Goal: Task Accomplishment & Management: Manage account settings

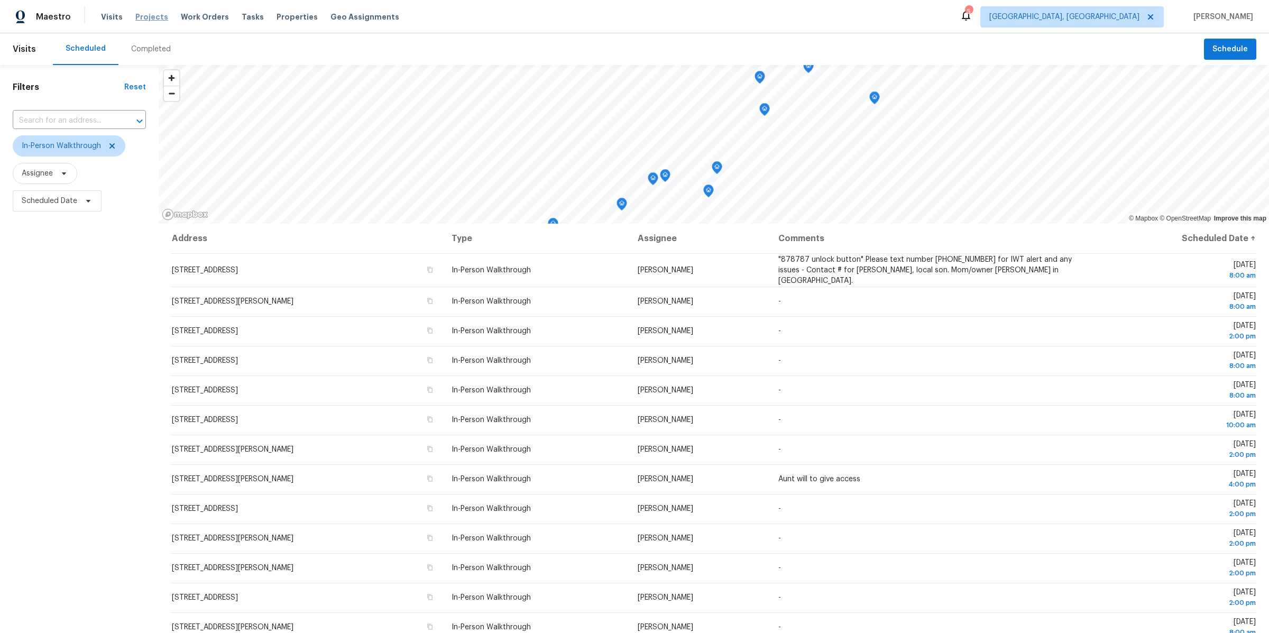
scroll to position [5, 0]
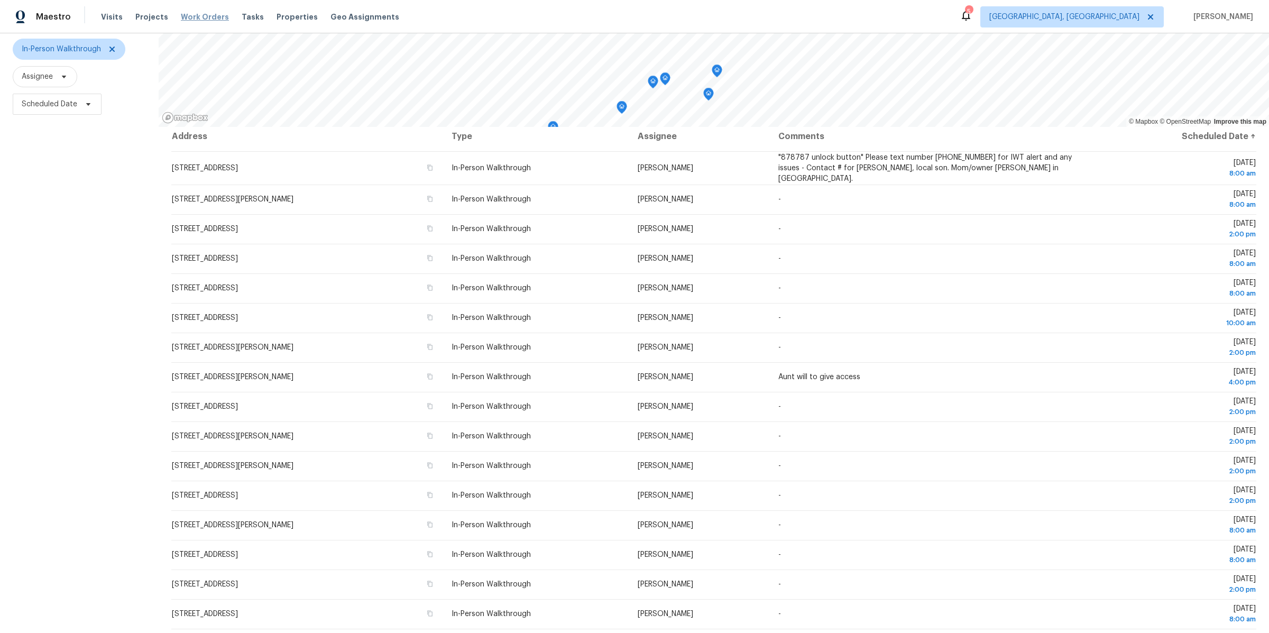
click at [199, 21] on span "Work Orders" at bounding box center [205, 17] width 48 height 11
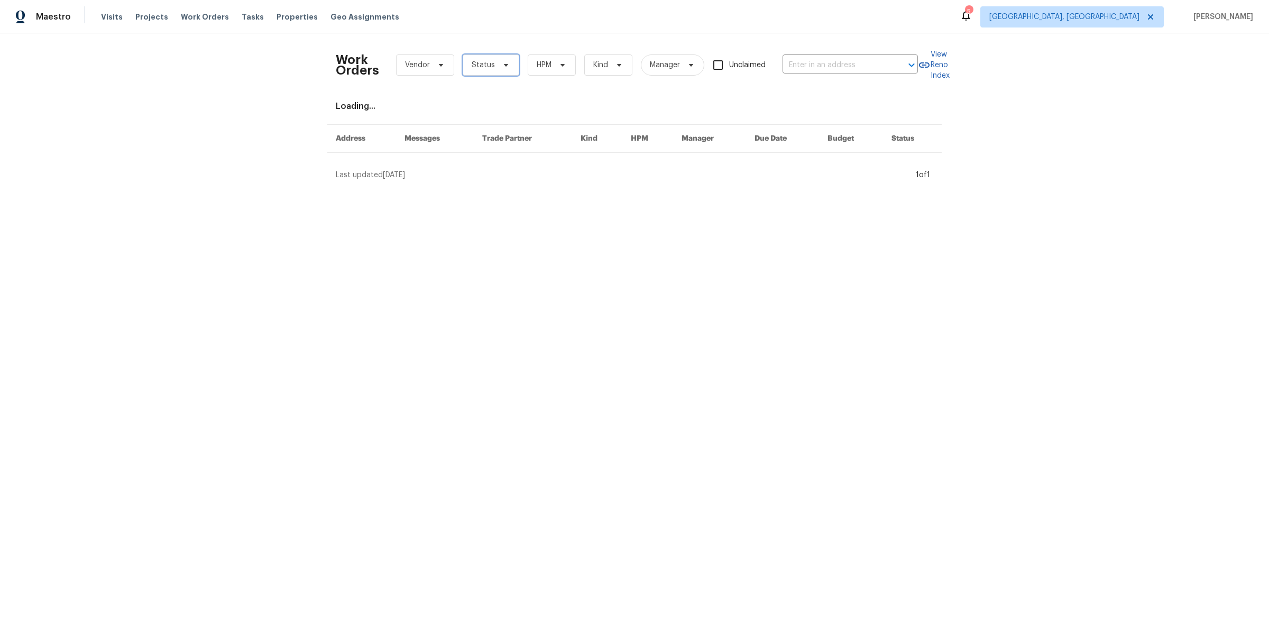
click at [498, 66] on span at bounding box center [504, 65] width 12 height 8
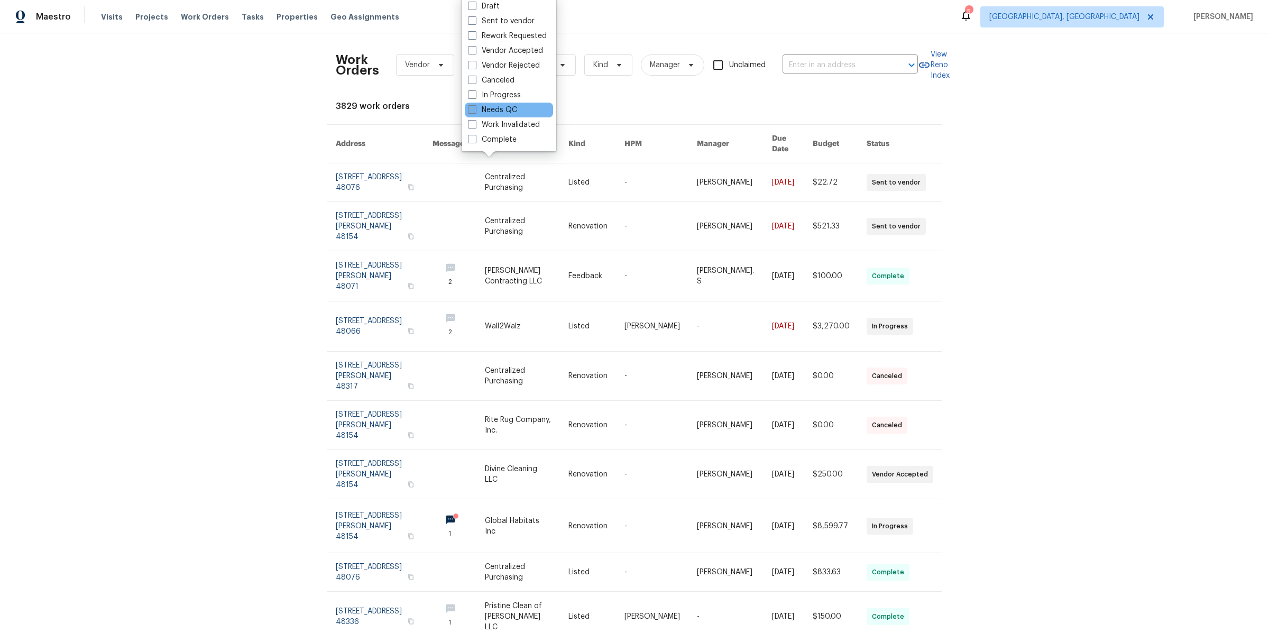
click at [475, 113] on span at bounding box center [472, 109] width 8 height 8
click at [475, 112] on input "Needs QC" at bounding box center [471, 108] width 7 height 7
checkbox input "true"
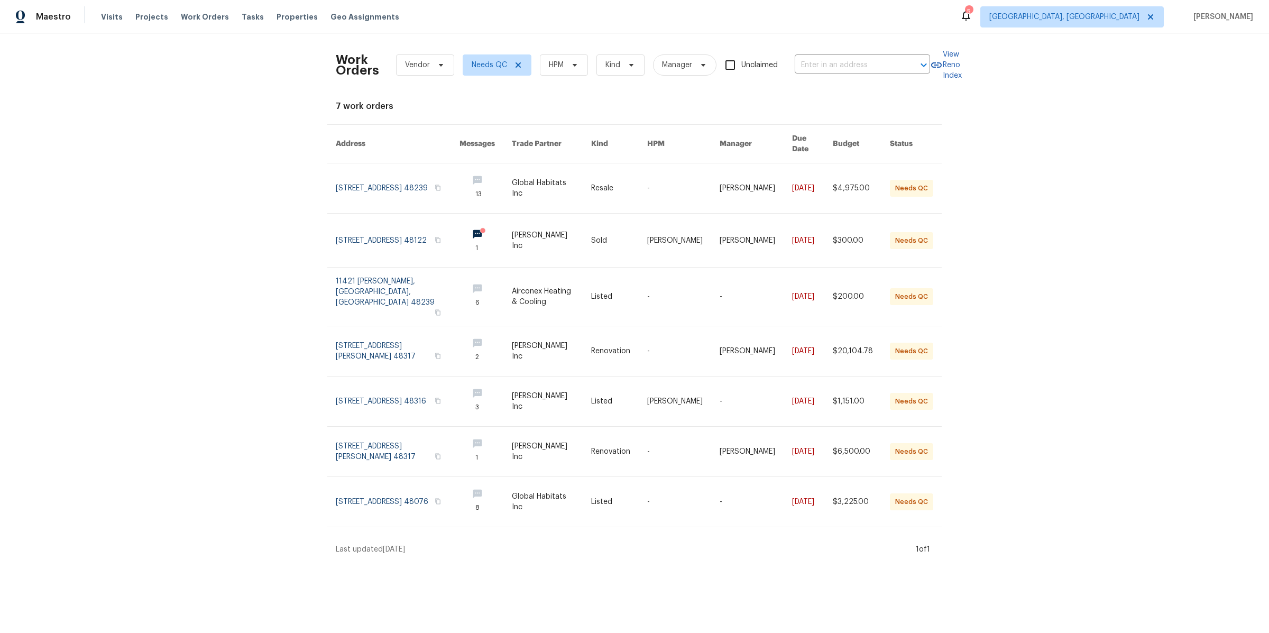
click at [234, 239] on div "Work Orders Vendor Needs QC HPM Kind Manager Unclaimed ​ View Reno Index 7 work…" at bounding box center [634, 298] width 1269 height 530
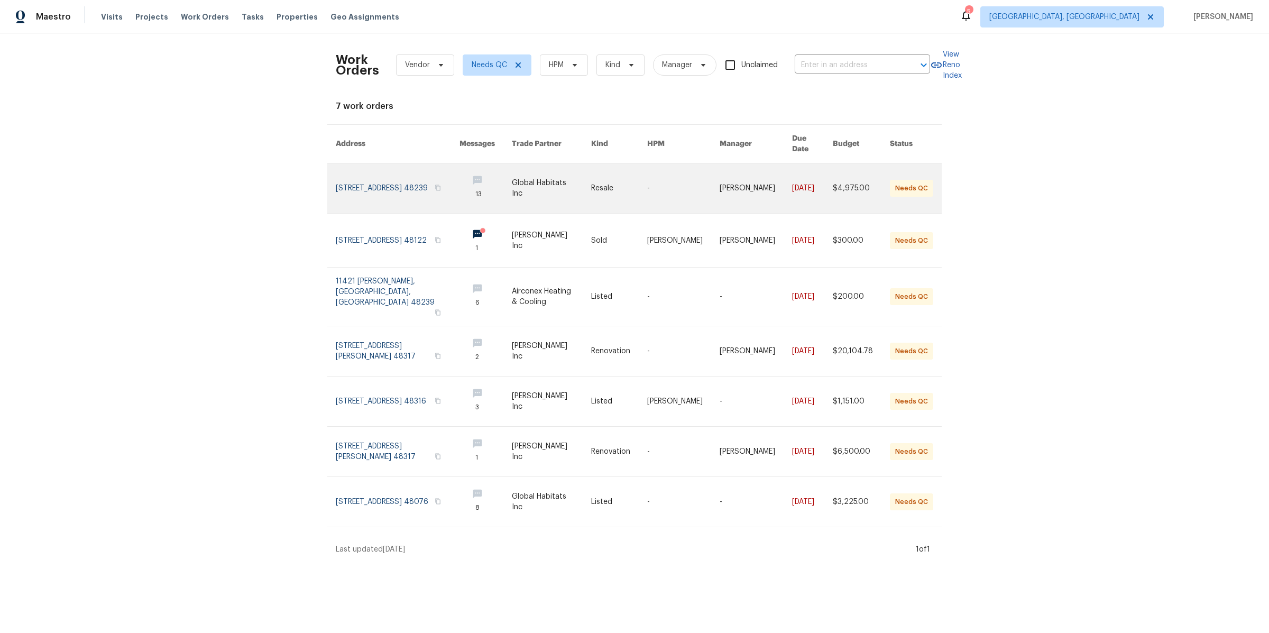
click at [537, 194] on link at bounding box center [551, 188] width 79 height 50
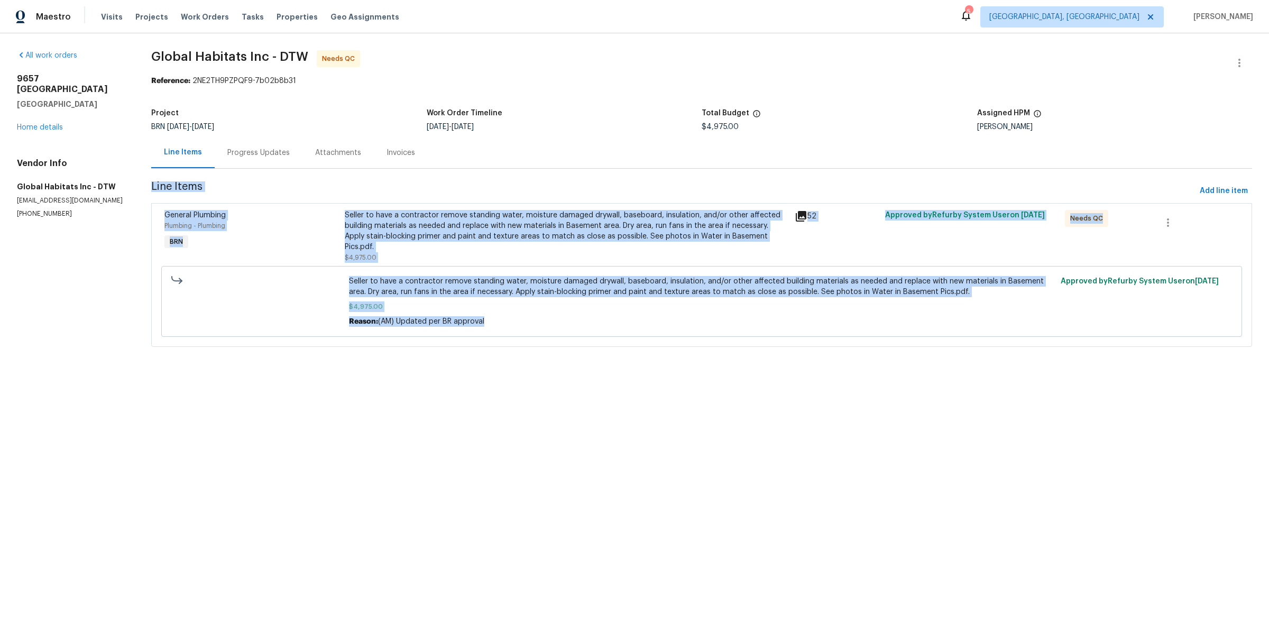
drag, startPoint x: 372, startPoint y: 171, endPoint x: 464, endPoint y: 375, distance: 223.1
click at [463, 376] on html "Maestro Visits Projects Work Orders Tasks Properties Geo Assignments 5 [GEOGRAP…" at bounding box center [634, 188] width 1269 height 376
click at [464, 375] on html "Maestro Visits Projects Work Orders Tasks Properties Geo Assignments 5 [GEOGRAP…" at bounding box center [634, 188] width 1269 height 376
drag, startPoint x: 464, startPoint y: 375, endPoint x: 323, endPoint y: 190, distance: 232.1
click at [323, 190] on html "Maestro Visits Projects Work Orders Tasks Properties Geo Assignments 5 [GEOGRAP…" at bounding box center [634, 188] width 1269 height 376
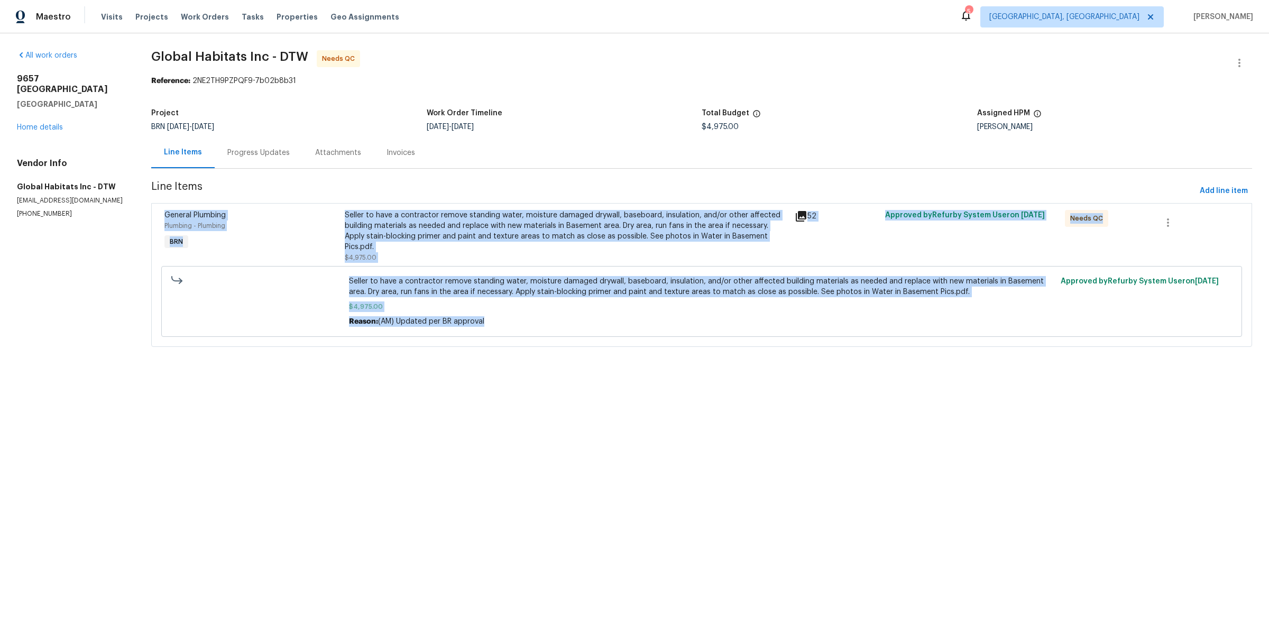
click at [323, 190] on span "Line Items" at bounding box center [673, 191] width 1044 height 20
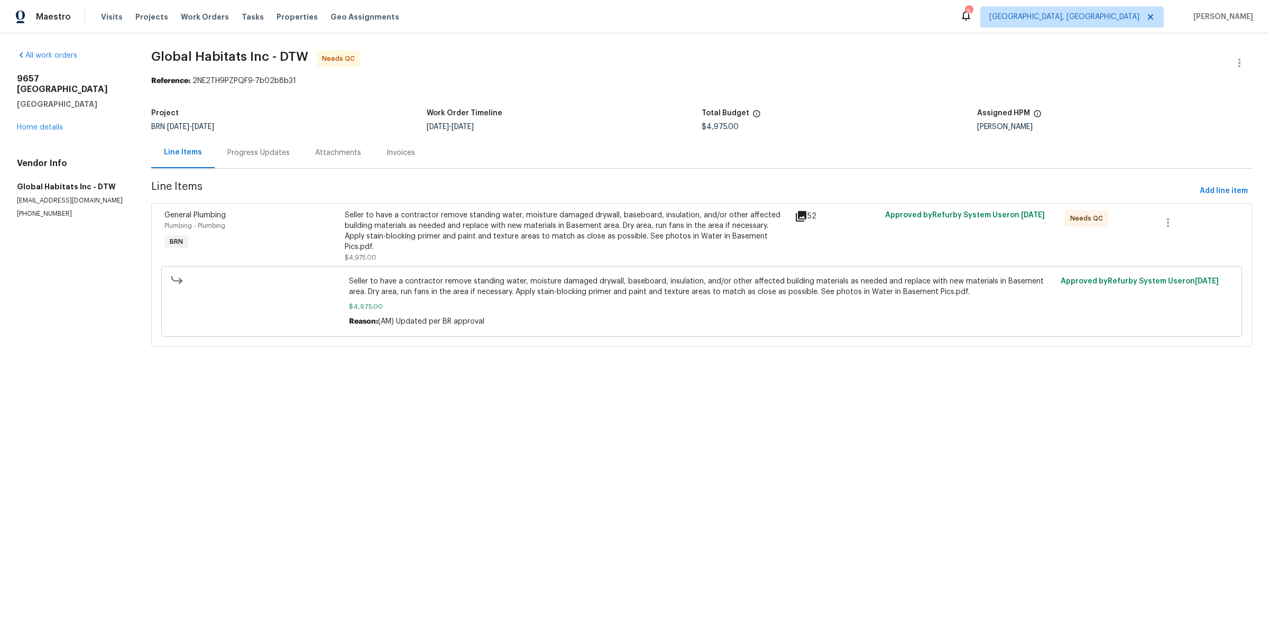
click at [223, 141] on div "Progress Updates" at bounding box center [259, 152] width 88 height 31
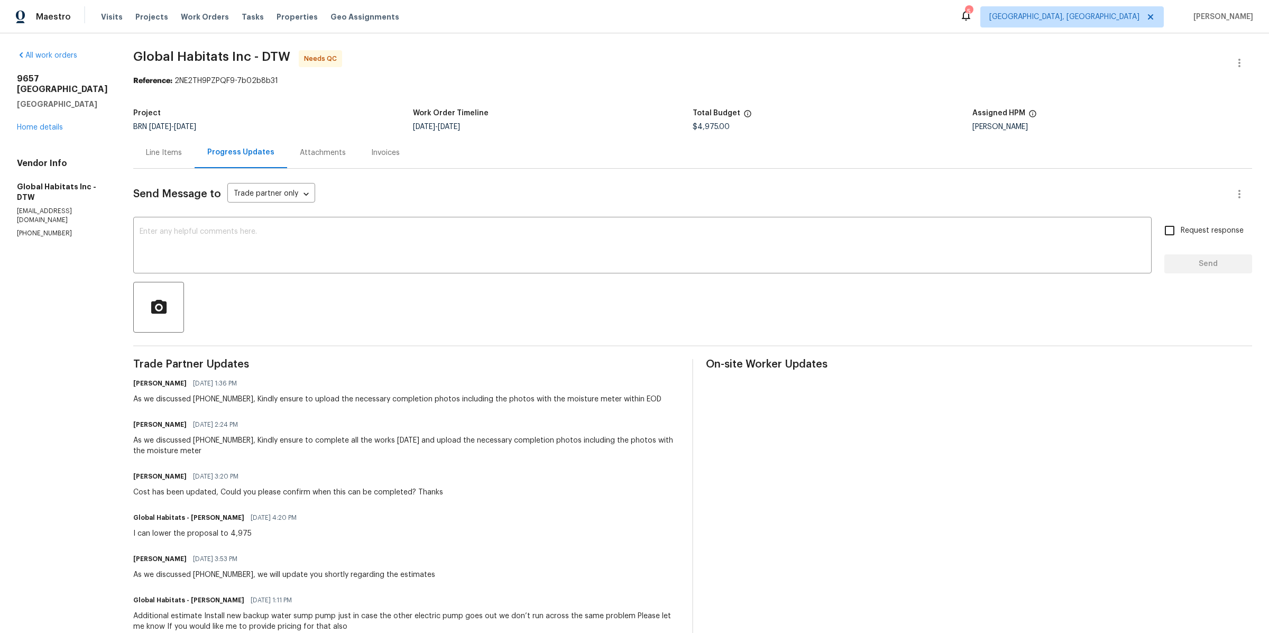
drag, startPoint x: 257, startPoint y: 302, endPoint x: 383, endPoint y: 520, distance: 251.0
click at [383, 520] on div "Global Habitats - [PERSON_NAME] [DATE] 4:20 PM I can lower the proposal to 4,975" at bounding box center [406, 524] width 546 height 29
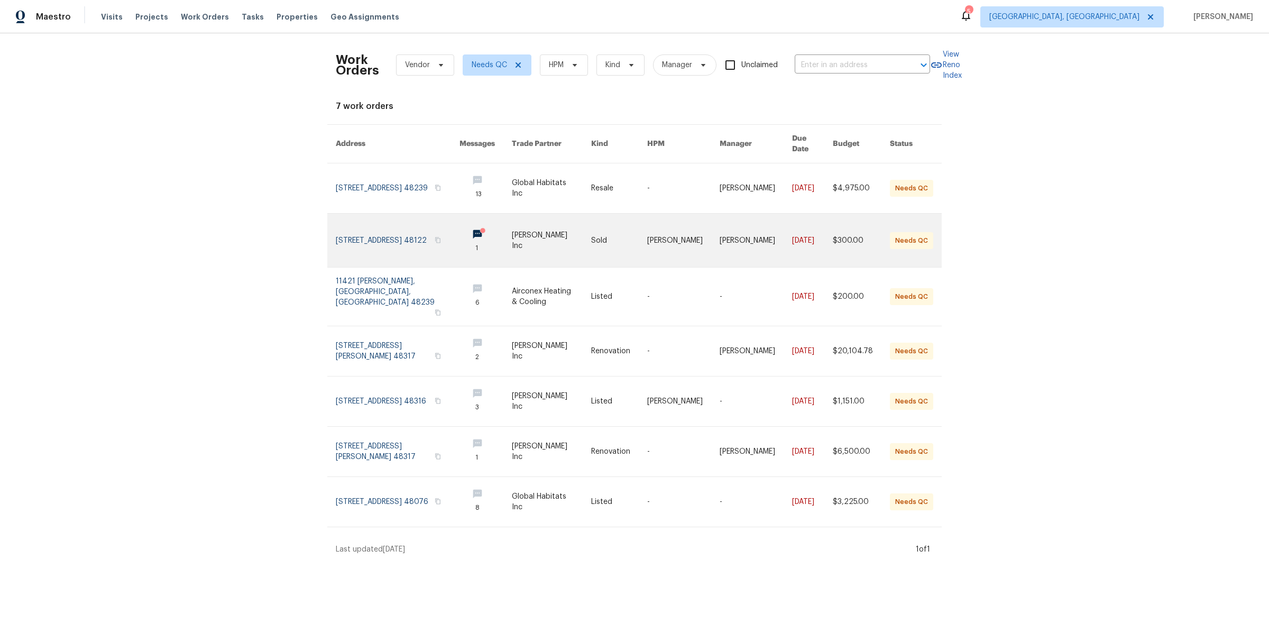
click at [409, 239] on link at bounding box center [398, 240] width 124 height 53
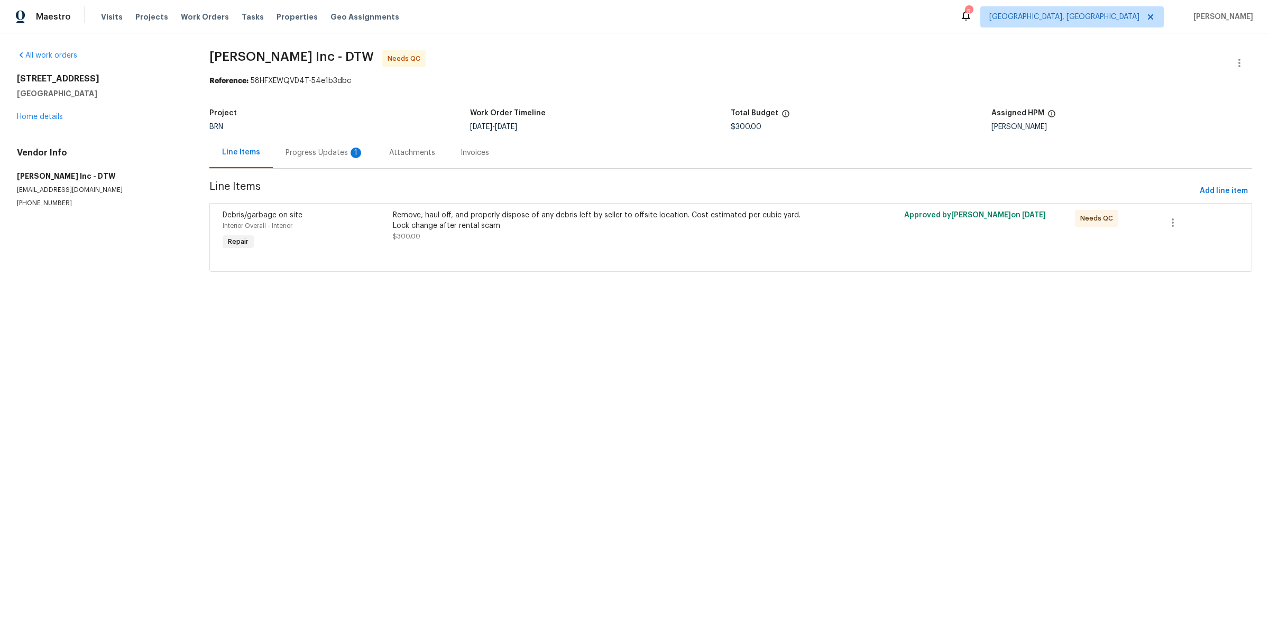
click at [298, 156] on div "Progress Updates 1" at bounding box center [324, 152] width 78 height 11
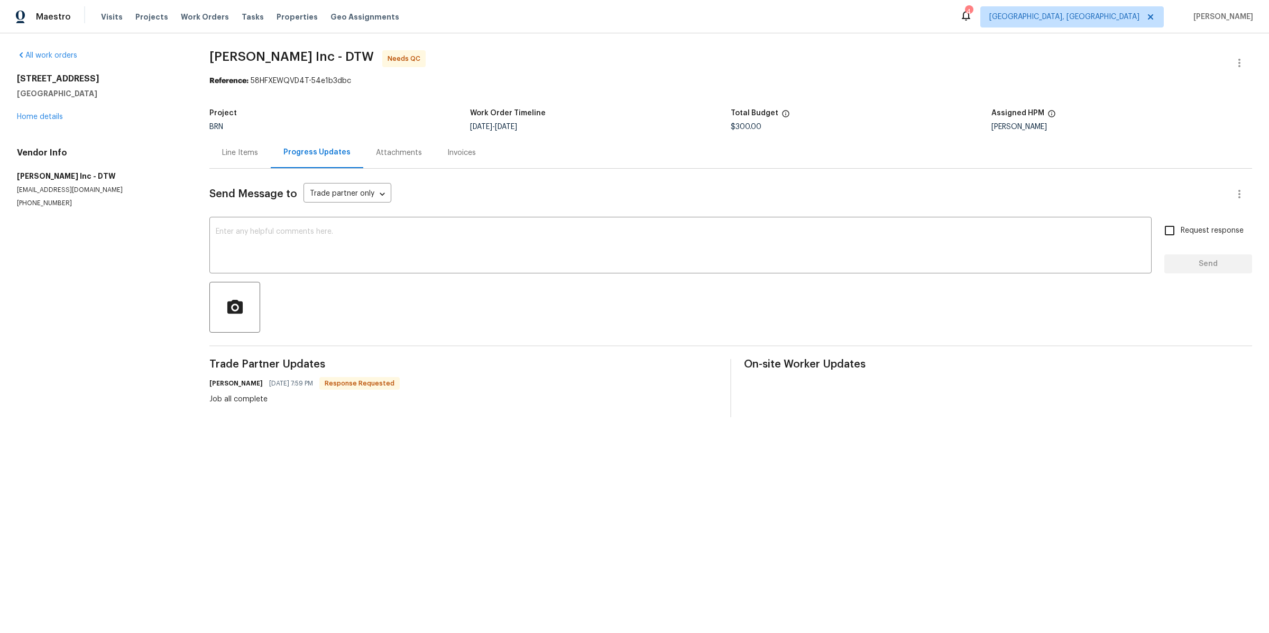
click at [234, 148] on div "Line Items" at bounding box center [240, 152] width 36 height 11
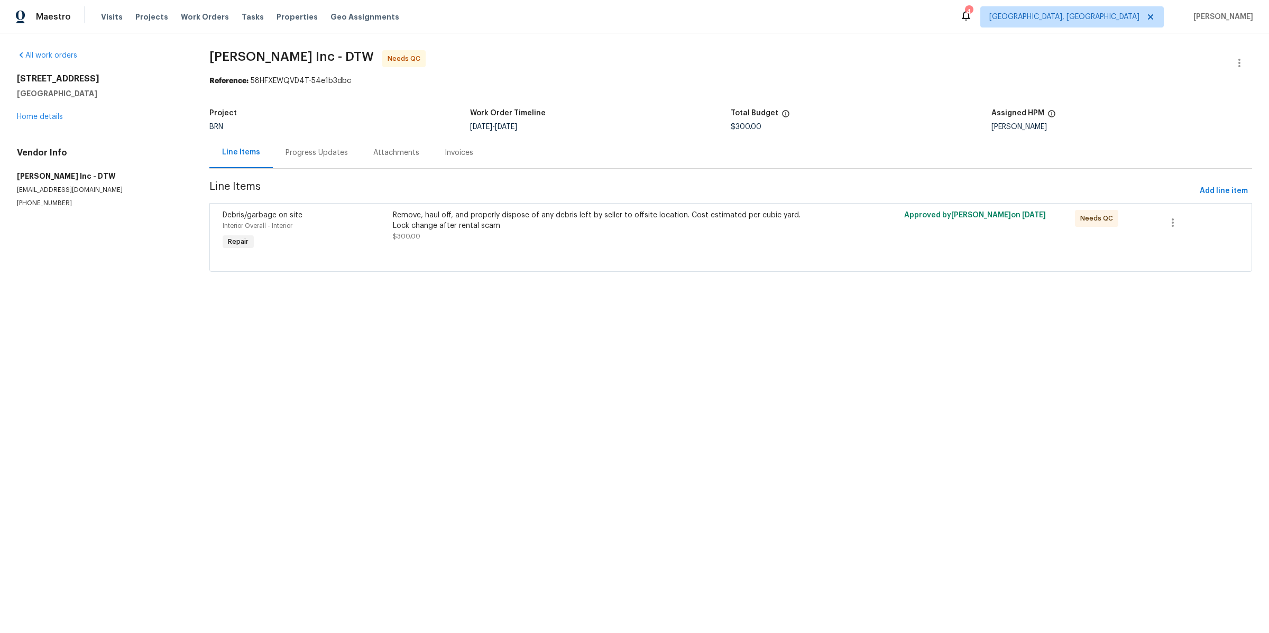
click at [457, 228] on div "Remove, haul off, and properly dispose of any debris left by seller to offsite …" at bounding box center [603, 220] width 420 height 21
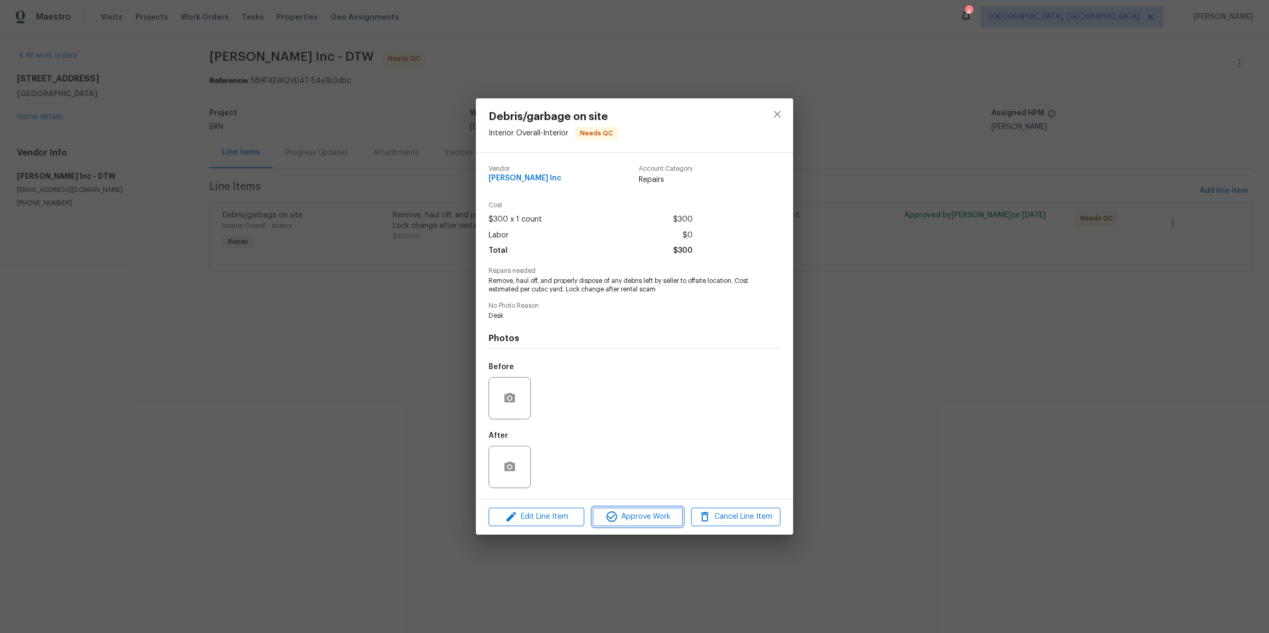
click at [624, 518] on span "Approve Work" at bounding box center [637, 516] width 83 height 13
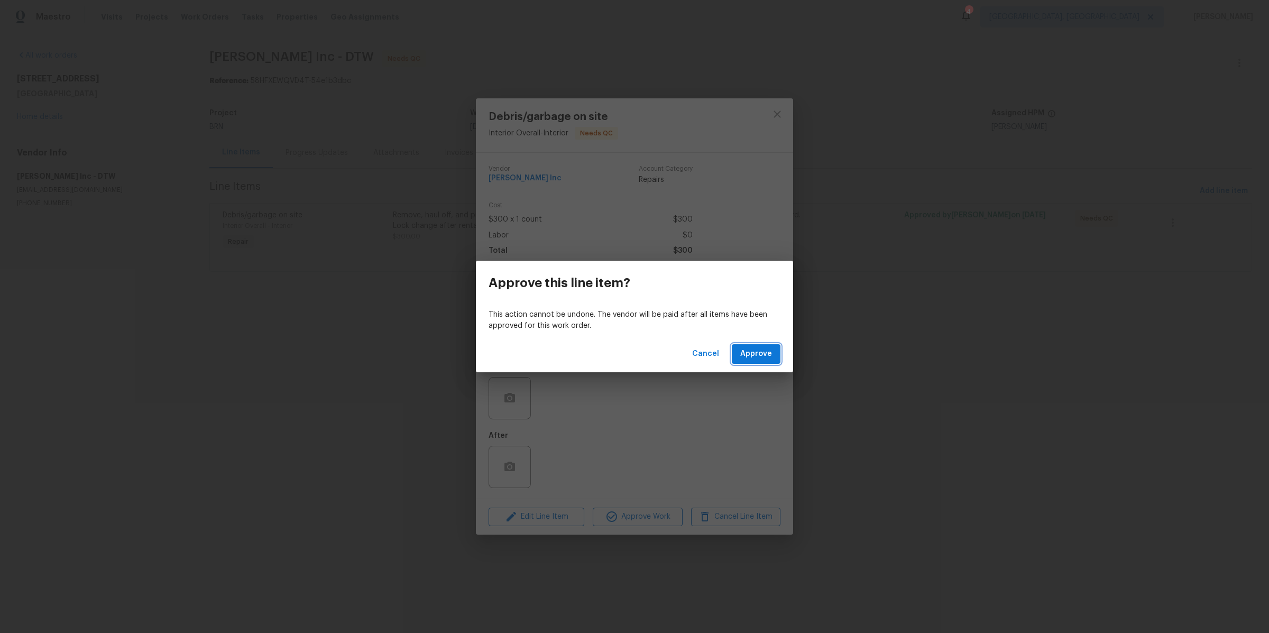
click at [771, 357] on button "Approve" at bounding box center [756, 354] width 49 height 20
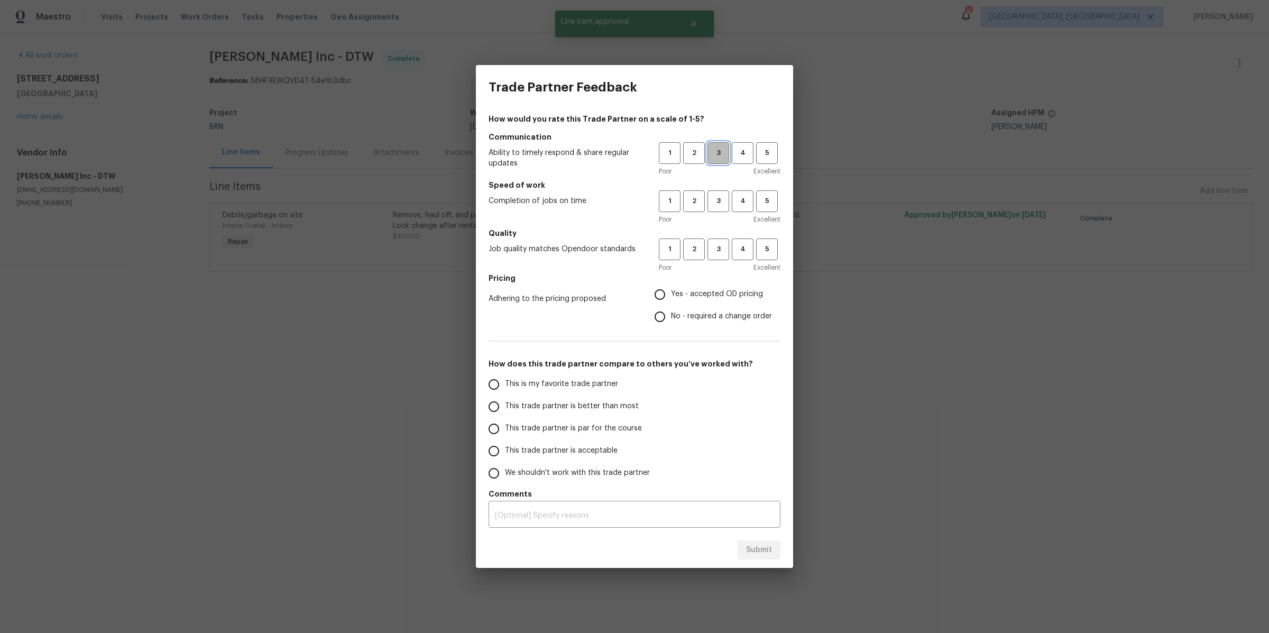
click at [720, 156] on span "3" at bounding box center [718, 153] width 20 height 12
click at [714, 206] on span "3" at bounding box center [718, 201] width 20 height 12
click at [714, 261] on div "1 2 3 4 5 Poor Excellent" at bounding box center [720, 255] width 122 height 34
click at [725, 255] on button "3" at bounding box center [718, 249] width 22 height 22
click at [661, 293] on input "Yes - accepted OD pricing" at bounding box center [660, 294] width 22 height 22
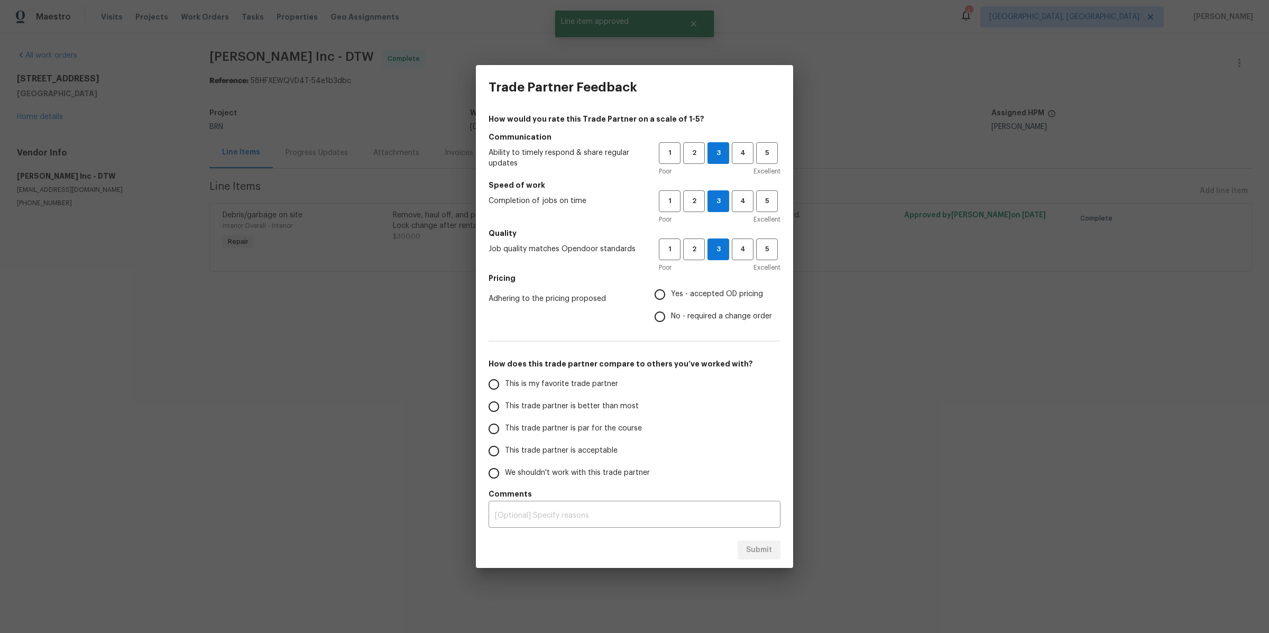
radio input "true"
click at [551, 409] on span "This trade partner is better than most" at bounding box center [572, 406] width 134 height 11
click at [505, 409] on input "This trade partner is better than most" at bounding box center [494, 406] width 22 height 22
radio input "false"
click at [581, 429] on span "This trade partner is par for the course" at bounding box center [573, 428] width 137 height 11
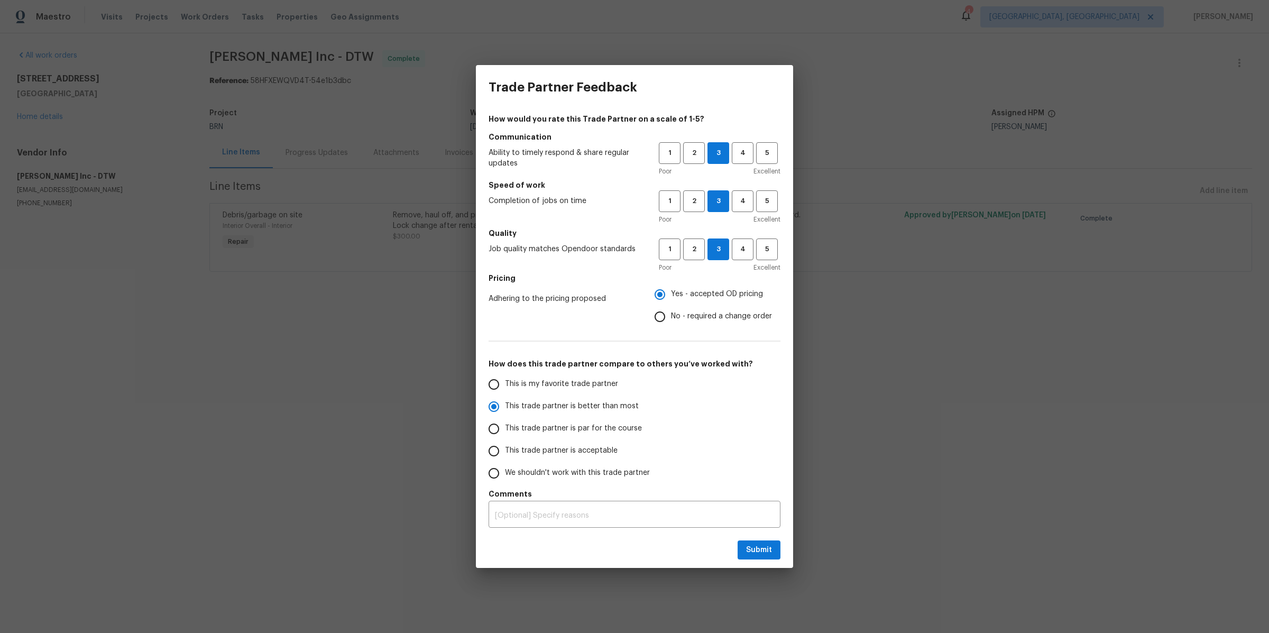
click at [505, 429] on input "This trade partner is par for the course" at bounding box center [494, 429] width 22 height 22
click at [752, 564] on div "Submit" at bounding box center [634, 550] width 317 height 36
click at [750, 549] on span "Submit" at bounding box center [759, 549] width 26 height 13
radio input "true"
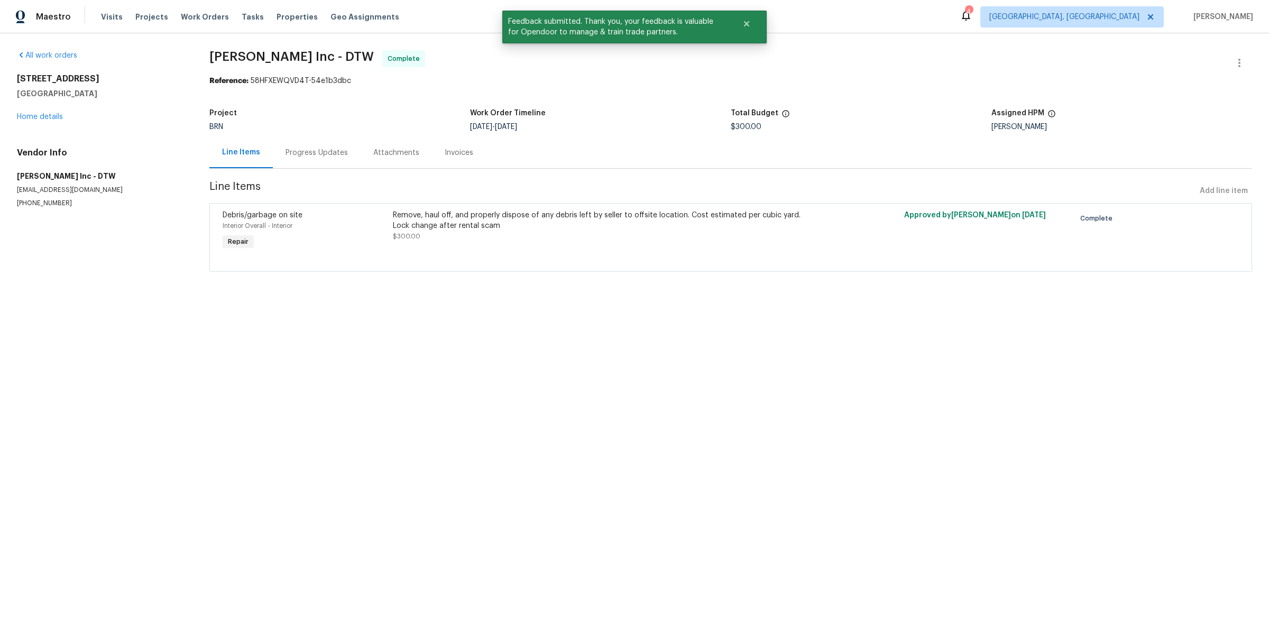
click at [189, 23] on div "Visits Projects Work Orders Tasks Properties Geo Assignments" at bounding box center [256, 16] width 311 height 21
click at [205, 19] on span "Work Orders" at bounding box center [205, 17] width 48 height 11
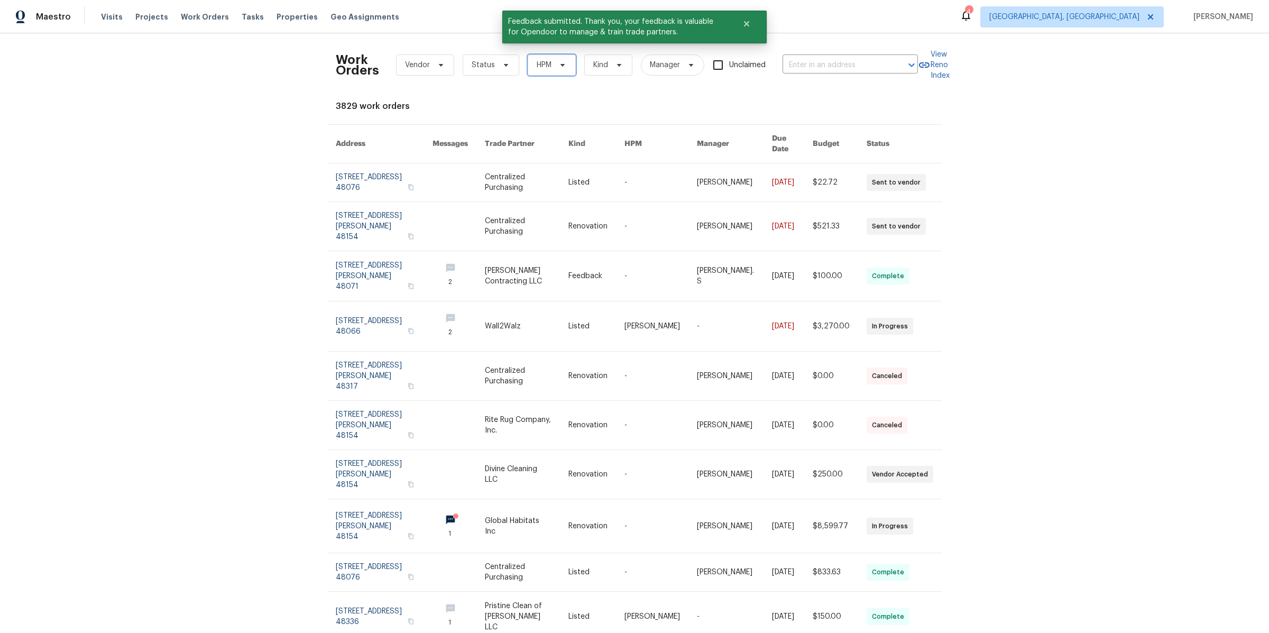
click at [558, 66] on icon at bounding box center [562, 65] width 8 height 8
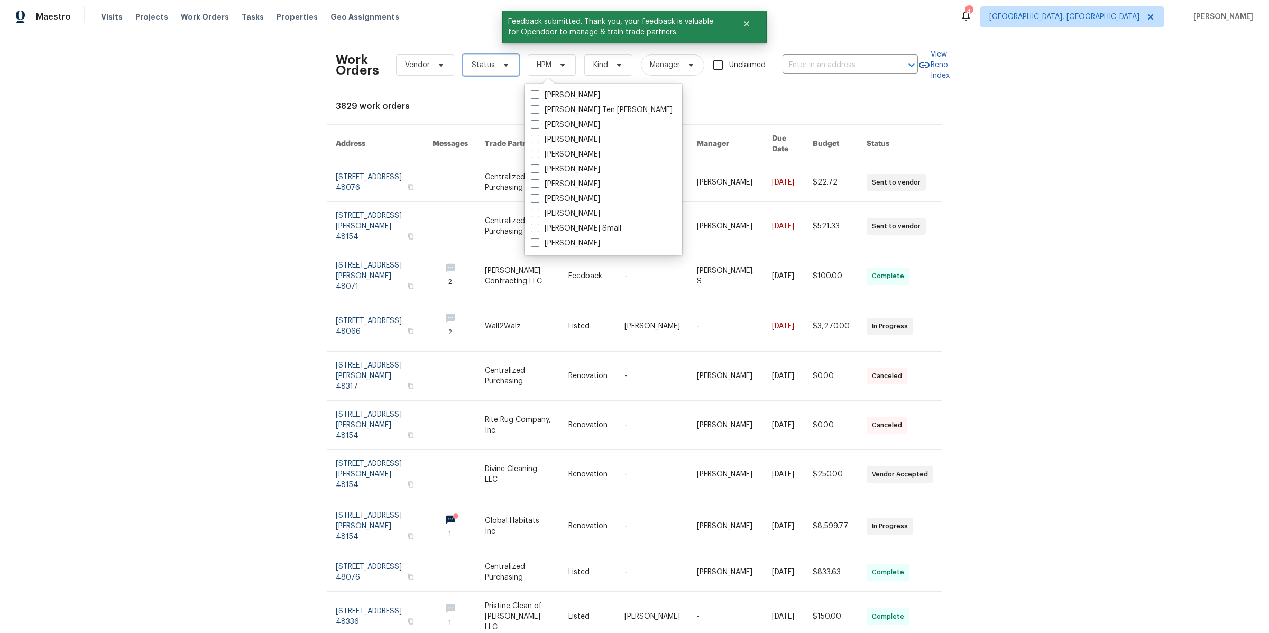
click at [487, 64] on span "Status" at bounding box center [483, 65] width 23 height 11
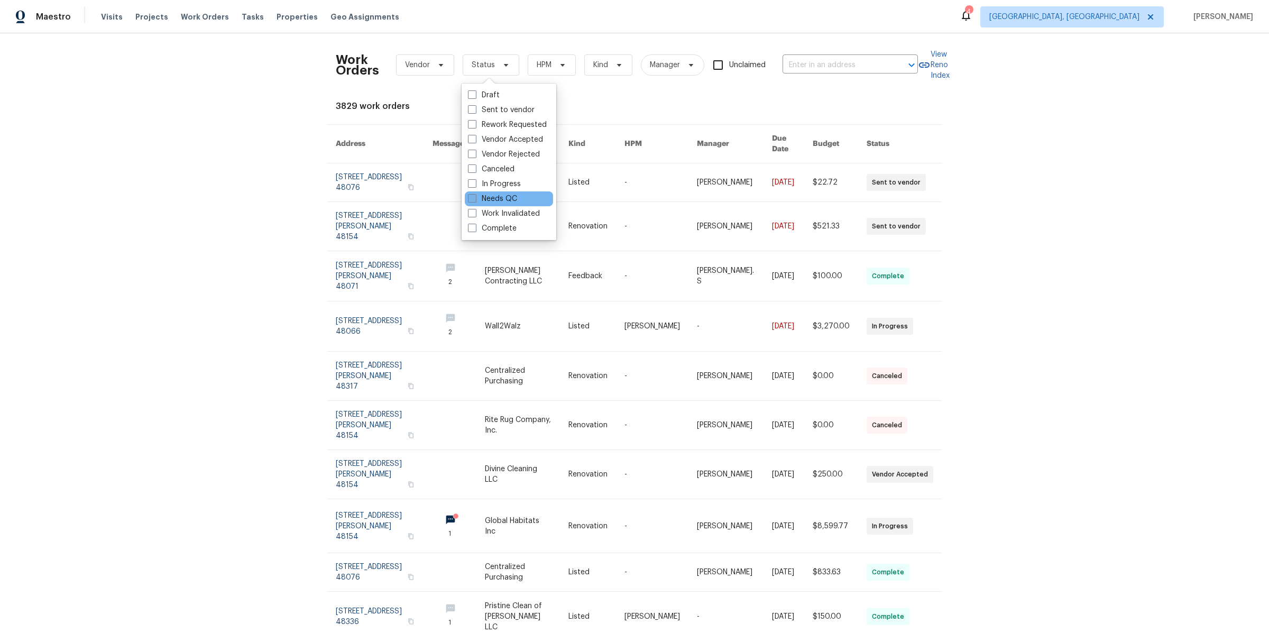
click at [473, 201] on span at bounding box center [472, 198] width 8 height 8
click at [473, 200] on input "Needs QC" at bounding box center [471, 196] width 7 height 7
checkbox input "true"
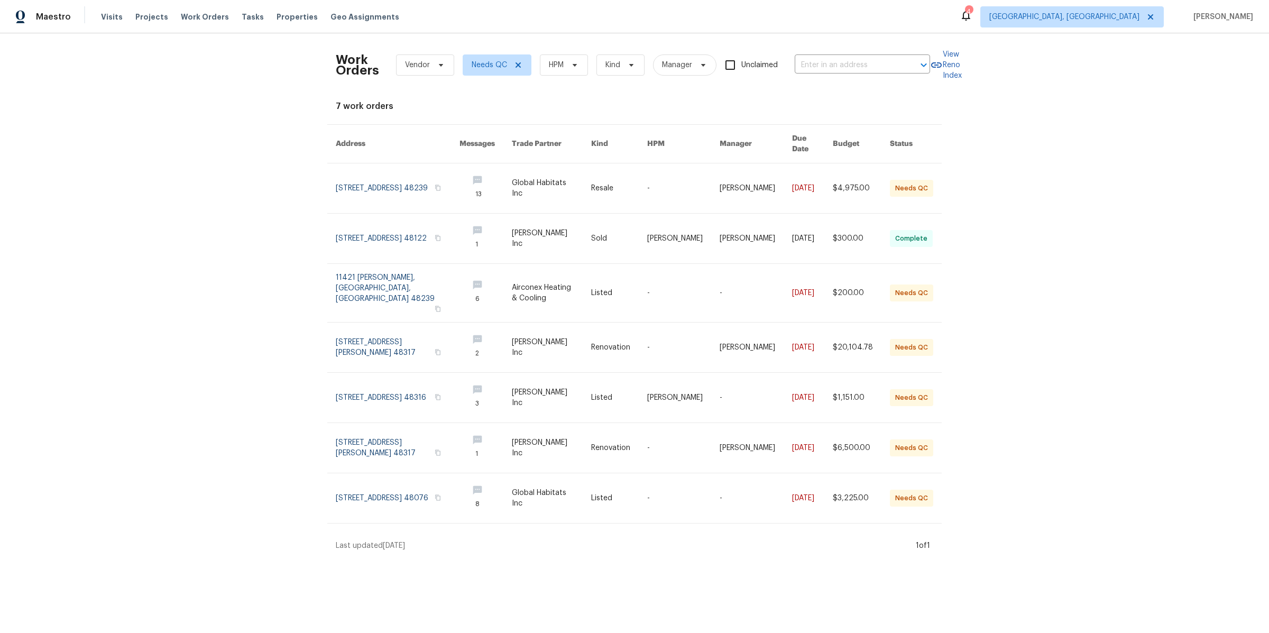
click at [266, 272] on div "Work Orders Vendor Needs QC HPM Kind Manager Unclaimed ​ View Reno Index 7 work…" at bounding box center [634, 296] width 1269 height 526
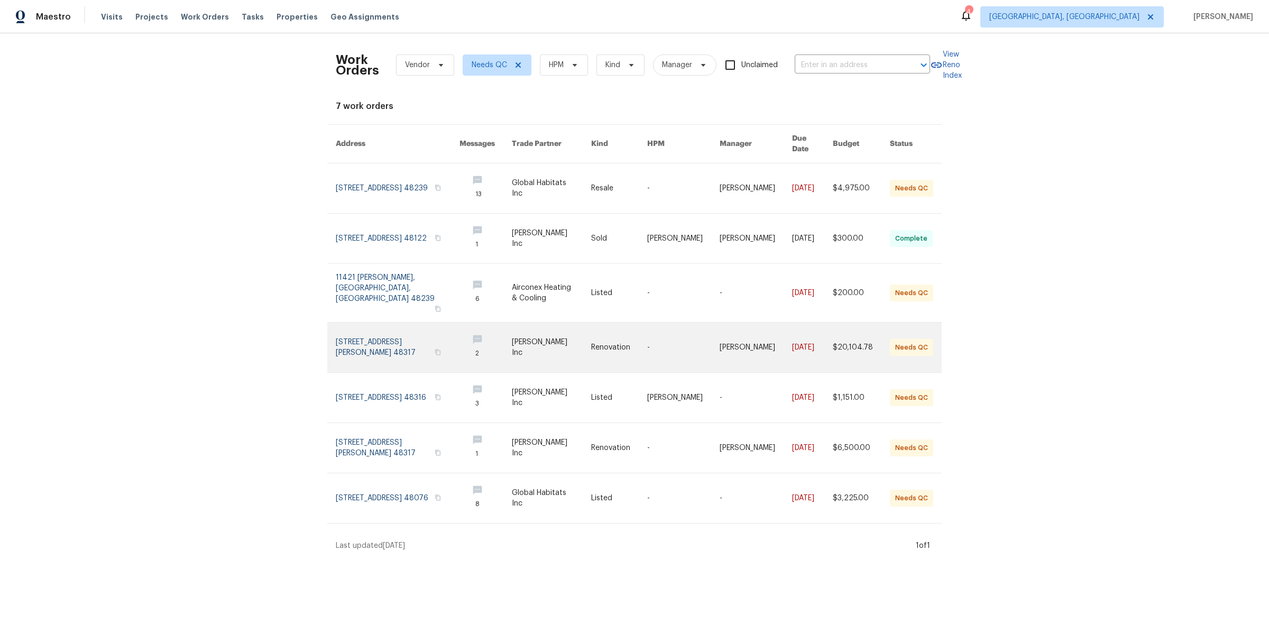
click at [386, 339] on link at bounding box center [398, 347] width 124 height 50
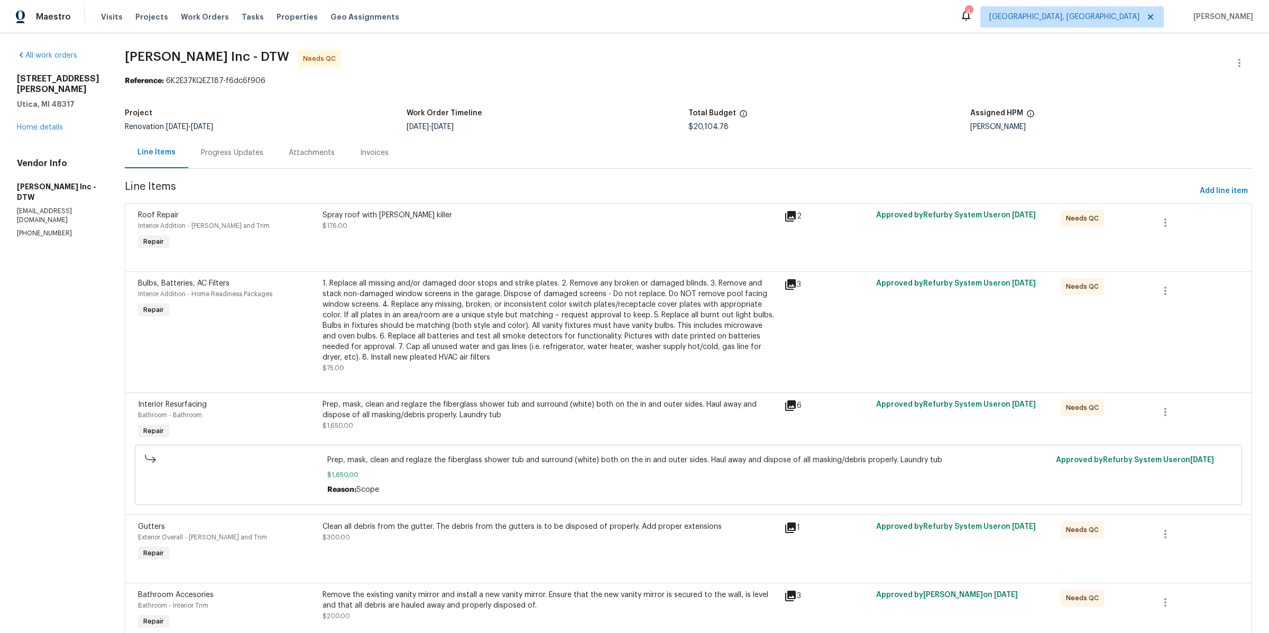
click at [218, 148] on div "Progress Updates" at bounding box center [232, 152] width 62 height 11
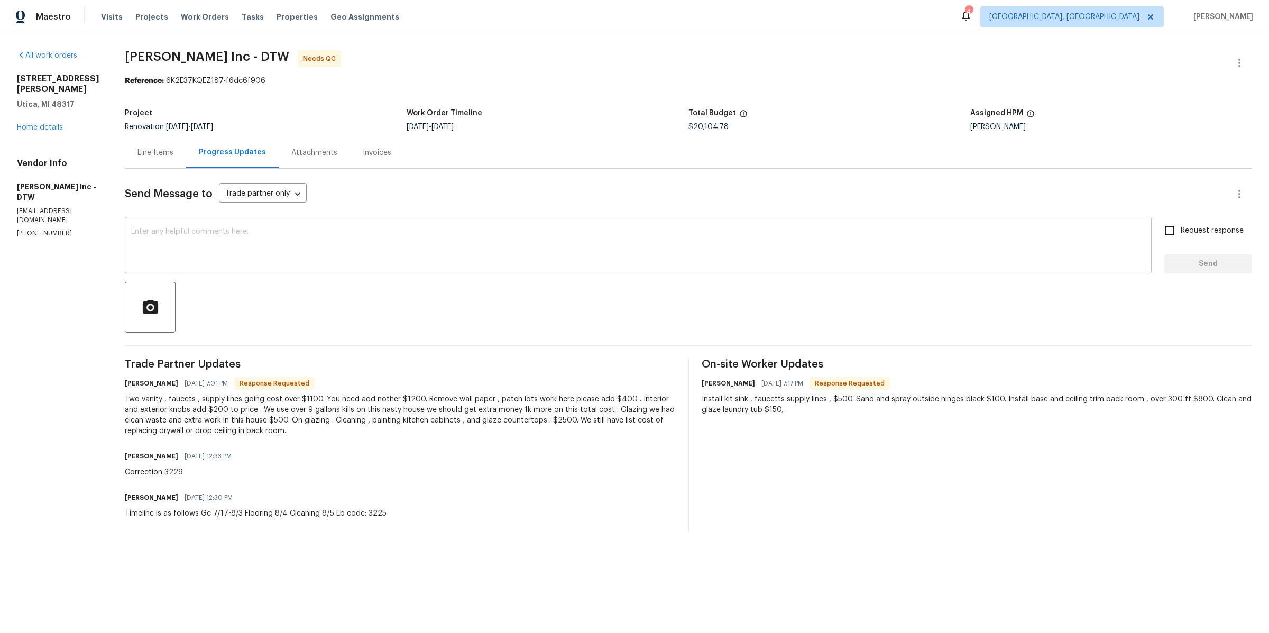
click at [248, 249] on textarea at bounding box center [638, 246] width 1014 height 37
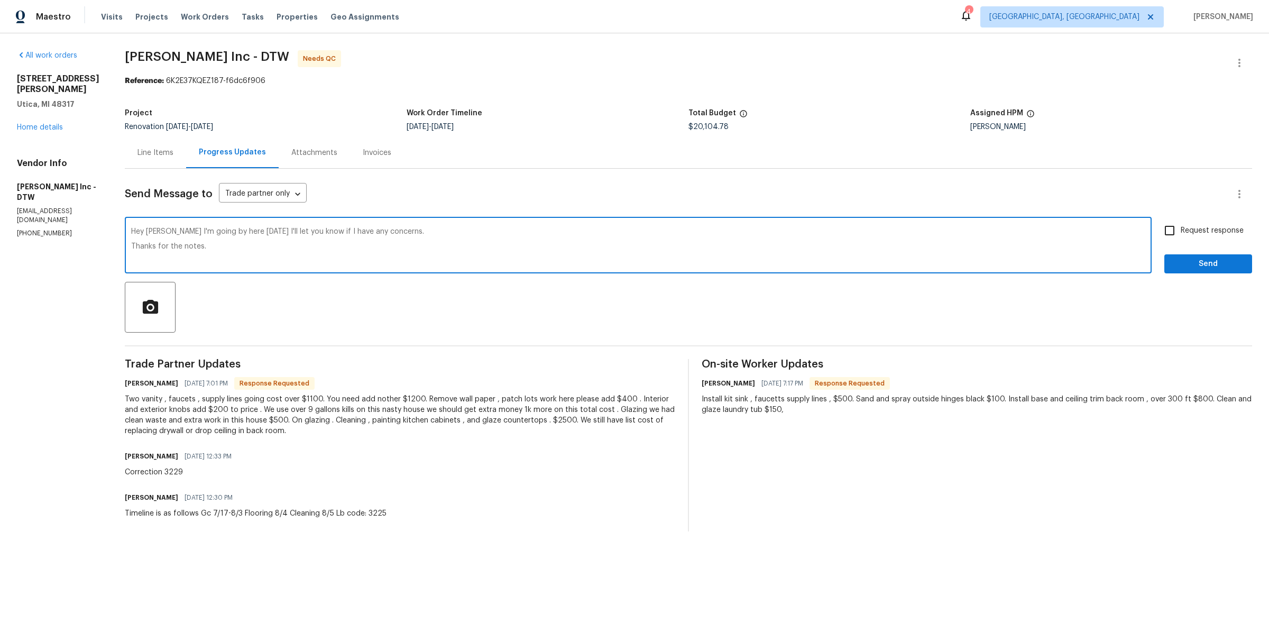
click at [442, 319] on div at bounding box center [688, 307] width 1127 height 51
click at [292, 243] on textarea "Hey [PERSON_NAME] I'm going by here [DATE] I'll let you know if I have any conc…" at bounding box center [638, 246] width 1014 height 37
click at [403, 231] on textarea "Hey [PERSON_NAME] I'm going by here [DATE] I'll let you know if I have any conc…" at bounding box center [638, 246] width 1014 height 37
click at [280, 257] on textarea "Hey [PERSON_NAME] I'm going by here [DATE] I'll let you know if I have any conc…" at bounding box center [638, 246] width 1014 height 37
drag, startPoint x: 517, startPoint y: 235, endPoint x: 487, endPoint y: 233, distance: 30.2
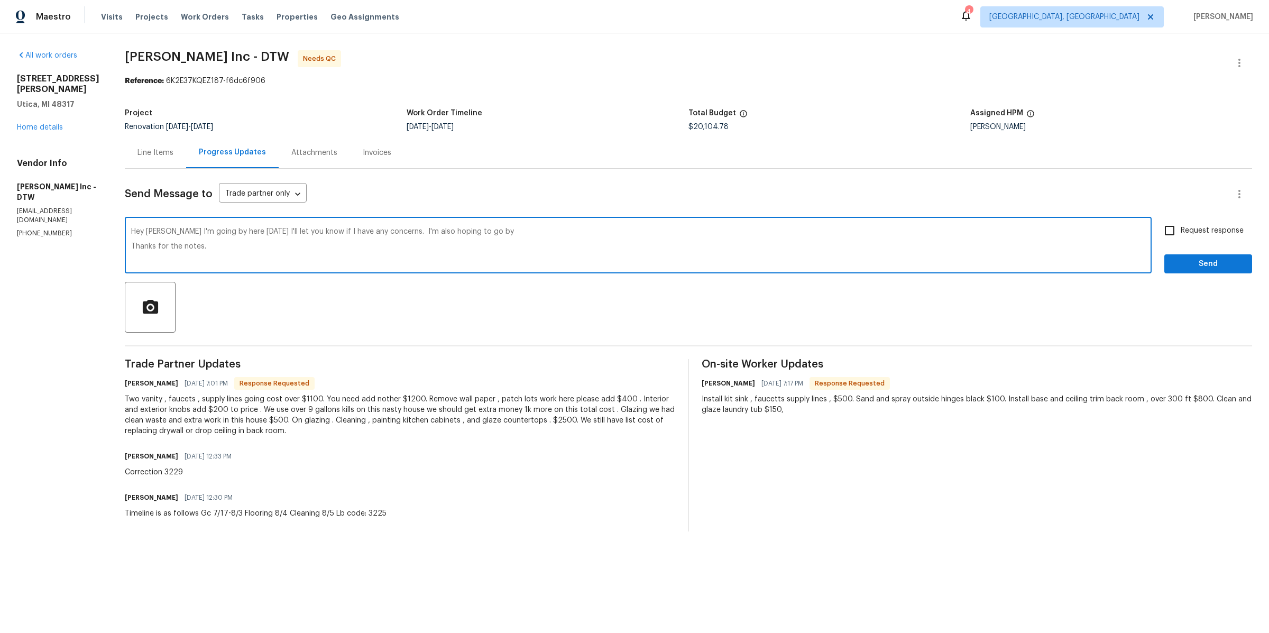
click at [487, 233] on textarea "Hey [PERSON_NAME] I'm going by here [DATE] I'll let you know if I have any conc…" at bounding box center [638, 246] width 1014 height 37
type textarea "Hey [PERSON_NAME] I'm going by here [DATE] I'll let you know if I have any conc…"
click at [1172, 228] on input "Request response" at bounding box center [1169, 230] width 22 height 22
checkbox input "true"
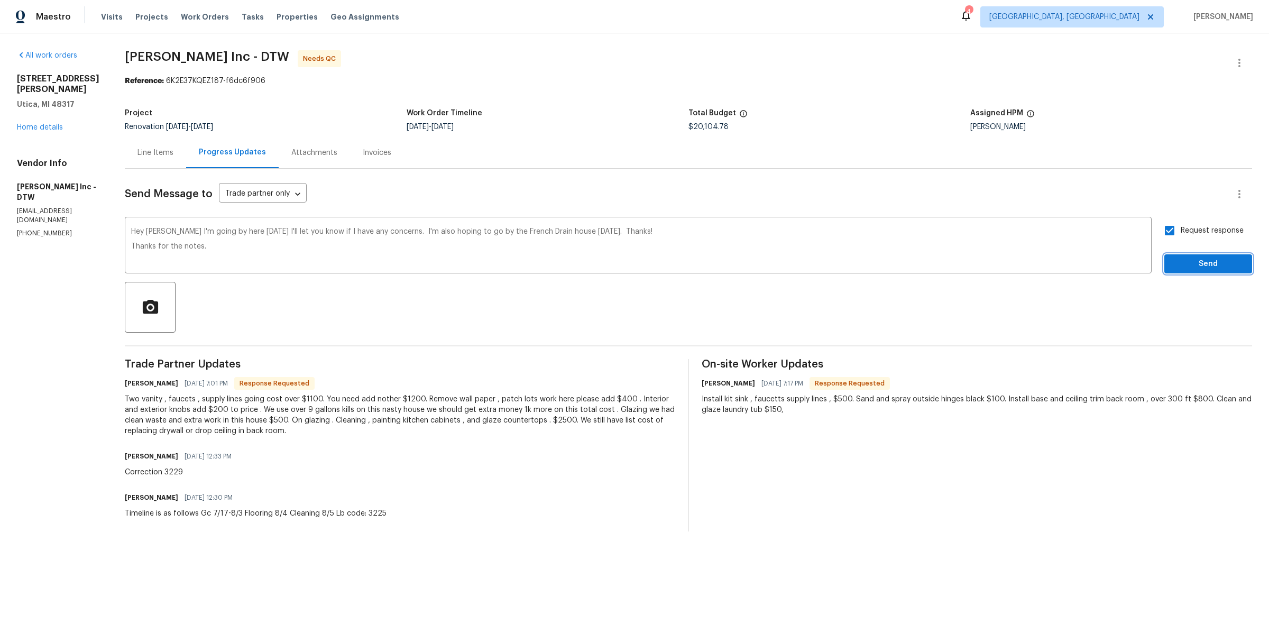
click at [1172, 260] on button "Send" at bounding box center [1208, 264] width 88 height 20
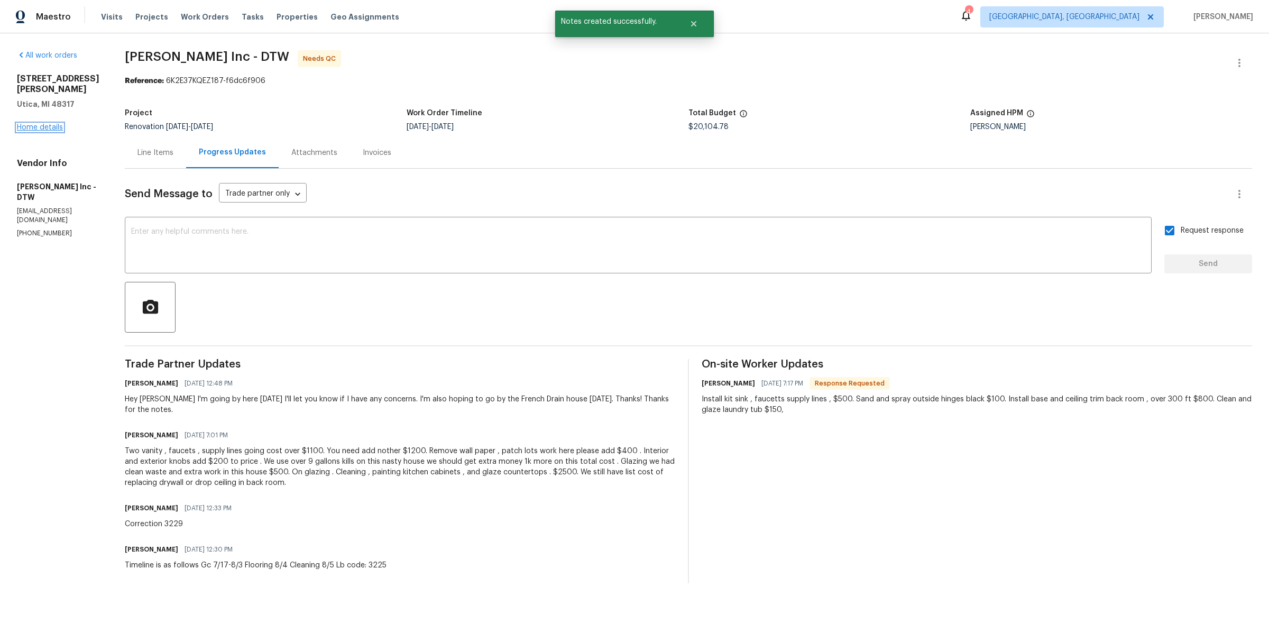
click at [48, 126] on link "Home details" at bounding box center [40, 127] width 46 height 7
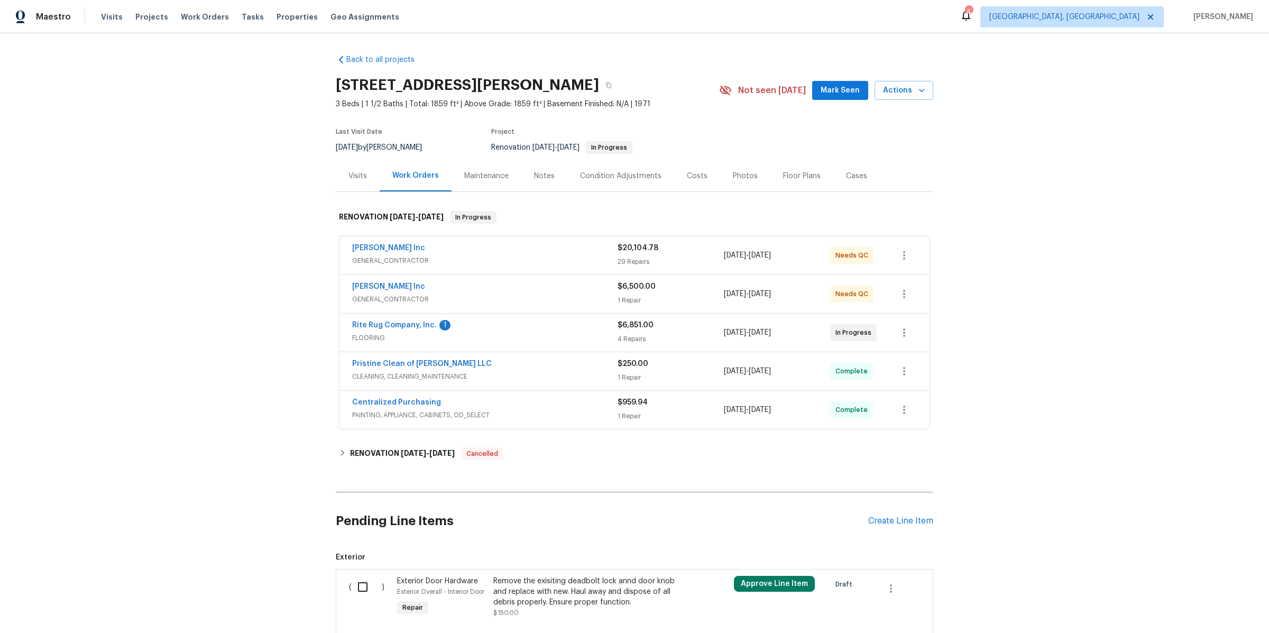
click at [491, 287] on div "[PERSON_NAME] Inc" at bounding box center [484, 287] width 265 height 13
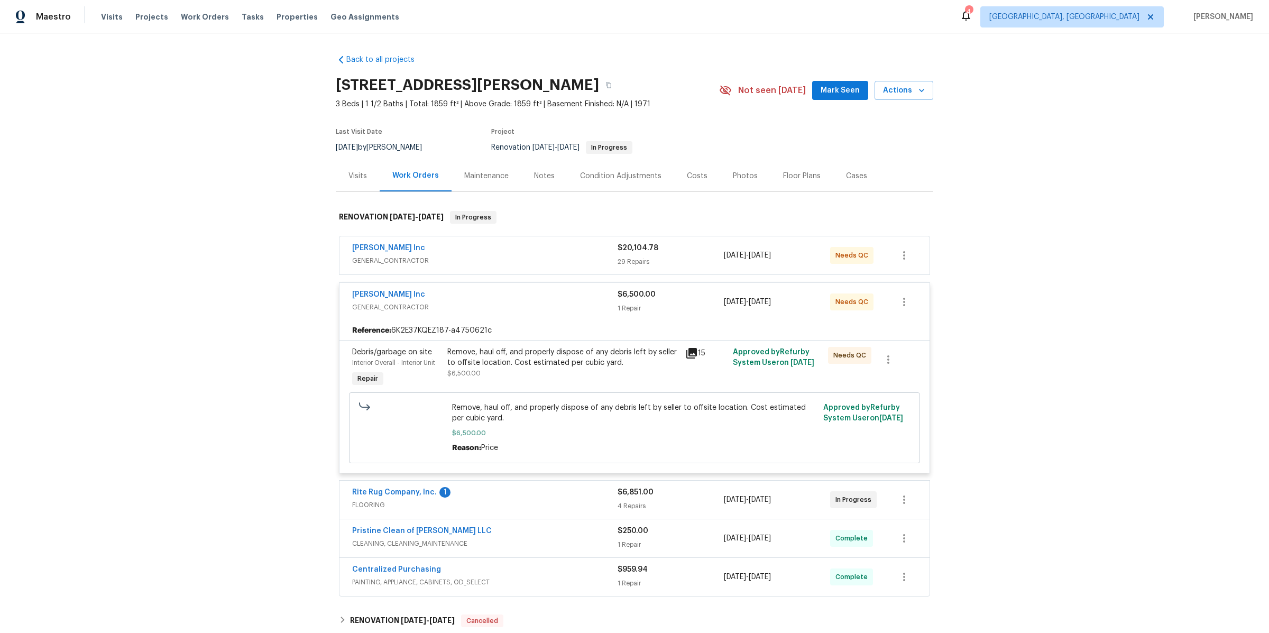
click at [694, 172] on div "Costs" at bounding box center [697, 176] width 21 height 11
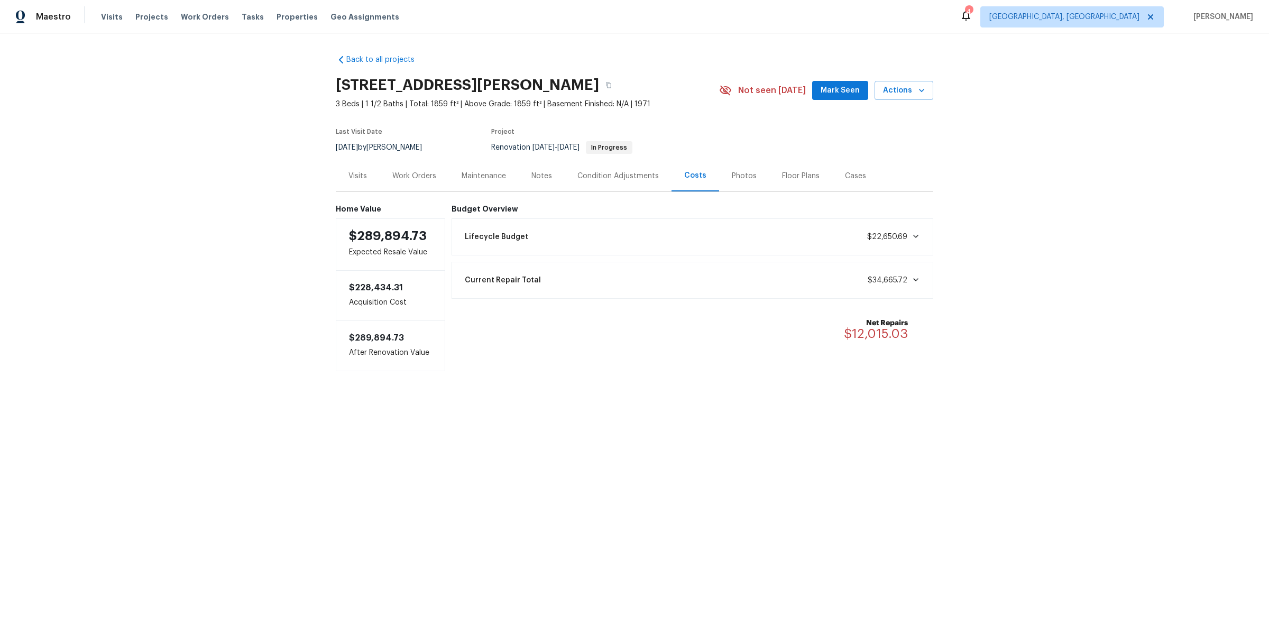
click at [569, 225] on div "Lifecycle Budget $22,650.69" at bounding box center [692, 236] width 468 height 23
click at [413, 167] on div "Work Orders" at bounding box center [414, 175] width 69 height 31
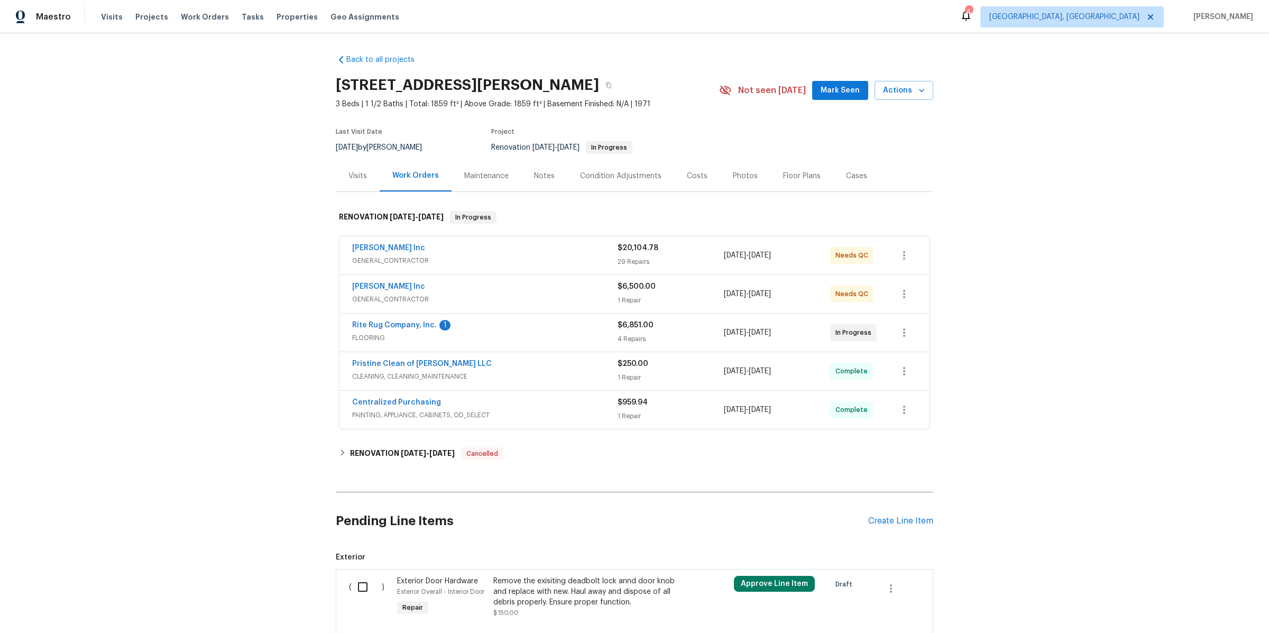
click at [542, 183] on div "Notes" at bounding box center [544, 175] width 46 height 31
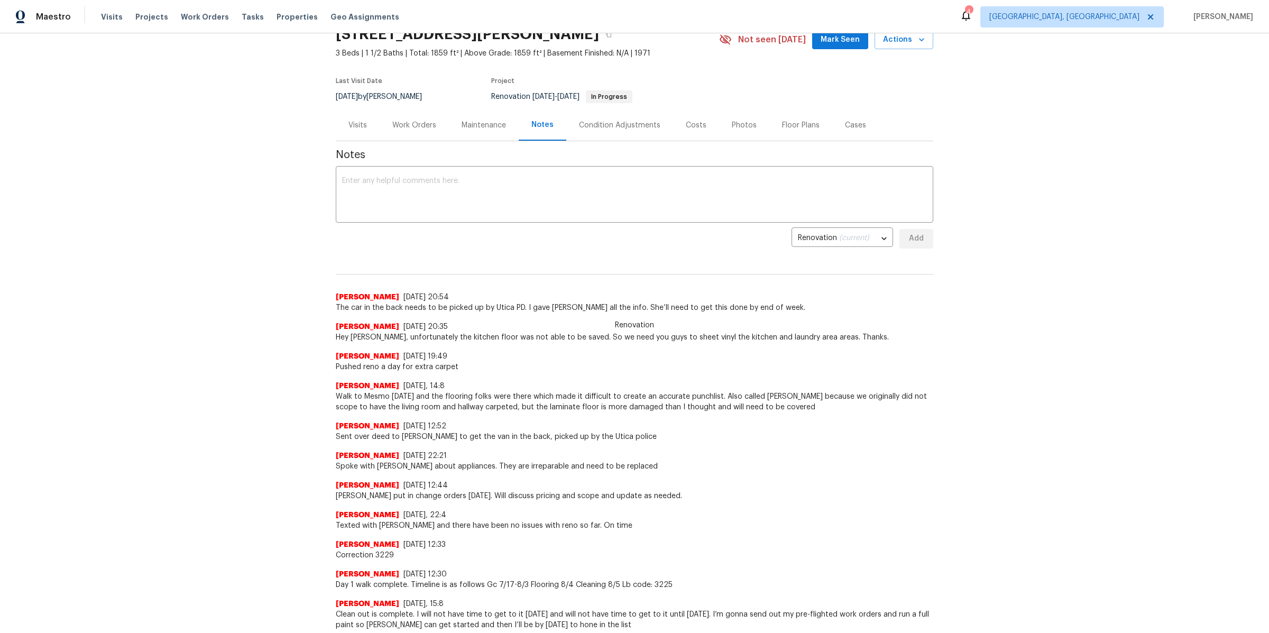
scroll to position [69, 0]
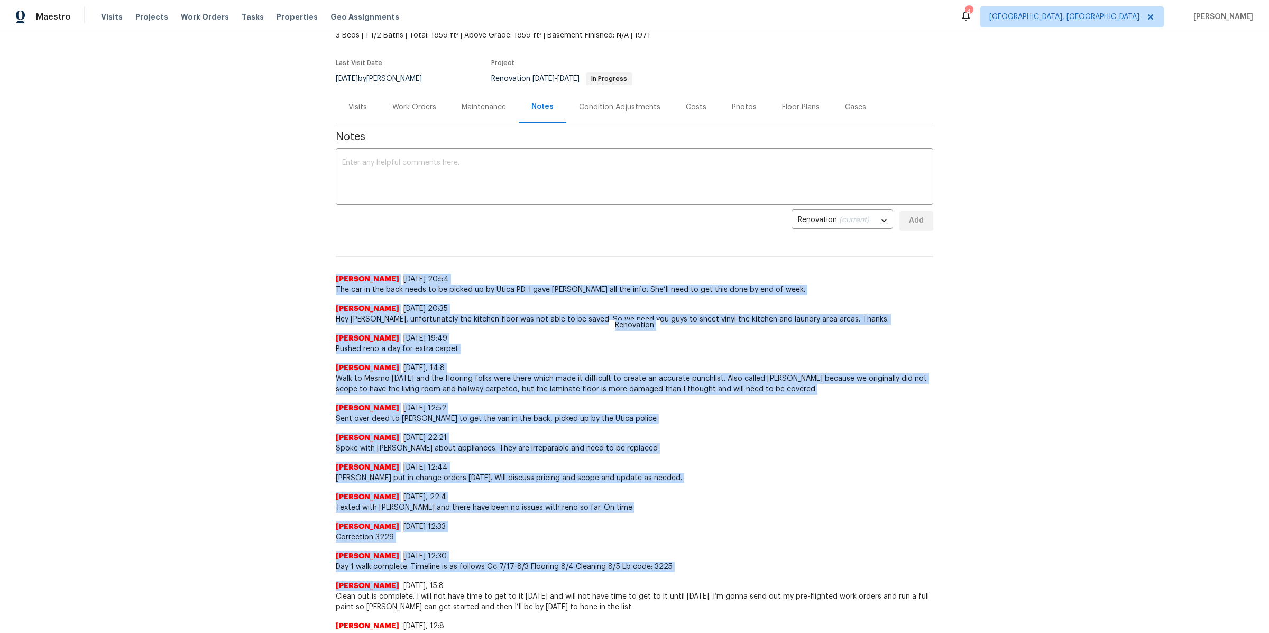
drag, startPoint x: 341, startPoint y: 241, endPoint x: 763, endPoint y: 578, distance: 540.1
click at [763, 578] on div "[PERSON_NAME] [DATE], 15:8 Clean out is complete. I will not have time to get t…" at bounding box center [634, 592] width 597 height 40
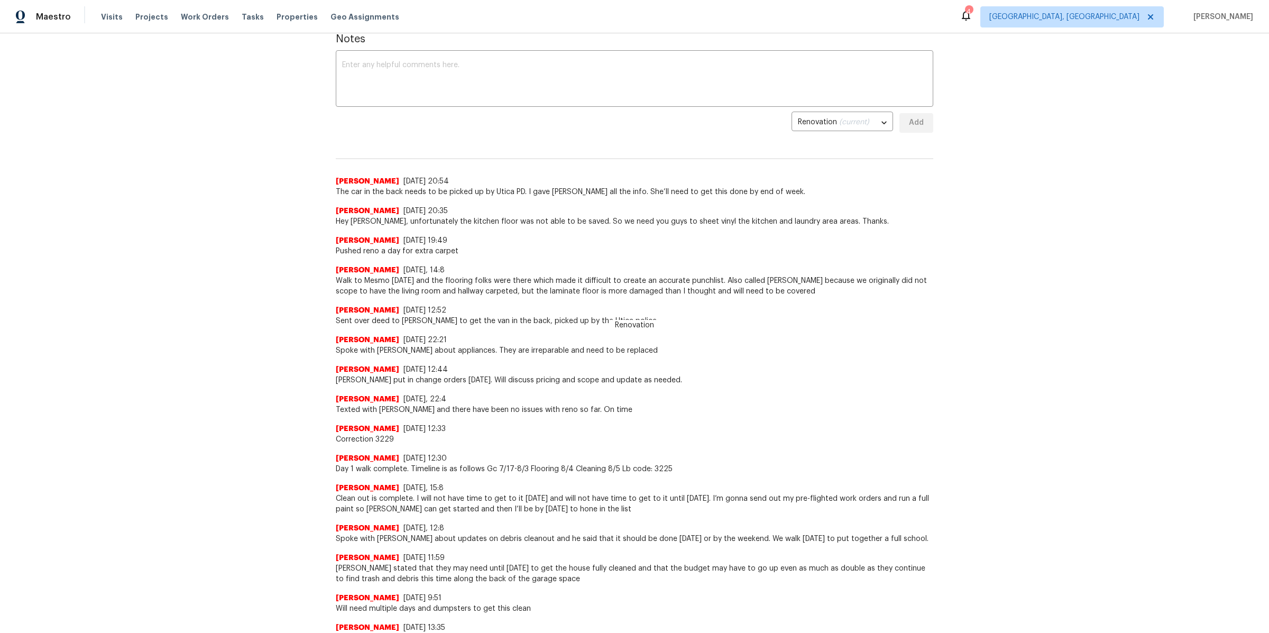
scroll to position [0, 0]
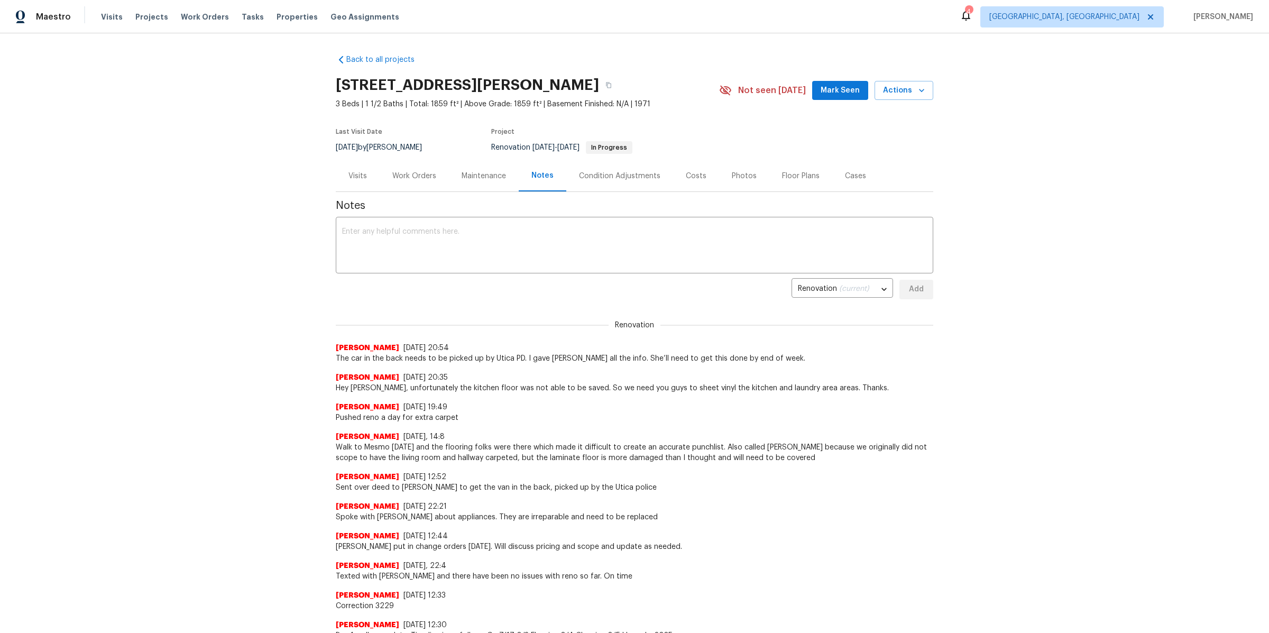
click at [426, 171] on div "Work Orders" at bounding box center [414, 176] width 44 height 11
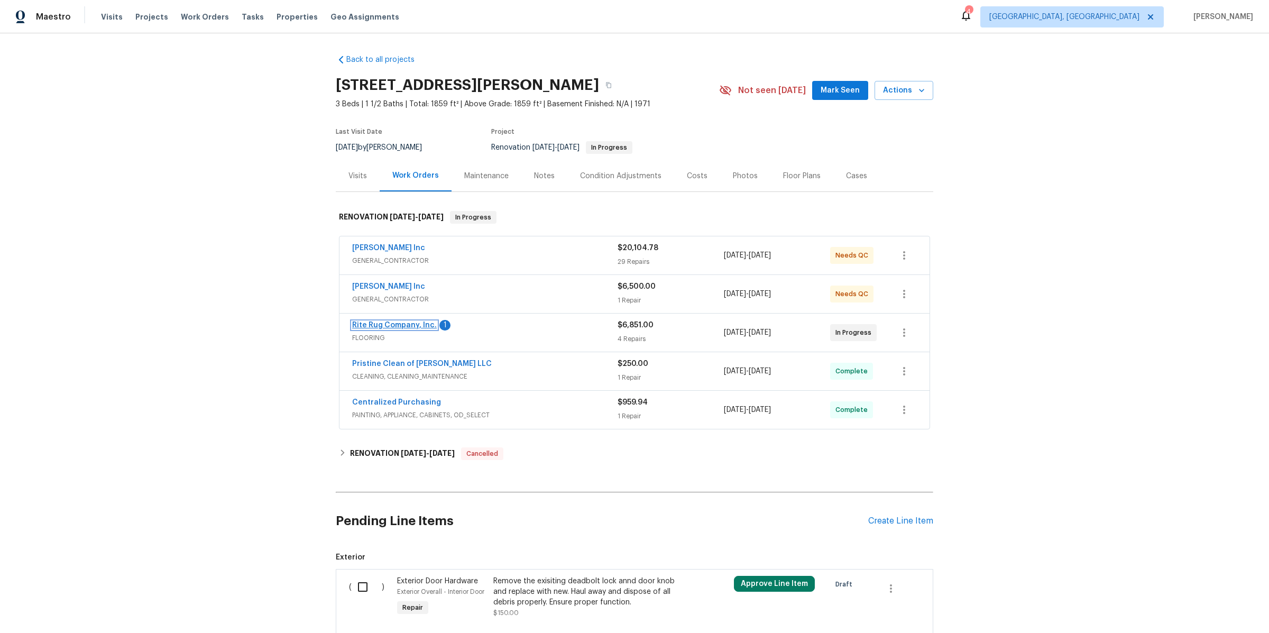
click at [406, 326] on link "Rite Rug Company, Inc." at bounding box center [394, 324] width 85 height 7
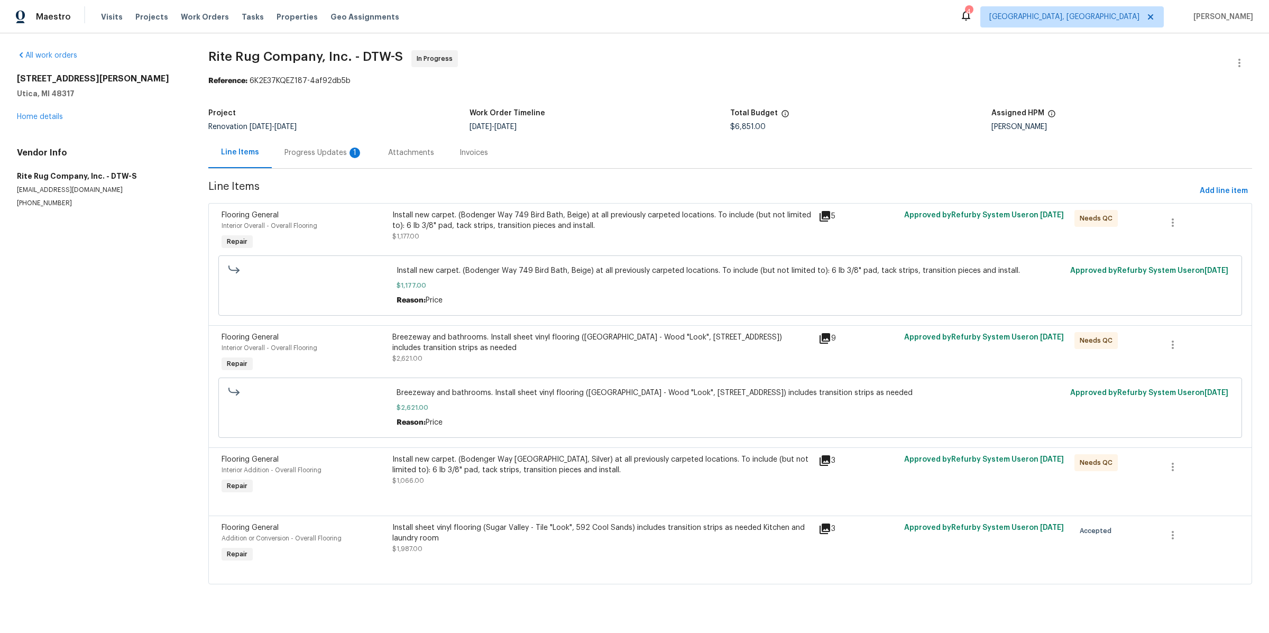
click at [301, 145] on div "Progress Updates 1" at bounding box center [324, 152] width 104 height 31
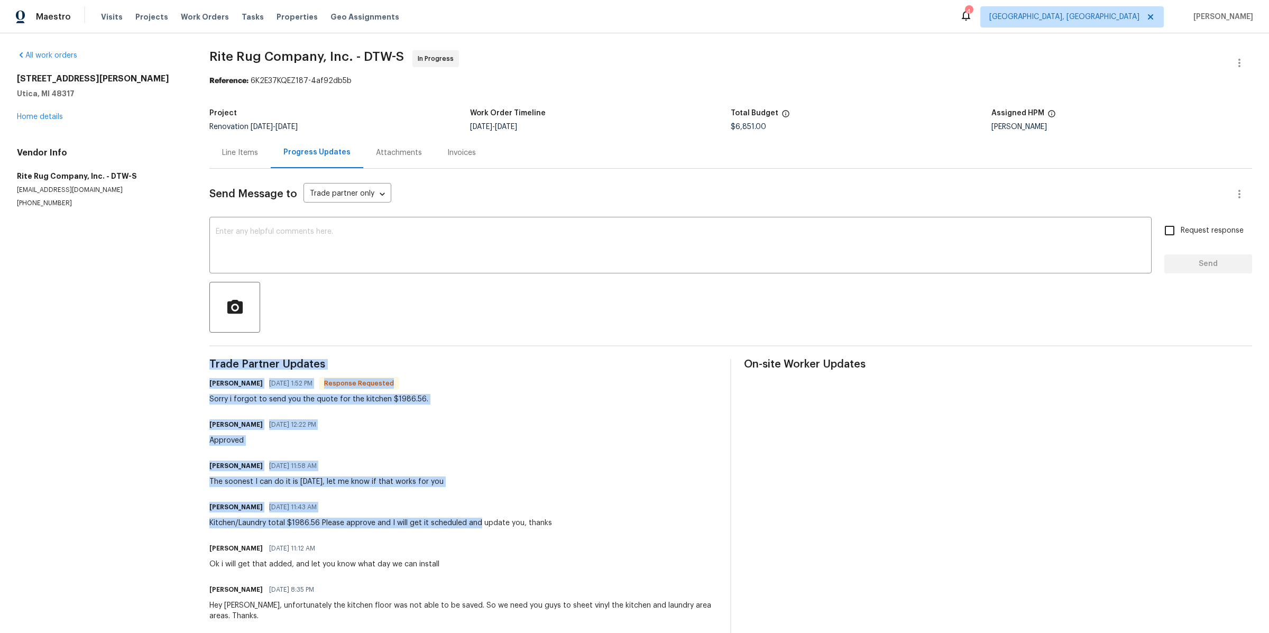
drag, startPoint x: 315, startPoint y: 342, endPoint x: 476, endPoint y: 517, distance: 238.3
click at [476, 517] on div "Send Message to Trade partner only Trade partner only ​ x ​ Request response Se…" at bounding box center [730, 525] width 1042 height 713
click at [476, 517] on div "[PERSON_NAME] [DATE] 11:43 AM Kitchen/Laundry total $1986.56 Please approve and…" at bounding box center [380, 514] width 343 height 29
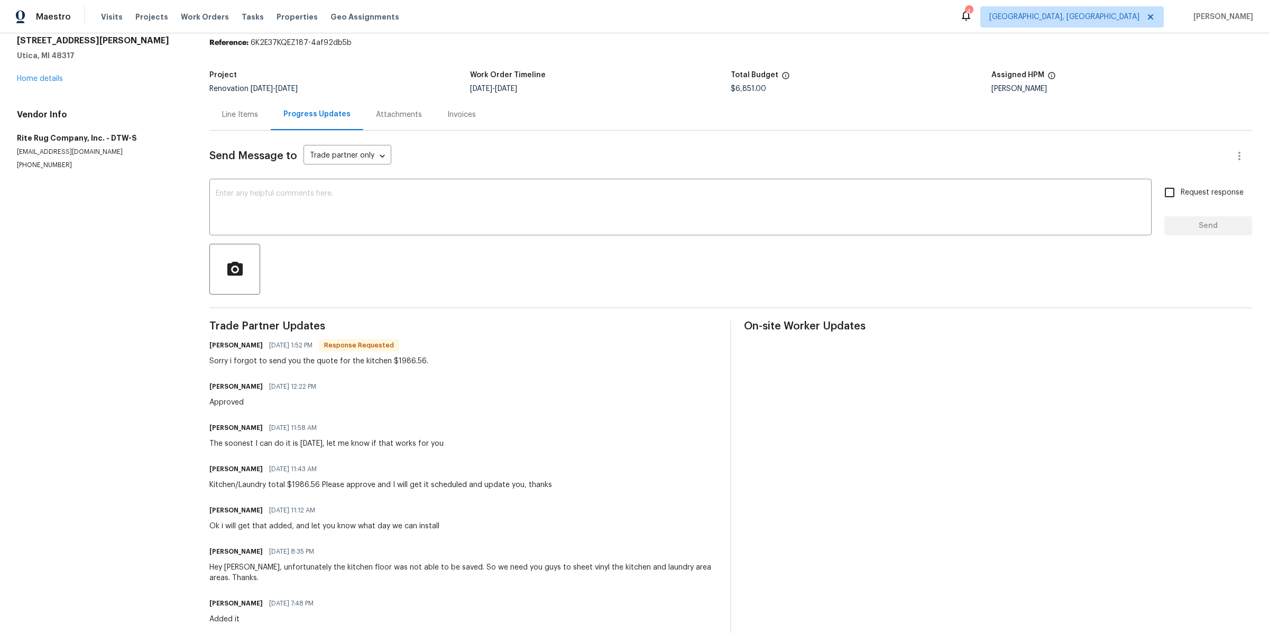
scroll to position [40, 0]
click at [339, 196] on textarea at bounding box center [680, 206] width 929 height 37
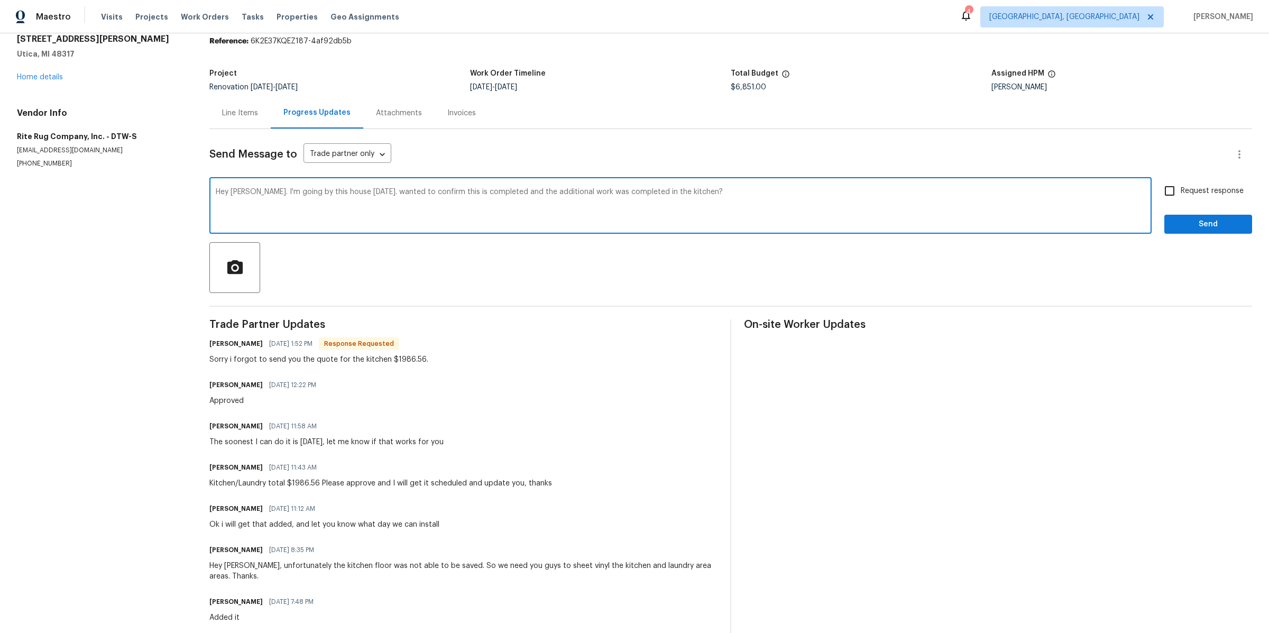
type textarea "Hey [PERSON_NAME]. I'm going by this house [DATE]. wanted to confirm this is co…"
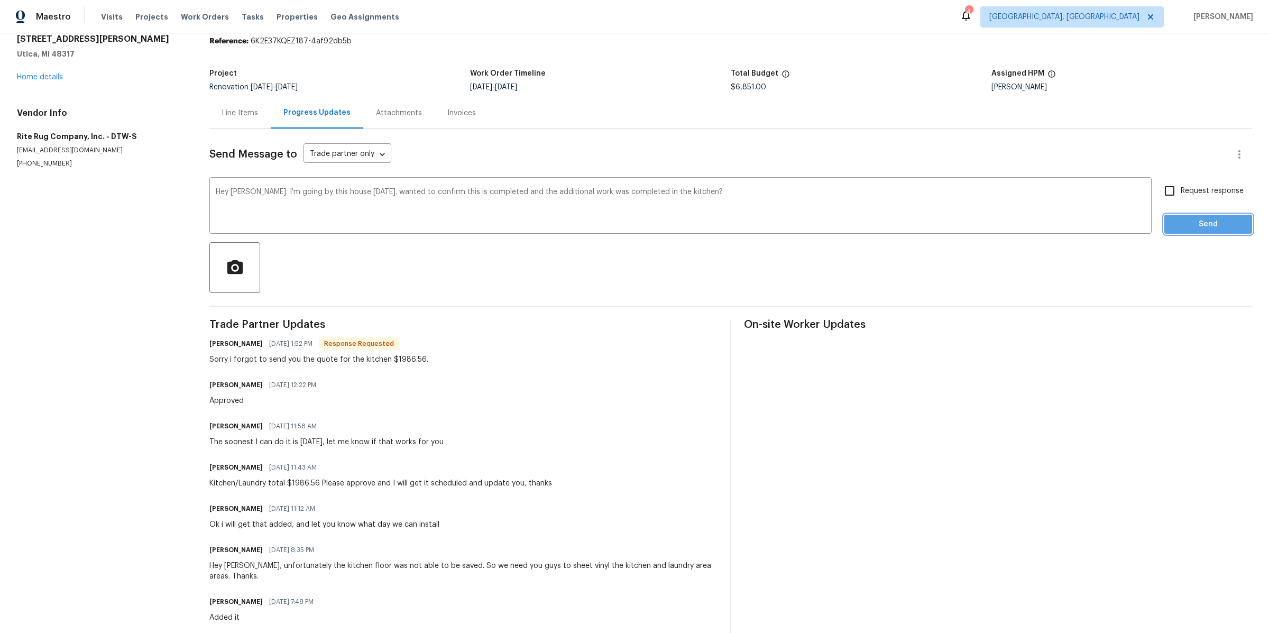
click at [1197, 223] on span "Send" at bounding box center [1207, 224] width 71 height 13
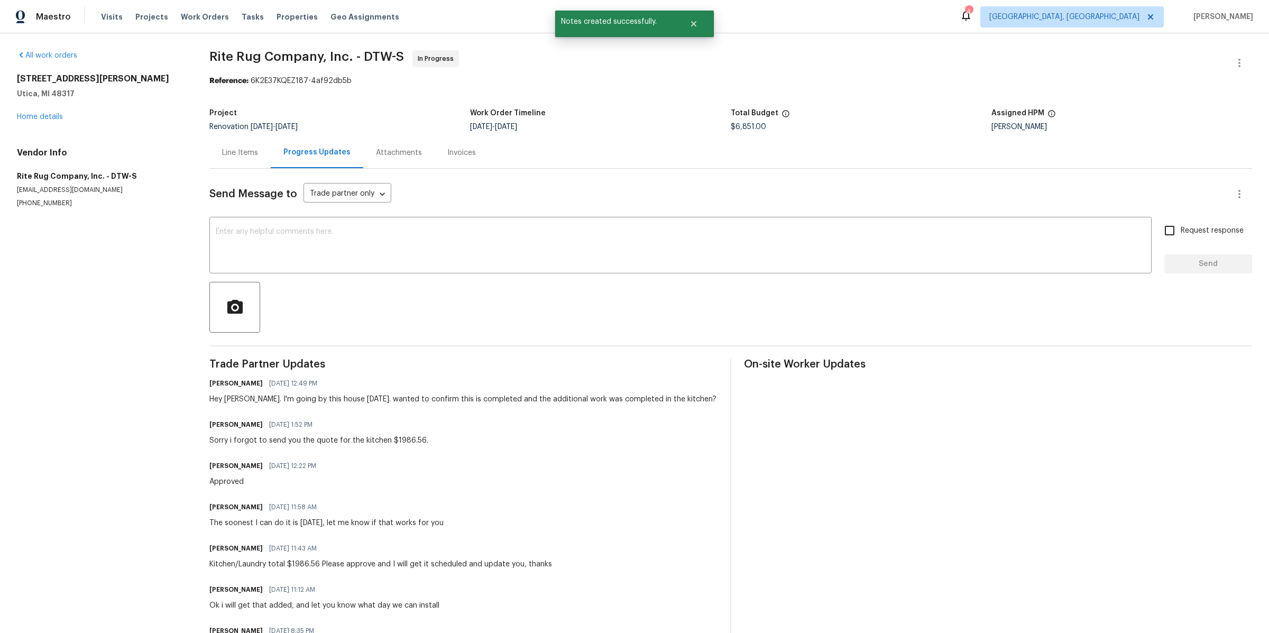
click at [235, 150] on div "Line Items" at bounding box center [240, 152] width 36 height 11
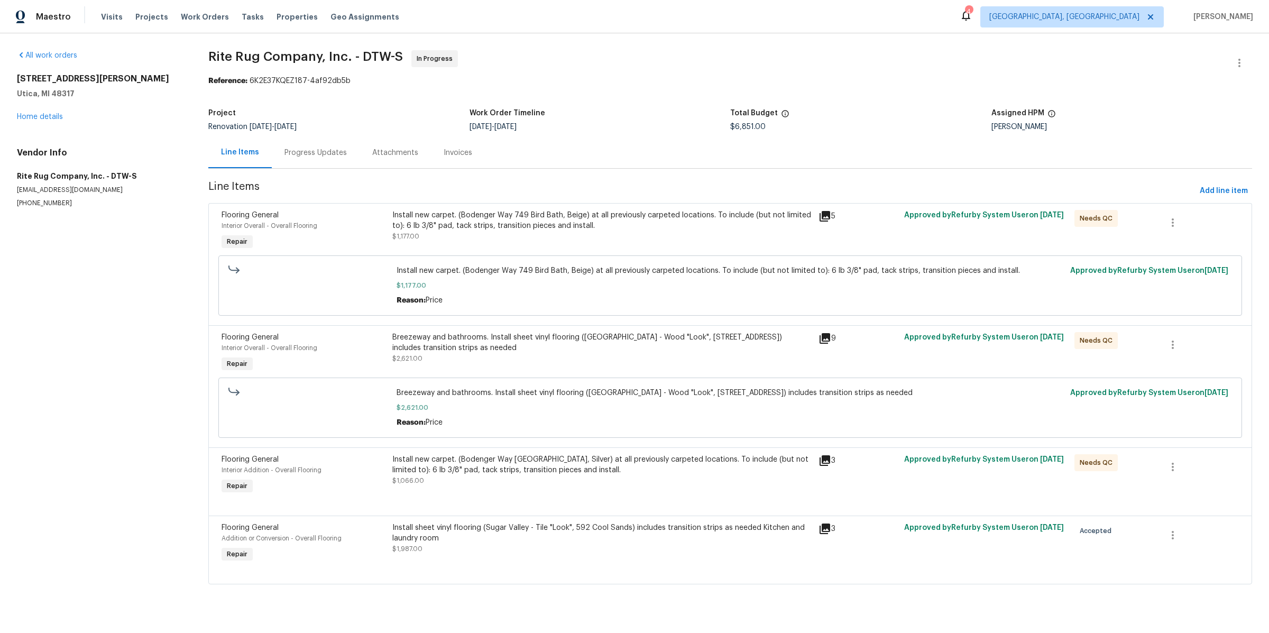
click at [305, 161] on div "Progress Updates" at bounding box center [316, 152] width 88 height 31
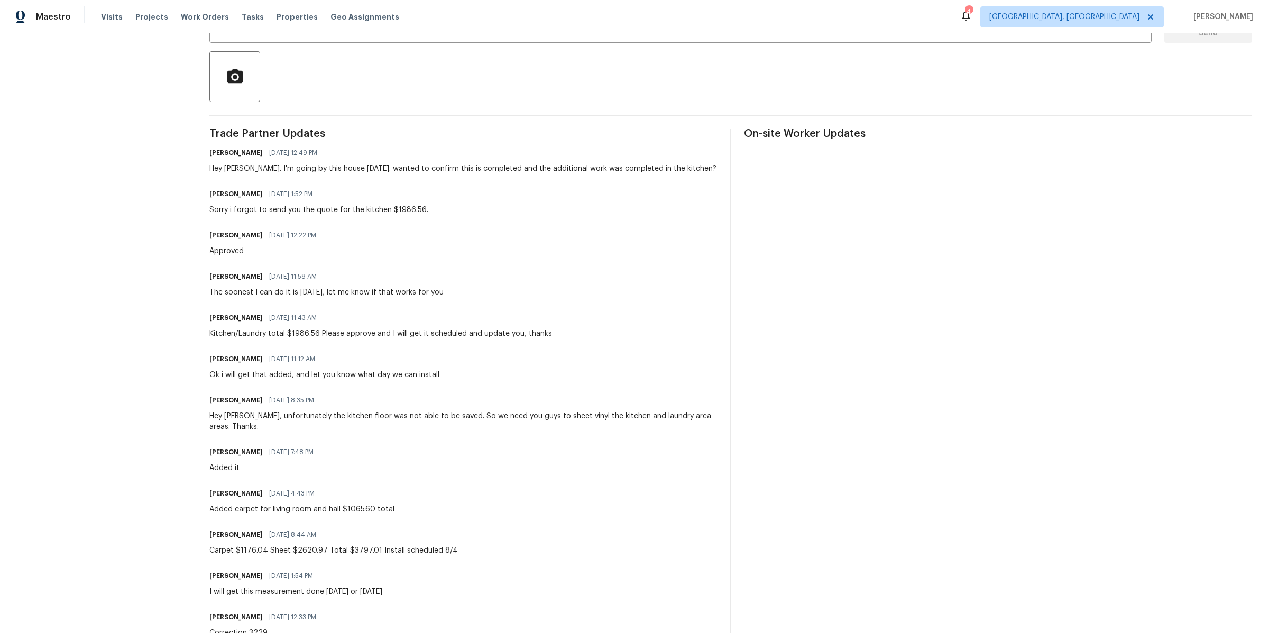
scroll to position [295, 0]
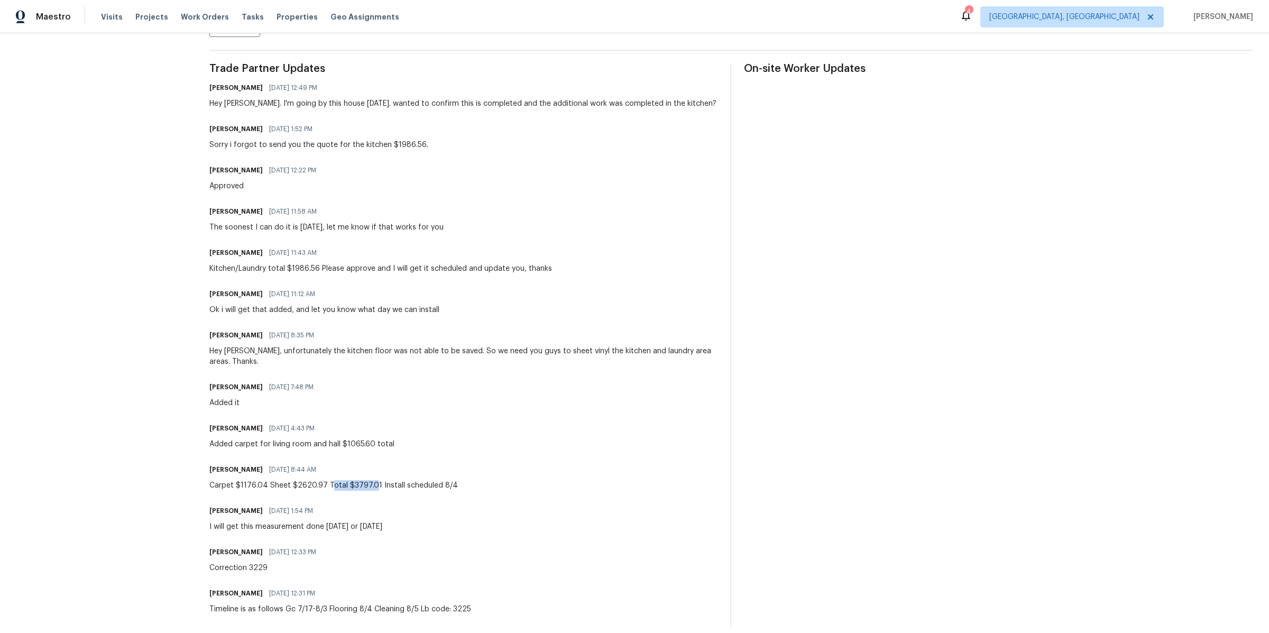
drag, startPoint x: 368, startPoint y: 476, endPoint x: 325, endPoint y: 476, distance: 43.9
click at [325, 480] on div "Carpet $1176.04 Sheet $2620.97 Total $3797.01 Install scheduled 8/4" at bounding box center [333, 485] width 248 height 11
copy div "otal $3797.0"
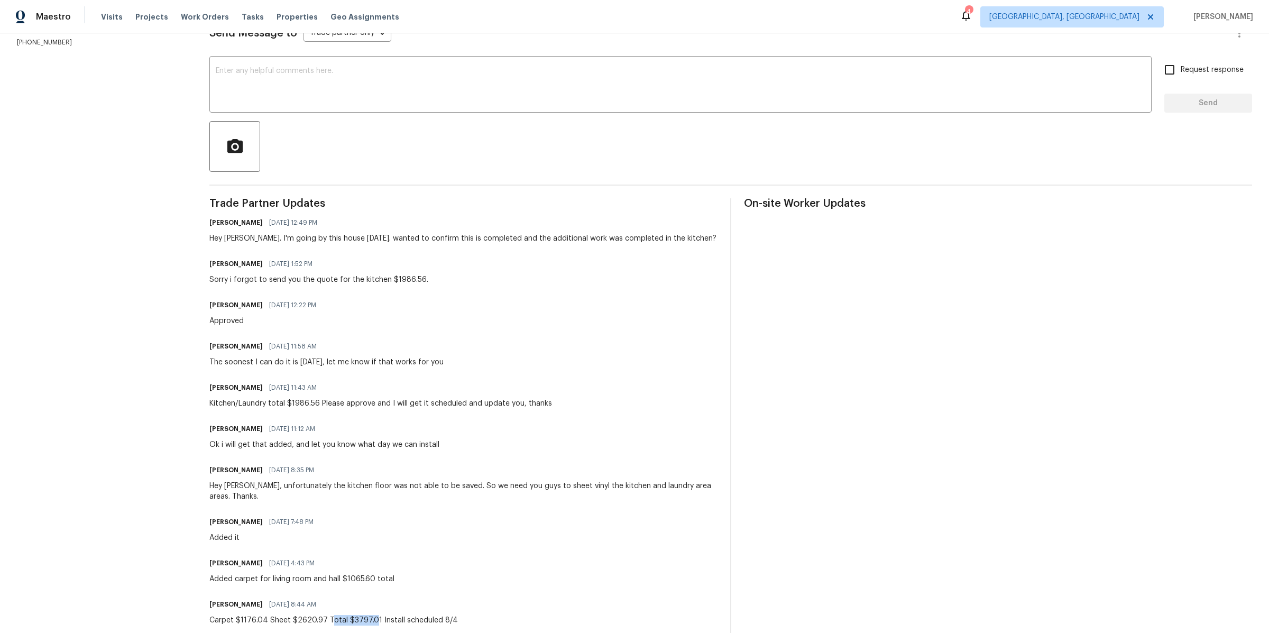
scroll to position [0, 0]
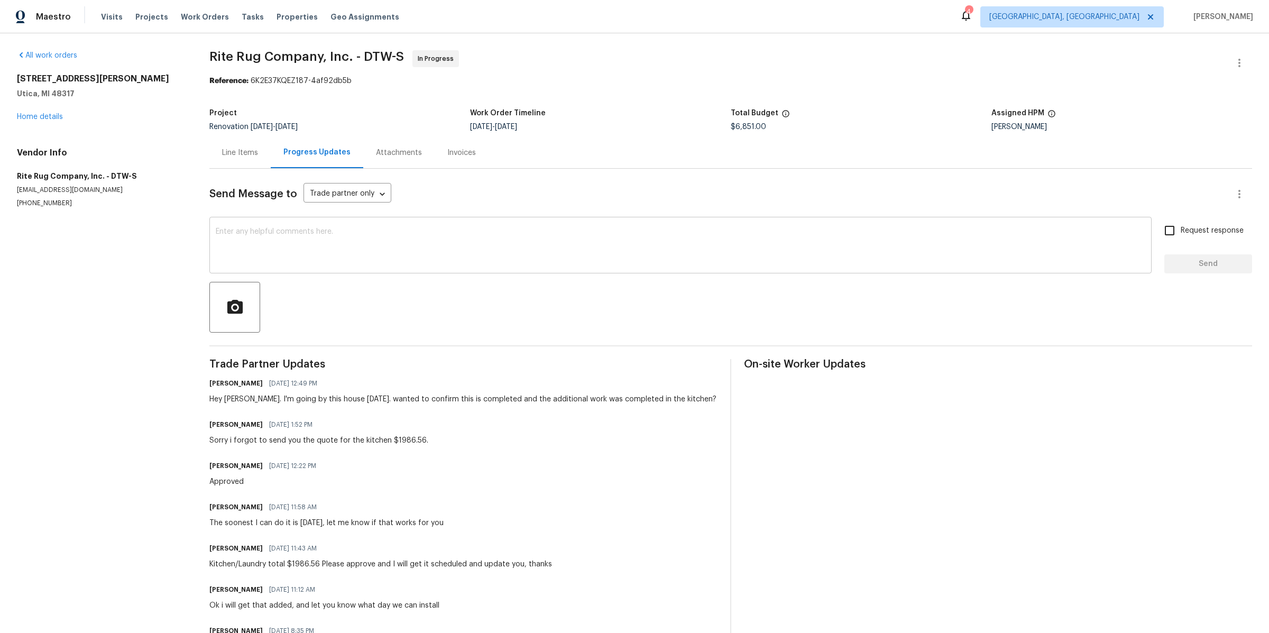
click at [327, 230] on textarea at bounding box center [680, 246] width 929 height 37
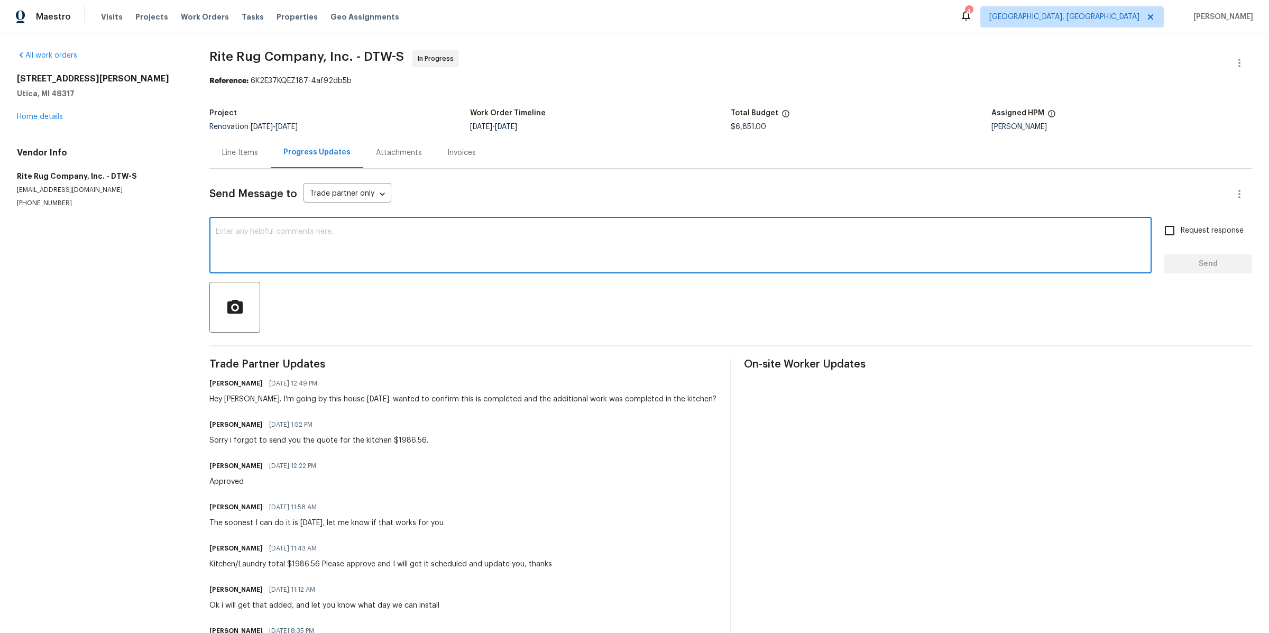
paste textarea "otal $3797.0"
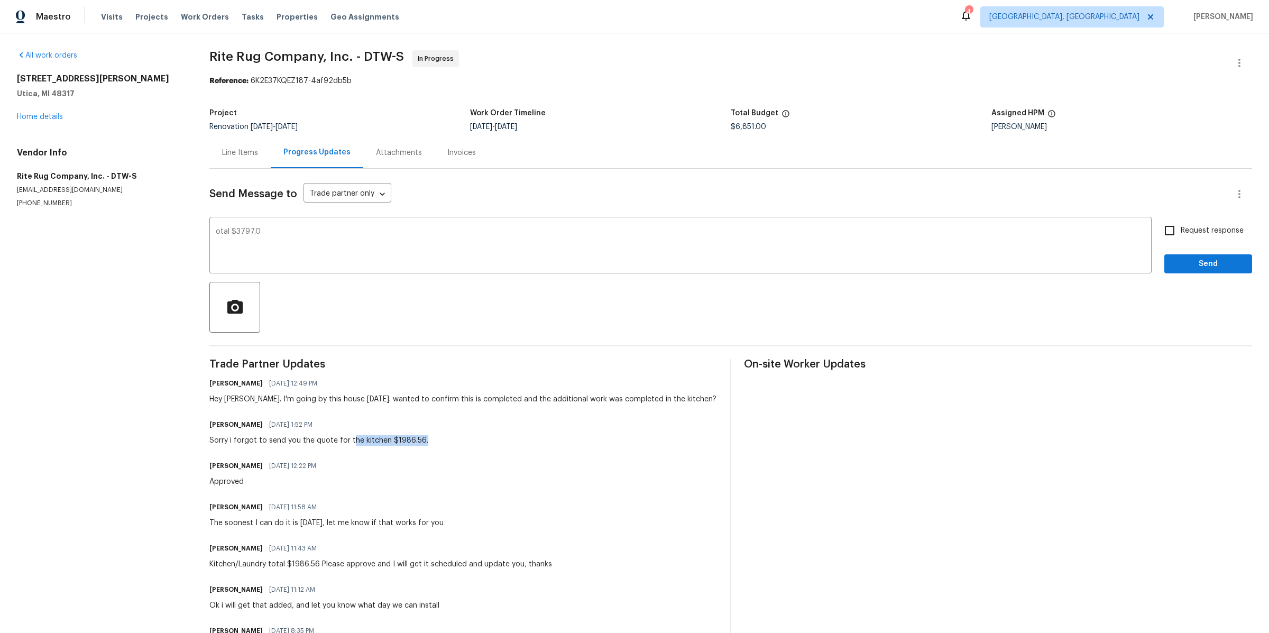
drag, startPoint x: 436, startPoint y: 440, endPoint x: 348, endPoint y: 440, distance: 87.2
click at [348, 440] on div "[PERSON_NAME] [DATE] 1:52 PM Sorry i forgot to send you the quote for the kitch…" at bounding box center [463, 431] width 508 height 29
copy div "he kitchen $1986.56."
click at [321, 227] on div "otal $3797.0 x ​" at bounding box center [680, 246] width 942 height 54
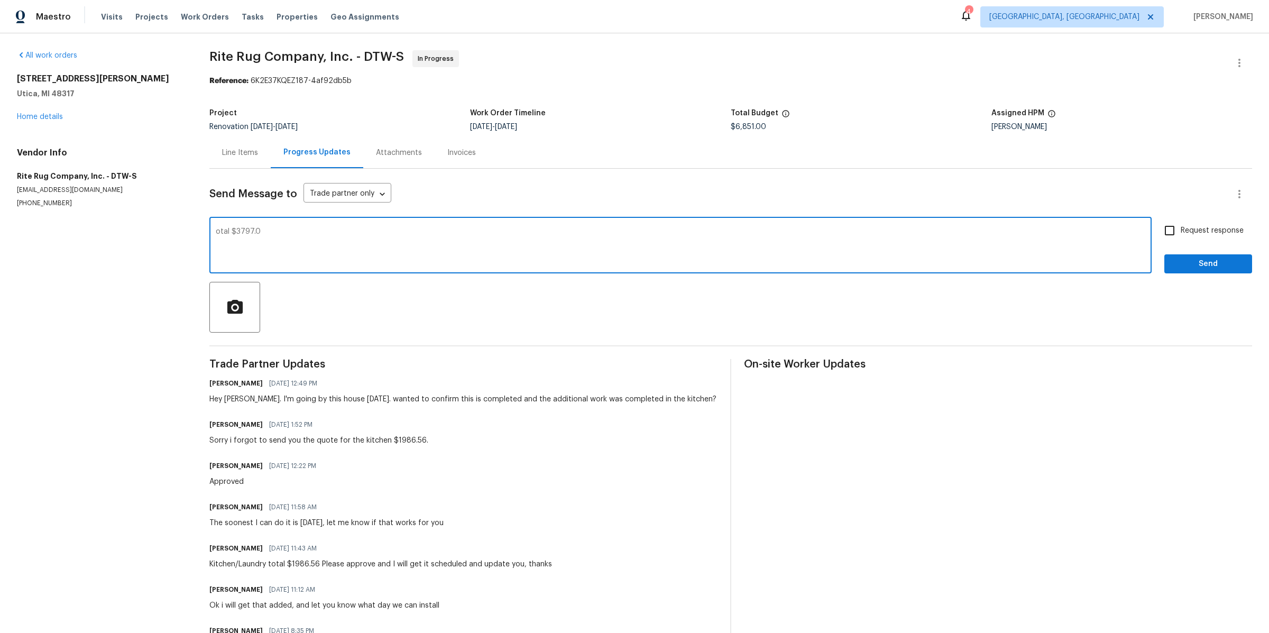
paste textarea "he kitchen $1986.56."
click at [214, 233] on div "otal $3797.0 he kitchen $1986.56. x ​" at bounding box center [680, 246] width 942 height 54
click at [216, 233] on textarea "otal $3797.0 he kitchen $1986.56." at bounding box center [680, 246] width 929 height 37
click at [214, 247] on div "Total $3797.0 he kitchen $1986.56. x ​" at bounding box center [680, 246] width 942 height 54
click at [216, 247] on textarea "Total $3797.0 he kitchen $1986.56." at bounding box center [680, 246] width 929 height 37
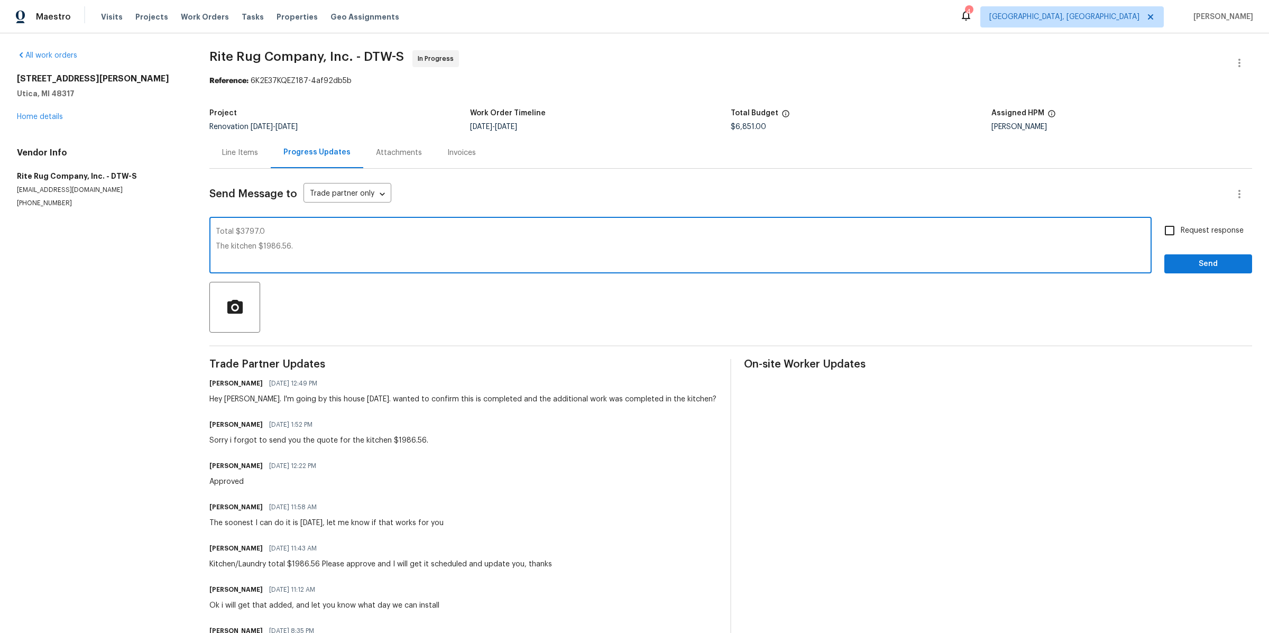
click at [315, 245] on textarea "Total $3797.0 The kitchen $1986.56." at bounding box center [680, 246] width 929 height 37
click at [276, 234] on textarea "Total $3797.0 The kitchen $1986.56. Is this correct the final price is $5783.56?" at bounding box center [680, 246] width 929 height 37
click at [265, 238] on textarea "Total $3797.0 The kitchen $1986.56. Is this correct the final price is $5783.56?" at bounding box center [680, 246] width 929 height 37
type textarea "Total $3797.0 The kitchen $1986.56. Is this correct the final price is $5783.56?"
click at [1208, 267] on span "Send" at bounding box center [1207, 263] width 71 height 13
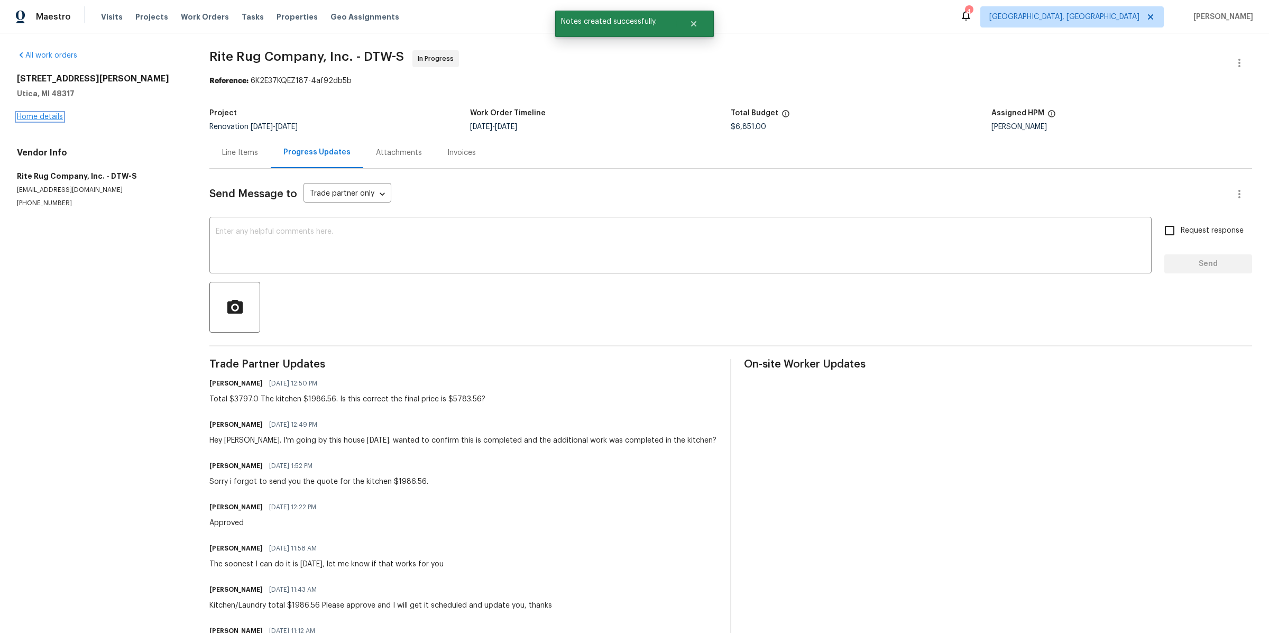
click at [34, 117] on link "Home details" at bounding box center [40, 116] width 46 height 7
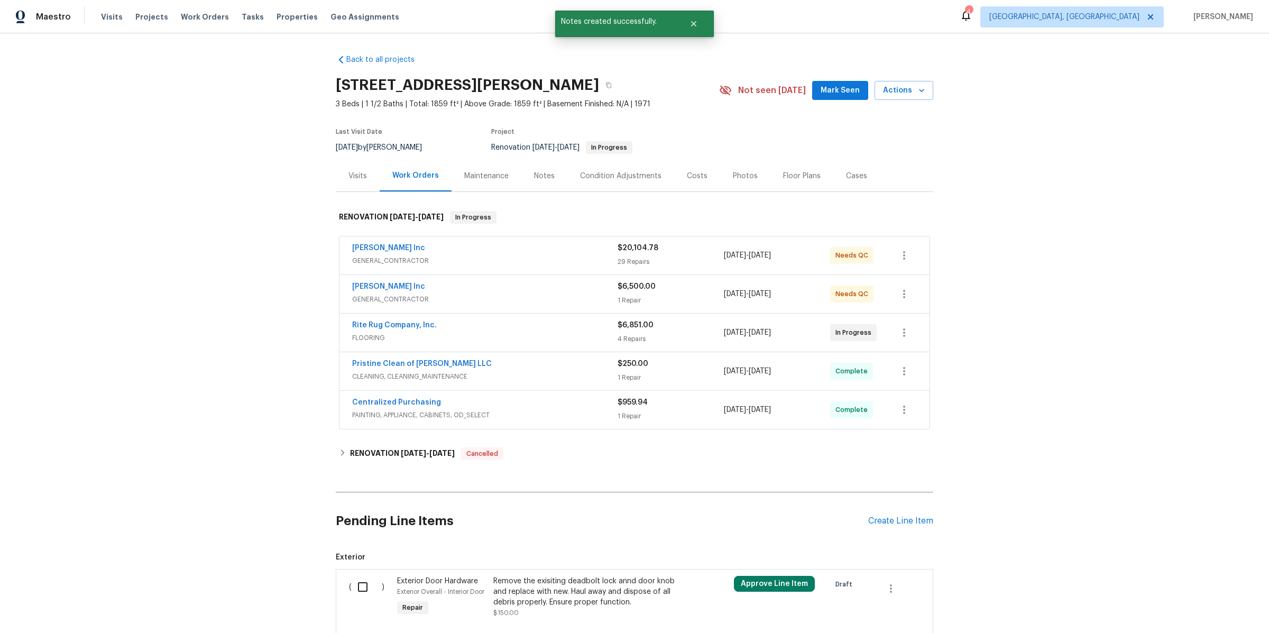
click at [519, 177] on div "Maintenance" at bounding box center [486, 175] width 70 height 31
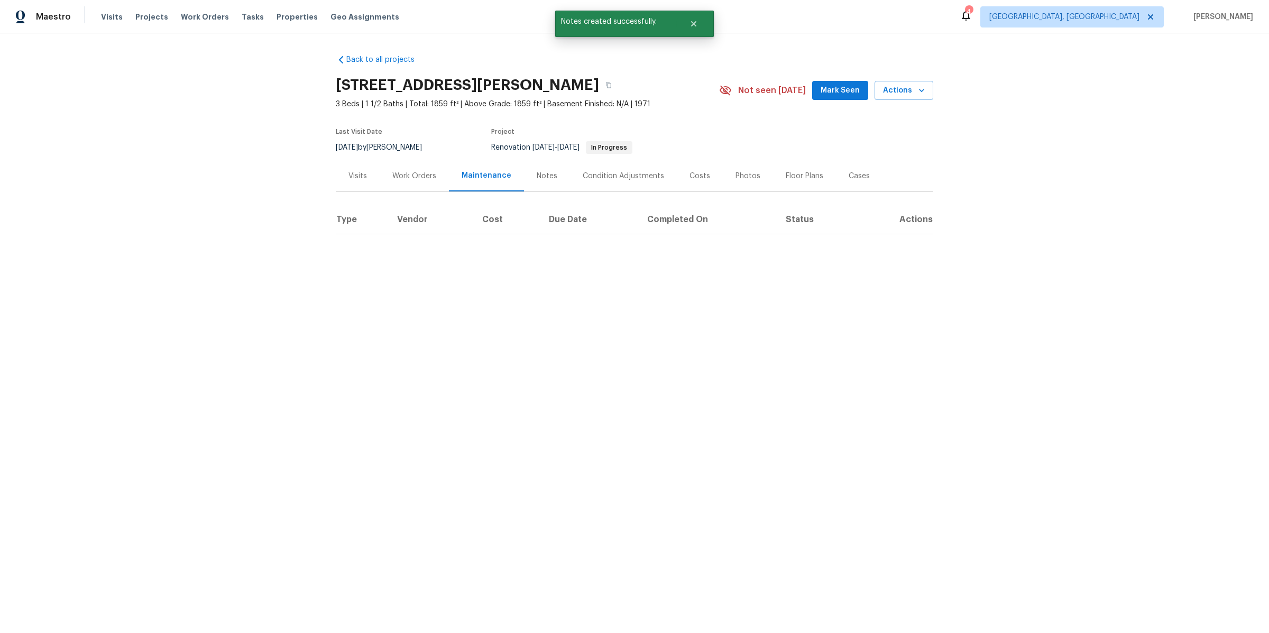
click at [537, 179] on div "Notes" at bounding box center [547, 176] width 21 height 11
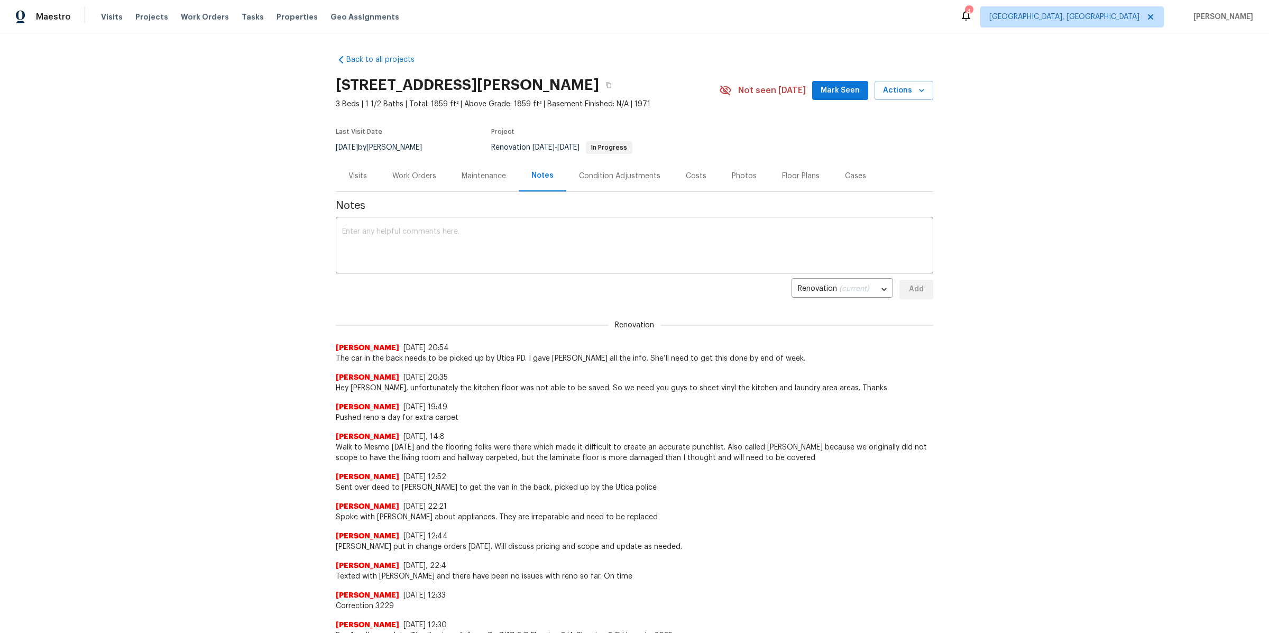
click at [345, 173] on div "Visits" at bounding box center [358, 175] width 44 height 31
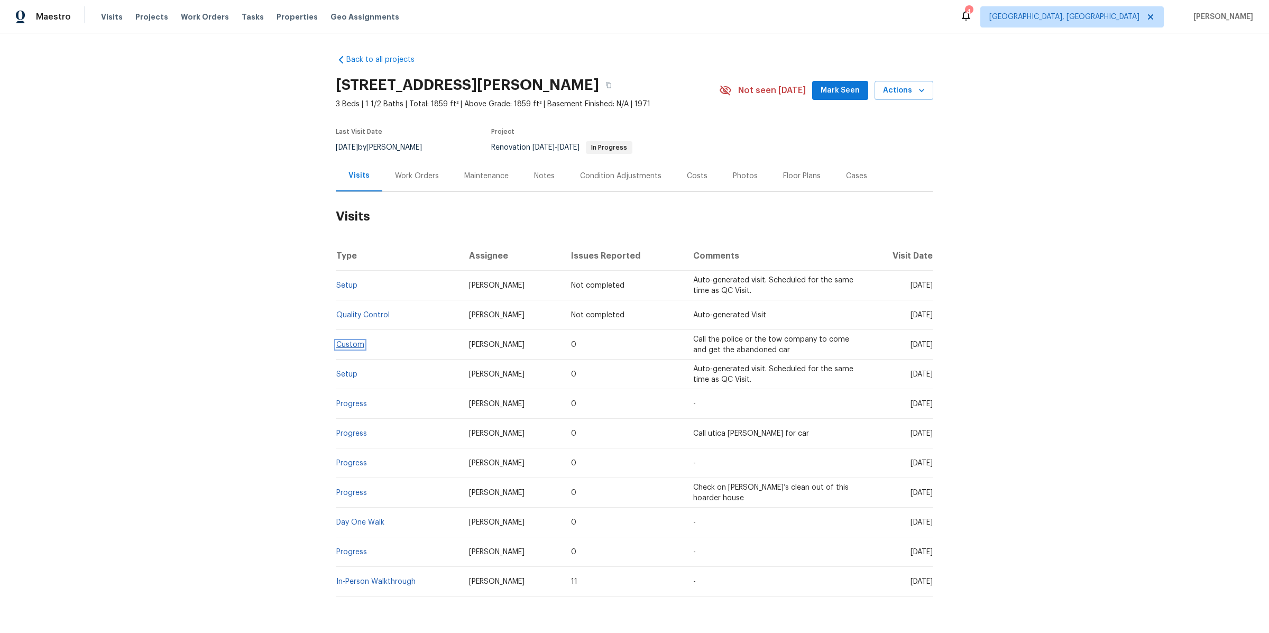
click at [350, 344] on link "Custom" at bounding box center [350, 344] width 28 height 7
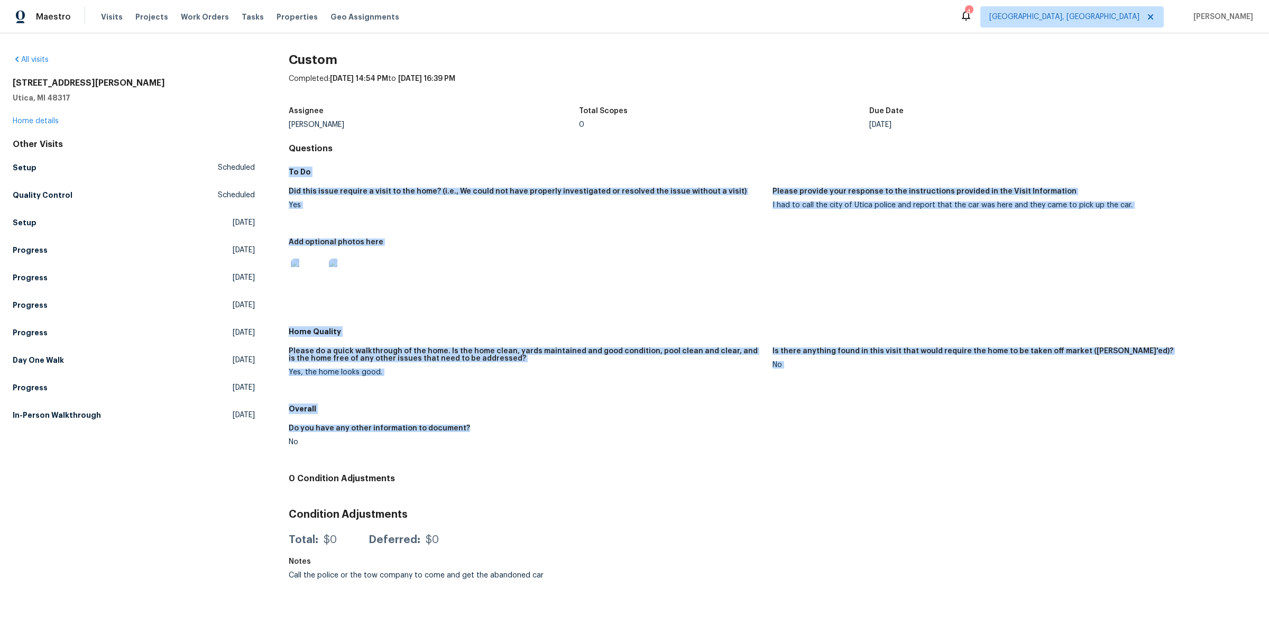
drag, startPoint x: 392, startPoint y: 160, endPoint x: 461, endPoint y: 423, distance: 272.6
click at [460, 425] on div "Custom Completed: [DATE] 14:54 PM to [DATE] 16:39 PM Assignee [PERSON_NAME] Tot…" at bounding box center [772, 319] width 967 height 531
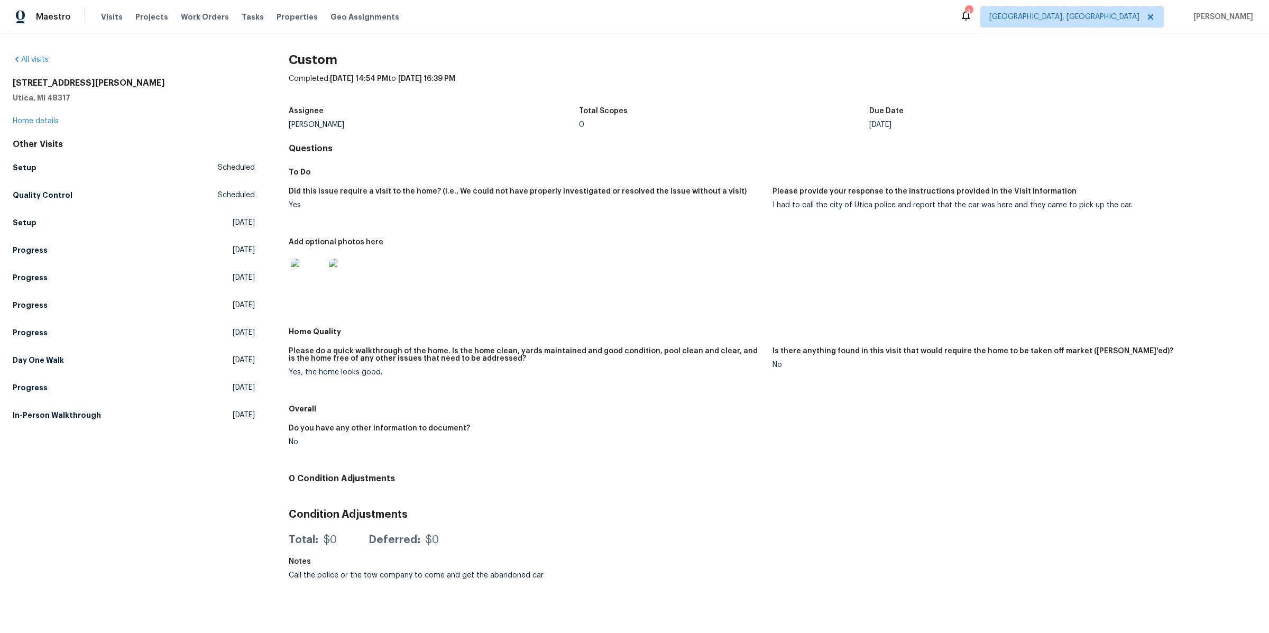
click at [487, 389] on figure "Please do a quick walkthrough of the home. Is the home clean, yards maintained …" at bounding box center [531, 369] width 484 height 45
drag, startPoint x: 307, startPoint y: 91, endPoint x: 441, endPoint y: 422, distance: 357.3
click at [441, 422] on div "Custom Completed: [DATE] 14:54 PM to [DATE] 16:39 PM Assignee [PERSON_NAME] Tot…" at bounding box center [772, 319] width 967 height 531
click at [503, 358] on h5 "Please do a quick walkthrough of the home. Is the home clean, yards maintained …" at bounding box center [526, 354] width 475 height 15
click at [304, 273] on img at bounding box center [308, 275] width 34 height 34
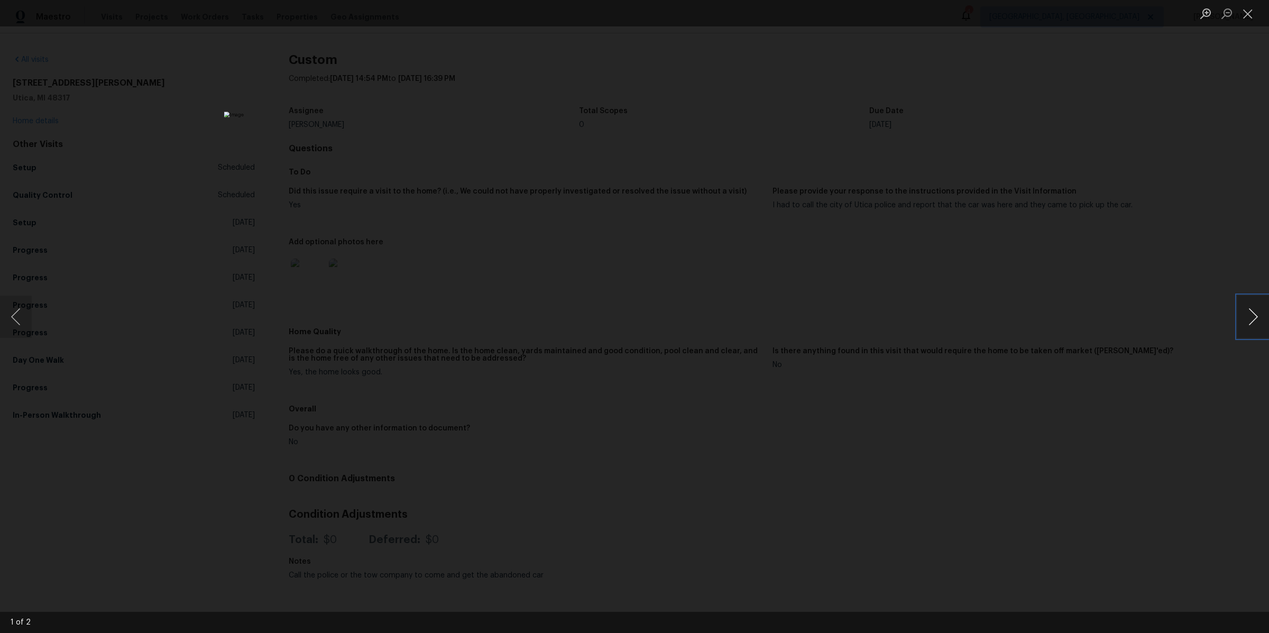
click at [1253, 321] on button "Next image" at bounding box center [1253, 316] width 32 height 42
click at [1087, 322] on div "Lightbox" at bounding box center [634, 316] width 1269 height 633
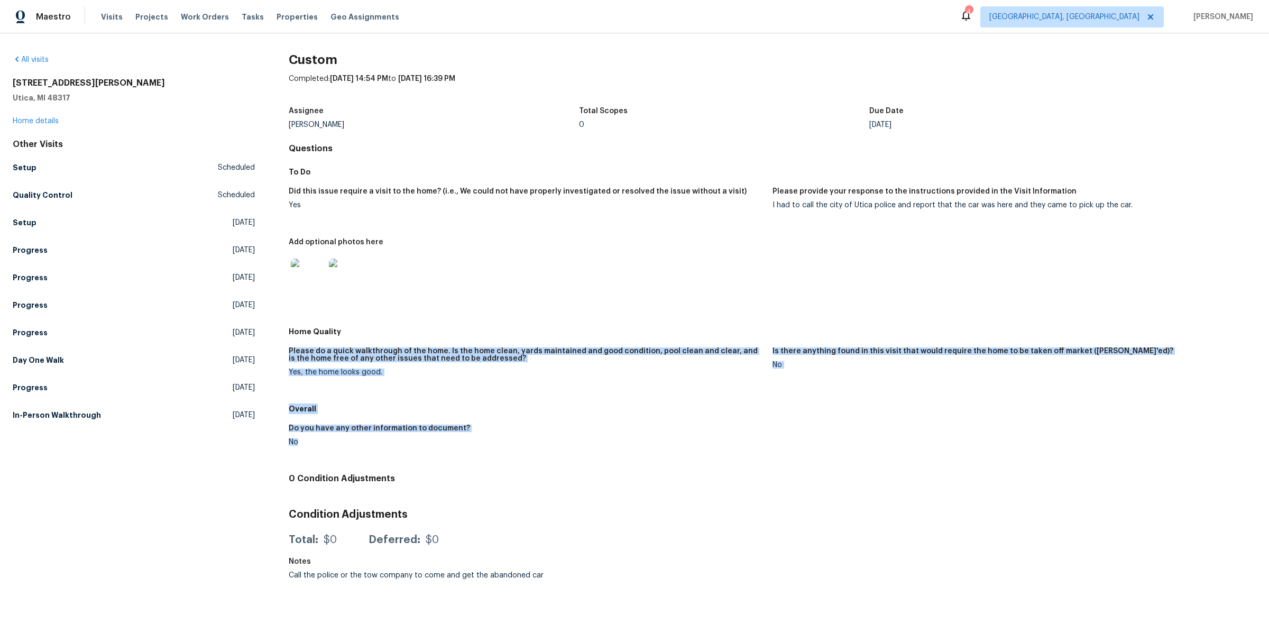
drag, startPoint x: 297, startPoint y: 343, endPoint x: 526, endPoint y: 458, distance: 257.2
click at [526, 458] on div "To Do Did this issue require a visit to the home? (i.e., We could not have prop…" at bounding box center [772, 315] width 967 height 307
click at [526, 458] on figure "Do you have any other information to document? No" at bounding box center [531, 443] width 484 height 38
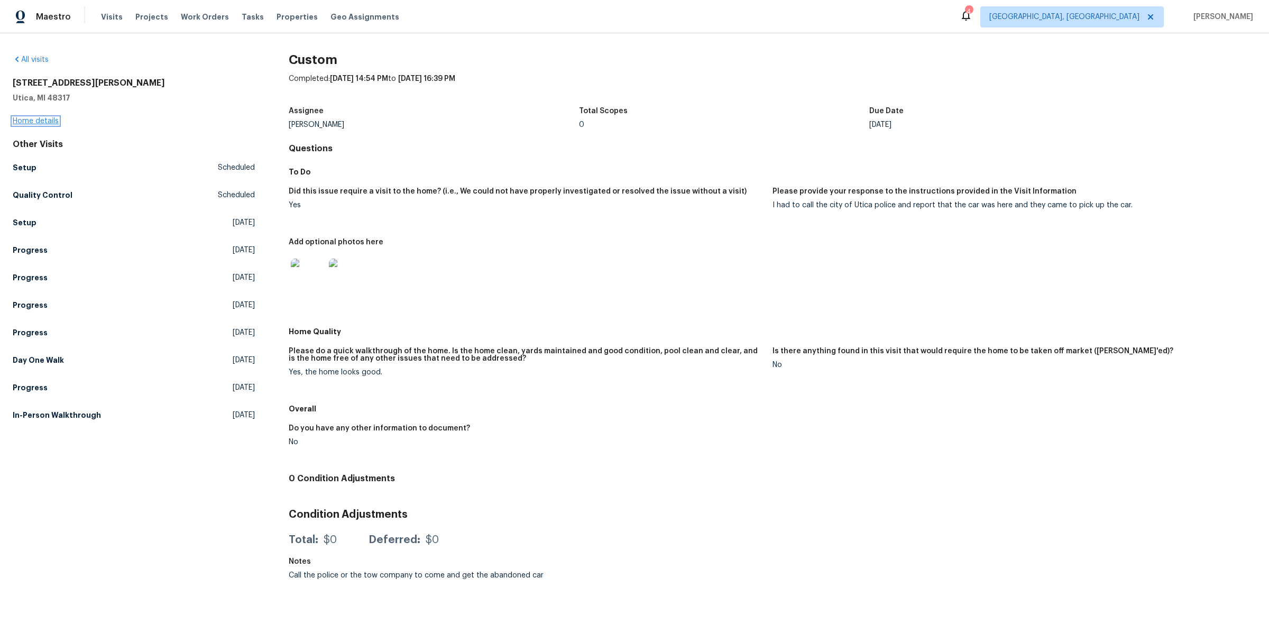
click at [43, 123] on link "Home details" at bounding box center [36, 120] width 46 height 7
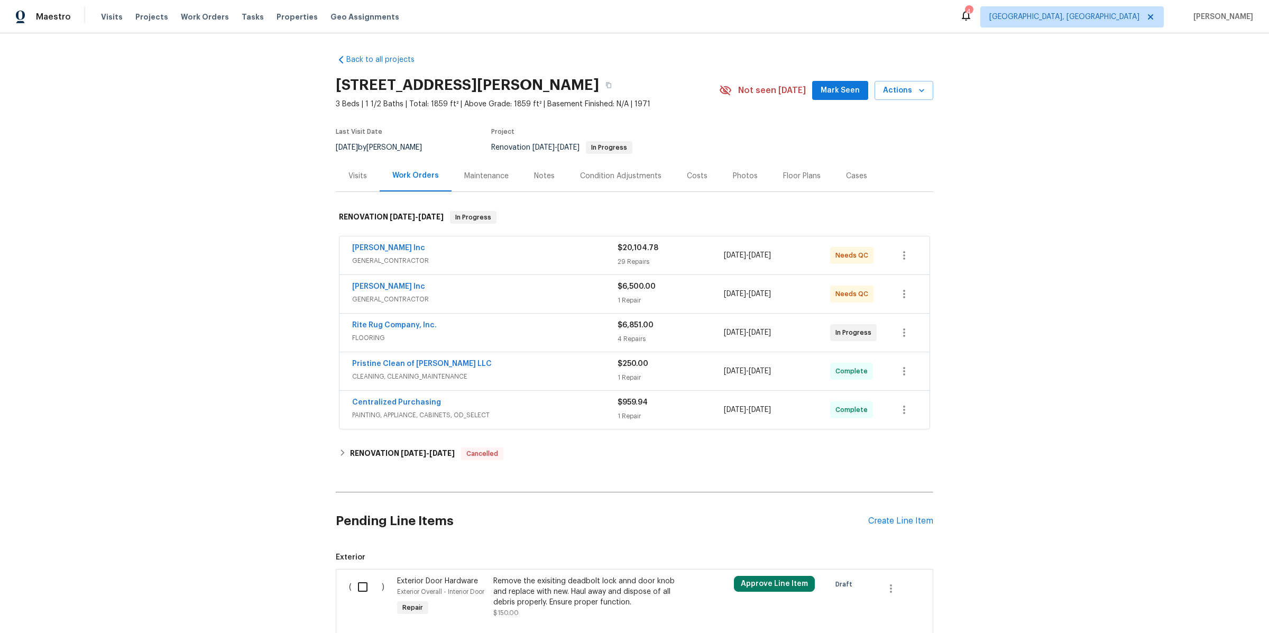
click at [359, 172] on div "Visits" at bounding box center [357, 176] width 19 height 11
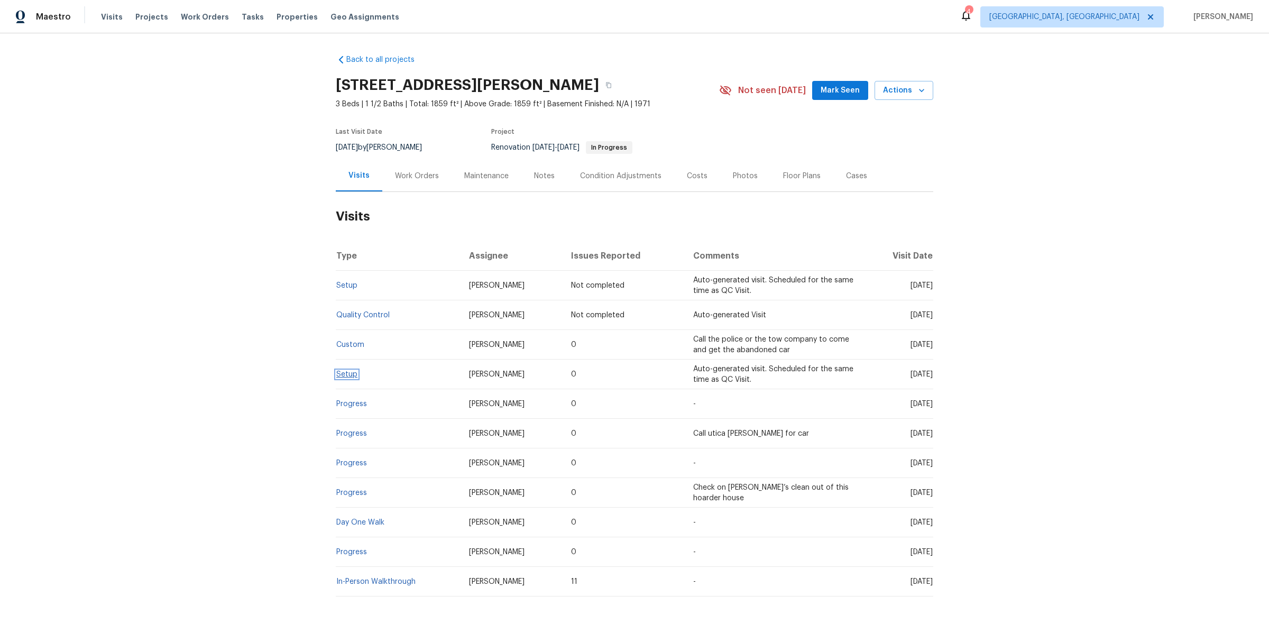
click at [352, 373] on link "Setup" at bounding box center [346, 374] width 21 height 7
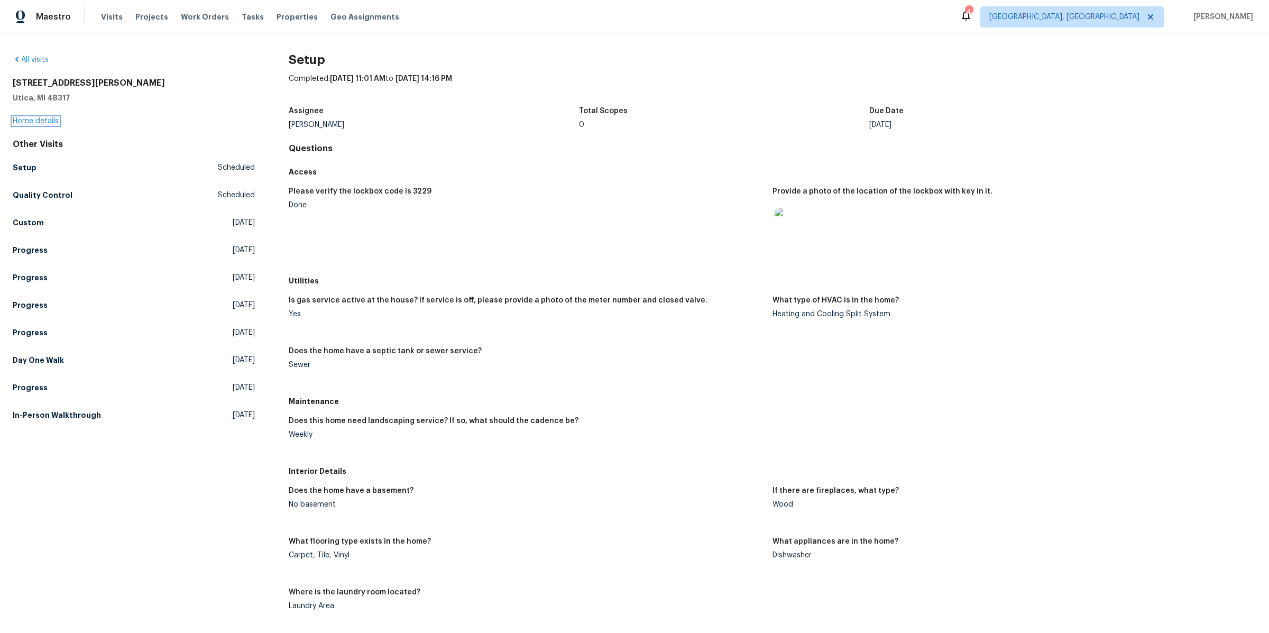
click at [52, 119] on link "Home details" at bounding box center [36, 120] width 46 height 7
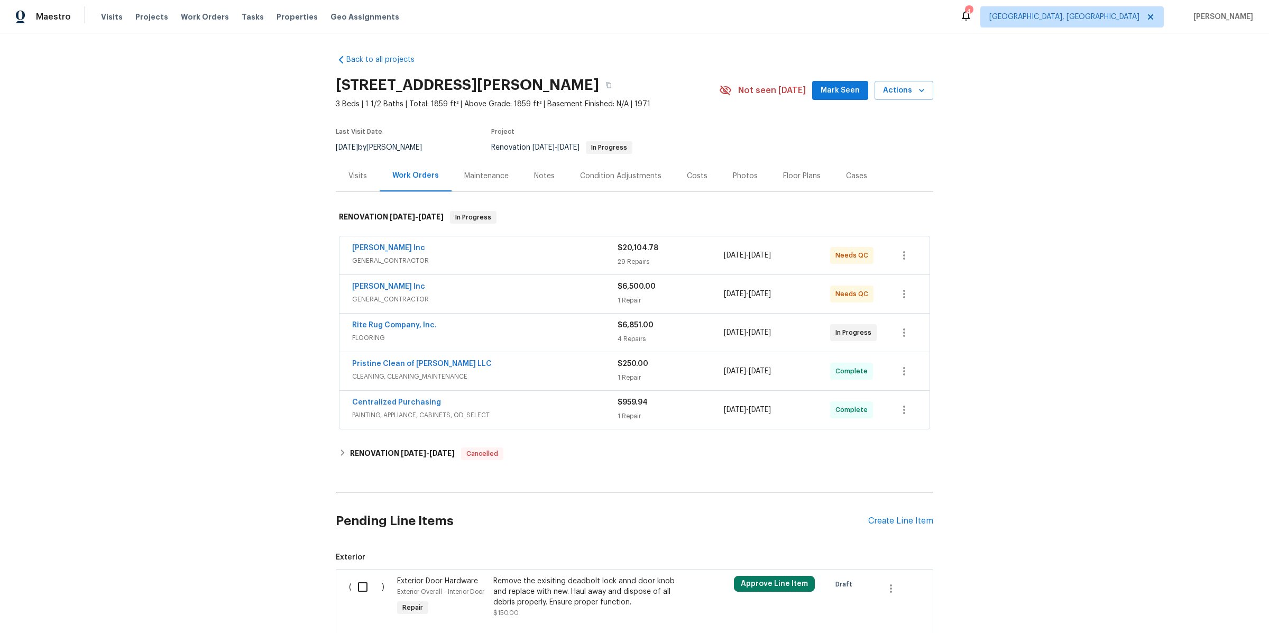
click at [552, 177] on div "Notes" at bounding box center [544, 176] width 21 height 11
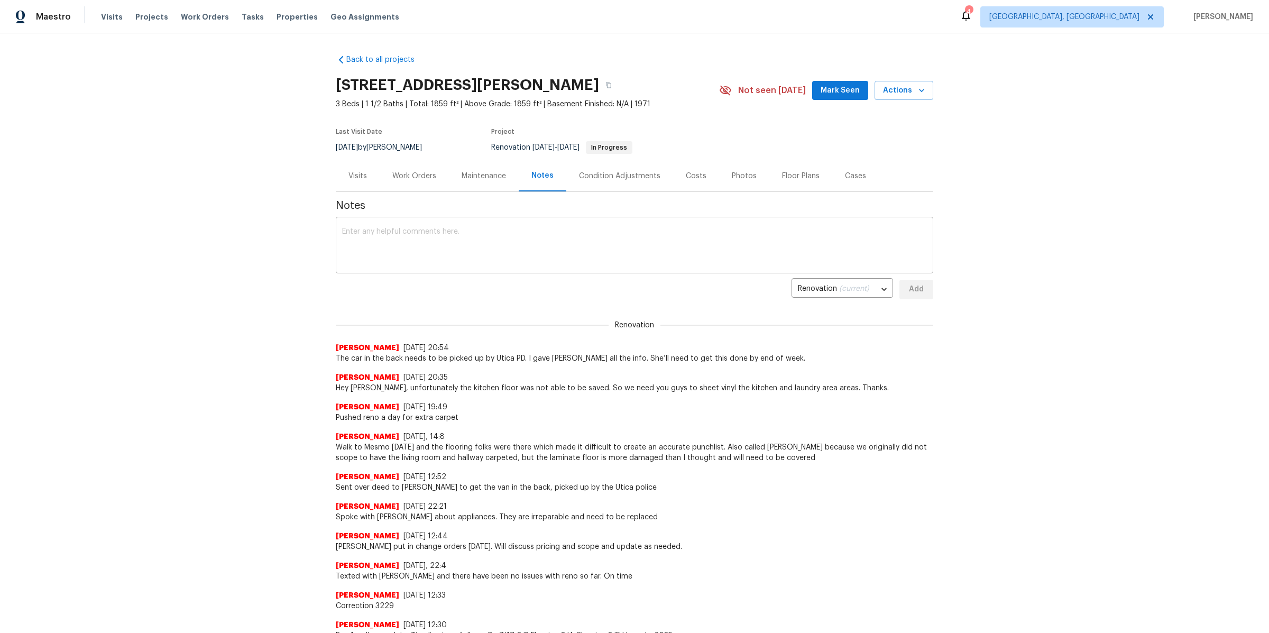
click at [478, 260] on textarea at bounding box center [634, 246] width 585 height 37
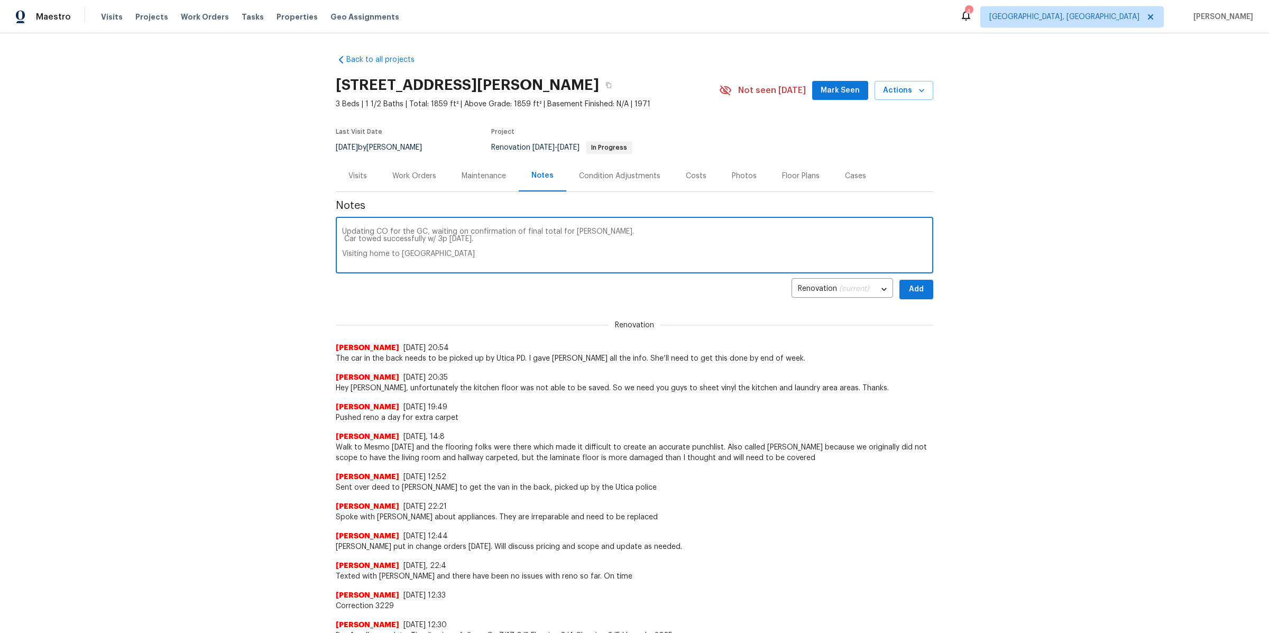
click at [554, 264] on textarea "Updating CO for the GC, waiting on confirmation of final total for [PERSON_NAME…" at bounding box center [634, 246] width 585 height 37
click at [549, 256] on textarea "Updating CO for the GC, waiting on confirmation of final total for [PERSON_NAME…" at bounding box center [634, 246] width 585 height 37
click at [446, 256] on textarea "Updating CO for the GC, waiting on confirmation of final total for [PERSON_NAME…" at bounding box center [634, 246] width 585 height 37
type textarea "Updating CO for the GC, waiting on confirmation of final total for [PERSON_NAME…"
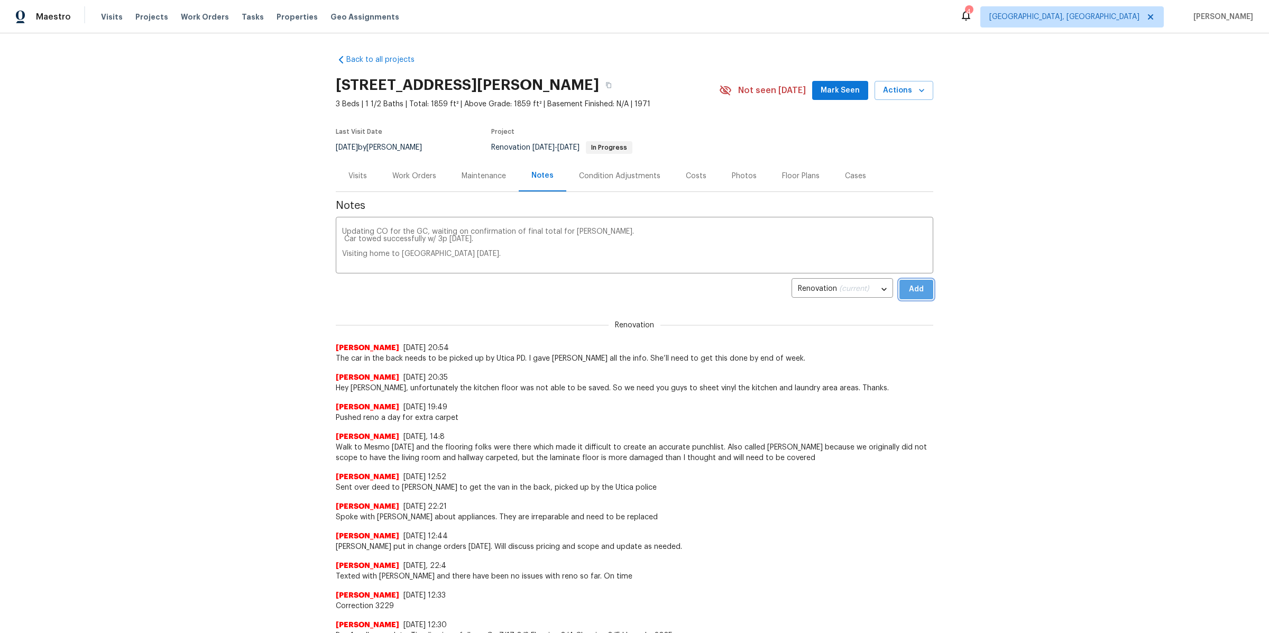
click at [912, 297] on button "Add" at bounding box center [916, 290] width 34 height 20
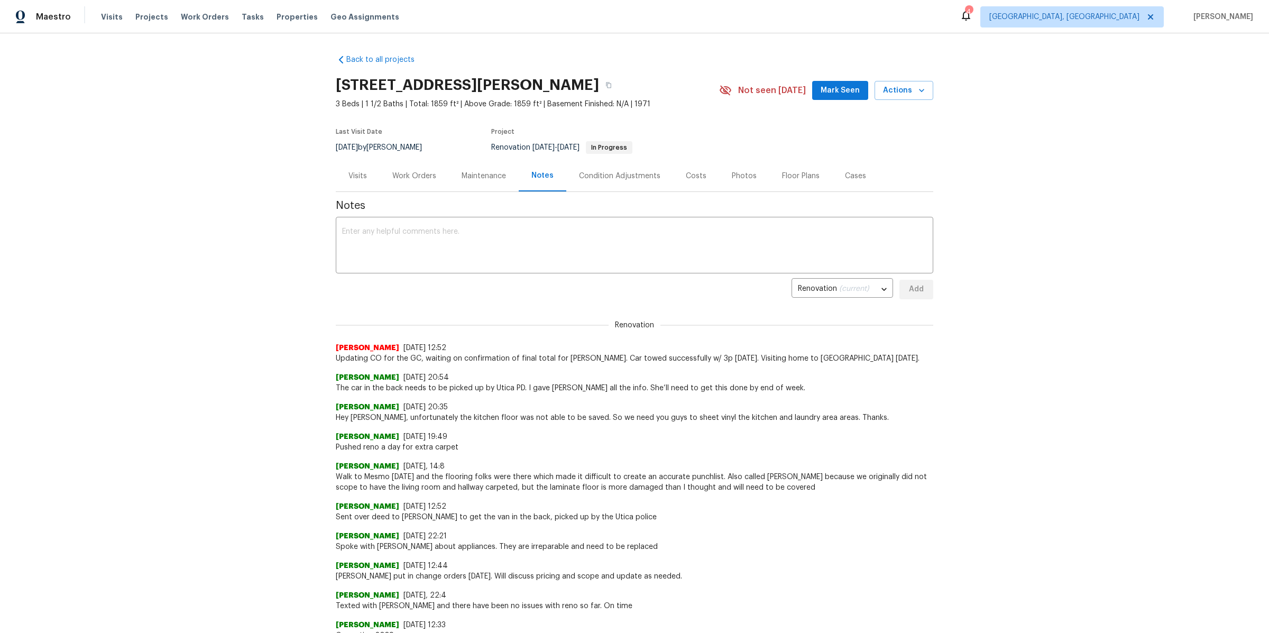
click at [395, 178] on div "Work Orders" at bounding box center [414, 176] width 44 height 11
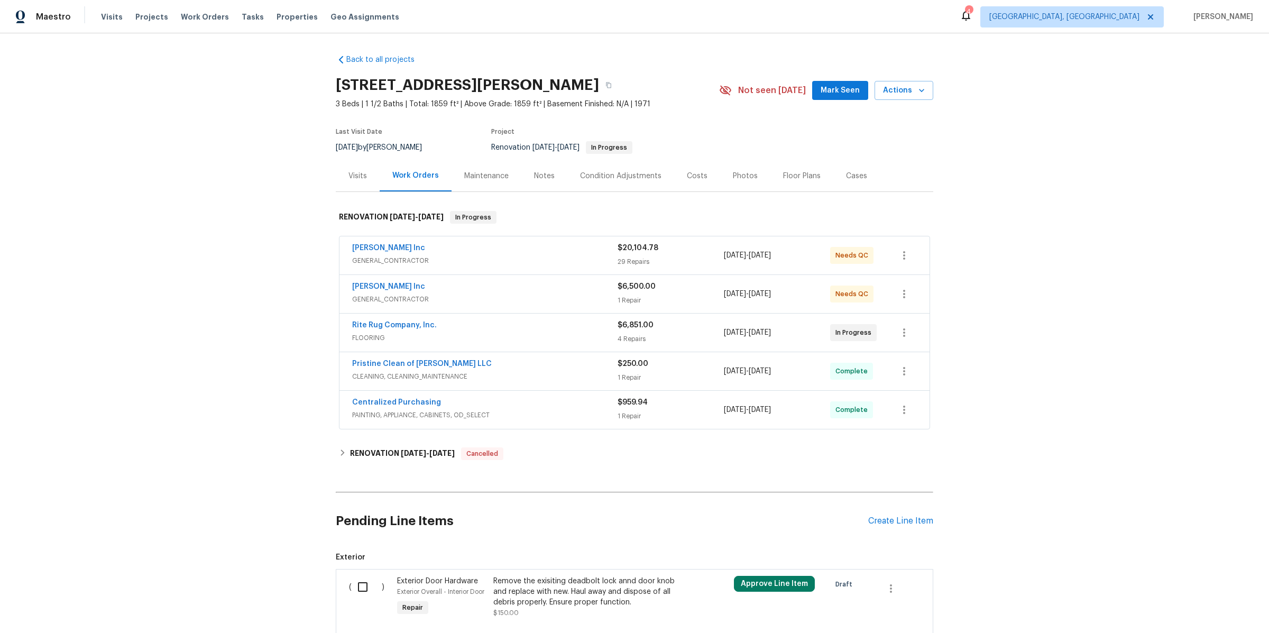
click at [535, 178] on div "Notes" at bounding box center [544, 176] width 21 height 11
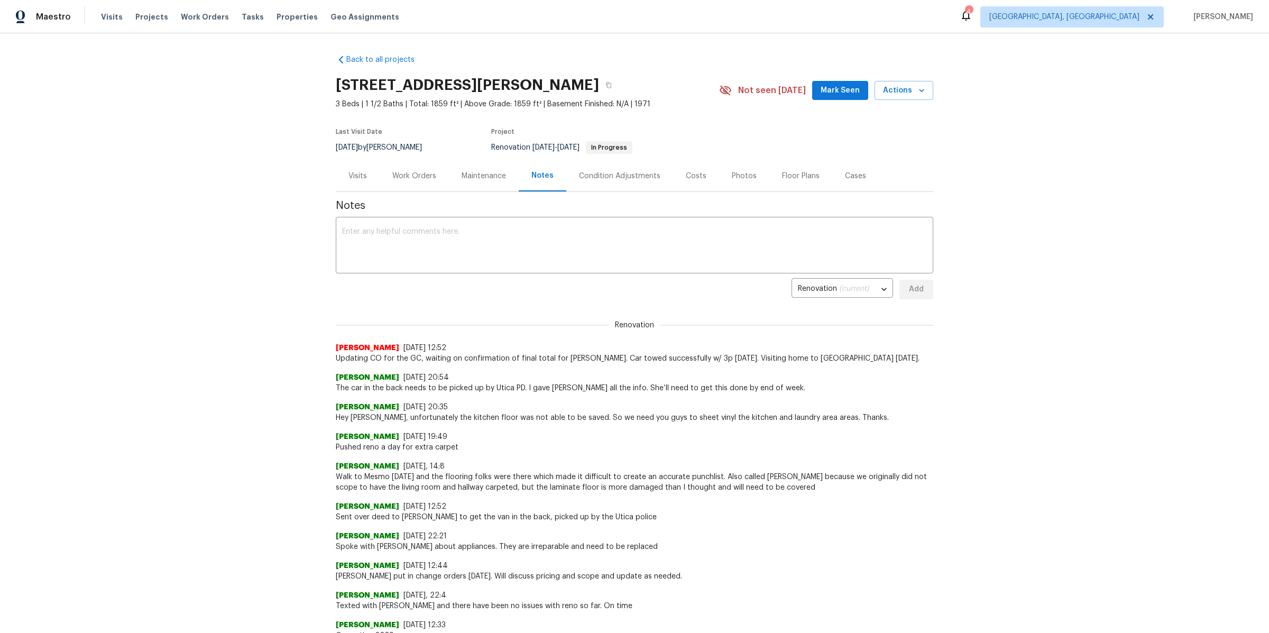
scroll to position [10, 0]
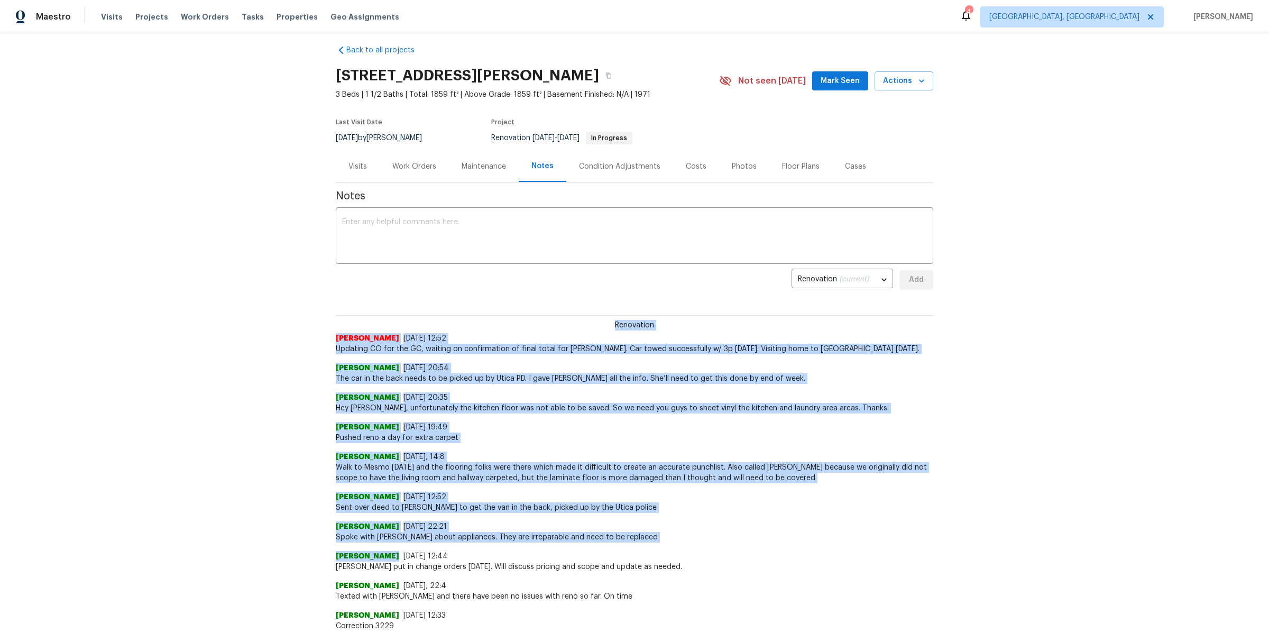
drag, startPoint x: 427, startPoint y: 313, endPoint x: 563, endPoint y: 552, distance: 275.1
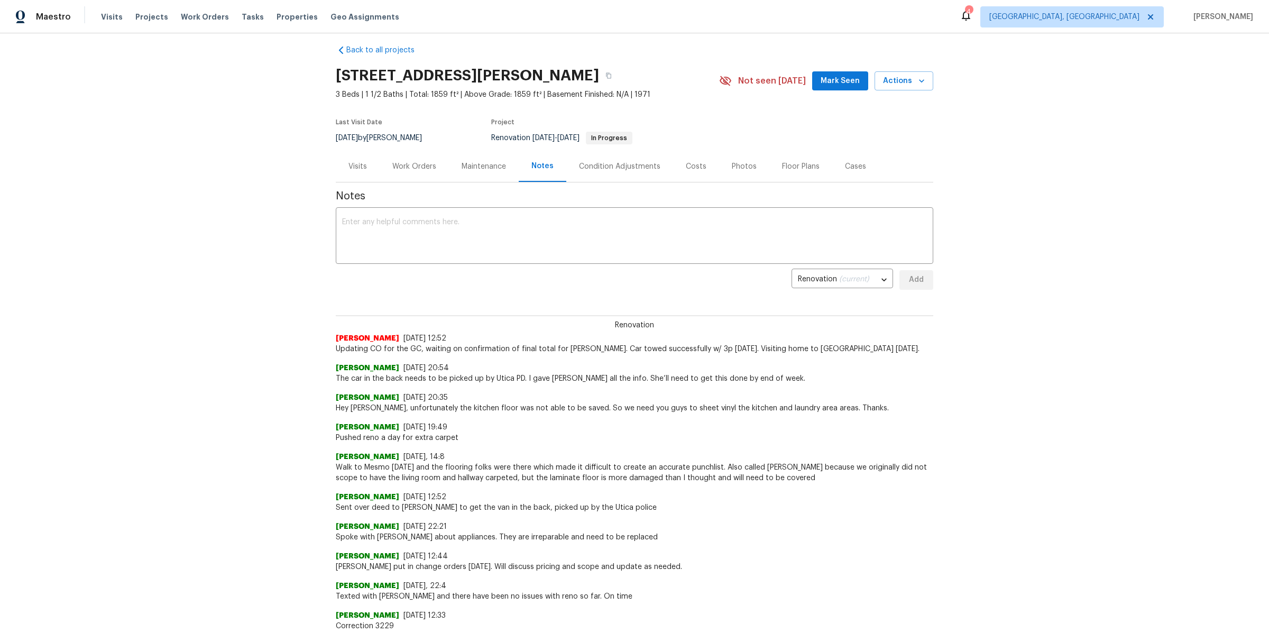
click at [669, 511] on span "Sent over deed to [PERSON_NAME] to get the van in the back, picked up by the Ut…" at bounding box center [634, 507] width 597 height 11
click at [419, 159] on div "Work Orders" at bounding box center [414, 166] width 69 height 31
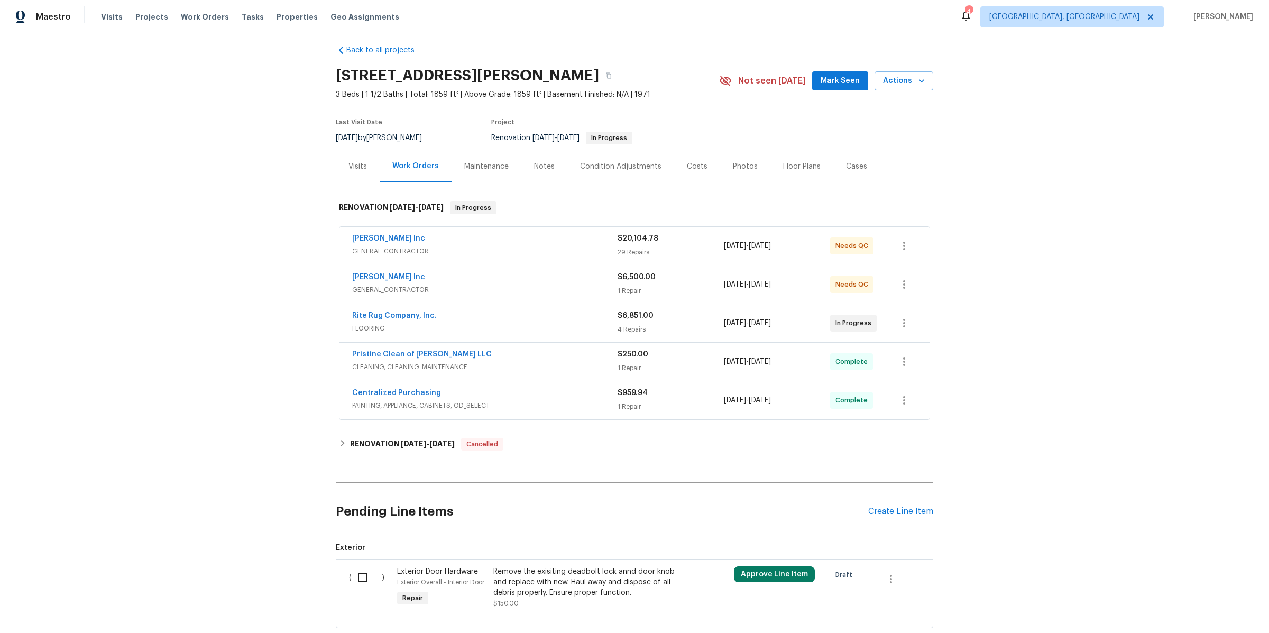
click at [550, 171] on div "Notes" at bounding box center [544, 166] width 46 height 31
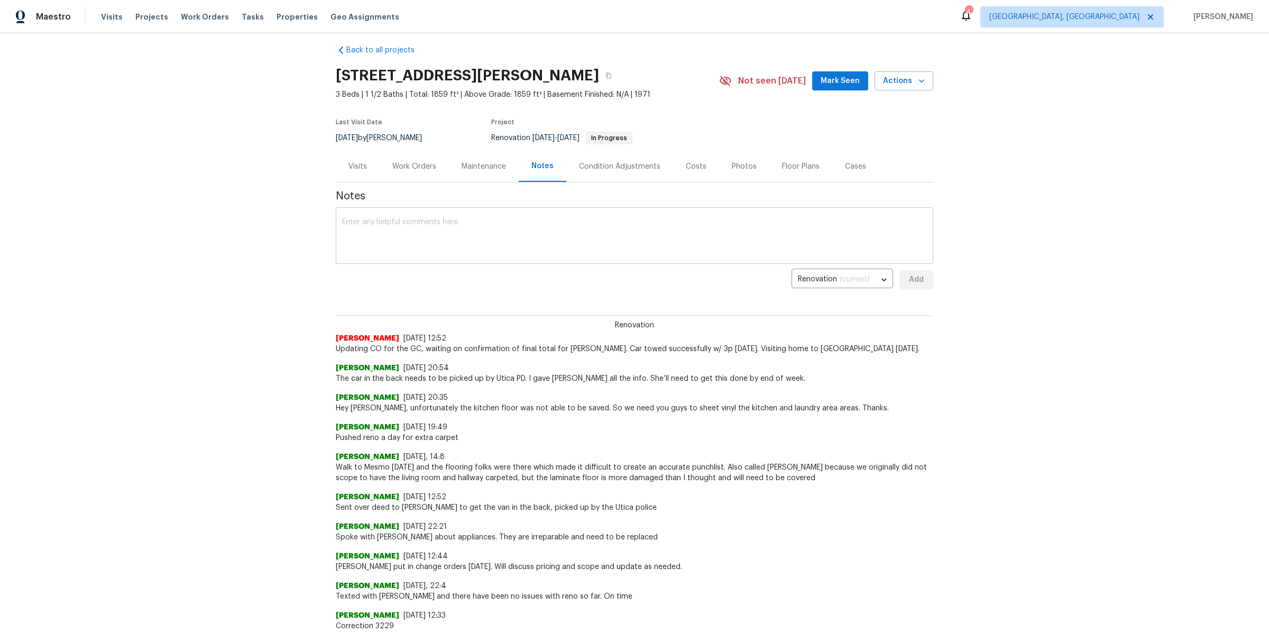
click at [455, 233] on textarea at bounding box center [634, 236] width 585 height 37
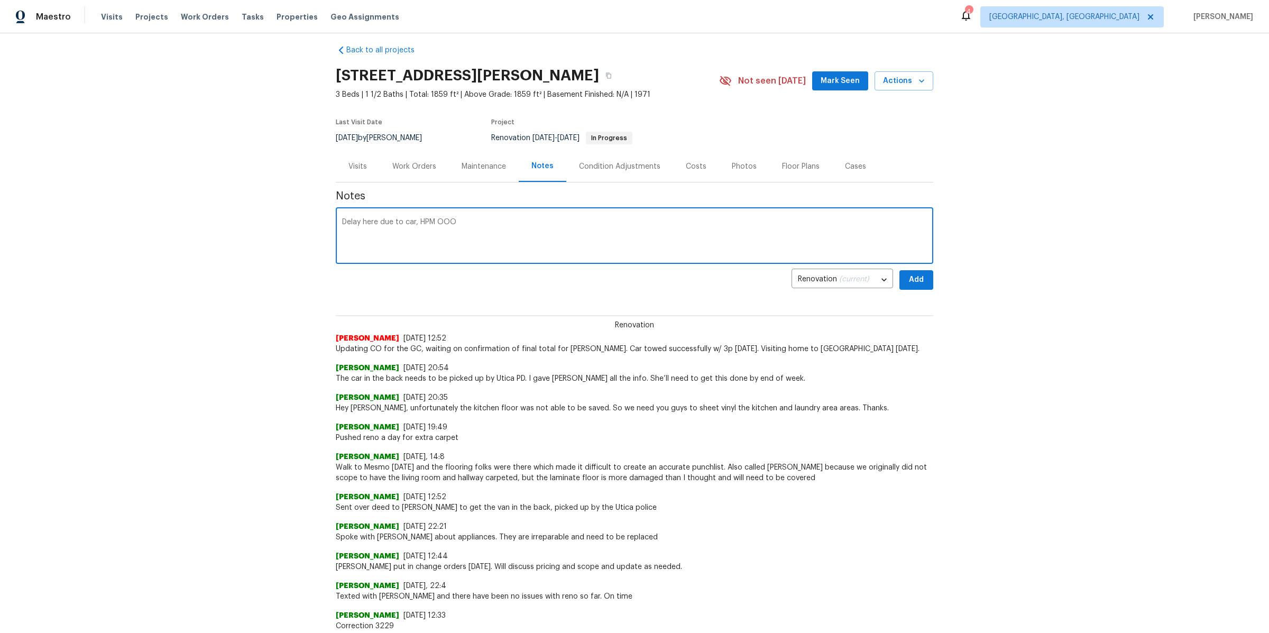
click at [422, 226] on textarea "Delay here due to car, HPM OOO" at bounding box center [634, 236] width 585 height 37
click at [419, 224] on textarea "Delay here due to car, HPM OOO" at bounding box center [634, 236] width 585 height 37
click at [524, 218] on textarea "Delay here due to car, single HPM OOO" at bounding box center [634, 236] width 585 height 37
drag, startPoint x: 601, startPoint y: 219, endPoint x: 542, endPoint y: 219, distance: 59.2
click at [542, 219] on textarea "Delay here due to car, single HPM OOO, and Flooring last timue addition." at bounding box center [634, 236] width 585 height 37
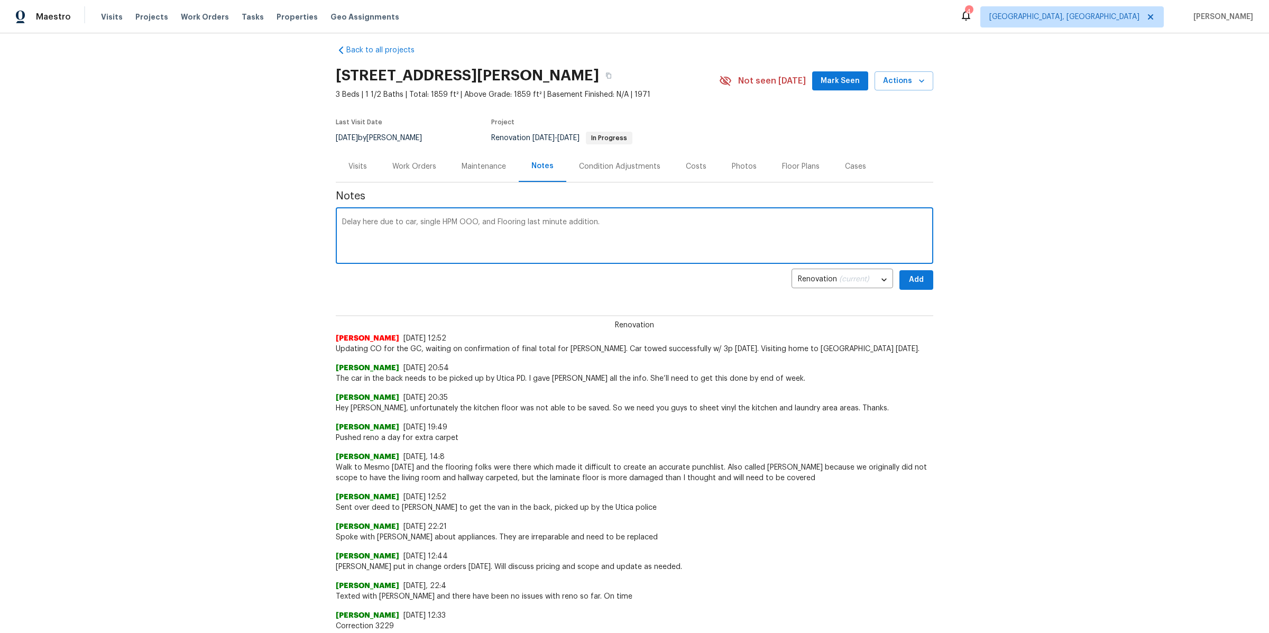
click at [596, 221] on textarea "Delay here due to car, single HPM OOO, and Flooring last minute addition." at bounding box center [634, 236] width 585 height 37
type textarea "Delay here due to car, single HPM OOO, and Flooring last minute addition due to…"
click at [920, 282] on span "Add" at bounding box center [916, 279] width 17 height 13
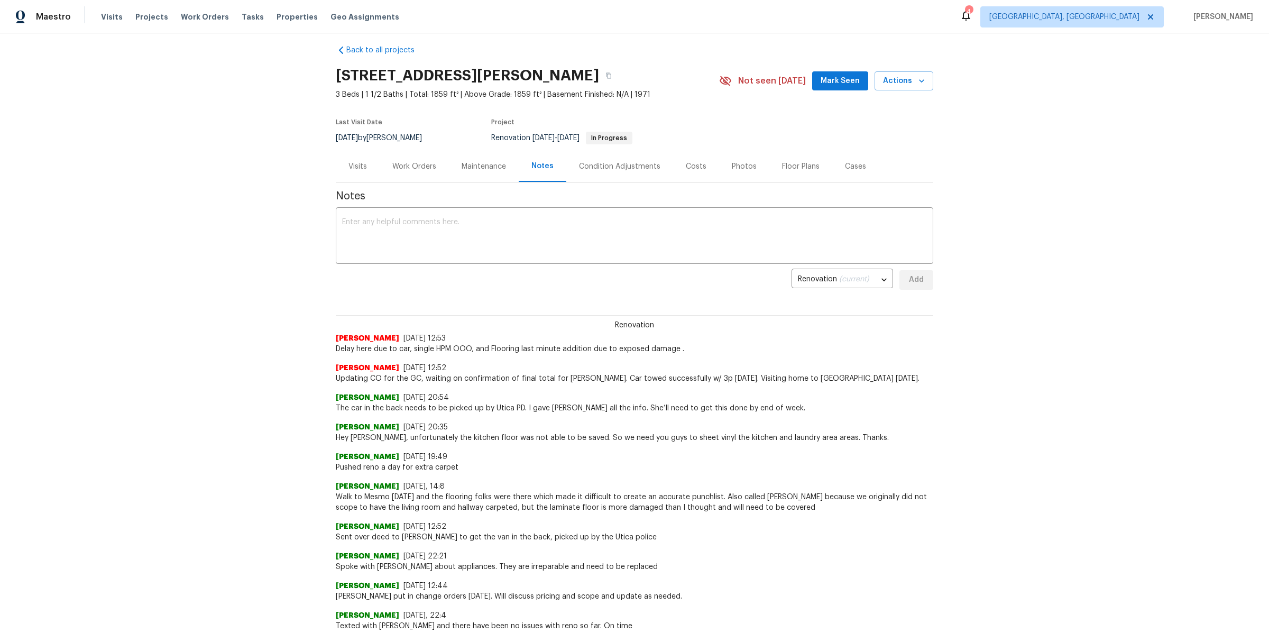
click at [355, 164] on div "Visits" at bounding box center [357, 166] width 19 height 11
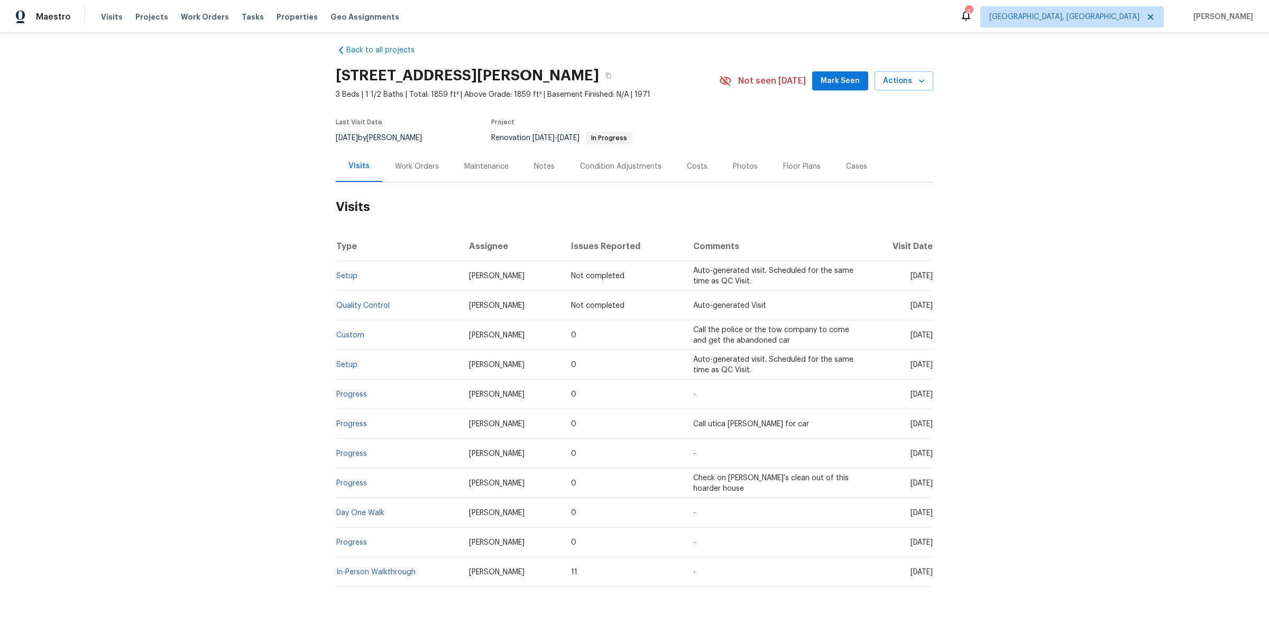
click at [991, 137] on div "Back to all projects [STREET_ADDRESS][PERSON_NAME] 3 Beds | 1 1/2 Baths | Total…" at bounding box center [634, 332] width 1269 height 599
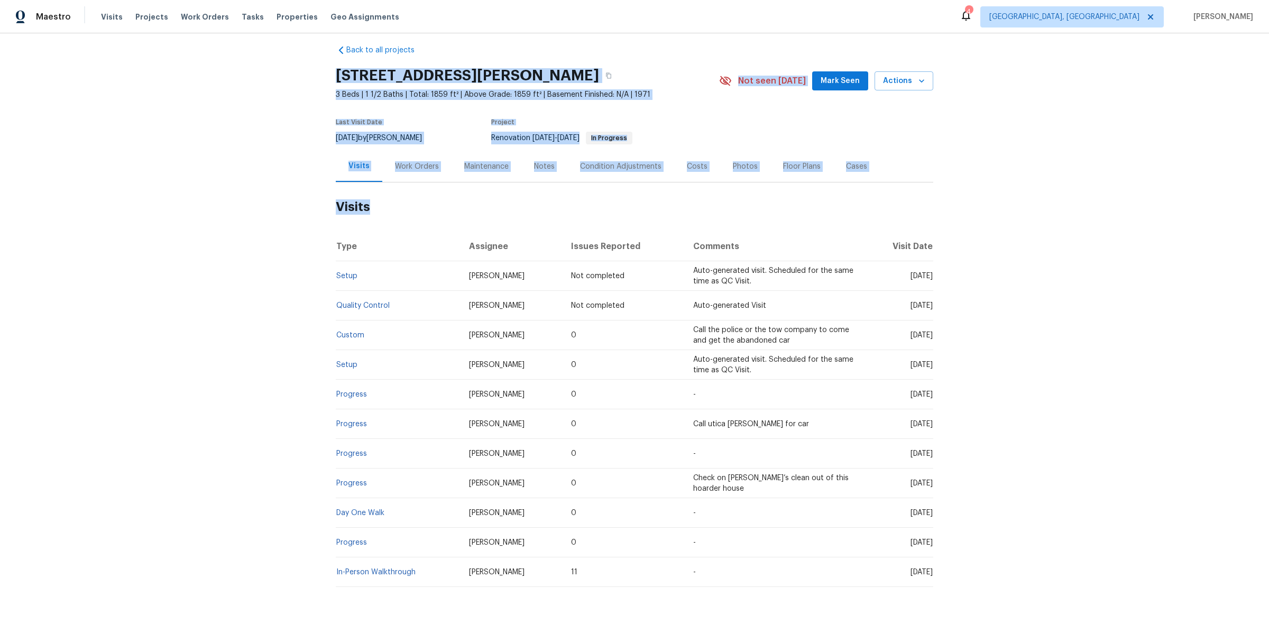
drag, startPoint x: 323, startPoint y: 75, endPoint x: 1112, endPoint y: 473, distance: 883.9
click at [1112, 473] on div "Back to all projects [STREET_ADDRESS][PERSON_NAME] 3 Beds | 1 1/2 Baths | Total…" at bounding box center [634, 332] width 1269 height 599
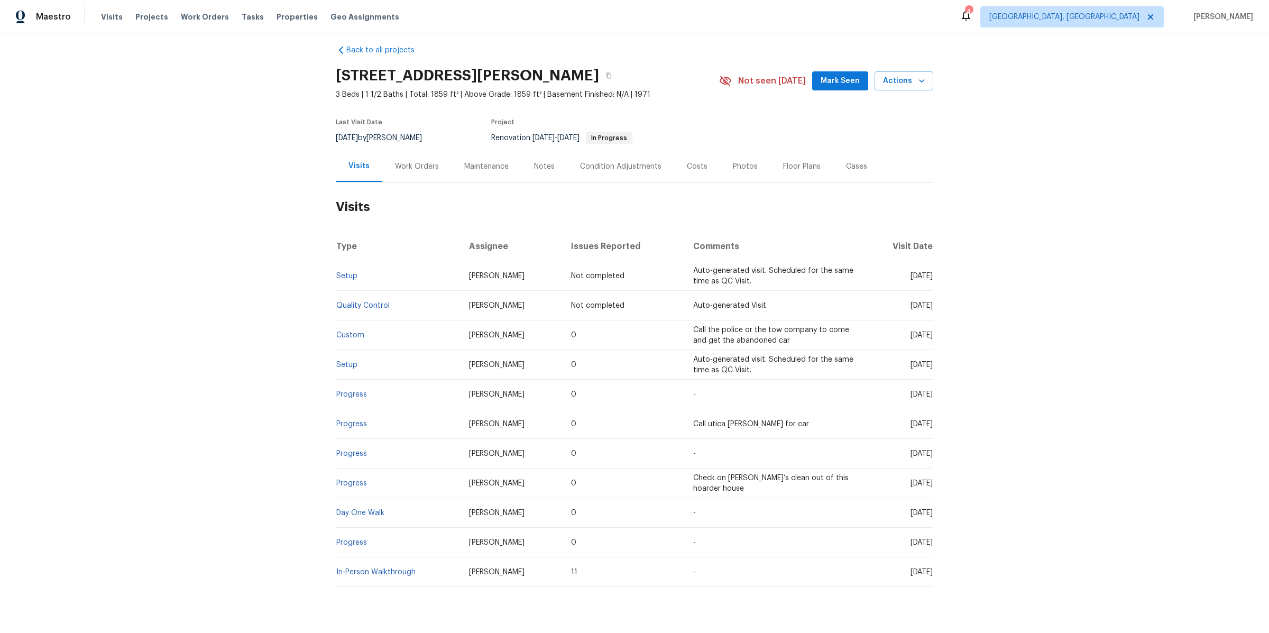
click at [1068, 384] on div "Back to all projects [STREET_ADDRESS][PERSON_NAME] 3 Beds | 1 1/2 Baths | Total…" at bounding box center [634, 332] width 1269 height 599
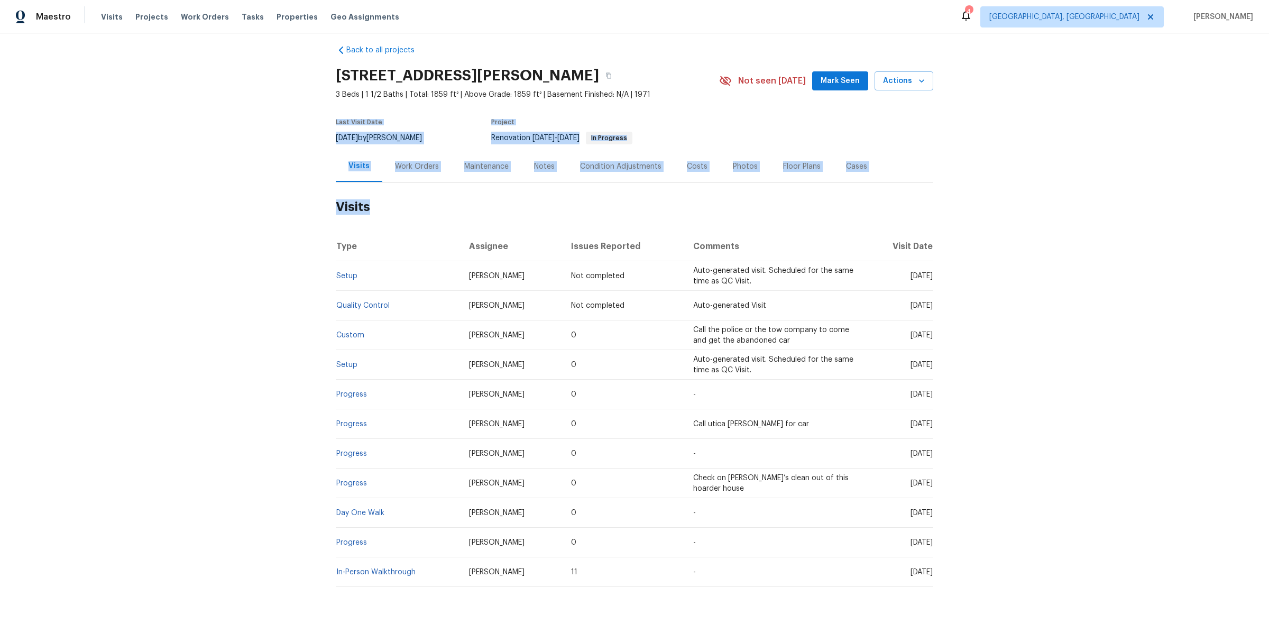
drag, startPoint x: 994, startPoint y: 382, endPoint x: 277, endPoint y: 105, distance: 768.9
click at [277, 105] on div "Back to all projects [STREET_ADDRESS][PERSON_NAME] 3 Beds | 1 1/2 Baths | Total…" at bounding box center [634, 332] width 1269 height 599
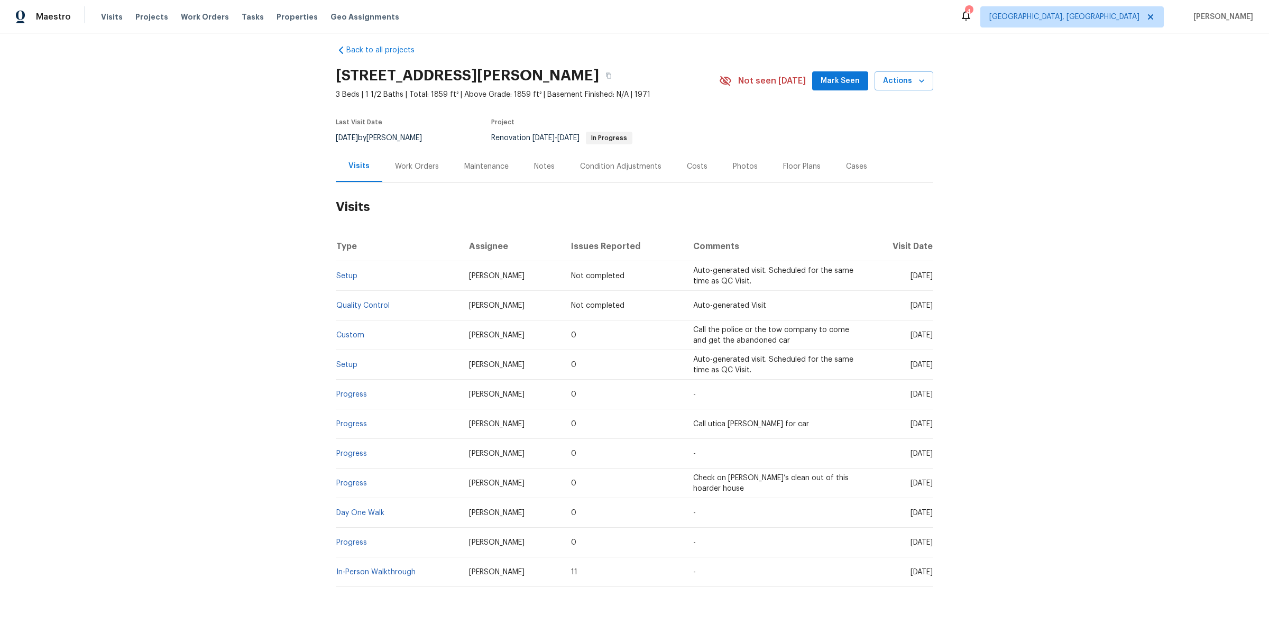
drag, startPoint x: 321, startPoint y: 81, endPoint x: 1143, endPoint y: 537, distance: 940.1
click at [1143, 537] on div "Back to all projects [STREET_ADDRESS][PERSON_NAME] 3 Beds | 1 1/2 Baths | Total…" at bounding box center [634, 332] width 1269 height 599
click at [1046, 409] on div "Back to all projects [STREET_ADDRESS][PERSON_NAME] 3 Beds | 1 1/2 Baths | Total…" at bounding box center [634, 332] width 1269 height 599
click at [406, 173] on div "Work Orders" at bounding box center [416, 166] width 69 height 31
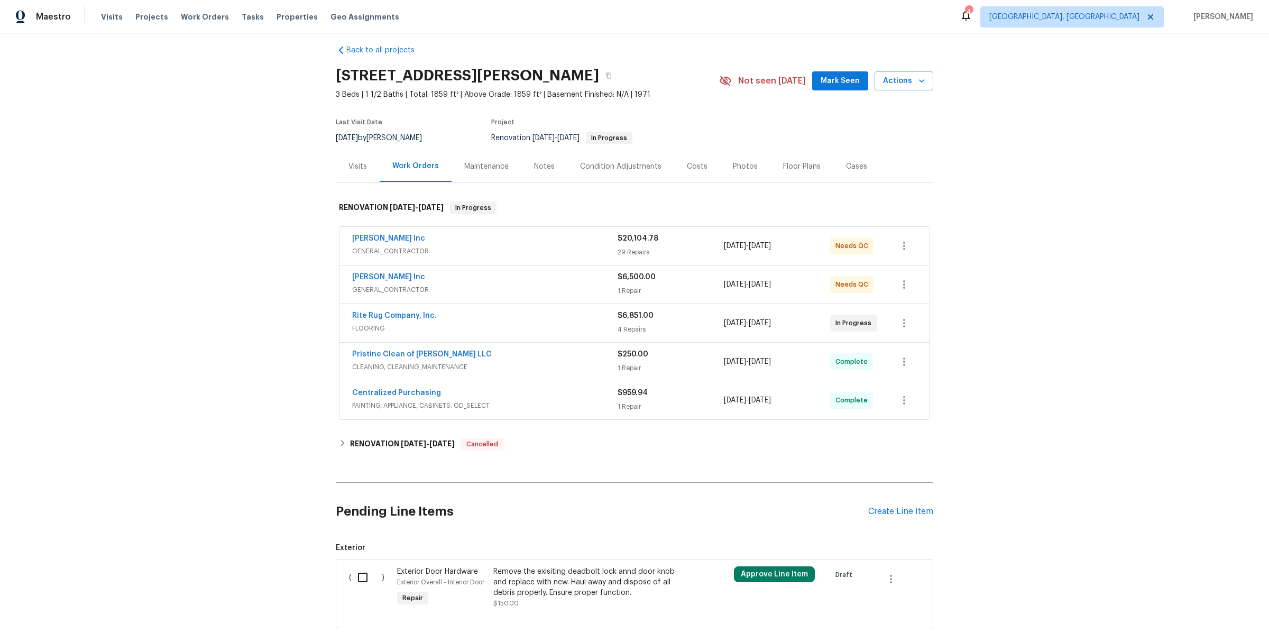
click at [506, 282] on div "[PERSON_NAME] Inc" at bounding box center [484, 278] width 265 height 13
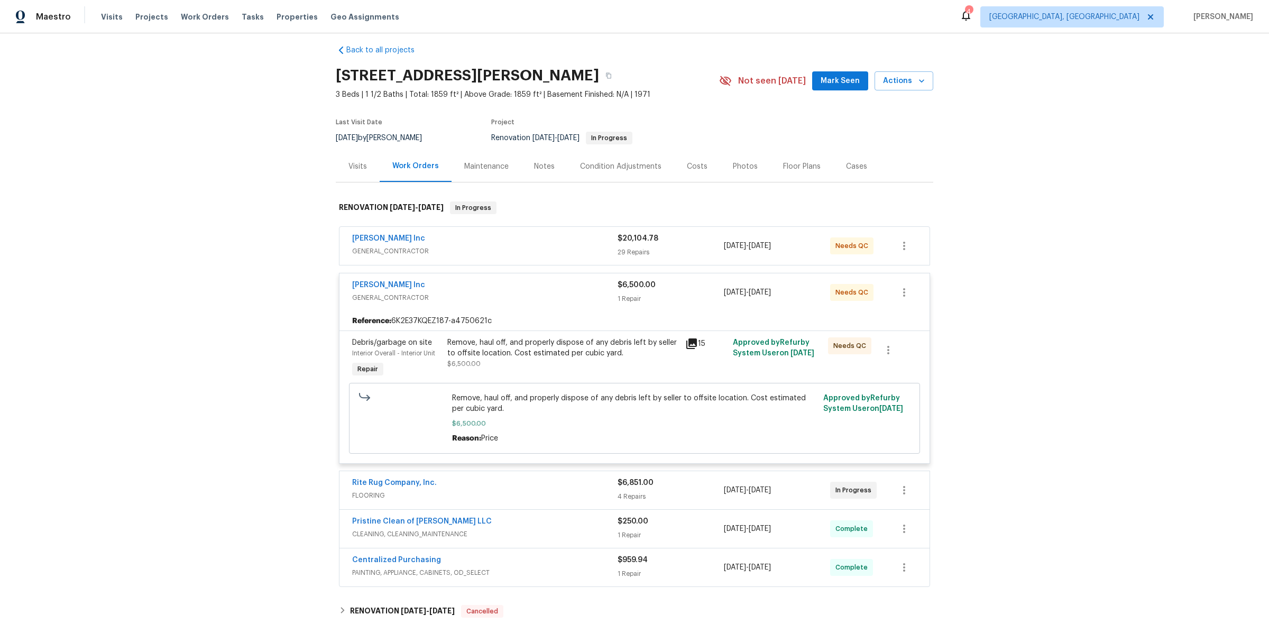
click at [513, 354] on div "Remove, haul off, and properly dispose of any debris left by seller to offsite …" at bounding box center [563, 347] width 232 height 21
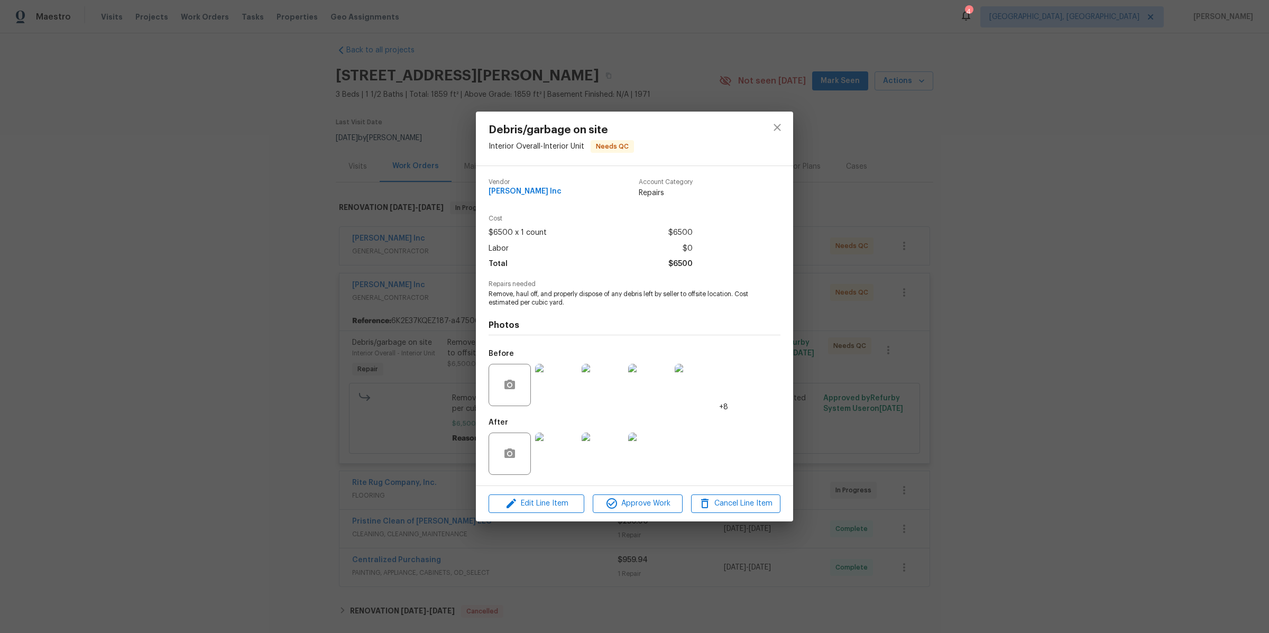
click at [558, 373] on img at bounding box center [556, 385] width 42 height 42
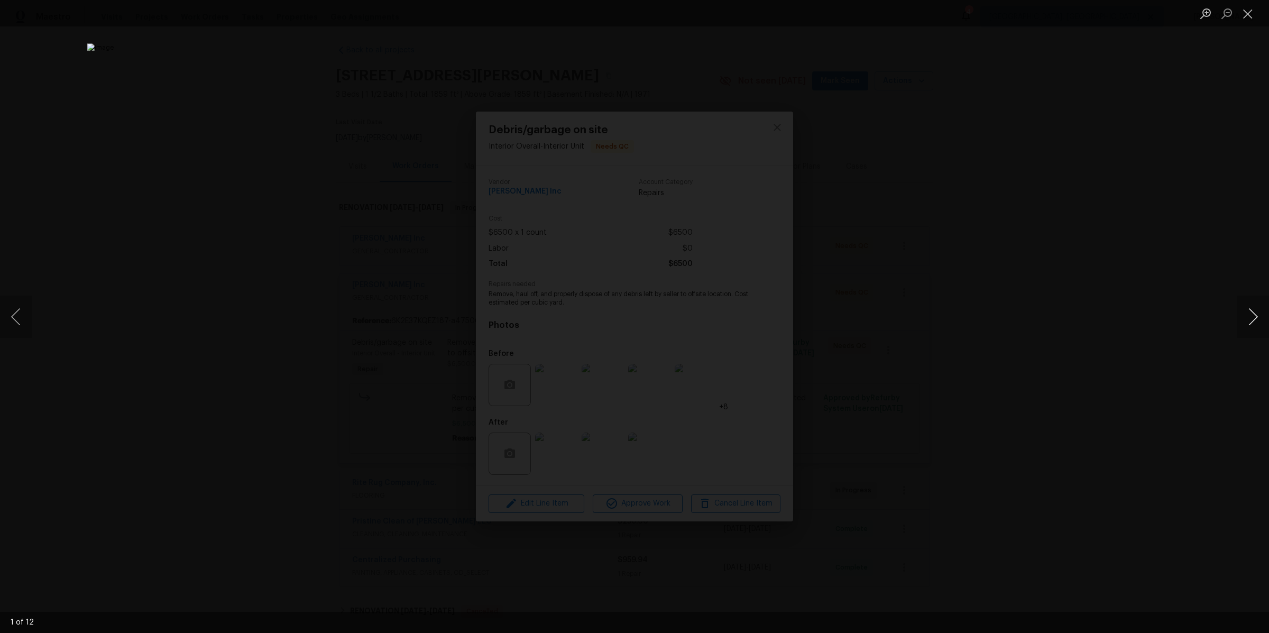
click at [1246, 324] on button "Next image" at bounding box center [1253, 316] width 32 height 42
click at [1112, 355] on div "Lightbox" at bounding box center [634, 316] width 1269 height 633
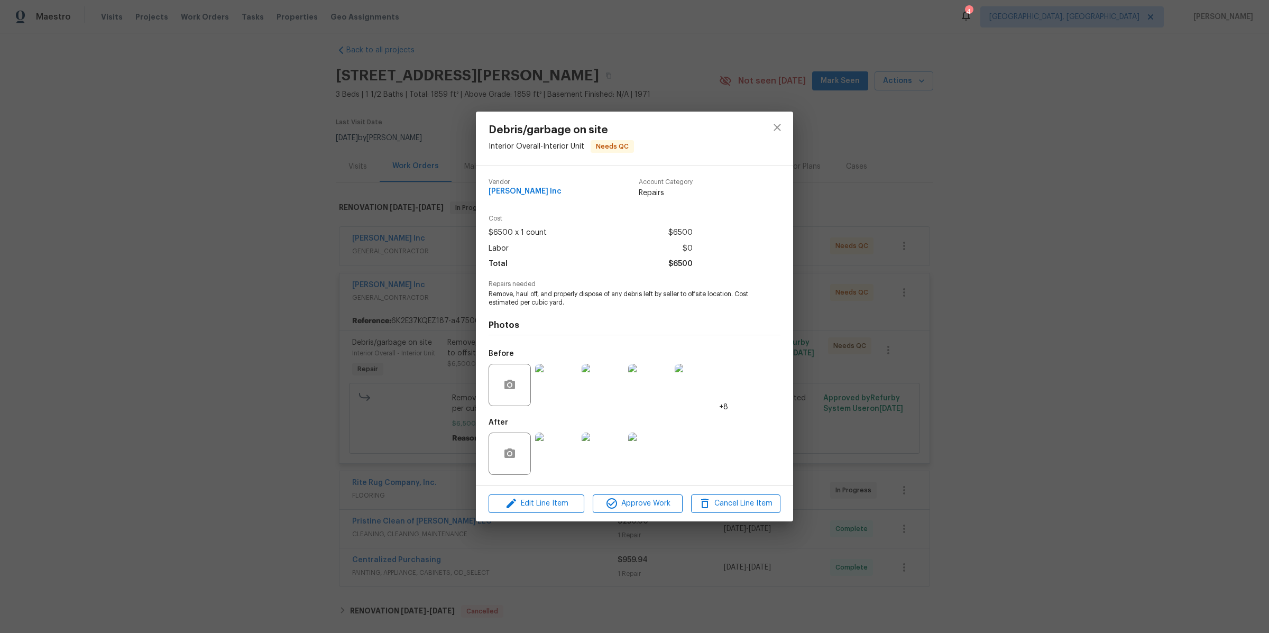
click at [998, 358] on div "Debris/garbage on site Interior Overall - Interior Unit Needs QC Vendor [PERSON…" at bounding box center [634, 316] width 1269 height 633
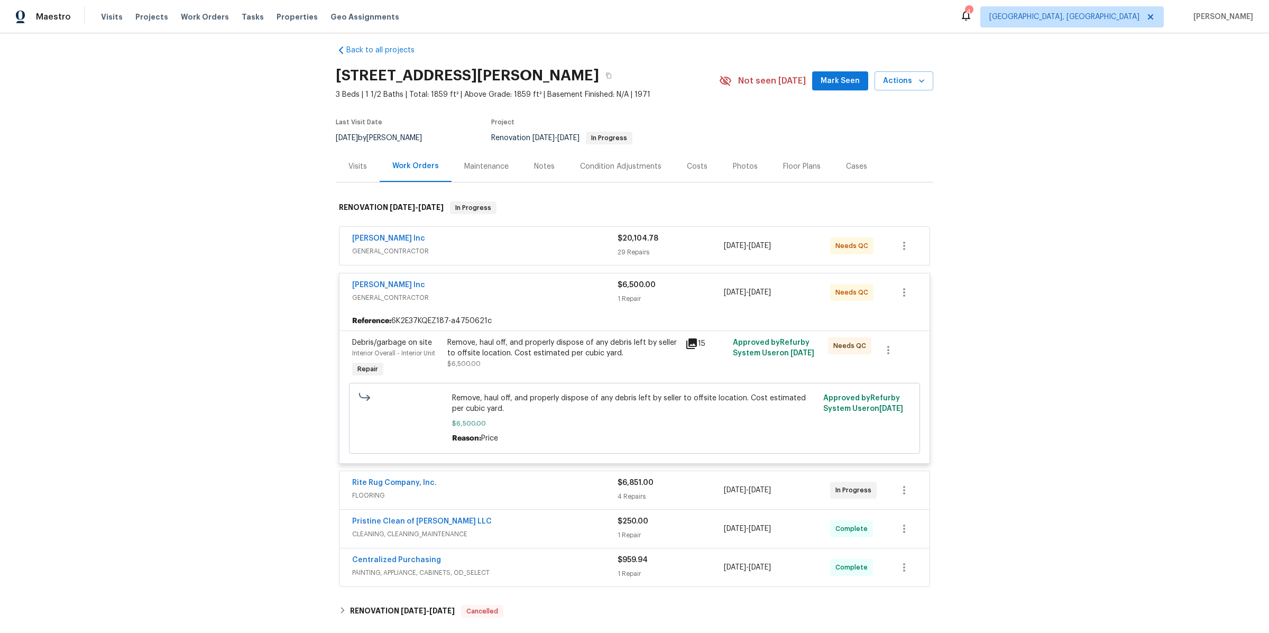
click at [601, 302] on div "[PERSON_NAME] Inc GENERAL_CONTRACTOR" at bounding box center [484, 292] width 265 height 25
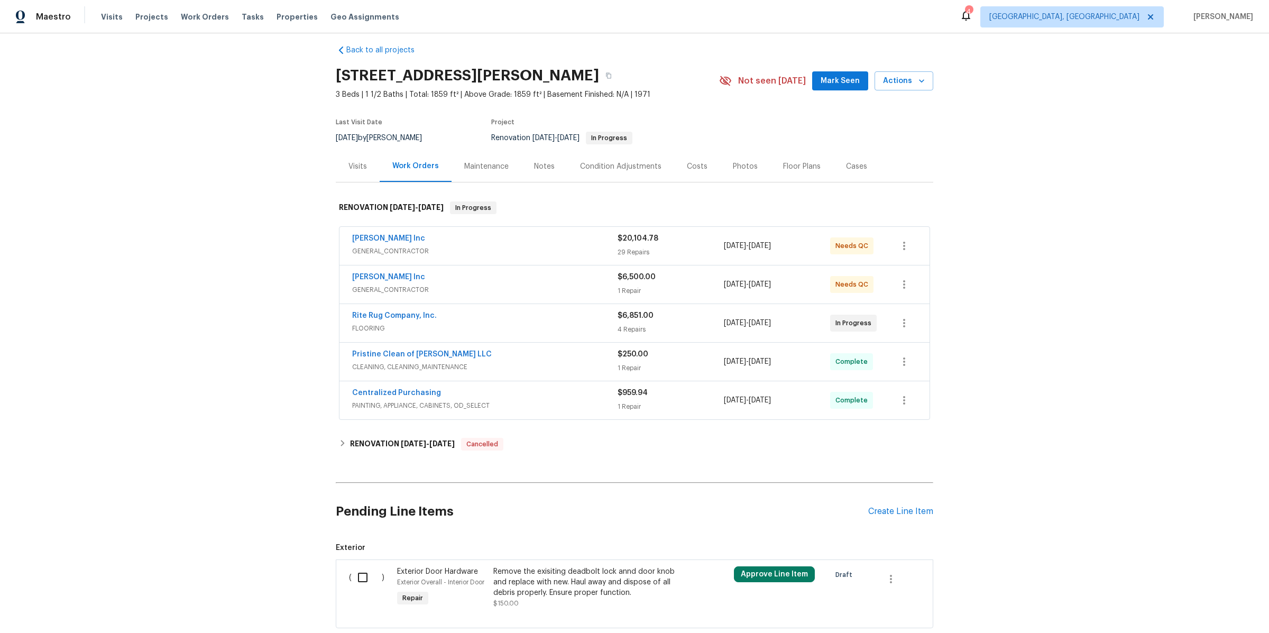
click at [515, 274] on div "[PERSON_NAME] Inc" at bounding box center [484, 278] width 265 height 13
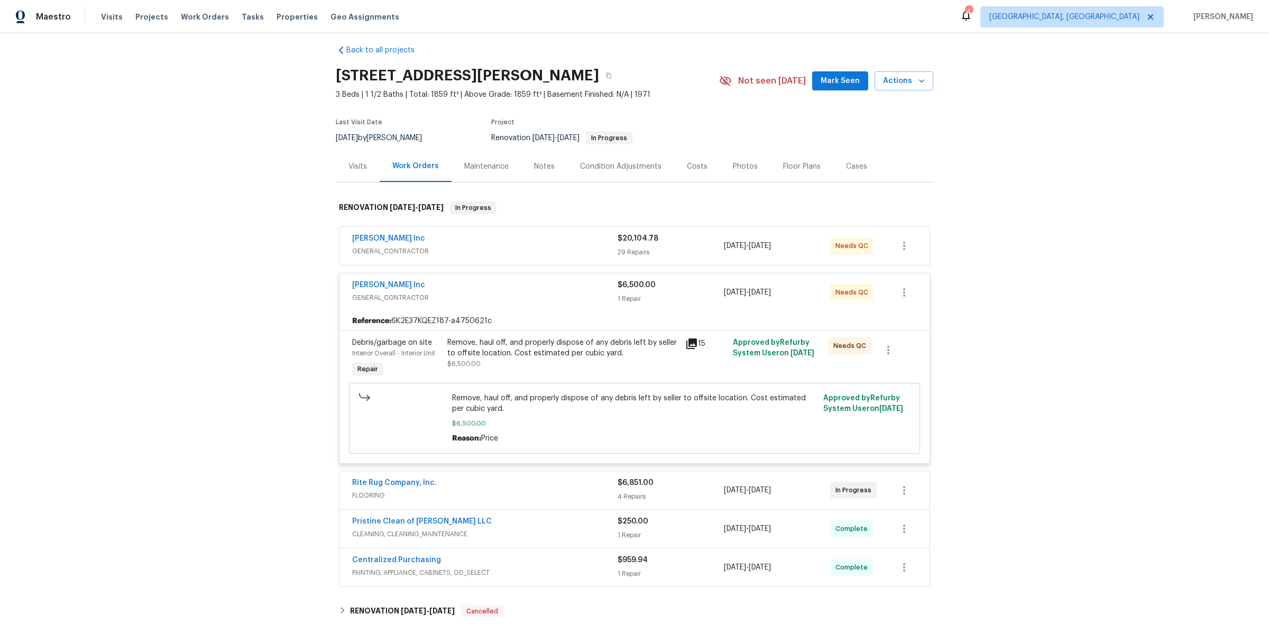
click at [529, 351] on div "Remove, haul off, and properly dispose of any debris left by seller to offsite …" at bounding box center [563, 347] width 232 height 21
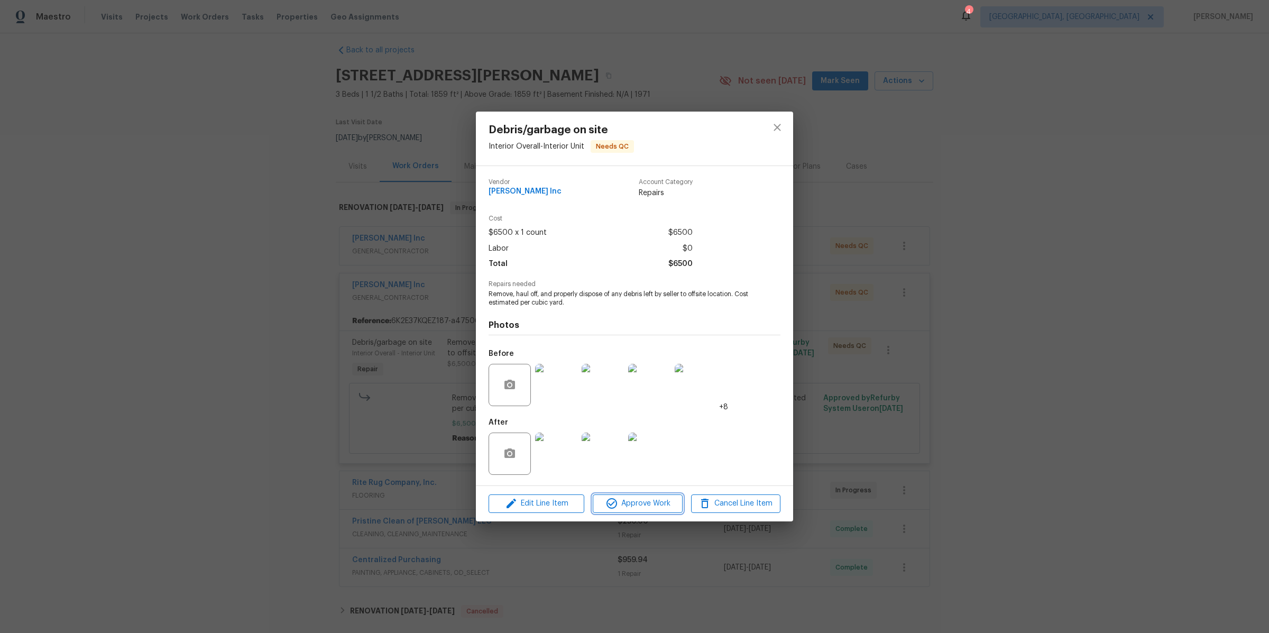
click at [627, 499] on span "Approve Work" at bounding box center [637, 503] width 83 height 13
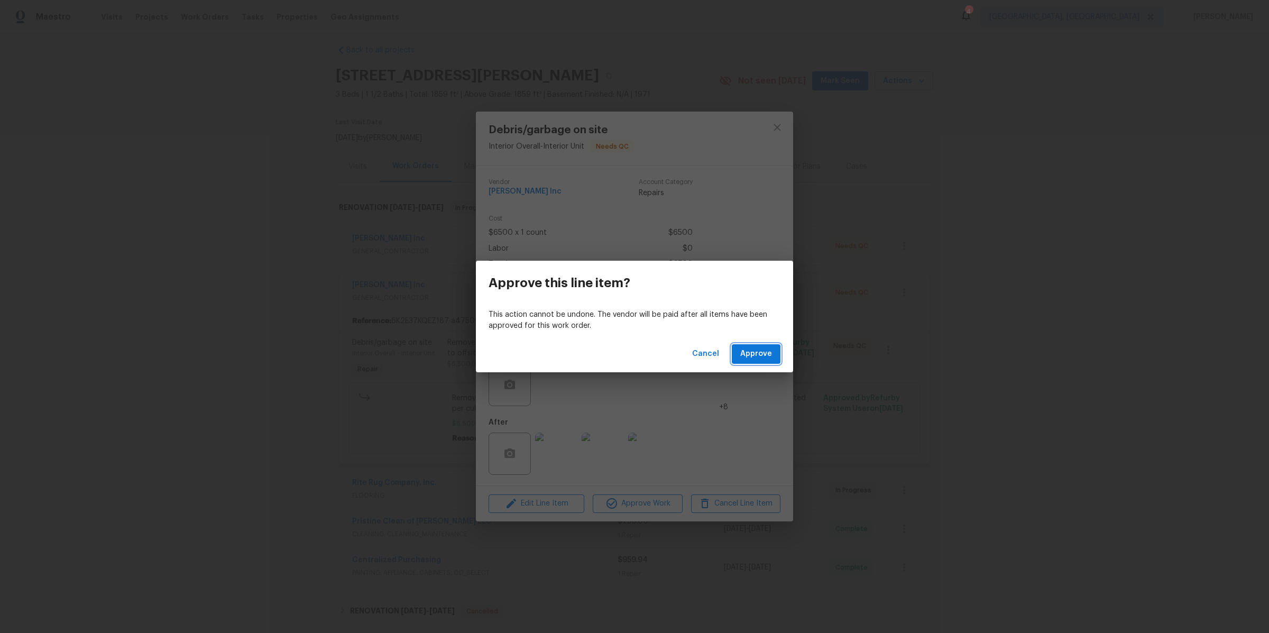
click at [759, 352] on span "Approve" at bounding box center [756, 353] width 32 height 13
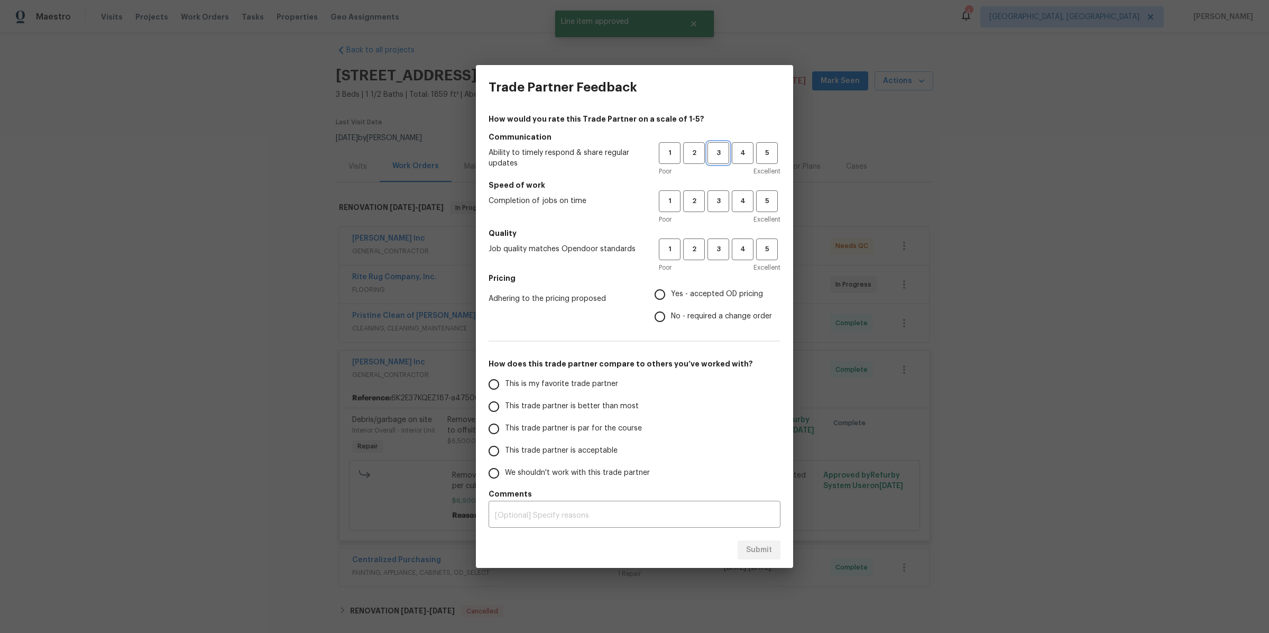
click at [725, 153] on span "3" at bounding box center [718, 153] width 20 height 12
click at [724, 193] on button "3" at bounding box center [718, 201] width 22 height 22
click at [723, 246] on span "3" at bounding box center [718, 249] width 20 height 12
click at [663, 317] on input "No - required a change order" at bounding box center [660, 317] width 22 height 22
radio input "true"
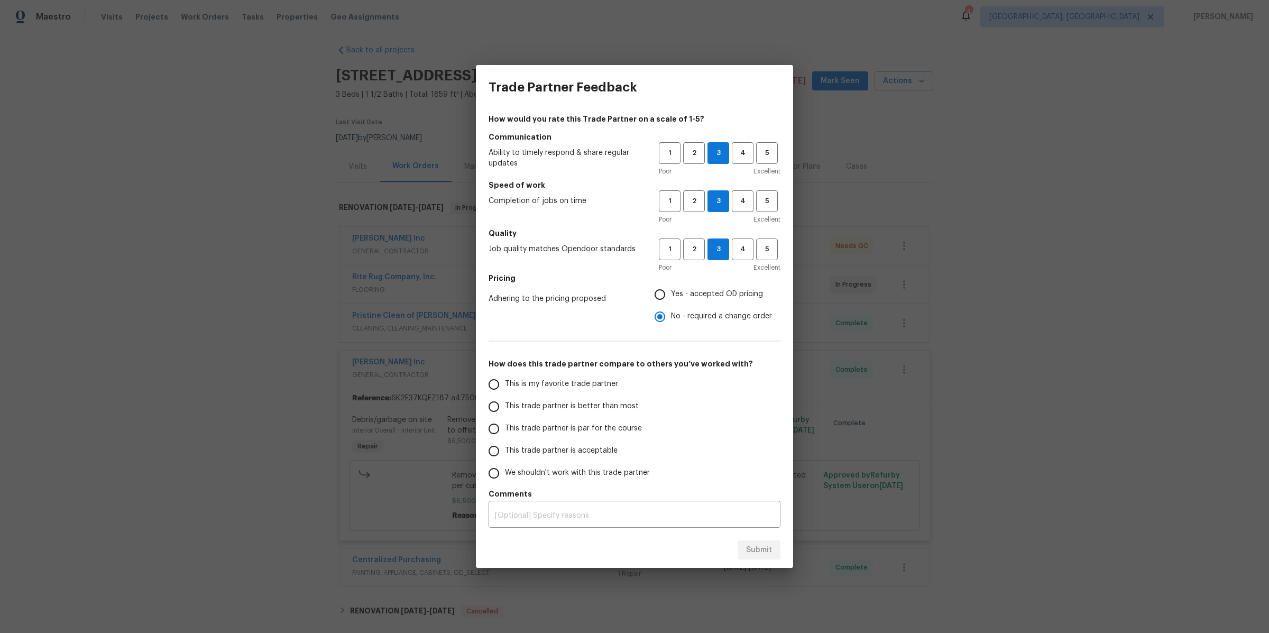
click at [571, 432] on span "This trade partner is par for the course" at bounding box center [573, 428] width 137 height 11
click at [505, 432] on input "This trade partner is par for the course" at bounding box center [494, 429] width 22 height 22
click at [668, 513] on textarea at bounding box center [634, 515] width 279 height 7
radio input "true"
type textarea "E"
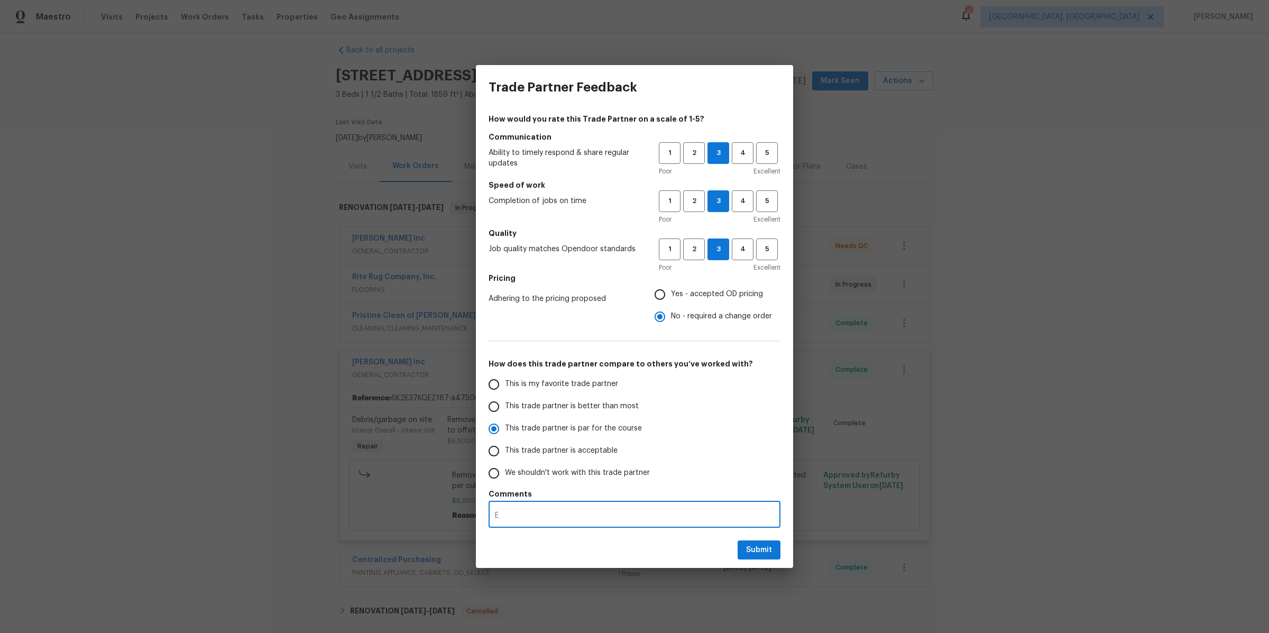
radio input "false"
type textarea "Ex"
radio input "false"
type textarea "Exp"
radio input "false"
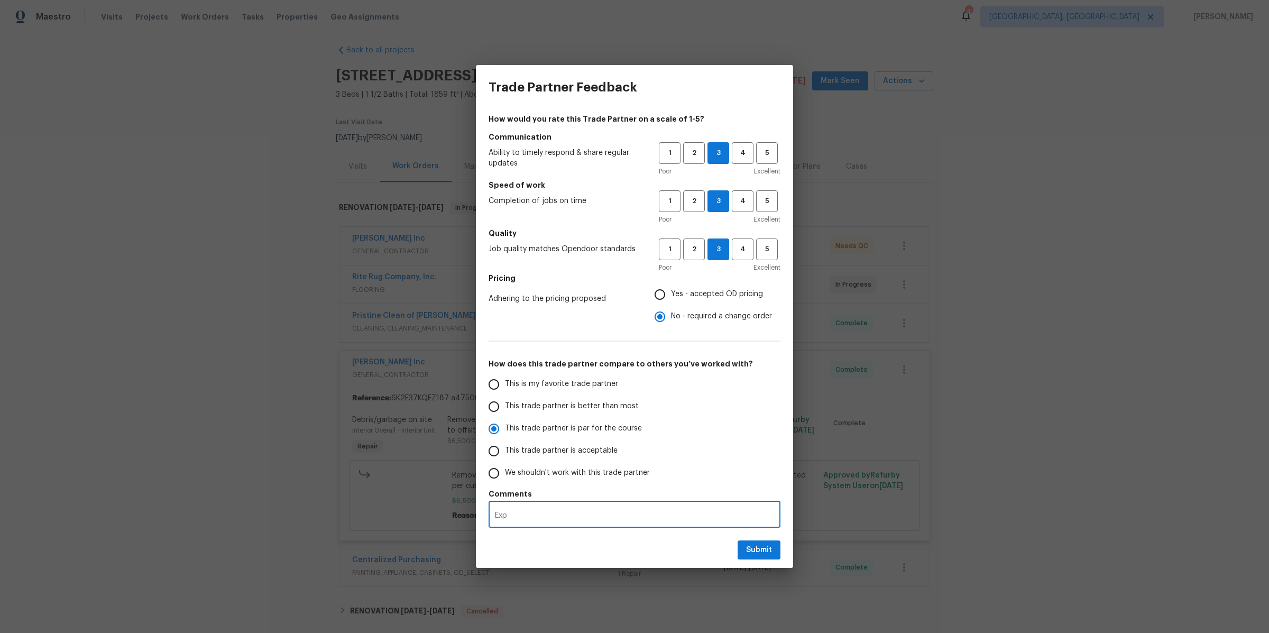
type textarea "Expe"
radio input "false"
type textarea "Expens"
radio input "false"
type textarea "Expensi"
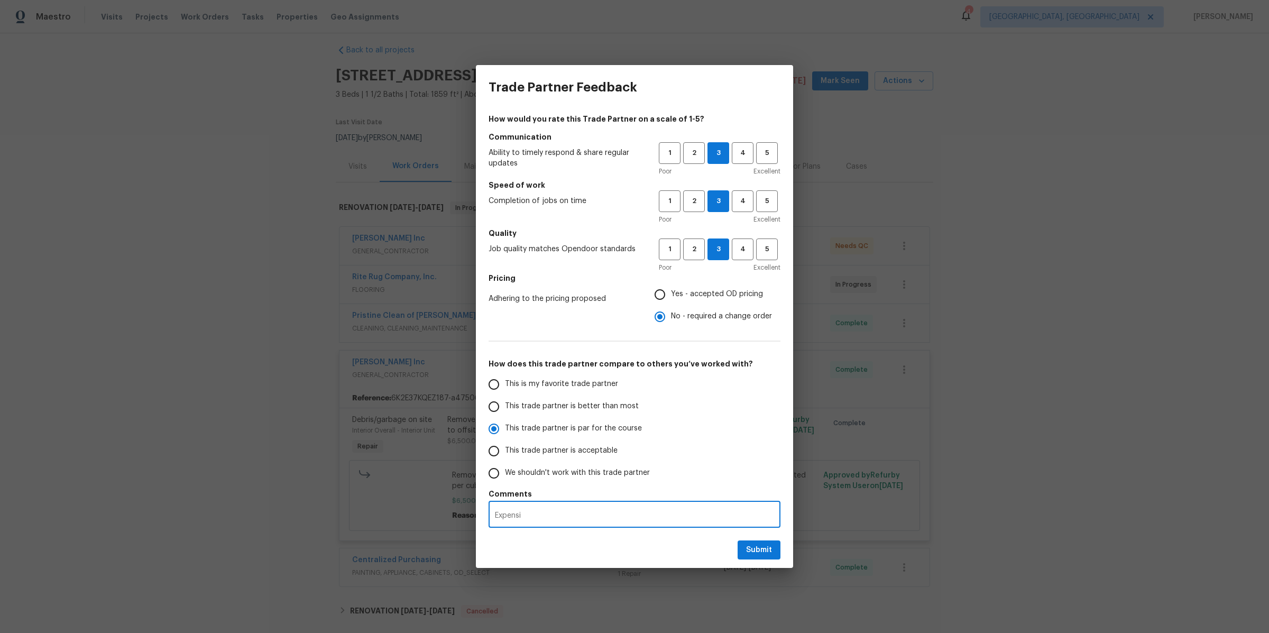
radio input "false"
type textarea "Expensive."
radio input "false"
type textarea "Expensive."
click at [748, 555] on span "Submit" at bounding box center [759, 549] width 26 height 13
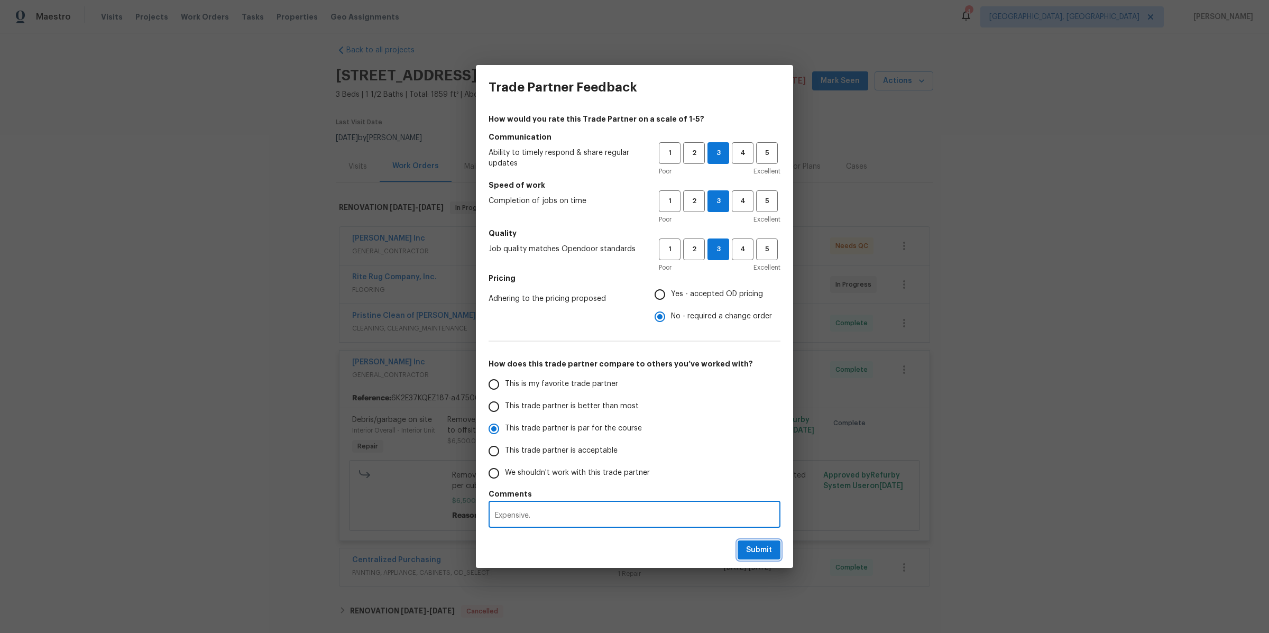
radio input "false"
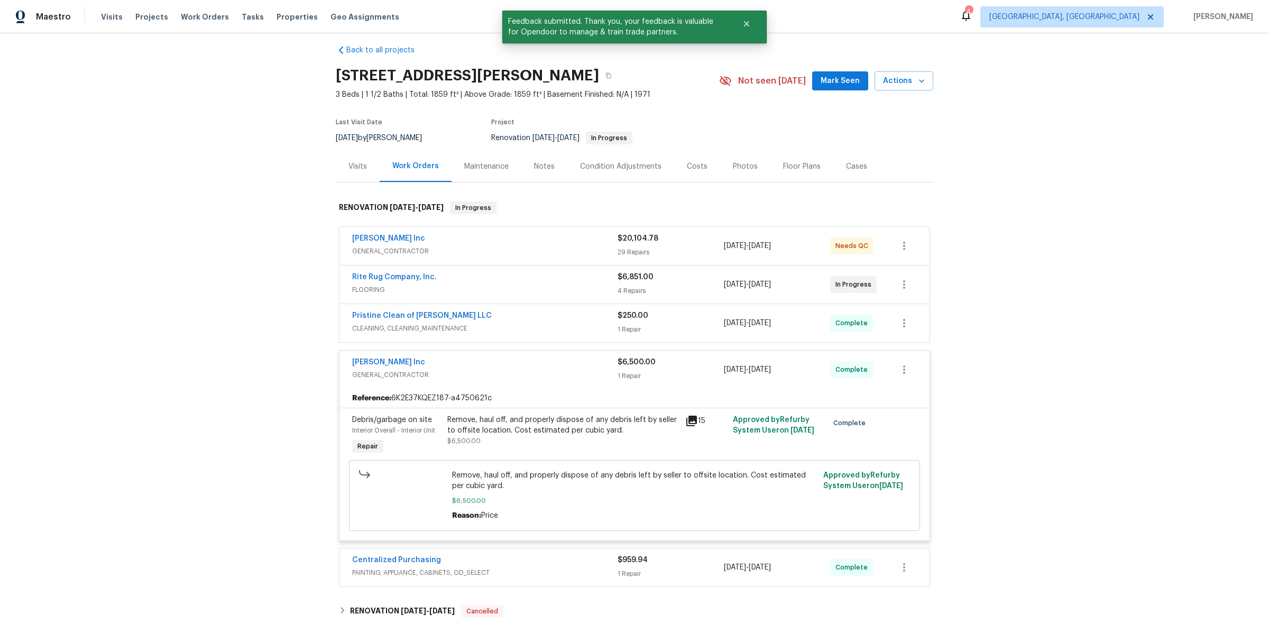
click at [257, 283] on div "Back to all projects [STREET_ADDRESS][PERSON_NAME] 3 Beds | 1 1/2 Baths | Total…" at bounding box center [634, 332] width 1269 height 599
click at [516, 369] on span "GENERAL_CONTRACTOR" at bounding box center [484, 374] width 265 height 11
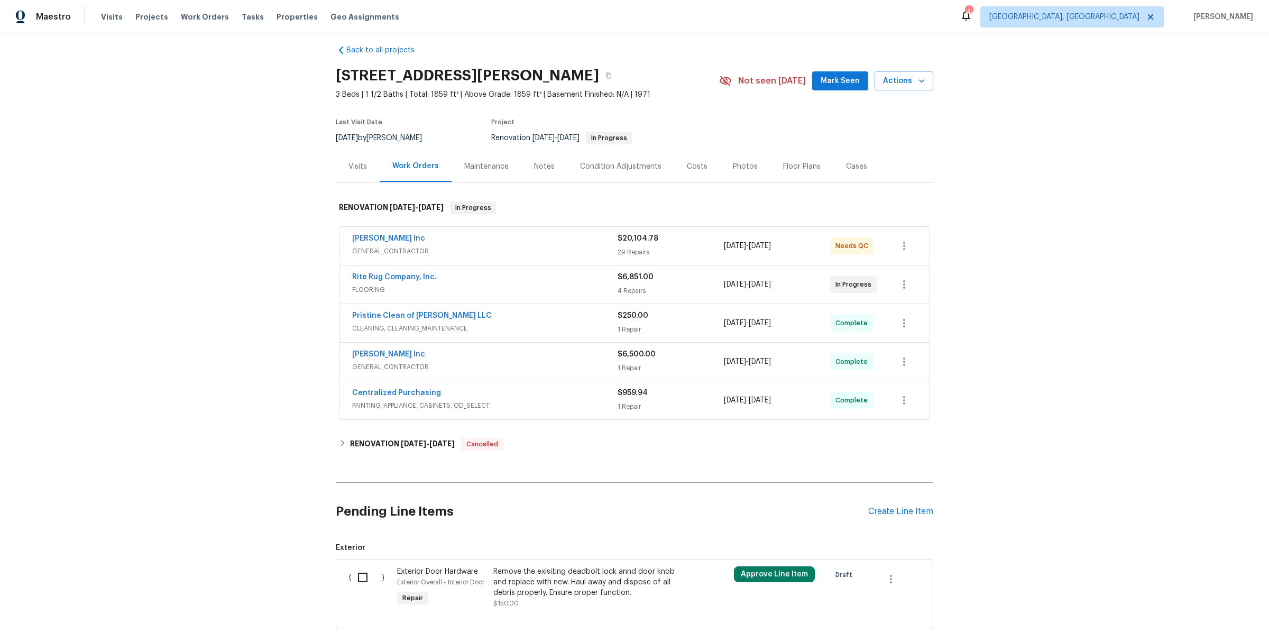
click at [256, 267] on div "Back to all projects [STREET_ADDRESS][PERSON_NAME] 3 Beds | 1 1/2 Baths | Total…" at bounding box center [634, 332] width 1269 height 599
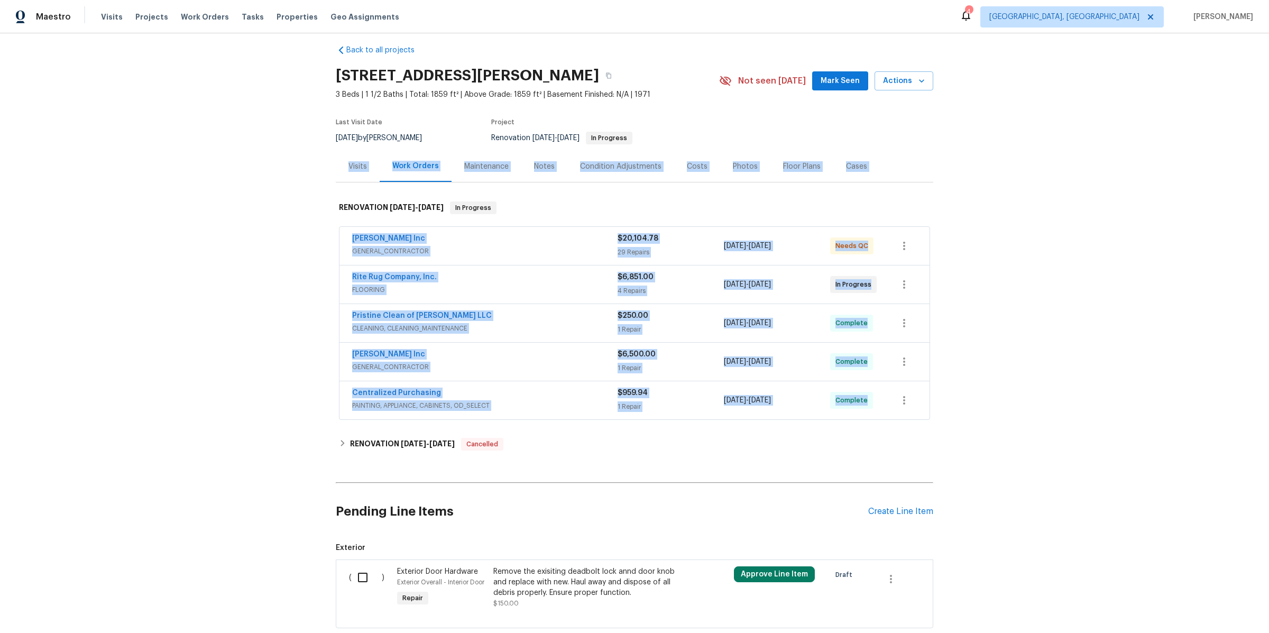
drag, startPoint x: 292, startPoint y: 160, endPoint x: 305, endPoint y: 431, distance: 271.5
click at [306, 437] on div "Back to all projects [STREET_ADDRESS][PERSON_NAME] 3 Beds | 1 1/2 Baths | Total…" at bounding box center [634, 332] width 1269 height 599
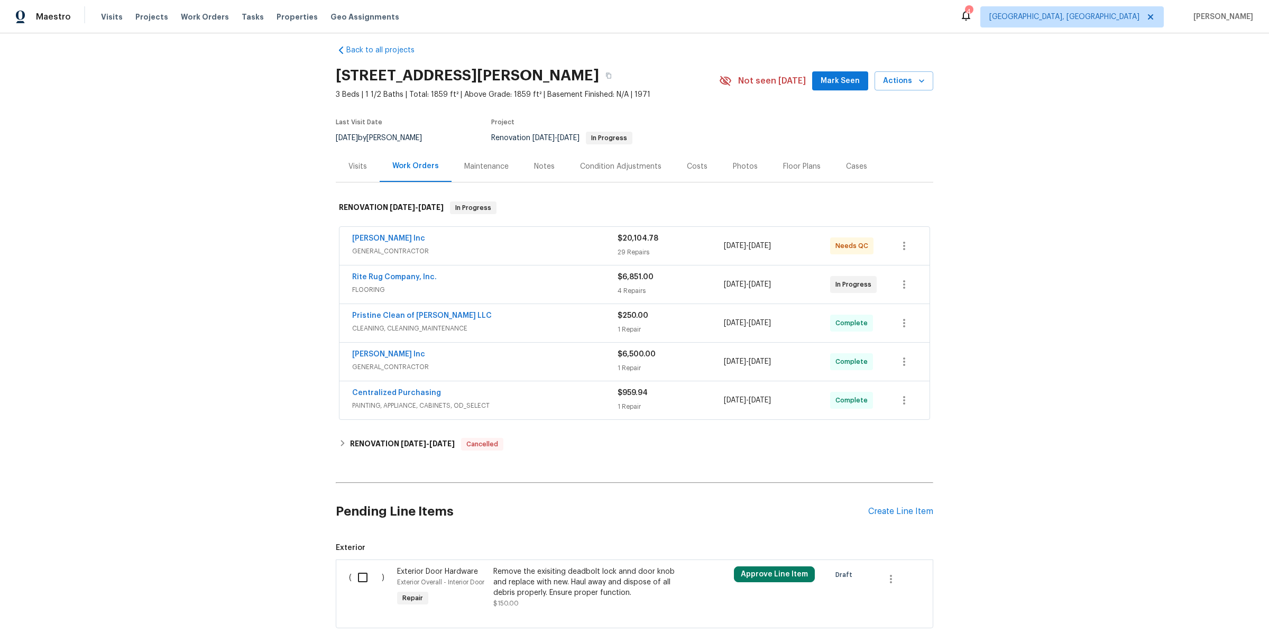
click at [264, 428] on div "Back to all projects [STREET_ADDRESS][PERSON_NAME] 3 Beds | 1 1/2 Baths | Total…" at bounding box center [634, 332] width 1269 height 599
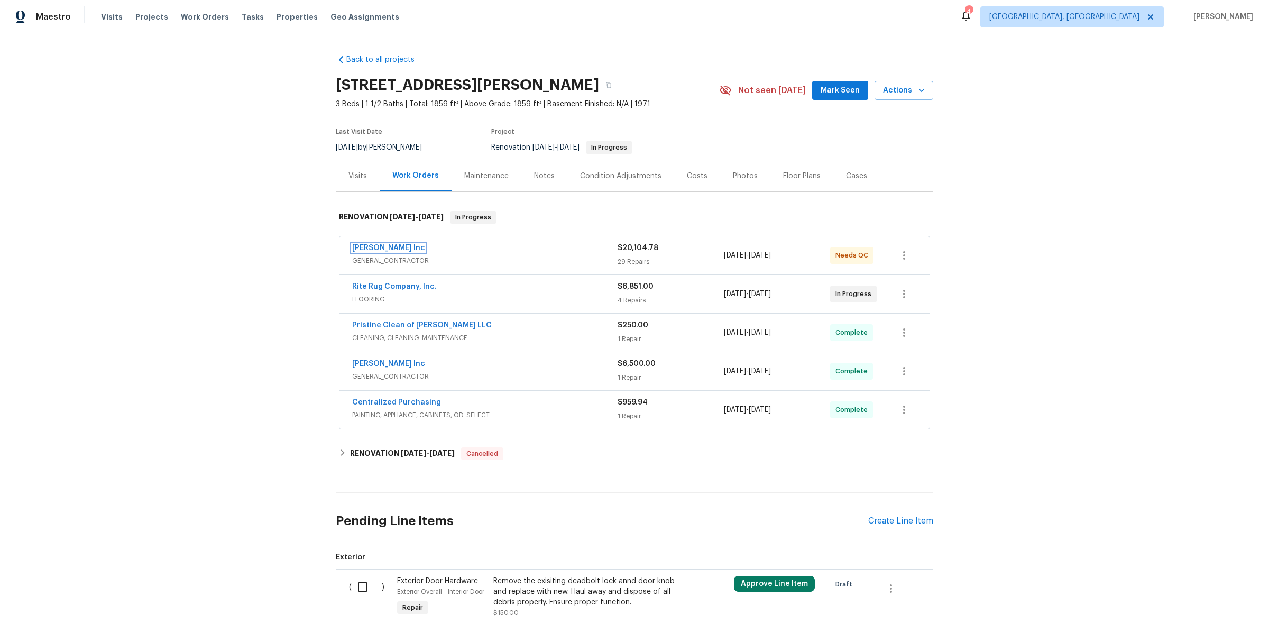
click at [392, 245] on link "[PERSON_NAME] Inc" at bounding box center [388, 247] width 73 height 7
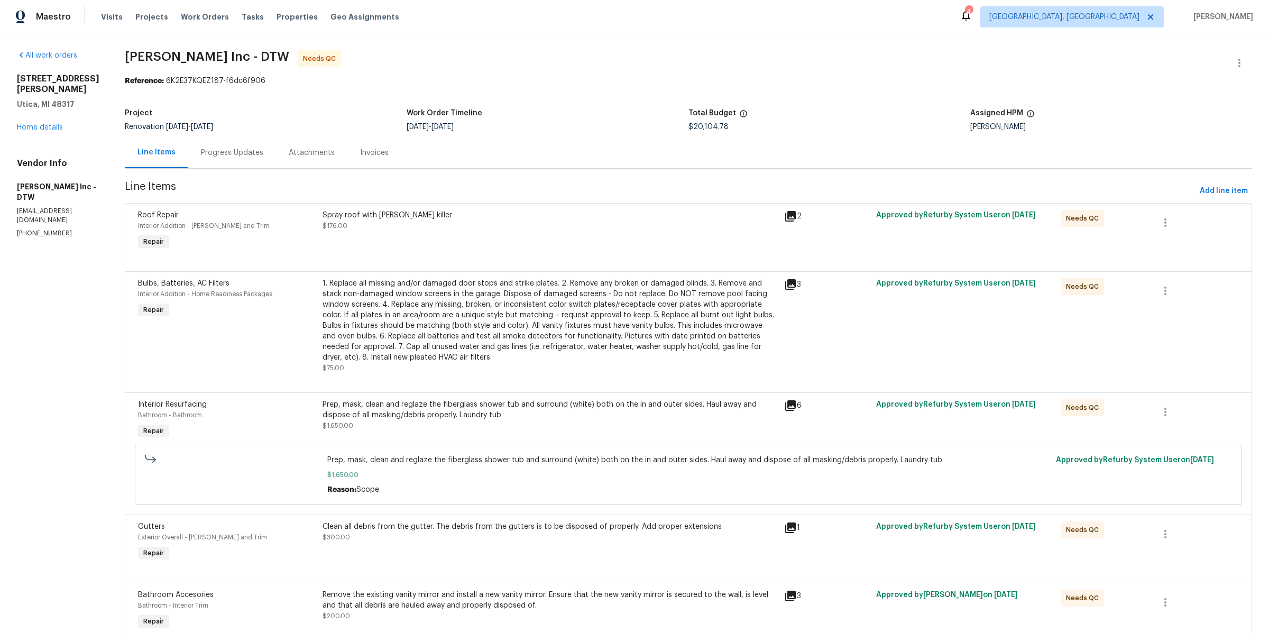
click at [234, 151] on div "Progress Updates" at bounding box center [232, 152] width 62 height 11
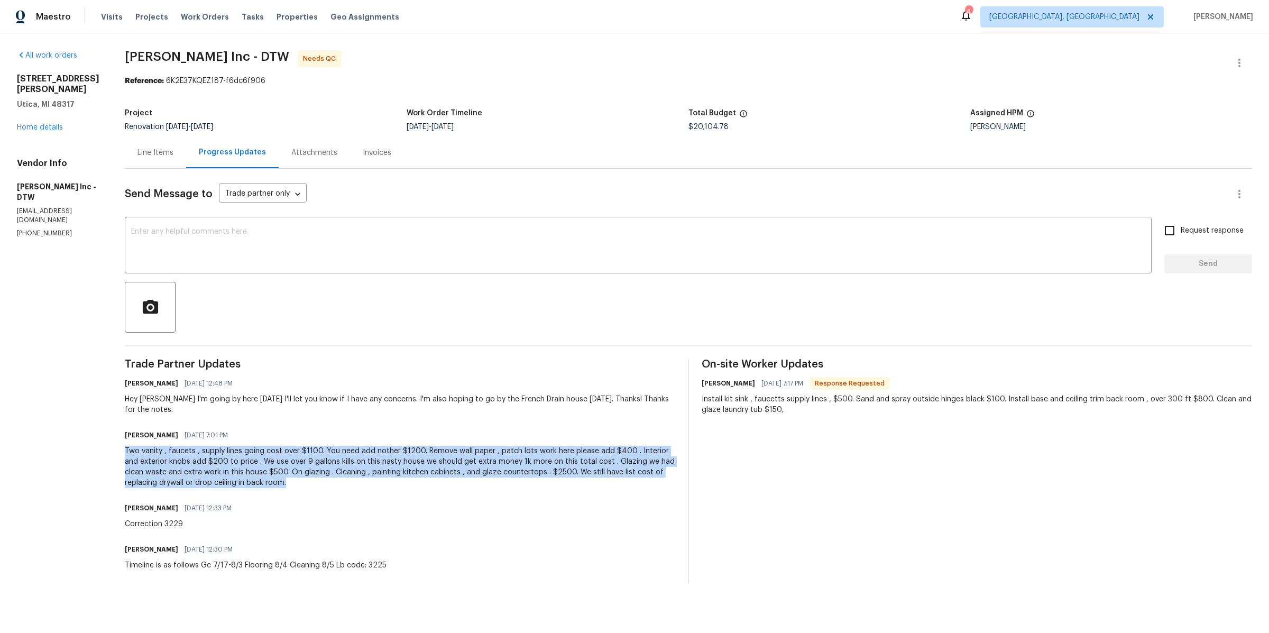
drag, startPoint x: 263, startPoint y: 484, endPoint x: 122, endPoint y: 451, distance: 144.9
click at [122, 451] on div "All work orders [STREET_ADDRESS][PERSON_NAME] Home details Vendor Info [PERSON_…" at bounding box center [634, 316] width 1269 height 567
copy div "Two vanity , faucets , supply lines going cost over $1100. You need add nother …"
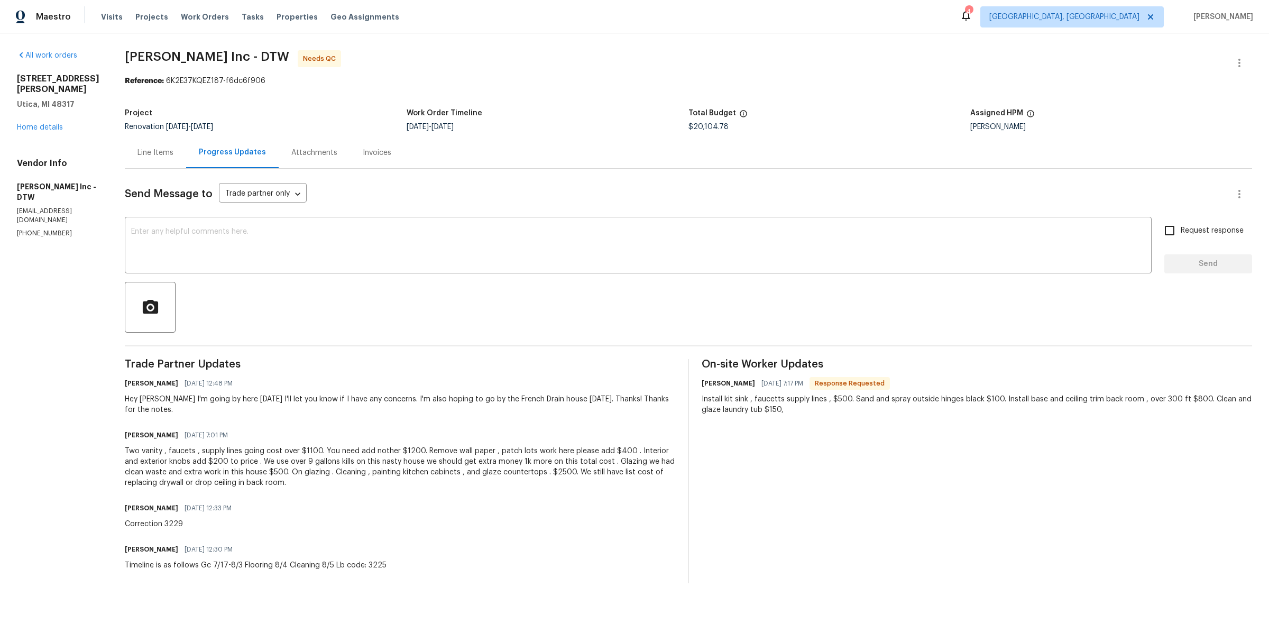
click at [158, 154] on div "Line Items" at bounding box center [155, 152] width 36 height 11
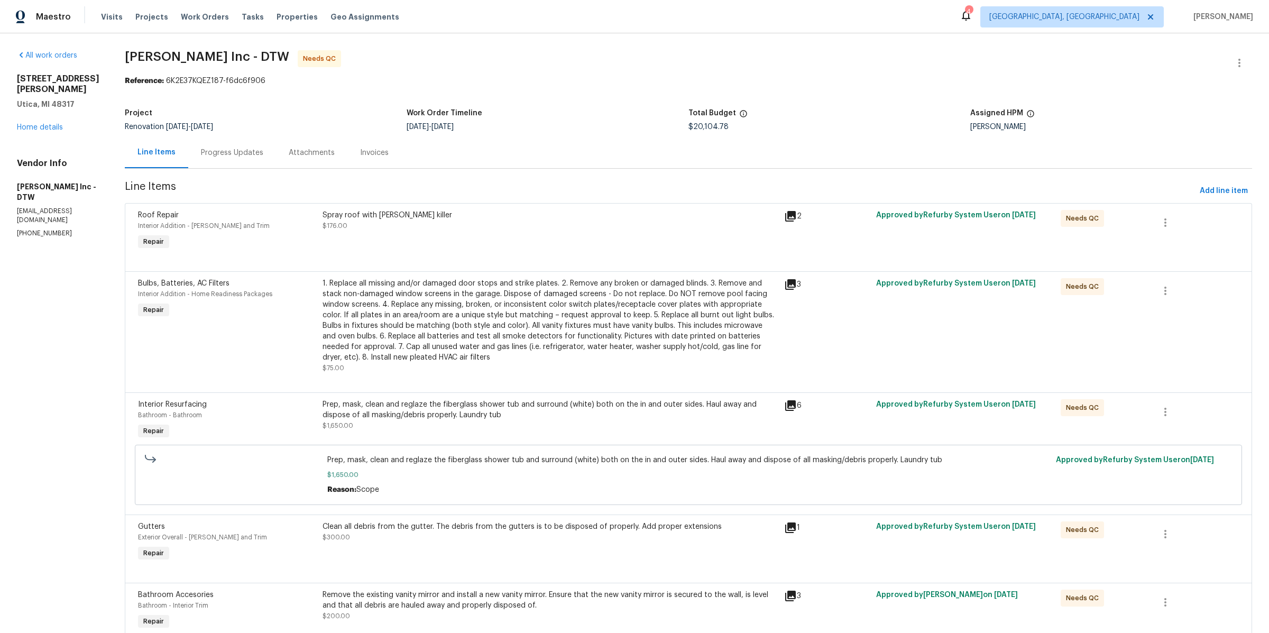
click at [203, 145] on div "Progress Updates" at bounding box center [232, 152] width 88 height 31
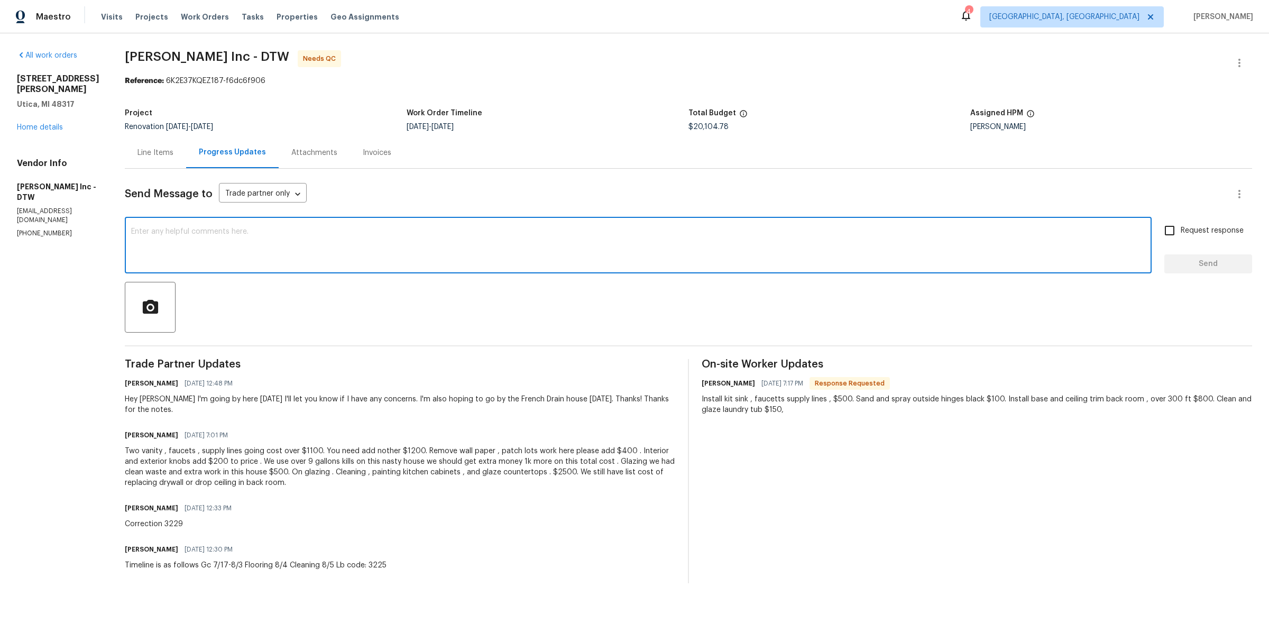
click at [297, 230] on textarea at bounding box center [638, 246] width 1014 height 37
type textarea "T"
type textarea "Can you confirm if this final price is correct? I don't see notes from Dom, but…"
click at [1166, 224] on input "Request response" at bounding box center [1169, 230] width 22 height 22
checkbox input "true"
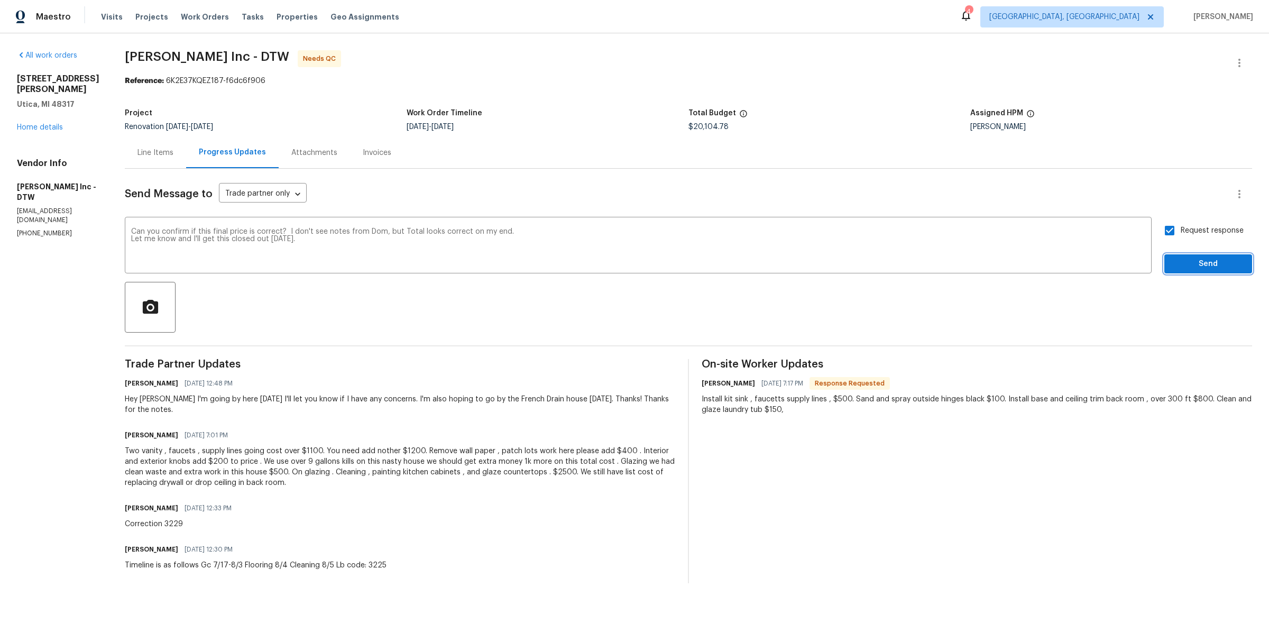
click at [1171, 261] on button "Send" at bounding box center [1208, 264] width 88 height 20
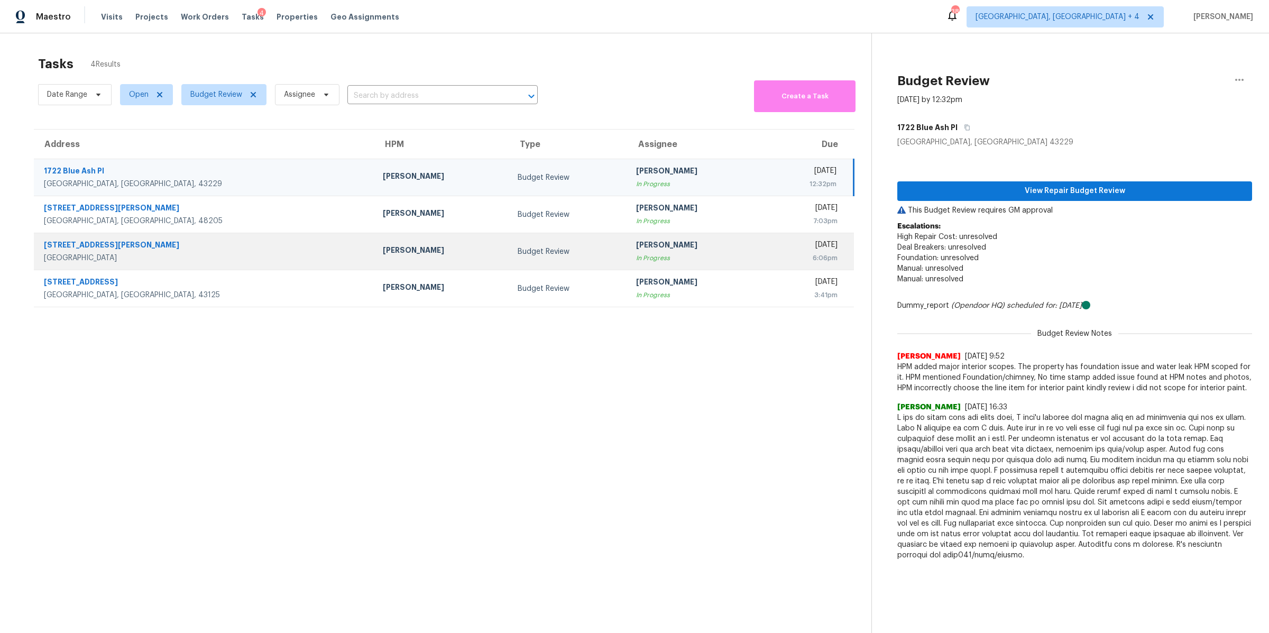
scroll to position [33, 0]
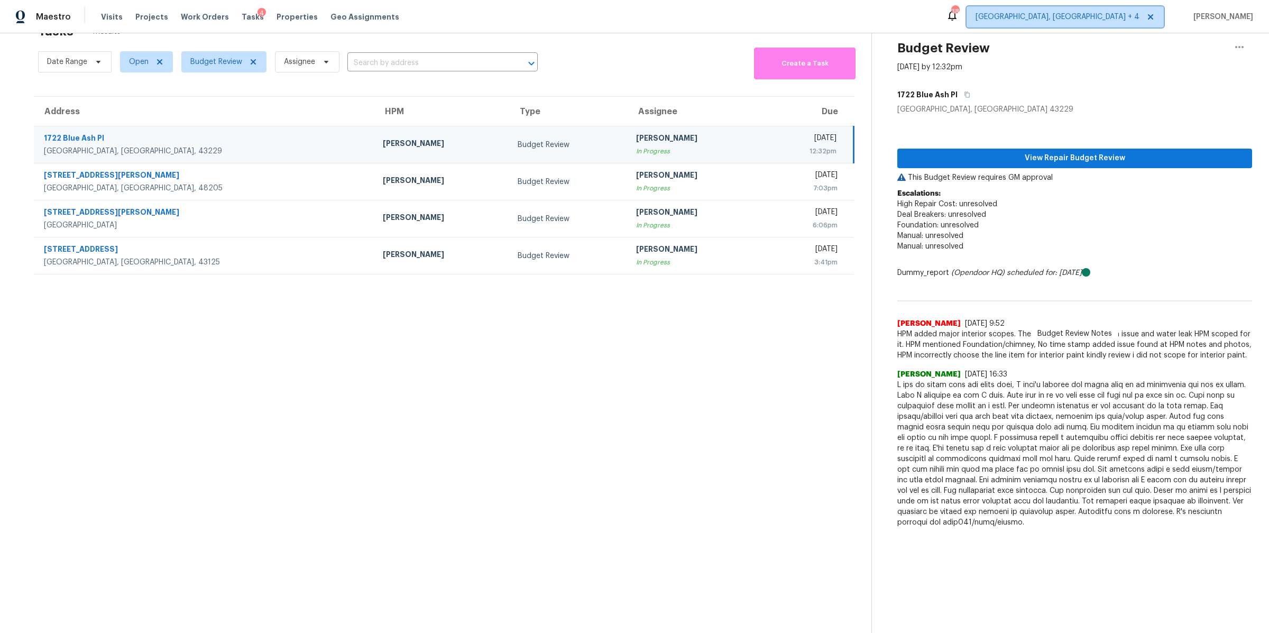
click at [1136, 19] on span "Detroit, MI + 4" at bounding box center [1057, 17] width 164 height 11
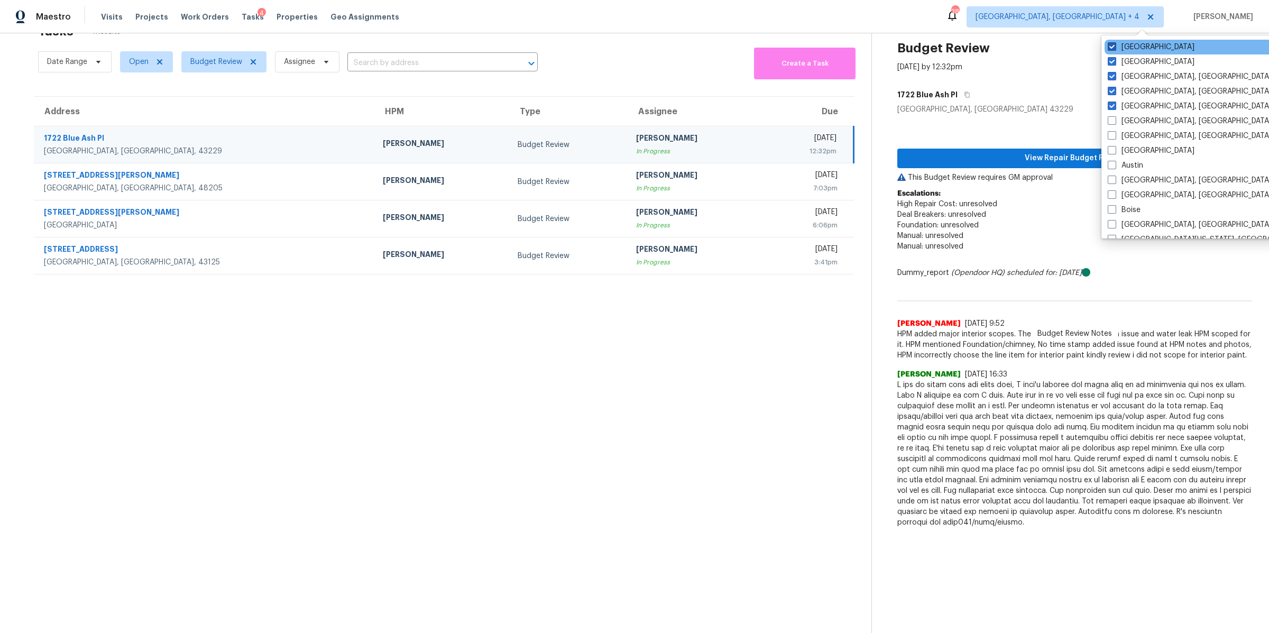
click at [1112, 49] on span at bounding box center [1111, 46] width 8 height 8
click at [1112, 49] on input "St Louis" at bounding box center [1110, 45] width 7 height 7
checkbox input "false"
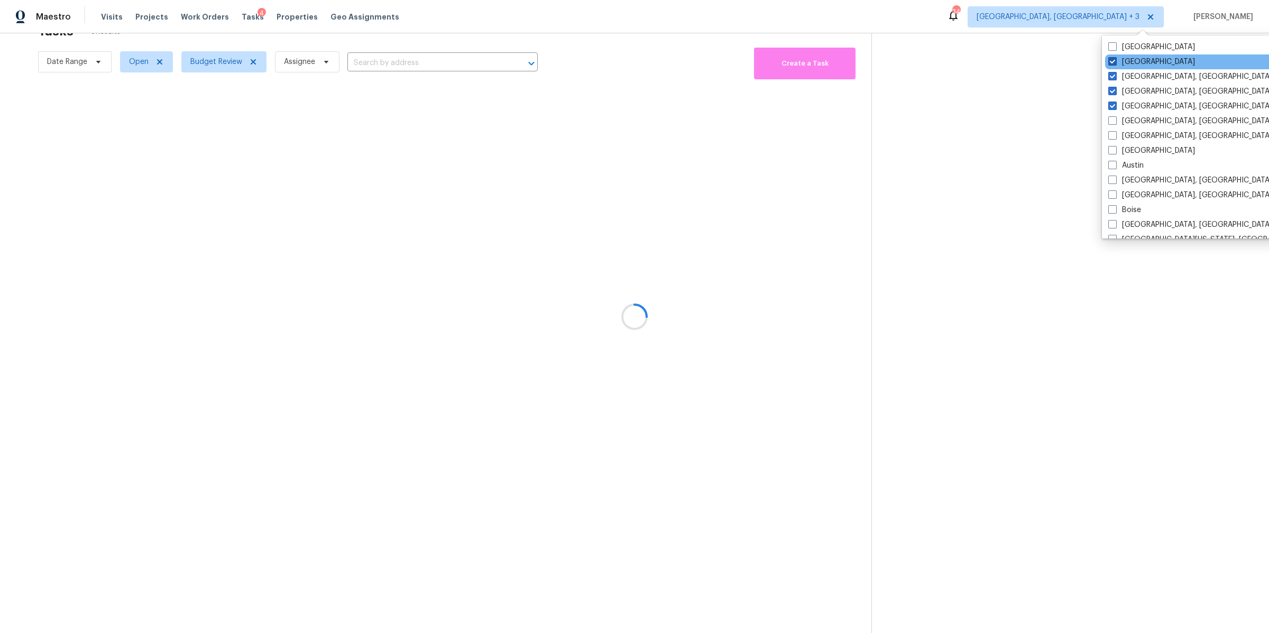
click at [1112, 64] on span at bounding box center [1112, 61] width 8 height 8
click at [1112, 63] on input "Minneapolis" at bounding box center [1111, 60] width 7 height 7
checkbox input "false"
click at [1112, 77] on span at bounding box center [1112, 76] width 8 height 8
click at [1112, 77] on input "[GEOGRAPHIC_DATA], [GEOGRAPHIC_DATA]" at bounding box center [1111, 74] width 7 height 7
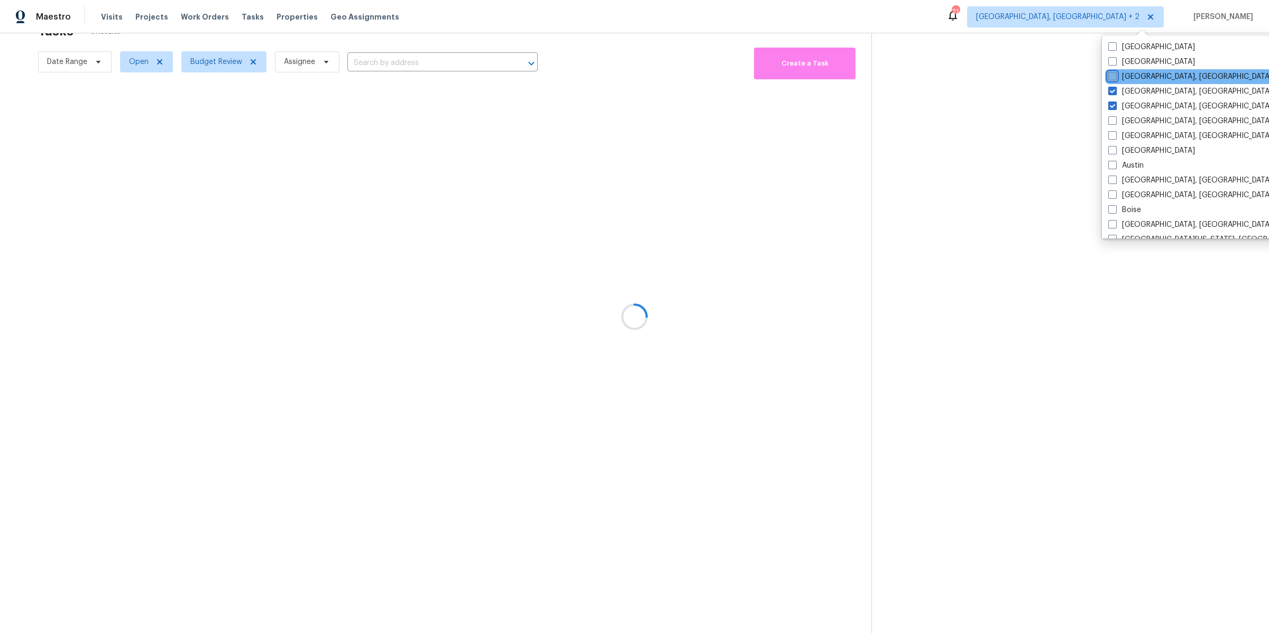
checkbox input "false"
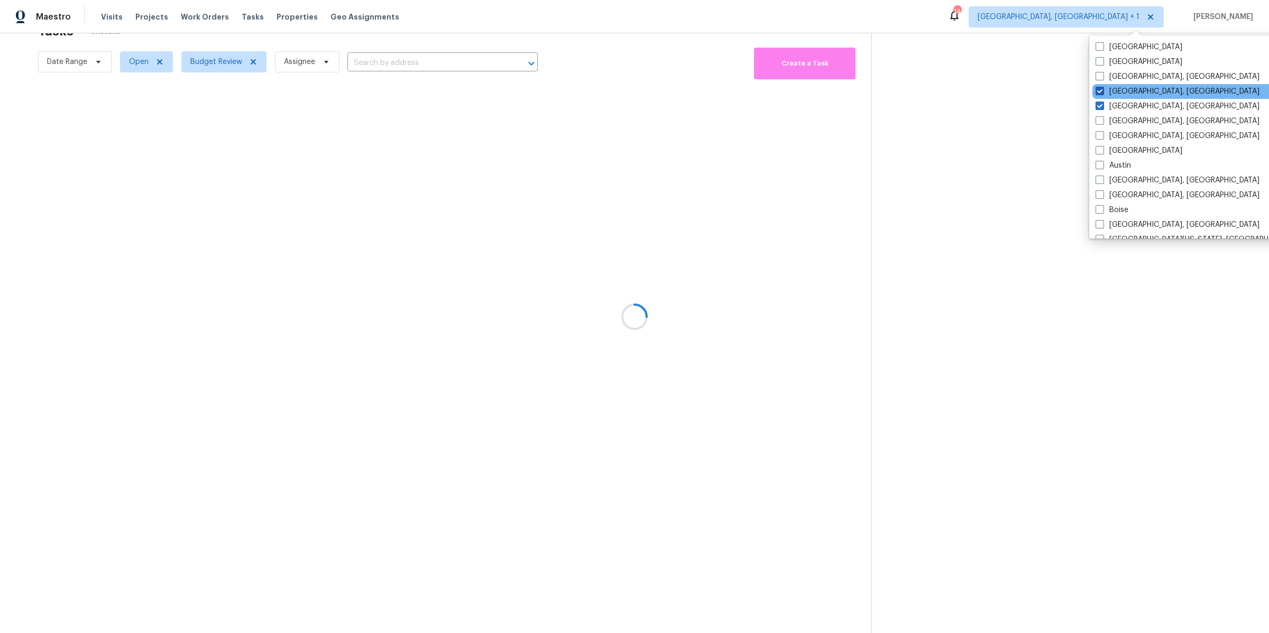
click at [1112, 90] on label "Columbus, OH" at bounding box center [1177, 91] width 164 height 11
click at [1102, 90] on input "Columbus, OH" at bounding box center [1098, 89] width 7 height 7
checkbox input "false"
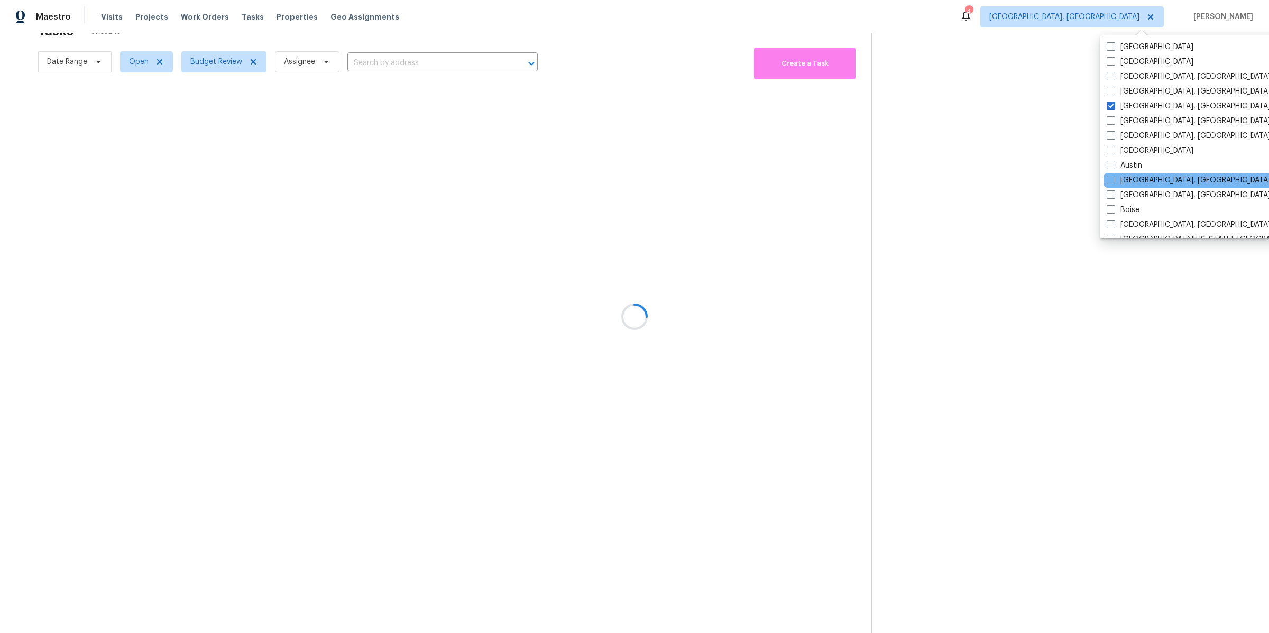
click at [1108, 173] on div "Baltimore, MD" at bounding box center [1209, 180] width 213 height 15
click at [1110, 164] on span at bounding box center [1110, 165] width 8 height 8
click at [1110, 164] on input "Austin" at bounding box center [1109, 163] width 7 height 7
checkbox input "true"
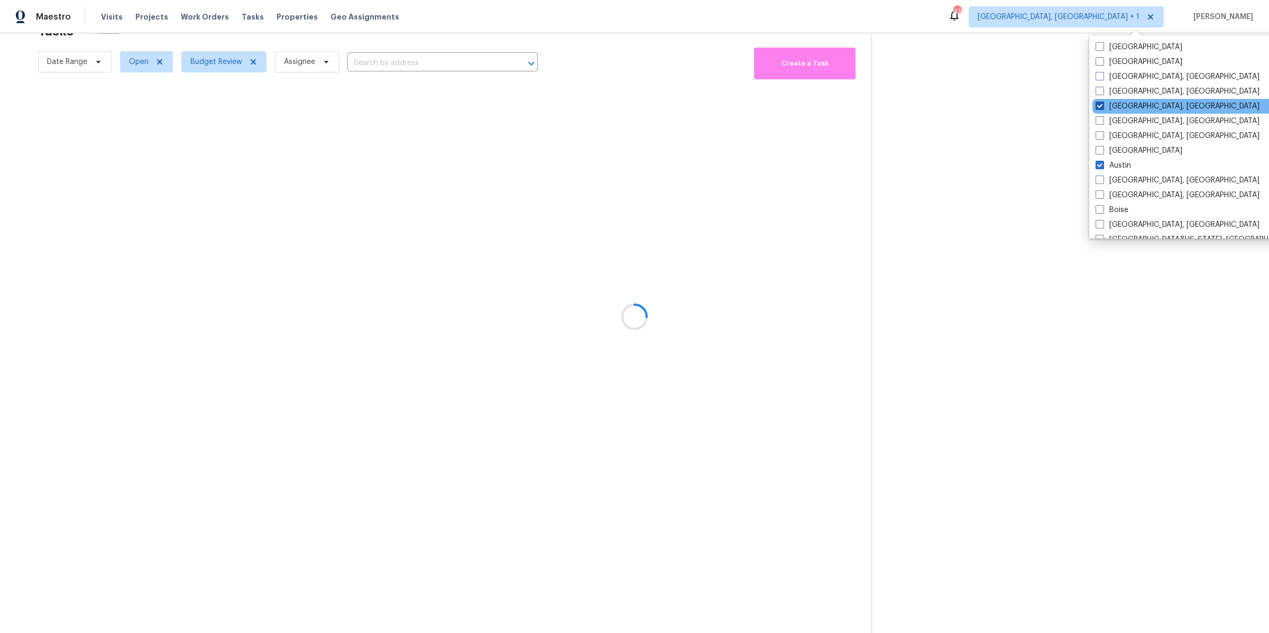
click at [1104, 106] on label "Cleveland, OH" at bounding box center [1177, 106] width 164 height 11
click at [1102, 106] on input "Cleveland, OH" at bounding box center [1098, 104] width 7 height 7
checkbox input "false"
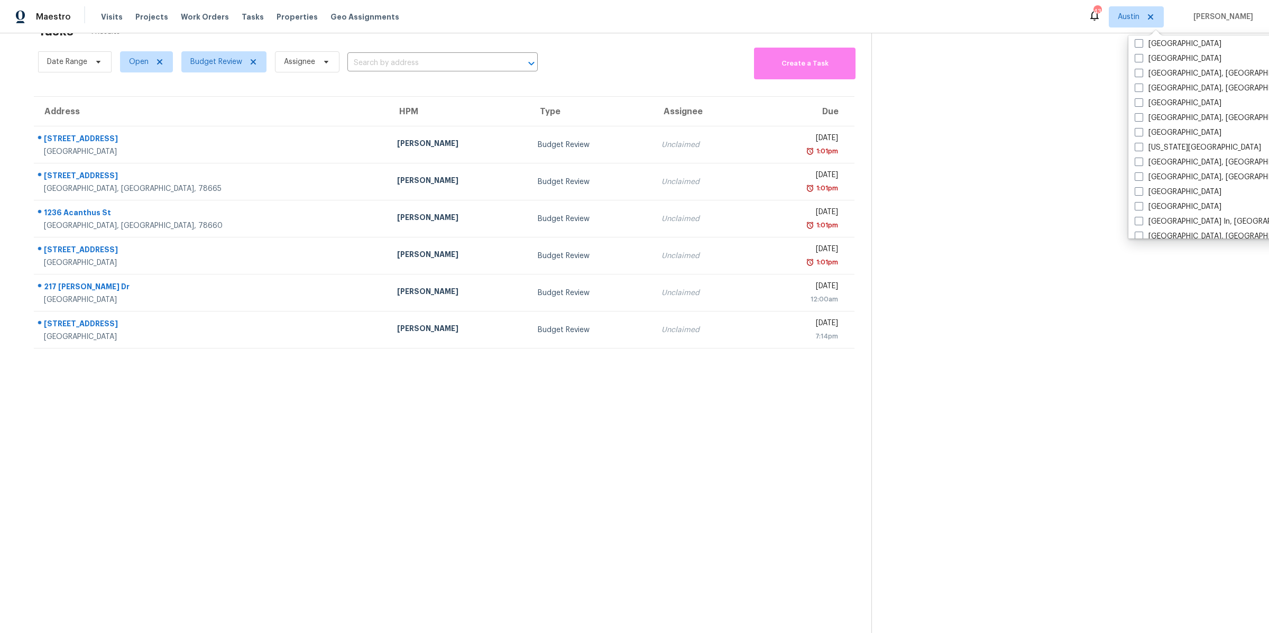
scroll to position [400, 0]
click at [1139, 89] on span at bounding box center [1138, 91] width 8 height 8
click at [1139, 89] on input "Killeen, TX" at bounding box center [1137, 89] width 7 height 7
checkbox input "true"
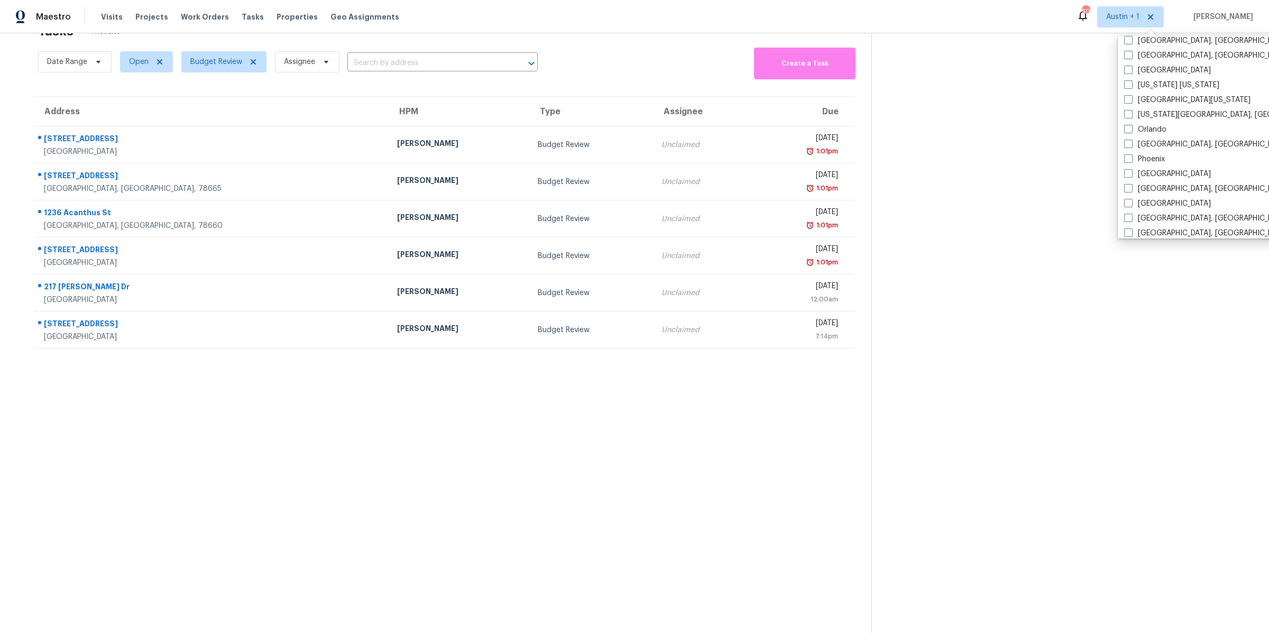
scroll to position [682, 0]
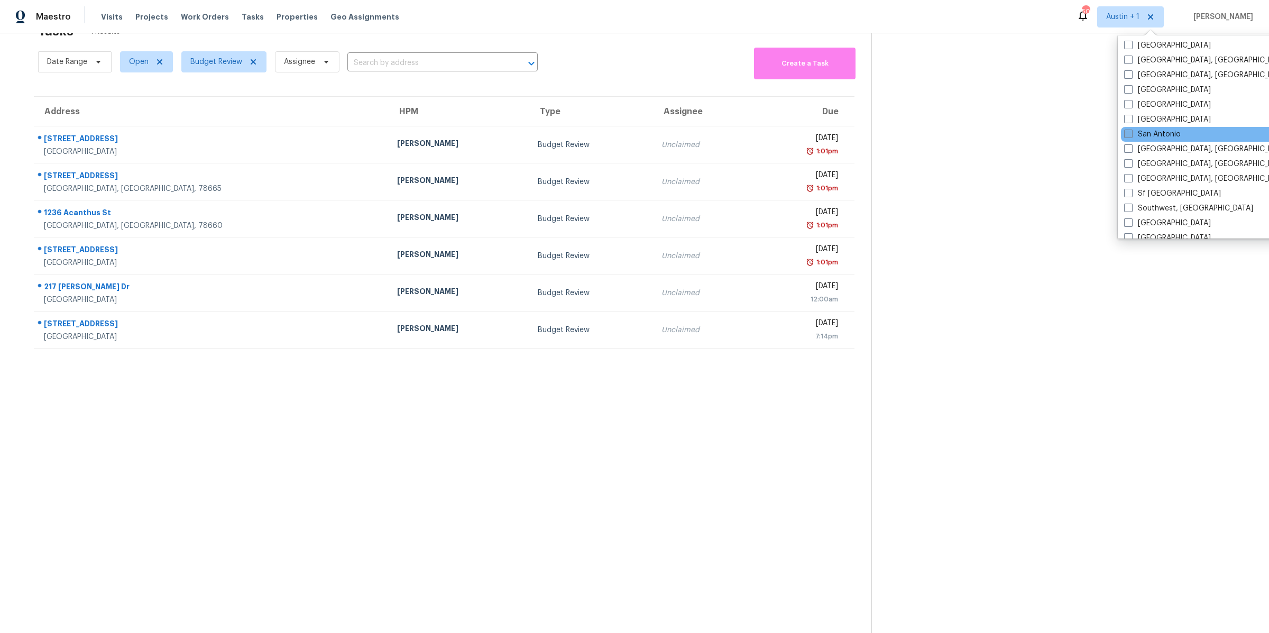
click at [1126, 134] on span at bounding box center [1128, 134] width 8 height 8
click at [1126, 134] on input "San Antonio" at bounding box center [1127, 132] width 7 height 7
checkbox input "true"
click at [670, 423] on section "Tasks 10 Results Date Range Open Budget Review Assignee ​ Create a Task Address…" at bounding box center [444, 325] width 854 height 616
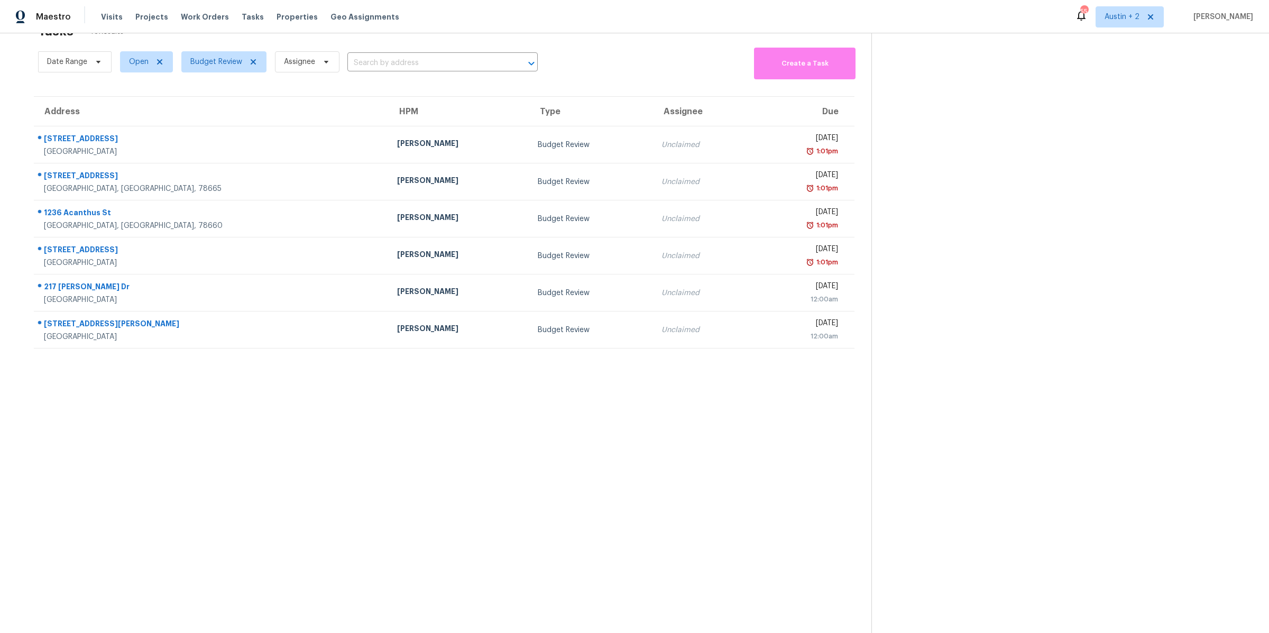
drag, startPoint x: 579, startPoint y: 89, endPoint x: 608, endPoint y: 405, distance: 317.4
click at [608, 407] on section "Tasks 10 Results Date Range Open Budget Review Assignee ​ Create a Task Address…" at bounding box center [444, 325] width 854 height 616
drag, startPoint x: 608, startPoint y: 405, endPoint x: 616, endPoint y: 101, distance: 304.0
click at [617, 102] on section "Tasks 10 Results Date Range Open Budget Review Assignee ​ Create a Task Address…" at bounding box center [444, 325] width 854 height 616
click at [620, 96] on div "Address HPM Type Assignee Due 3812 Deep Pocket Dr Leander, TX, 78641 Martin Cha…" at bounding box center [444, 222] width 820 height 253
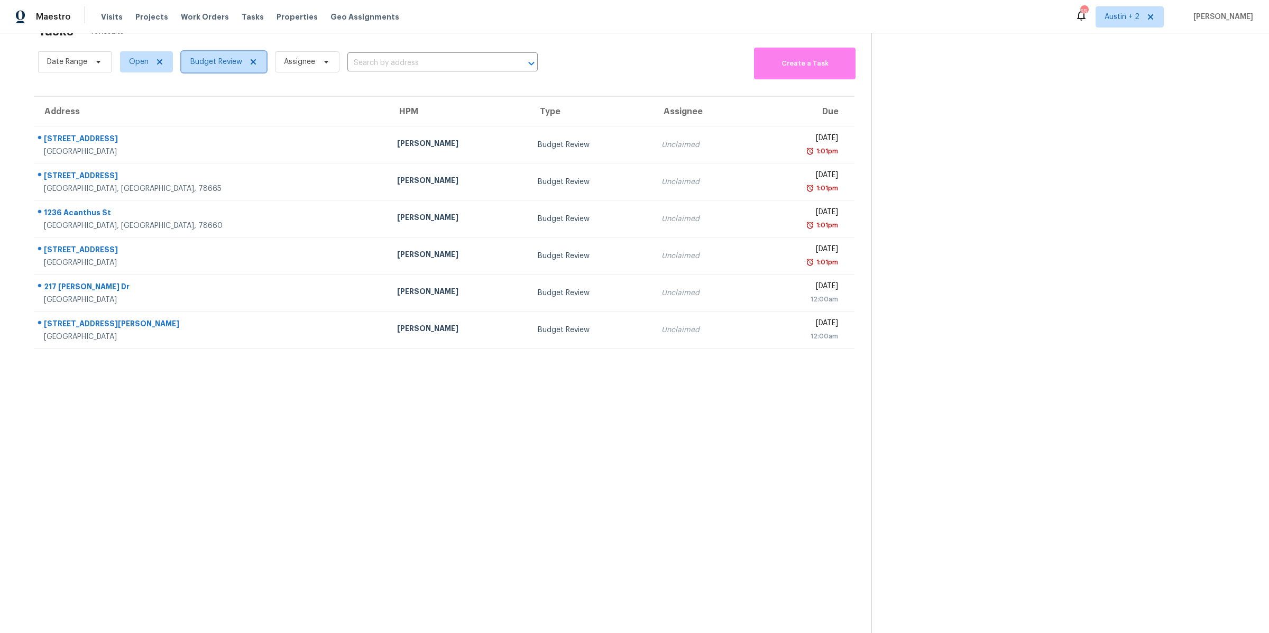
click at [209, 60] on span "Budget Review" at bounding box center [216, 62] width 52 height 11
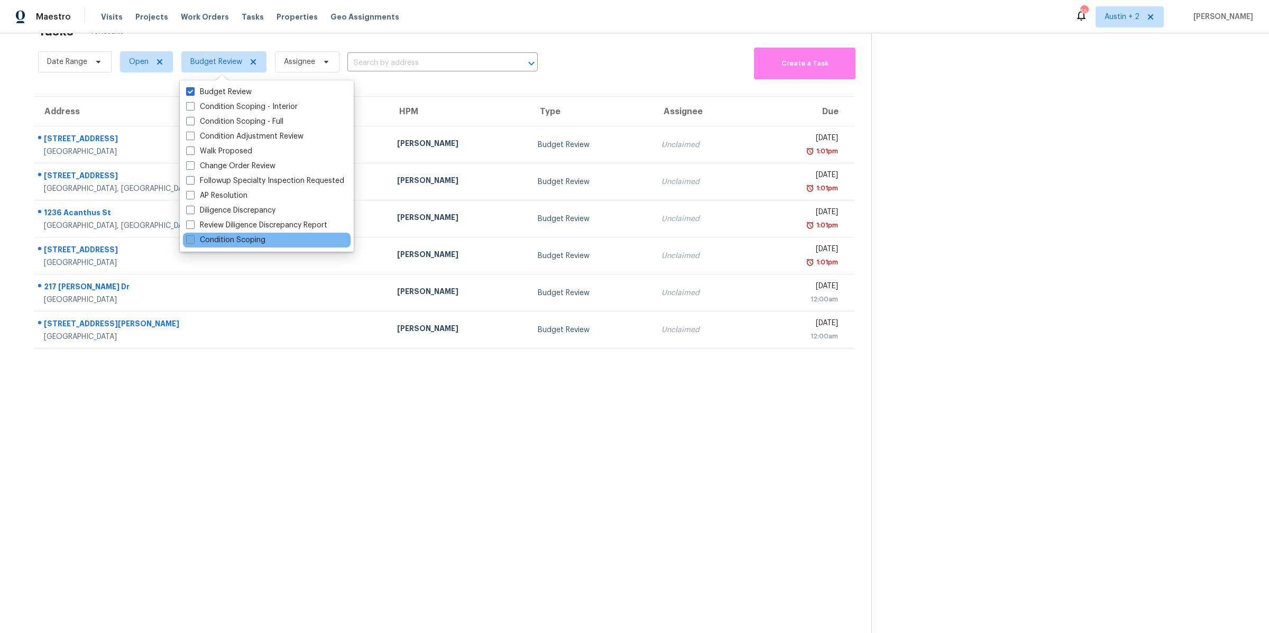
click at [190, 243] on span at bounding box center [190, 239] width 8 height 8
click at [190, 242] on input "Condition Scoping" at bounding box center [189, 238] width 7 height 7
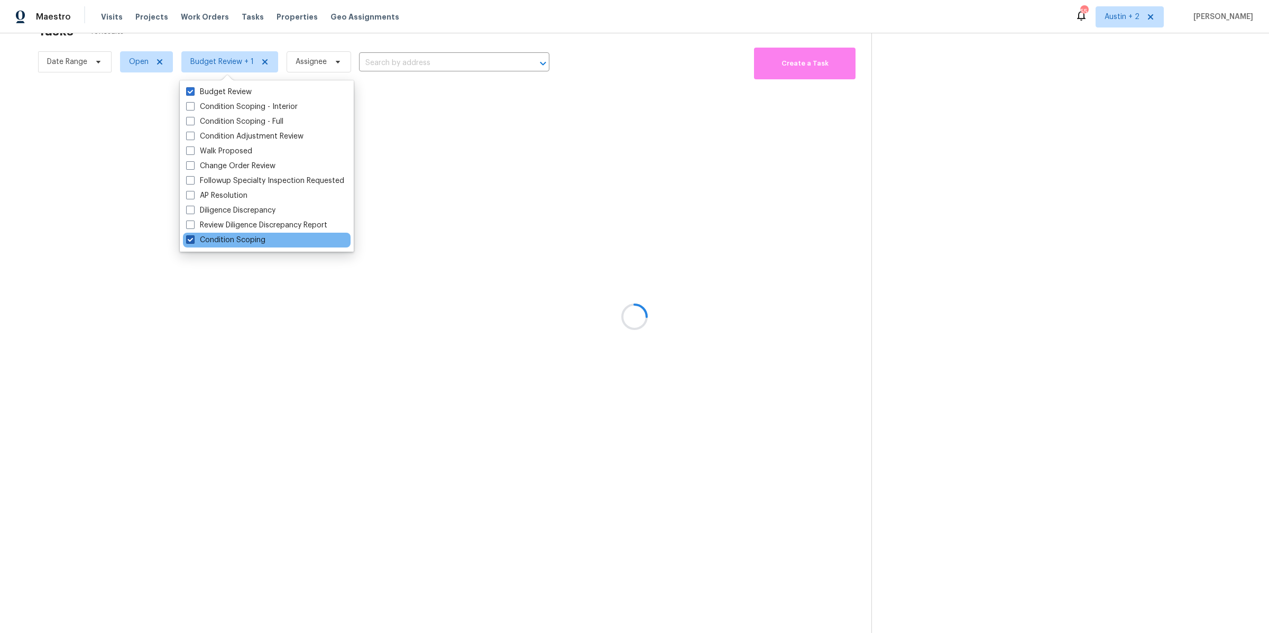
click at [191, 240] on span at bounding box center [190, 239] width 8 height 8
click at [191, 240] on input "Condition Scoping" at bounding box center [189, 238] width 7 height 7
checkbox input "false"
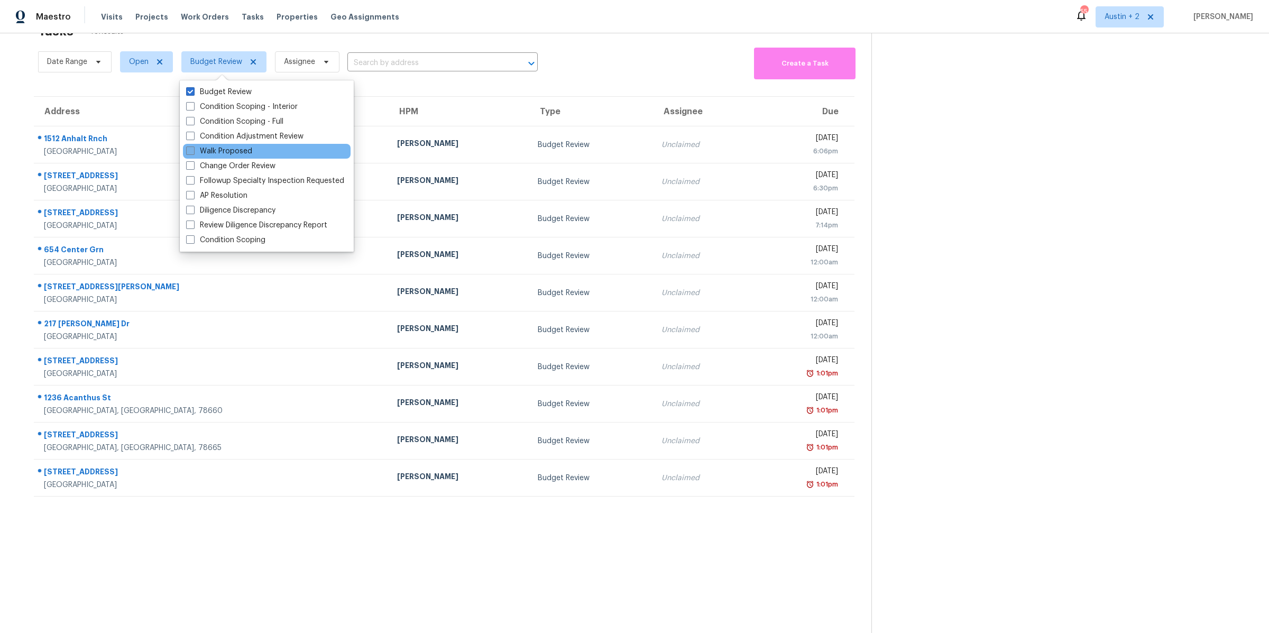
click at [193, 152] on span at bounding box center [190, 150] width 8 height 8
click at [193, 152] on input "Walk Proposed" at bounding box center [189, 149] width 7 height 7
click at [193, 152] on span at bounding box center [190, 150] width 8 height 8
click at [193, 152] on input "Walk Proposed" at bounding box center [189, 149] width 7 height 7
checkbox input "false"
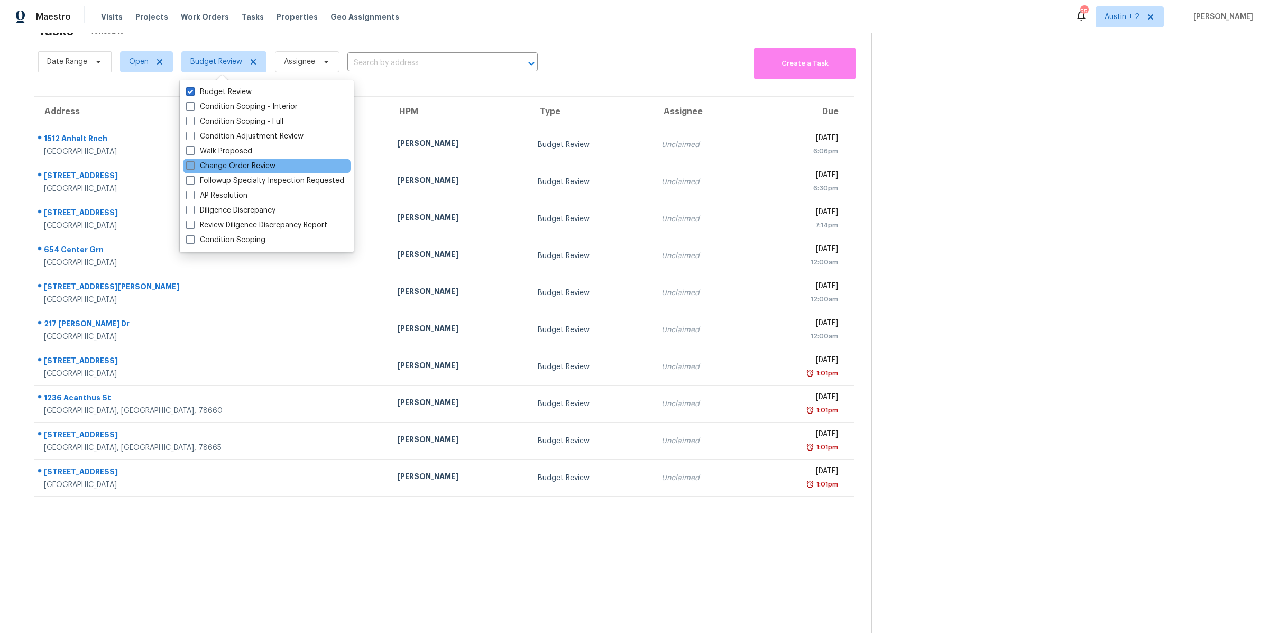
click at [188, 165] on span at bounding box center [190, 165] width 8 height 8
click at [188, 165] on input "Change Order Review" at bounding box center [189, 164] width 7 height 7
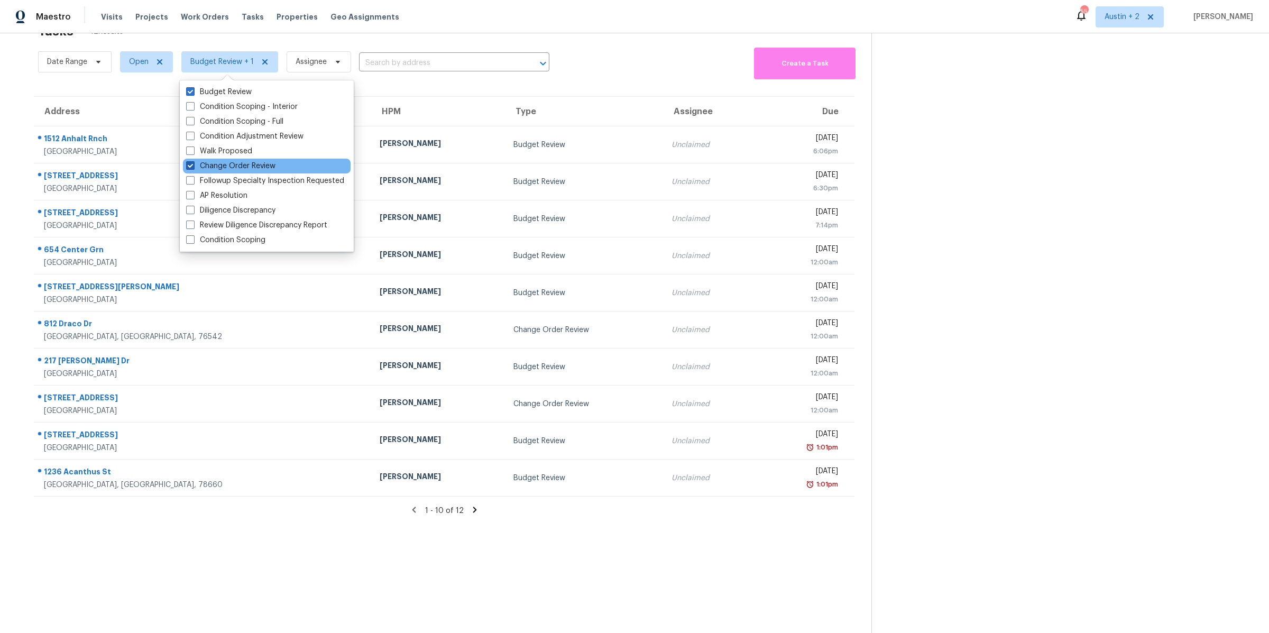
click at [188, 165] on span at bounding box center [190, 165] width 8 height 8
click at [188, 165] on input "Change Order Review" at bounding box center [189, 164] width 7 height 7
checkbox input "false"
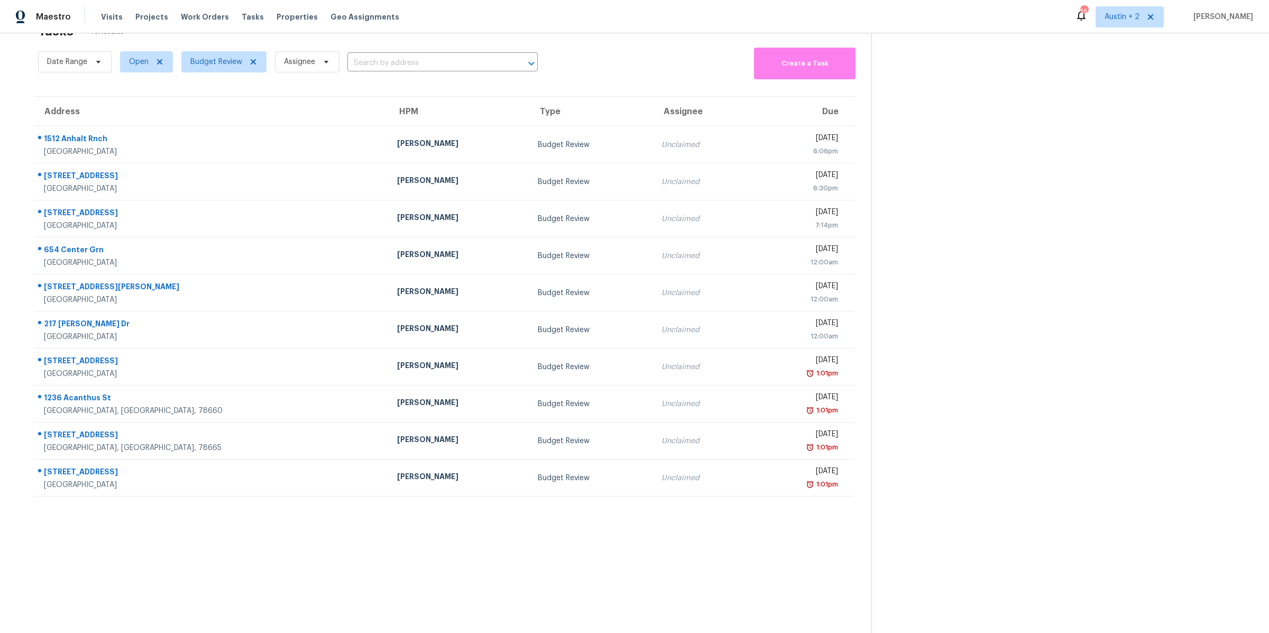
click at [192, 531] on section "Tasks 10 Results Date Range Open Budget Review Assignee ​ Create a Task Address…" at bounding box center [444, 325] width 854 height 616
click at [225, 62] on span "Budget Review" at bounding box center [216, 62] width 52 height 11
click at [301, 518] on section "Tasks 10 Results Date Range Open Budget Review Assignee ​ Create a Task Address…" at bounding box center [444, 325] width 854 height 616
click at [213, 66] on span "Budget Review" at bounding box center [216, 62] width 52 height 11
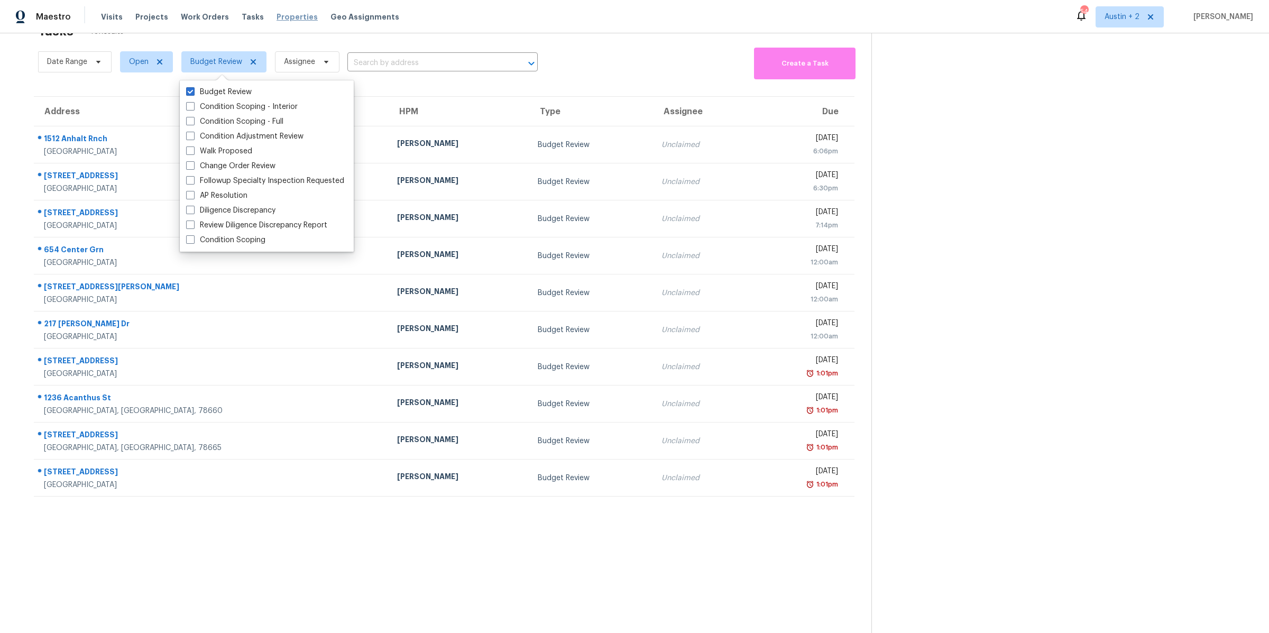
click at [280, 21] on span "Properties" at bounding box center [296, 17] width 41 height 11
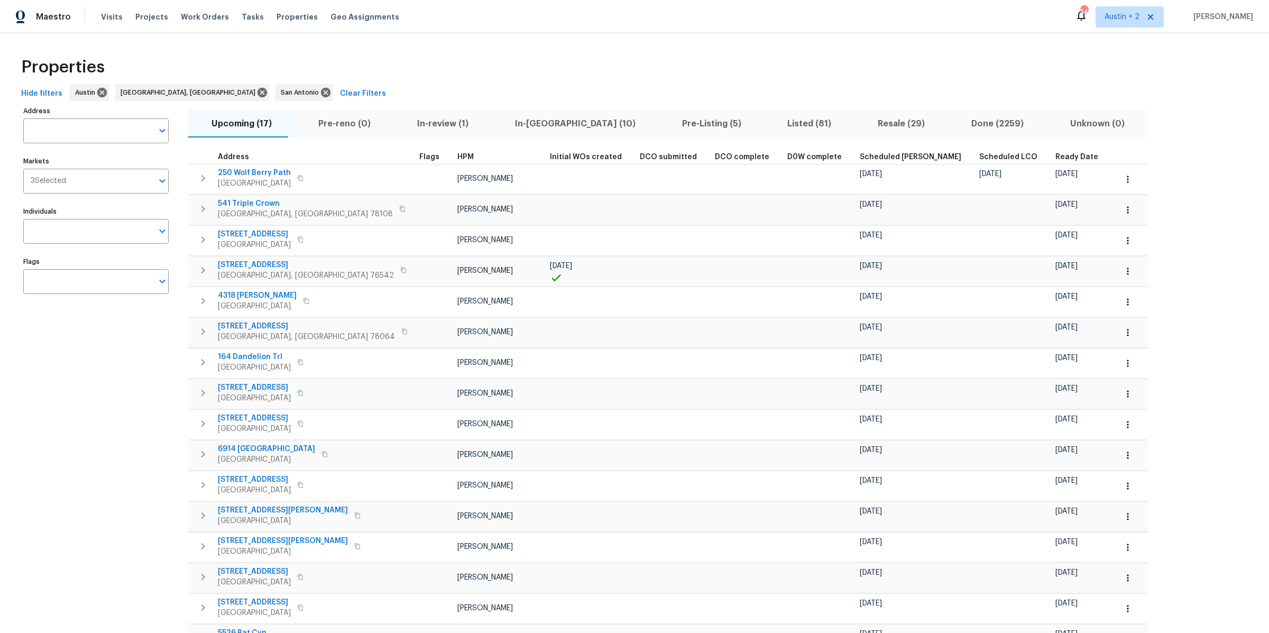
click at [1051, 151] on th "Ready Date" at bounding box center [1081, 157] width 61 height 14
click at [1055, 159] on span "Ready Date" at bounding box center [1076, 156] width 43 height 7
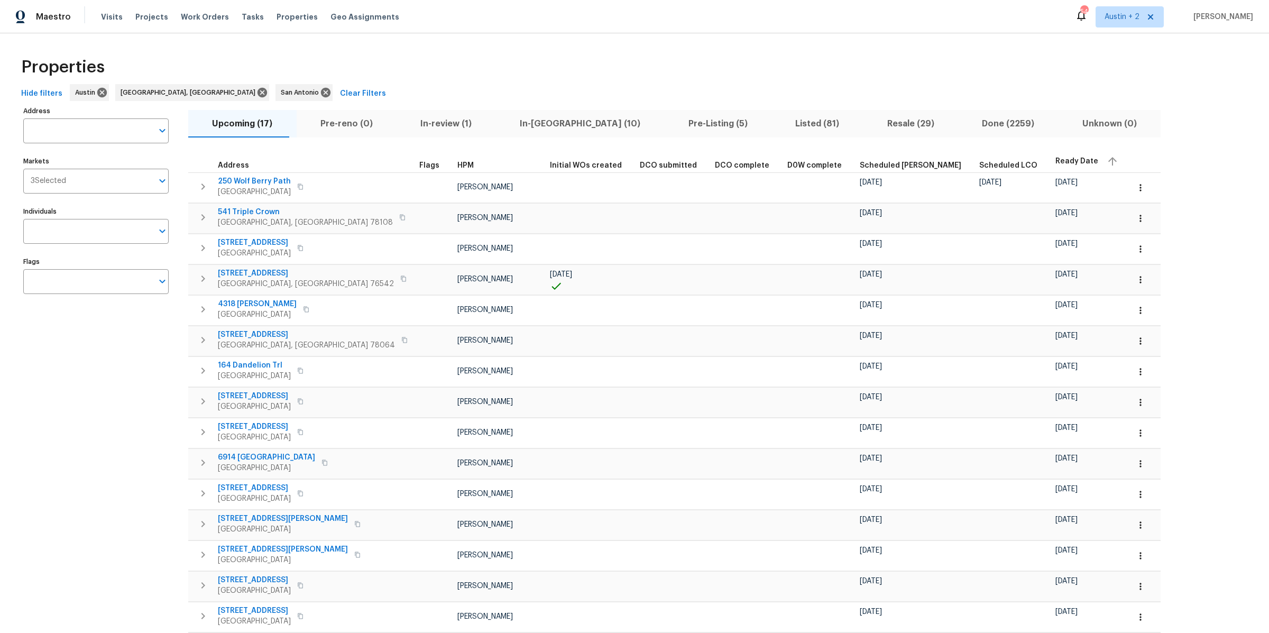
click at [648, 80] on div "Properties" at bounding box center [634, 67] width 1235 height 34
click at [1160, 17] on span "Austin + 2" at bounding box center [1129, 16] width 68 height 21
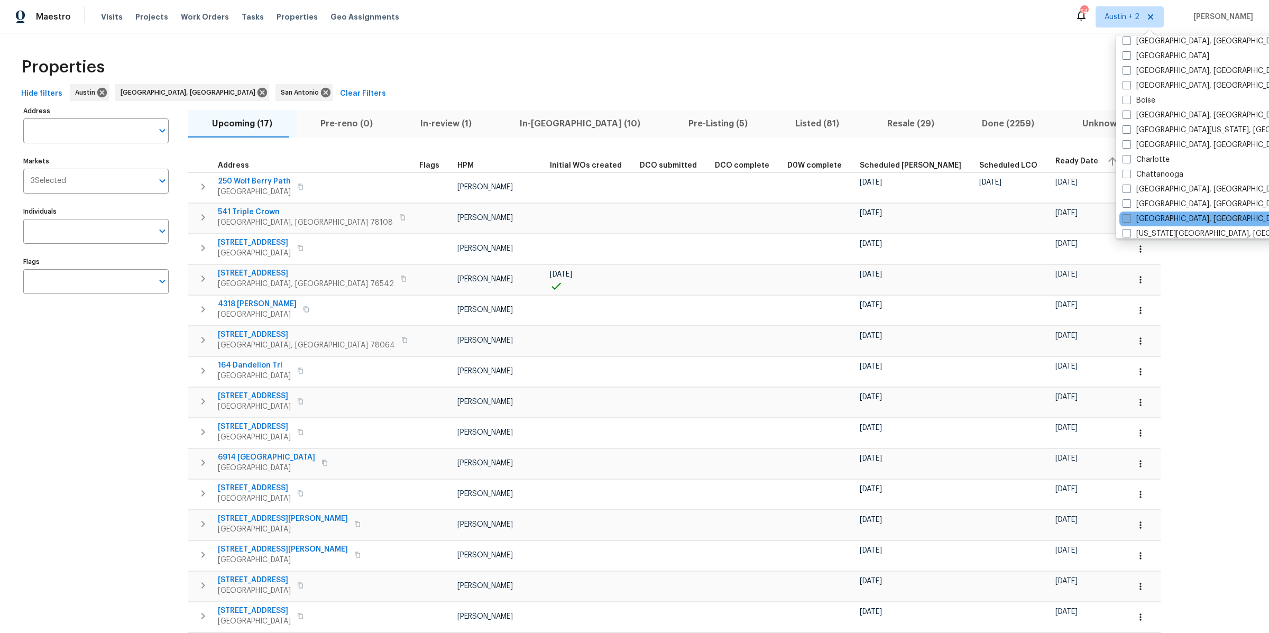
click at [1124, 216] on span at bounding box center [1126, 218] width 8 height 8
click at [1124, 216] on input "Cleveland, OH" at bounding box center [1125, 217] width 7 height 7
checkbox input "true"
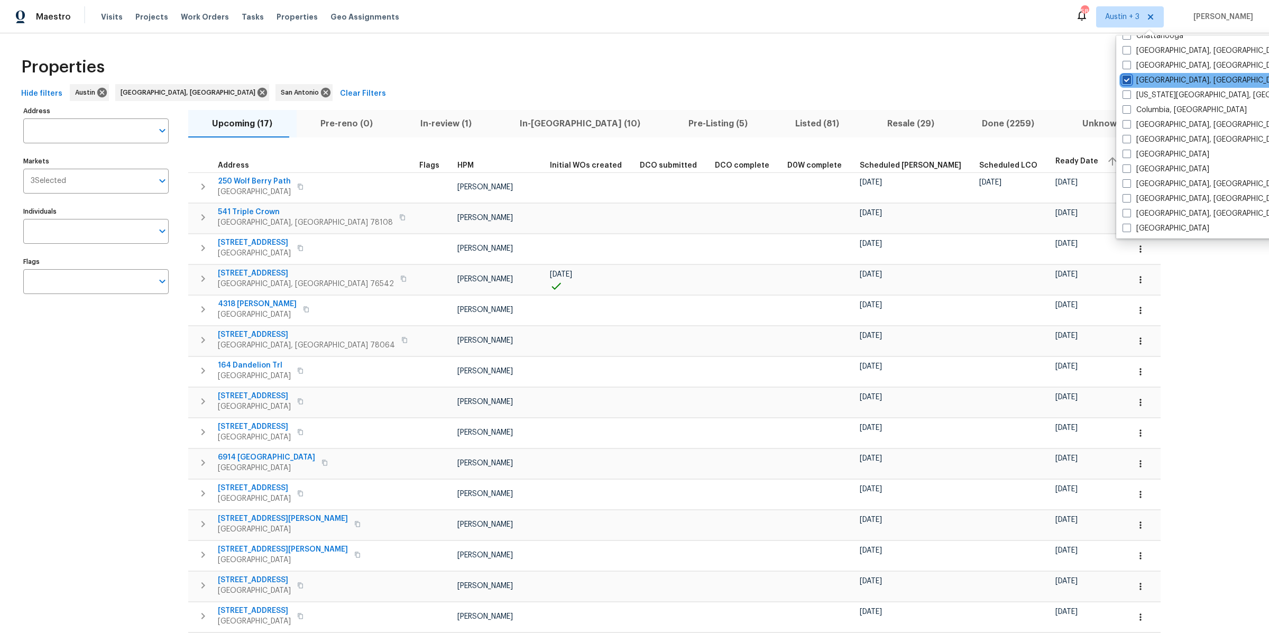
scroll to position [225, 0]
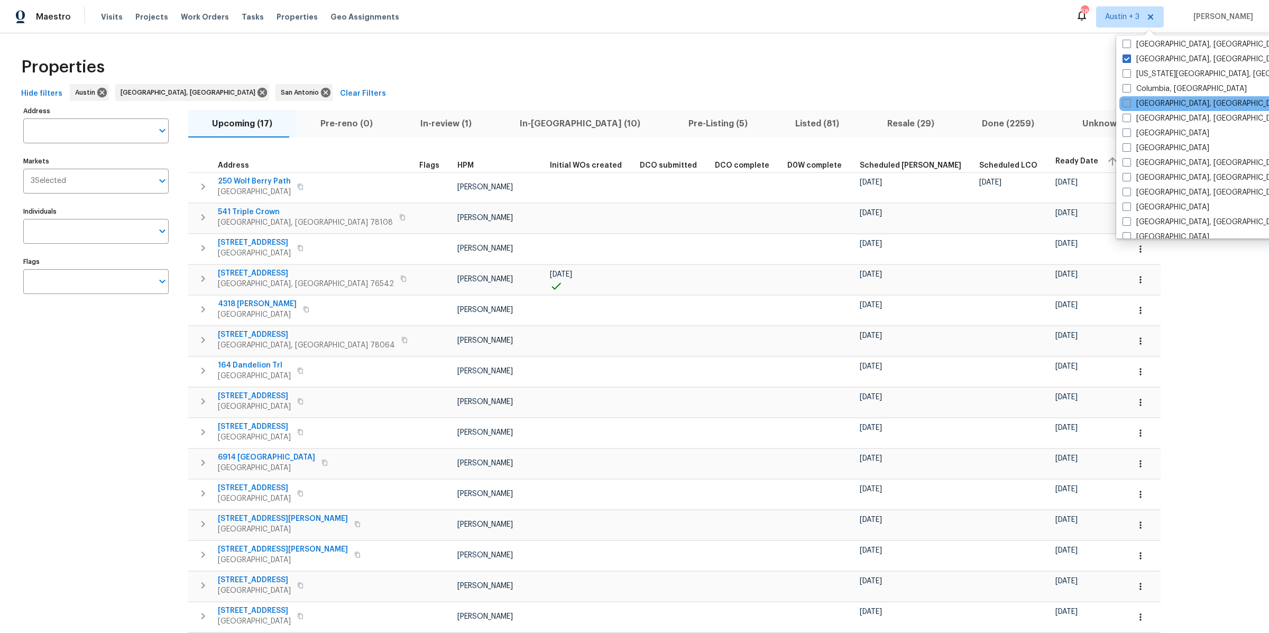
click at [1127, 104] on span at bounding box center [1126, 103] width 8 height 8
click at [1127, 104] on input "Columbus, OH" at bounding box center [1125, 101] width 7 height 7
checkbox input "true"
click at [1125, 166] on span at bounding box center [1126, 162] width 8 height 8
click at [1125, 164] on input "[GEOGRAPHIC_DATA], [GEOGRAPHIC_DATA]" at bounding box center [1125, 161] width 7 height 7
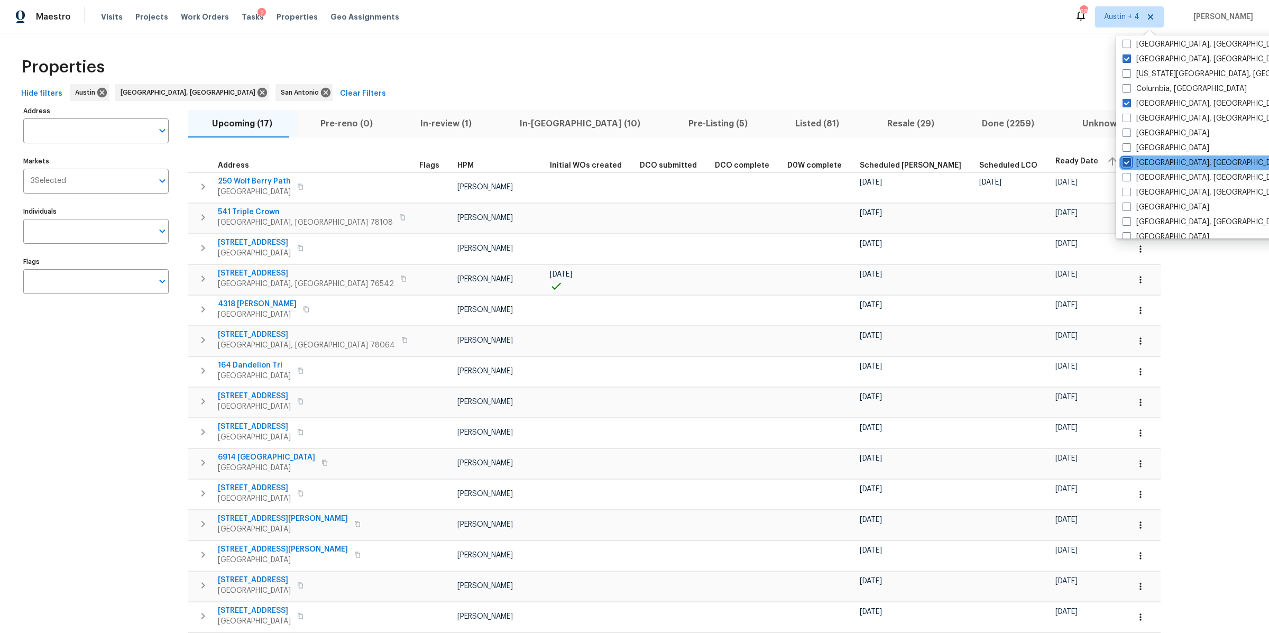
checkbox input "true"
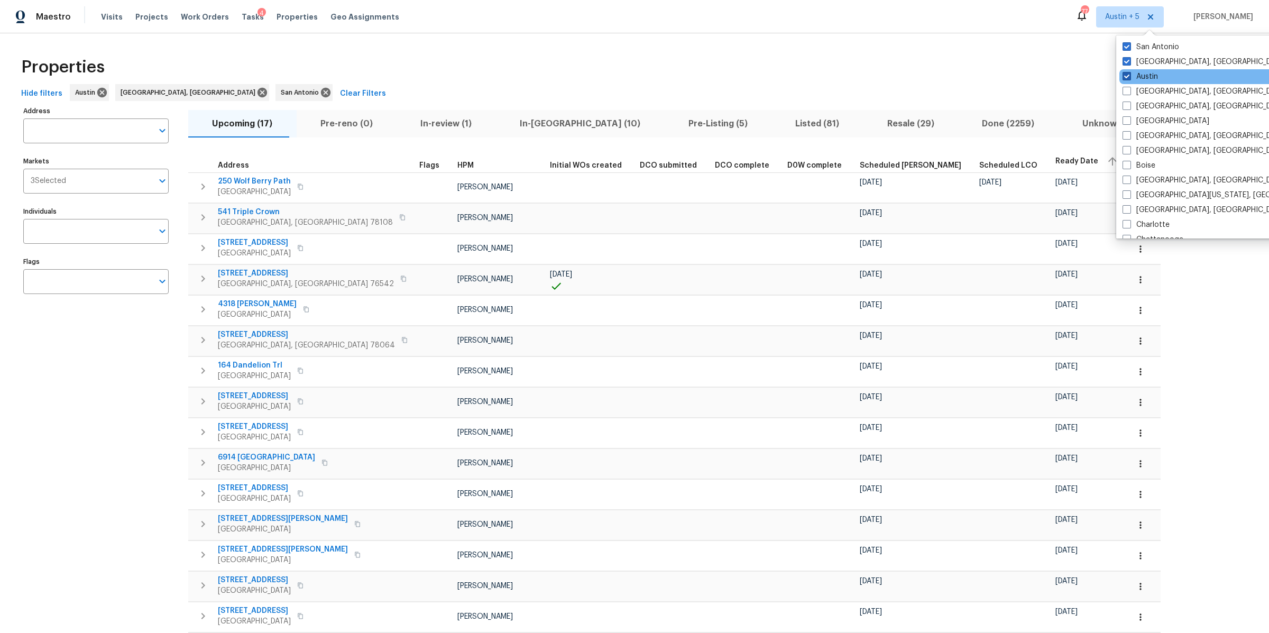
click at [1127, 73] on span at bounding box center [1126, 76] width 8 height 8
click at [1127, 73] on input "Austin" at bounding box center [1125, 74] width 7 height 7
checkbox input "false"
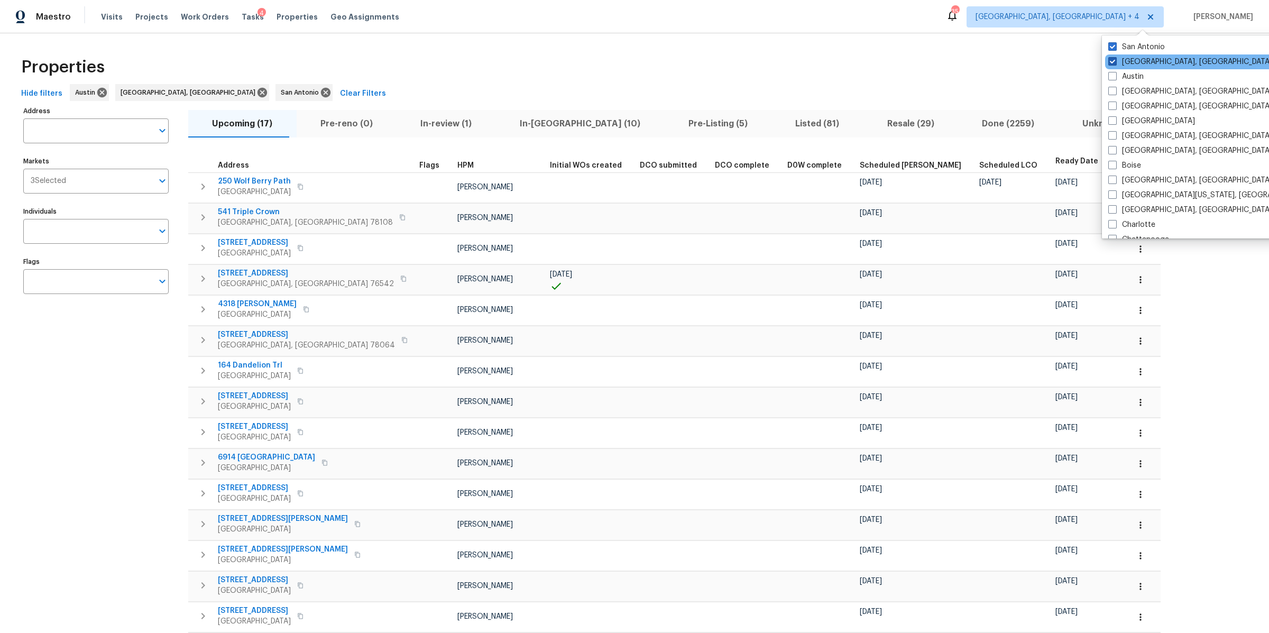
click at [1114, 61] on span at bounding box center [1112, 61] width 8 height 8
click at [1114, 61] on input "Killeen, TX" at bounding box center [1111, 60] width 7 height 7
checkbox input "false"
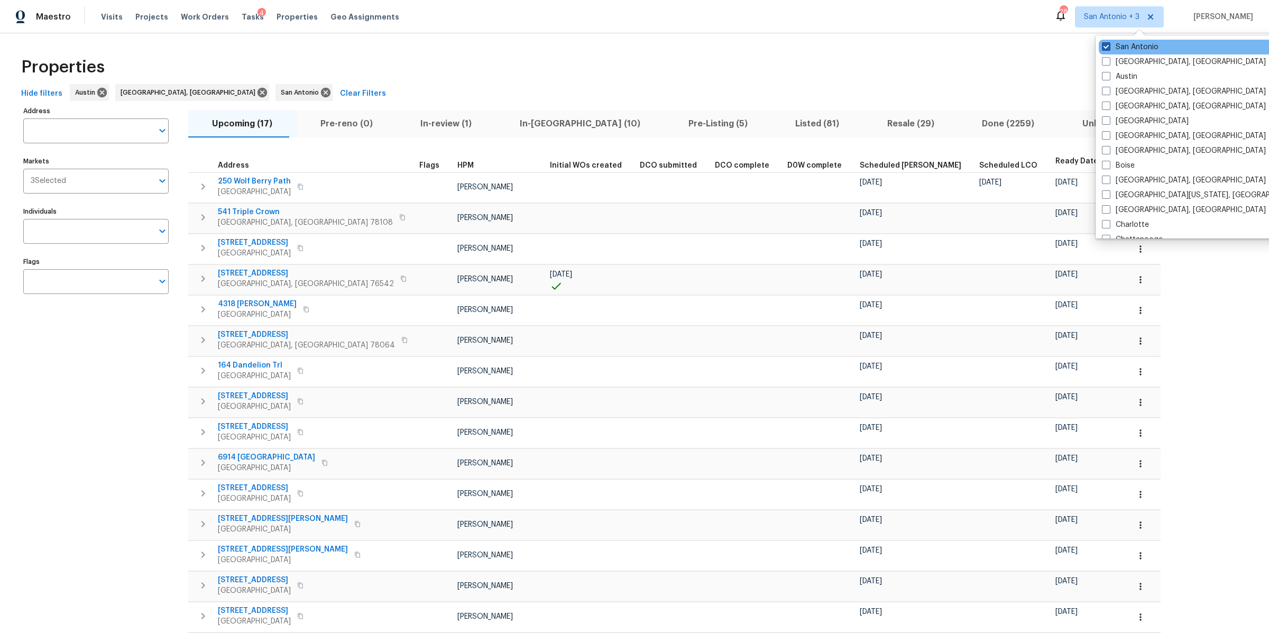
click at [1108, 45] on span at bounding box center [1106, 46] width 8 height 8
click at [1108, 45] on input "San Antonio" at bounding box center [1105, 45] width 7 height 7
checkbox input "false"
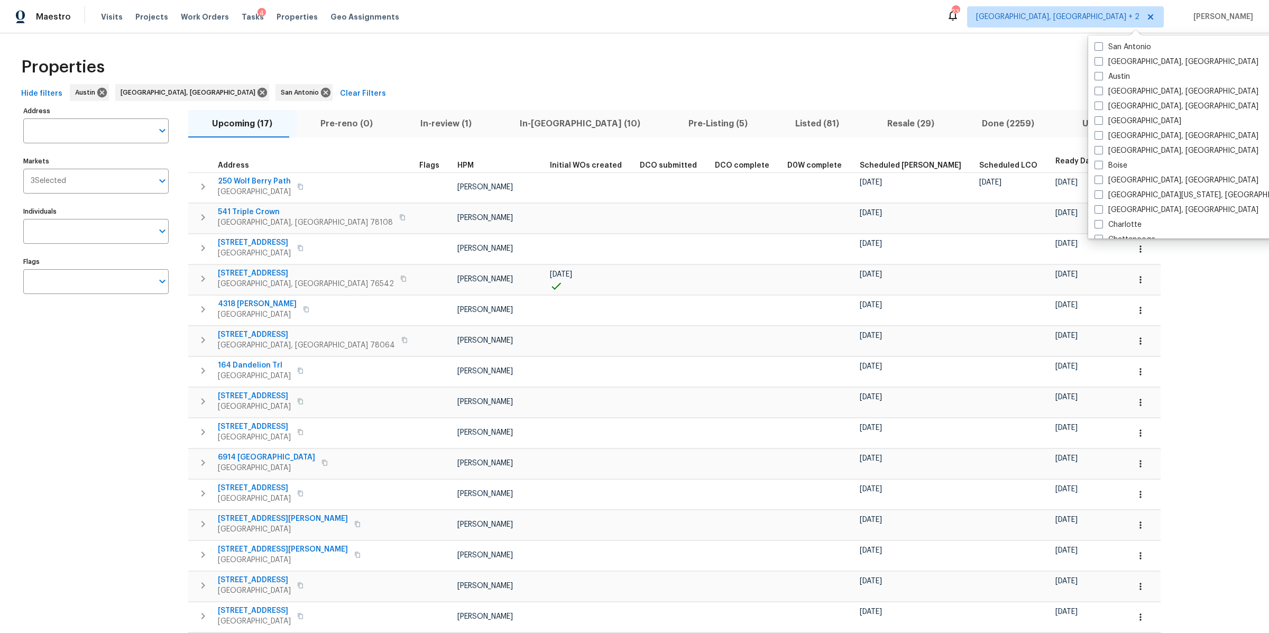
click at [1055, 97] on div "Hide filters Austin Killeen, TX San Antonio Clear Filters" at bounding box center [634, 94] width 1235 height 20
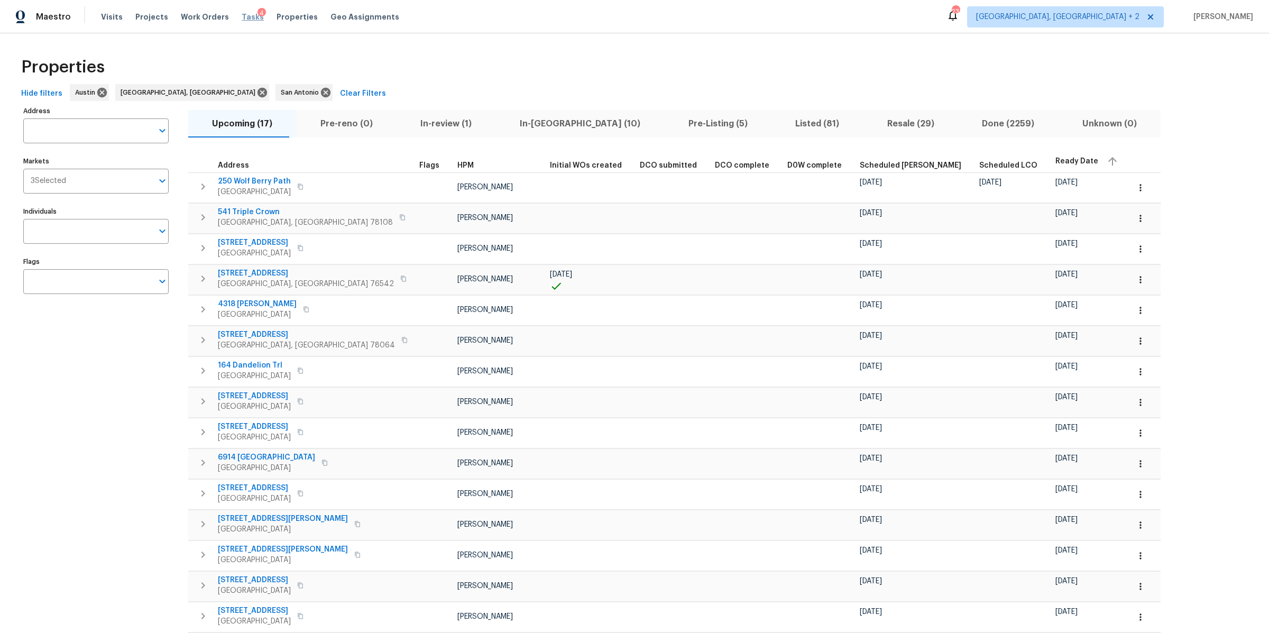
click at [242, 15] on span "Tasks" at bounding box center [253, 16] width 22 height 7
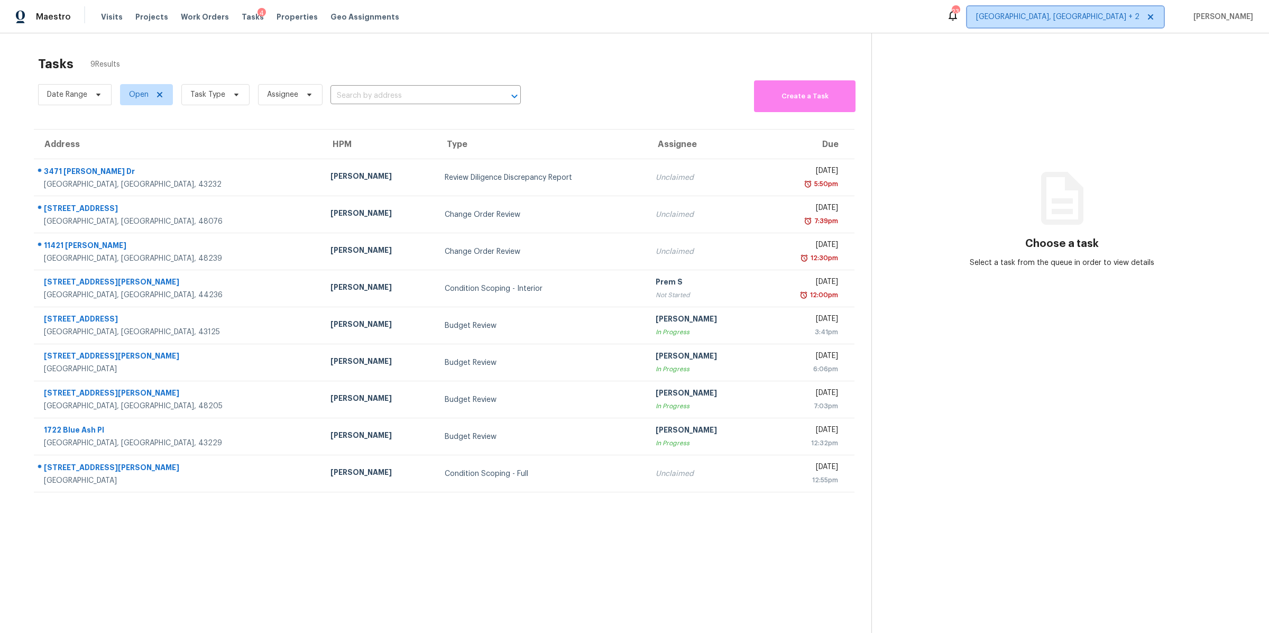
click at [1111, 16] on span "Cleveland, OH + 2" at bounding box center [1057, 17] width 163 height 11
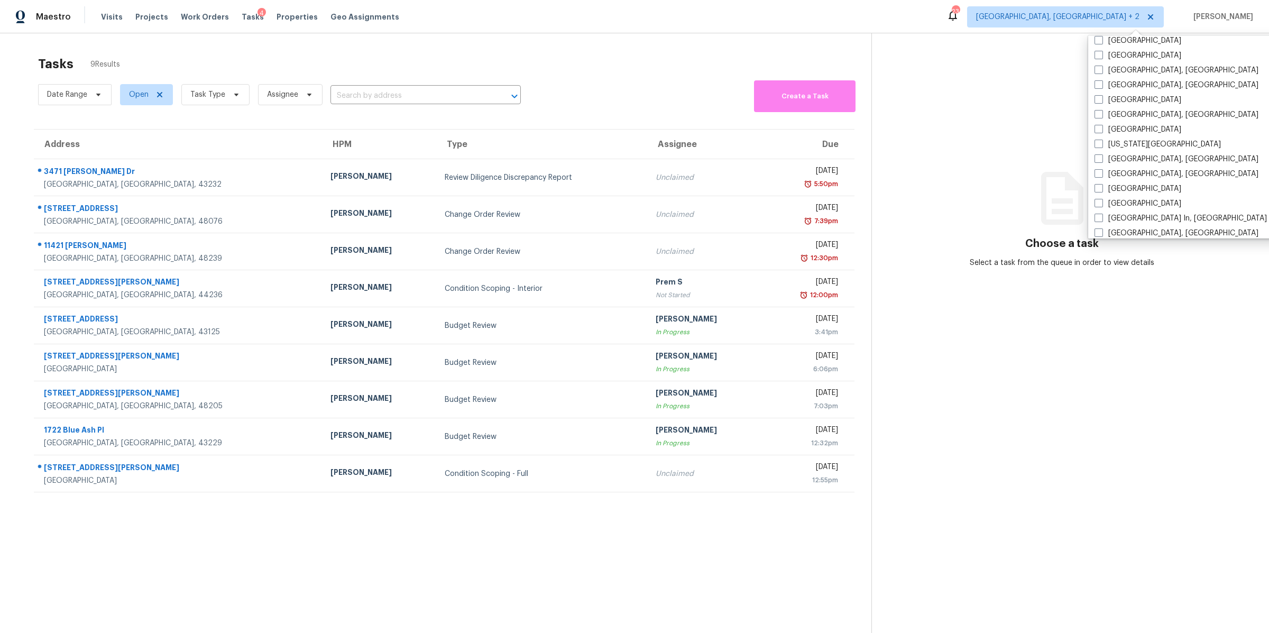
scroll to position [312, 0]
click at [588, 81] on div "Date Range Open Task Type Assignee ​ Create a Task" at bounding box center [454, 95] width 833 height 34
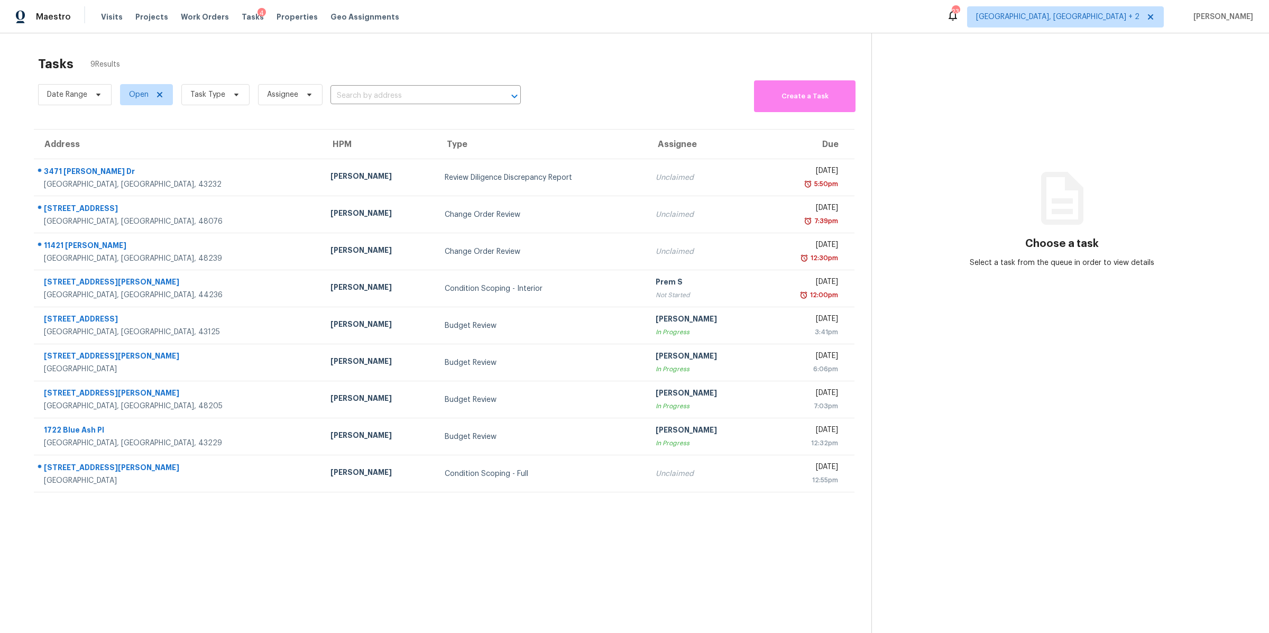
click at [334, 154] on th "HPM" at bounding box center [379, 145] width 114 height 30
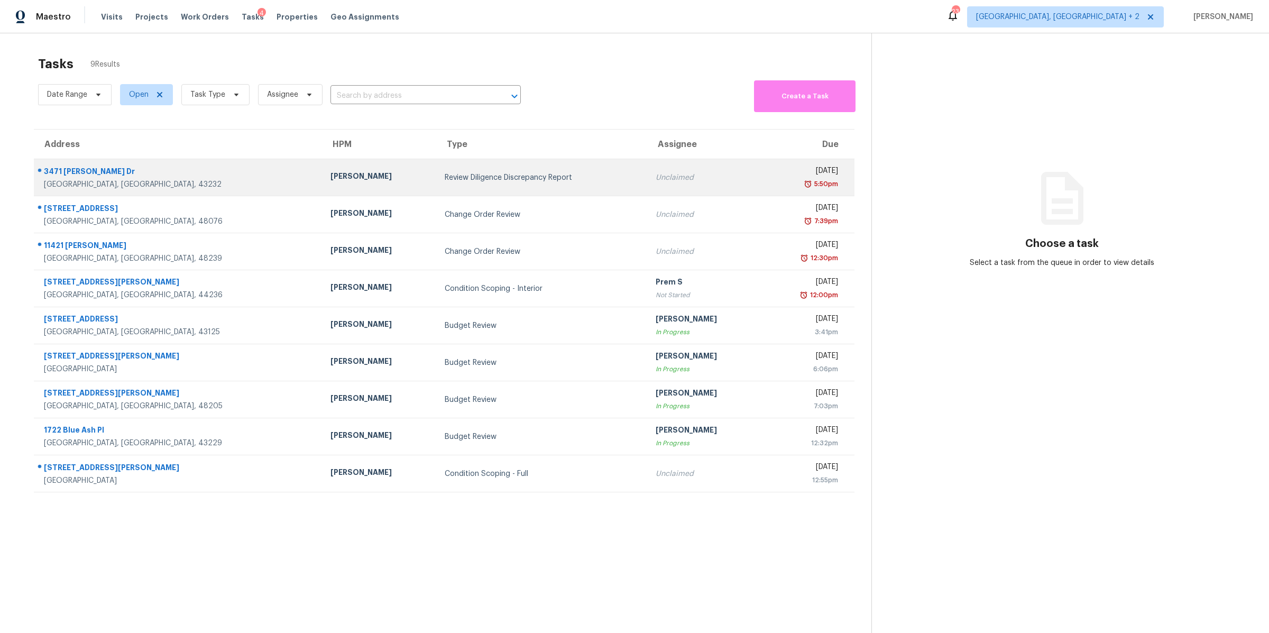
click at [335, 167] on td "Keith Hollingsworth" at bounding box center [379, 177] width 114 height 37
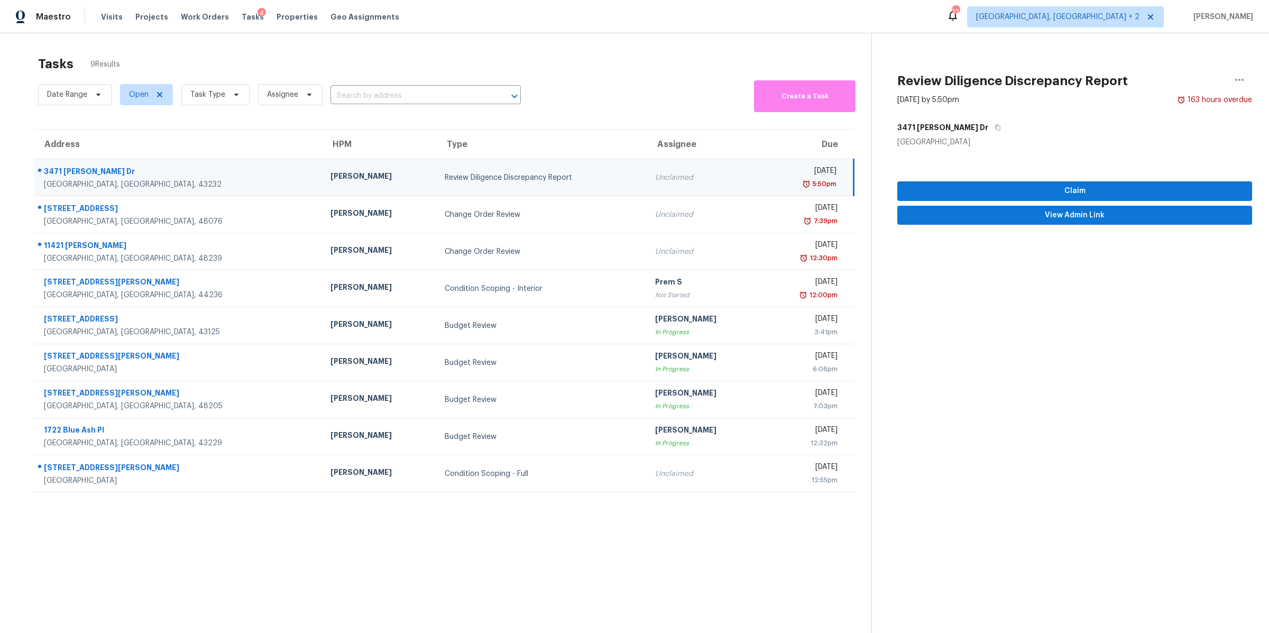
click at [134, 193] on td "3471 Marlin Dr Columbus, OH, 43232" at bounding box center [178, 177] width 288 height 37
drag, startPoint x: 124, startPoint y: 180, endPoint x: 44, endPoint y: 171, distance: 80.3
click at [44, 171] on div "3471 Marlin Dr Columbus, OH, 43232" at bounding box center [179, 178] width 270 height 24
copy div "3471 Marlin Dr Columbus, OH, 43232"
click at [1239, 83] on icon "button" at bounding box center [1239, 79] width 13 height 13
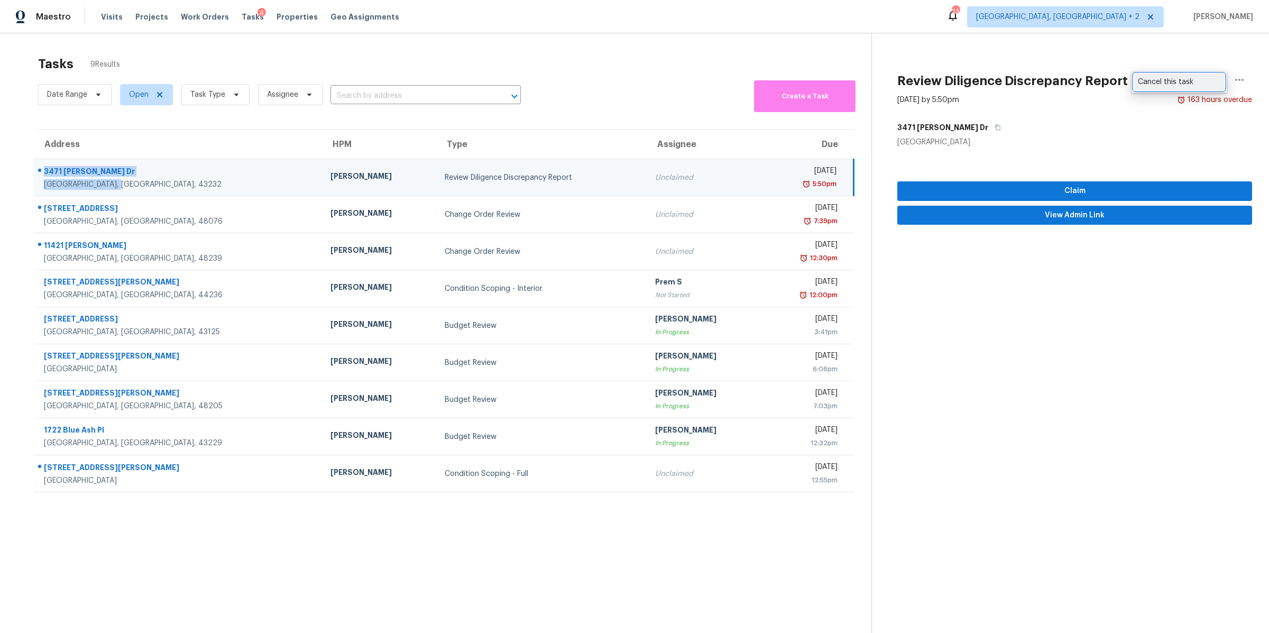
click at [1160, 87] on div "Cancel this task" at bounding box center [1179, 82] width 82 height 11
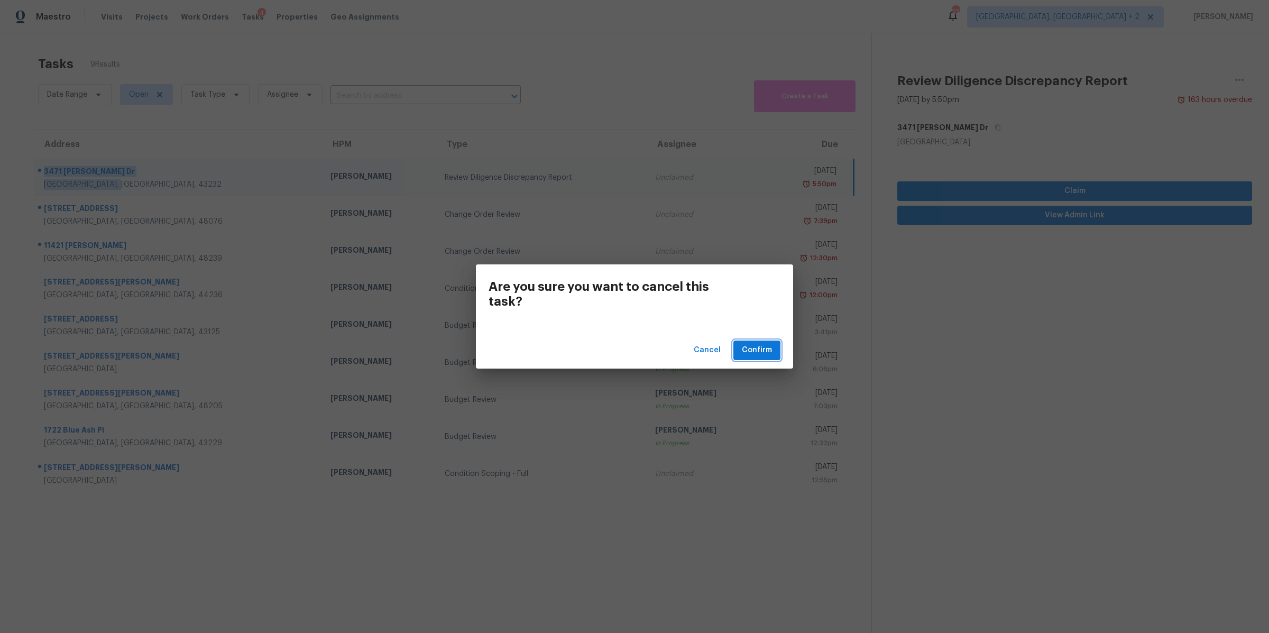
click at [774, 348] on button "Confirm" at bounding box center [756, 350] width 47 height 20
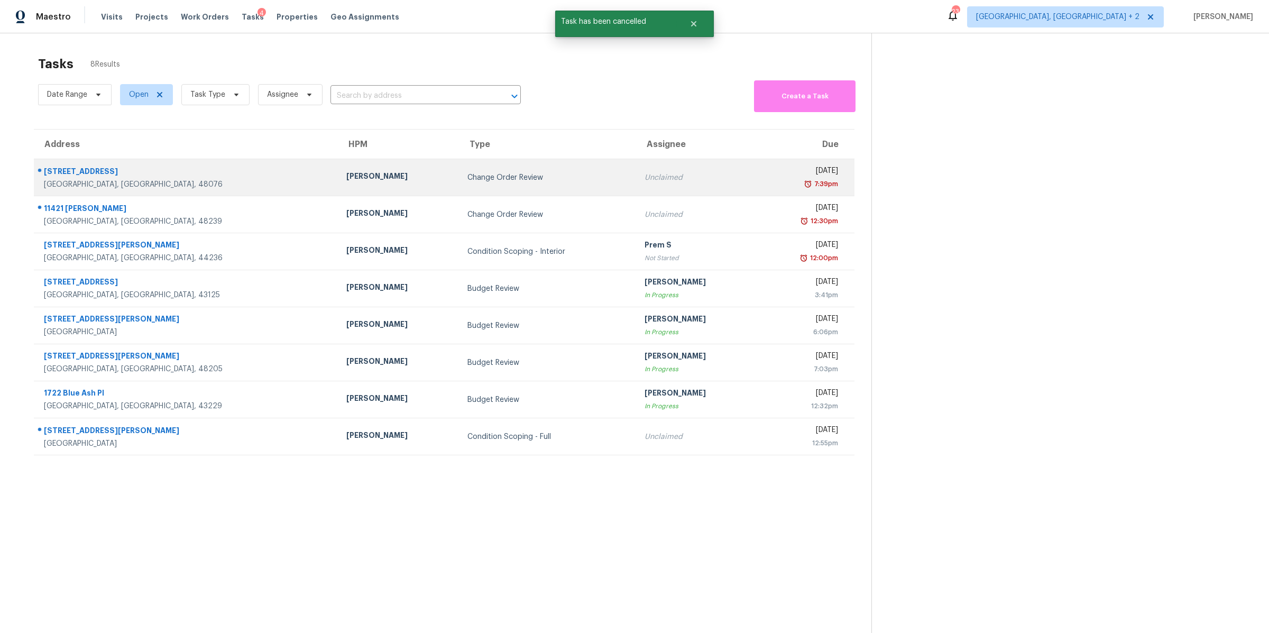
click at [674, 176] on div "Unclaimed" at bounding box center [696, 177] width 104 height 11
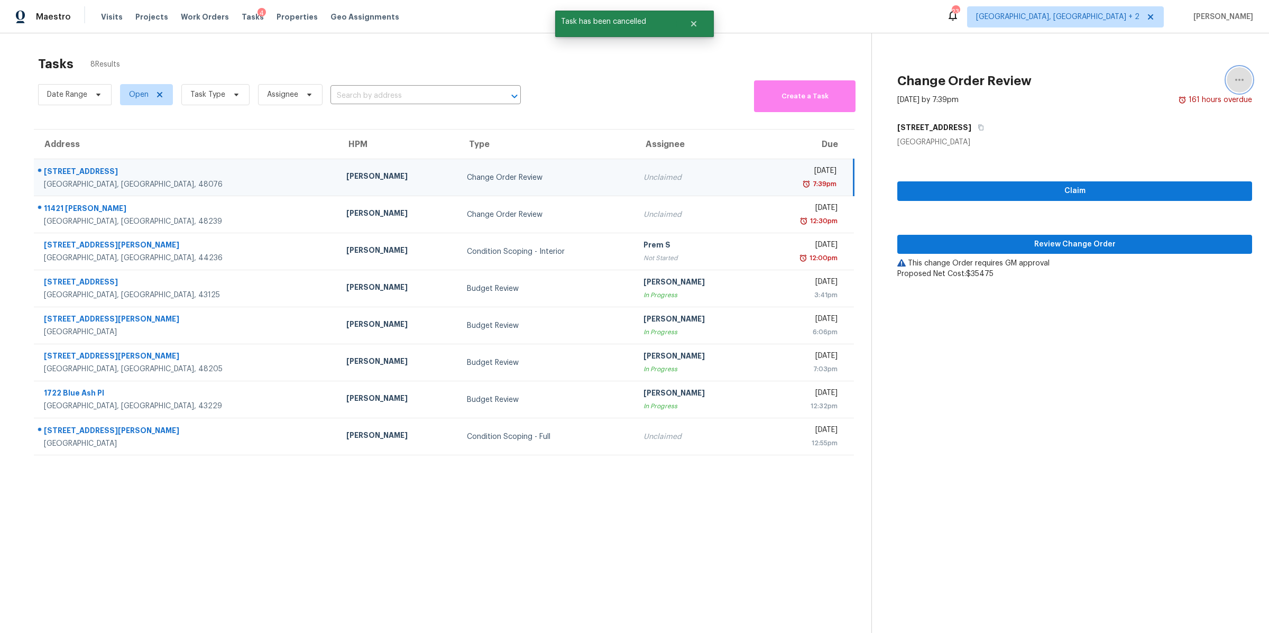
click at [1238, 78] on icon "button" at bounding box center [1239, 79] width 13 height 13
click at [1167, 74] on link "Cancel this task" at bounding box center [1179, 82] width 90 height 16
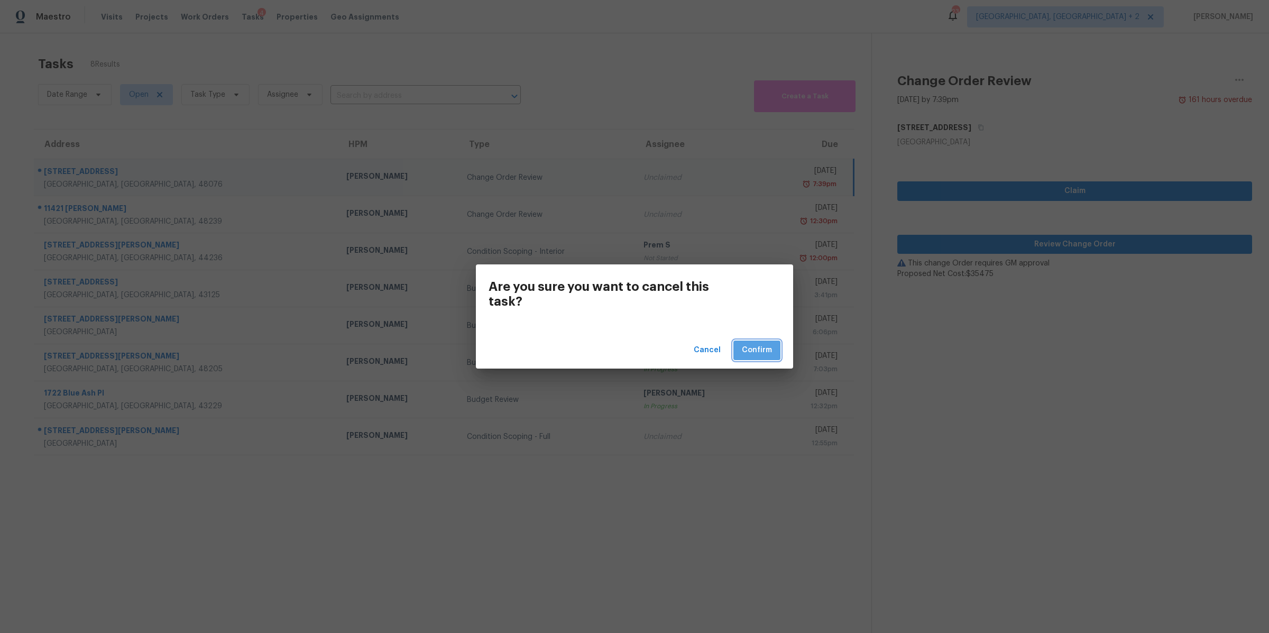
click at [753, 353] on span "Confirm" at bounding box center [757, 350] width 30 height 13
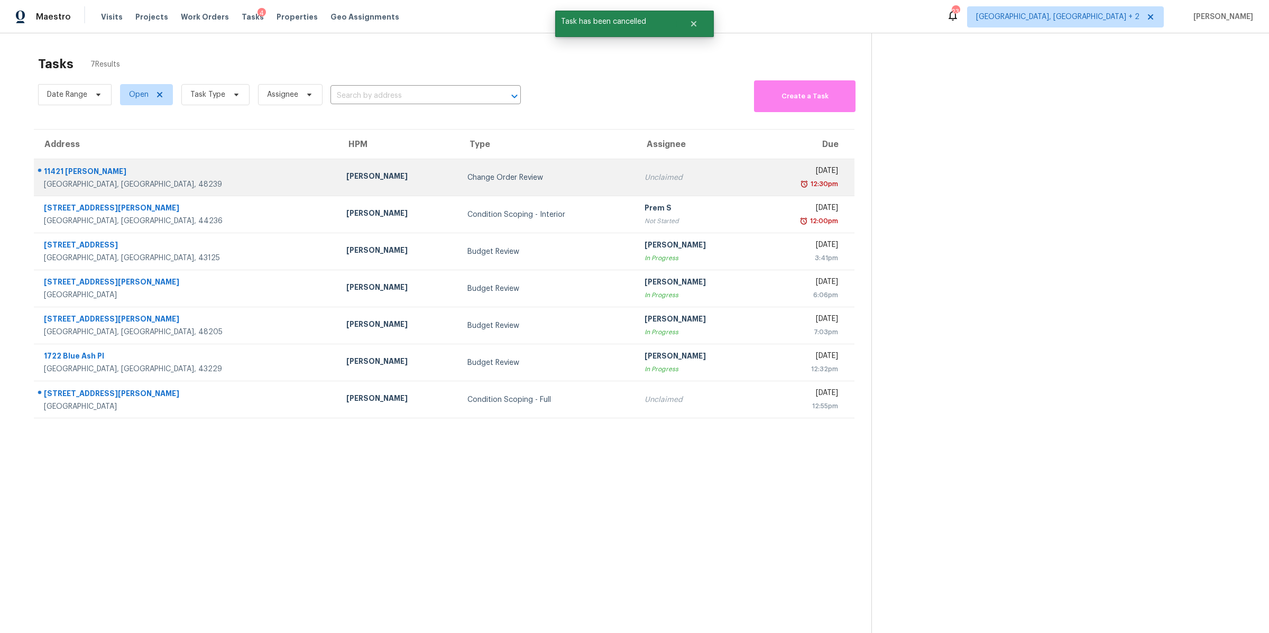
click at [756, 176] on td "Fri, Aug 8th 2025 12:30pm" at bounding box center [805, 177] width 98 height 37
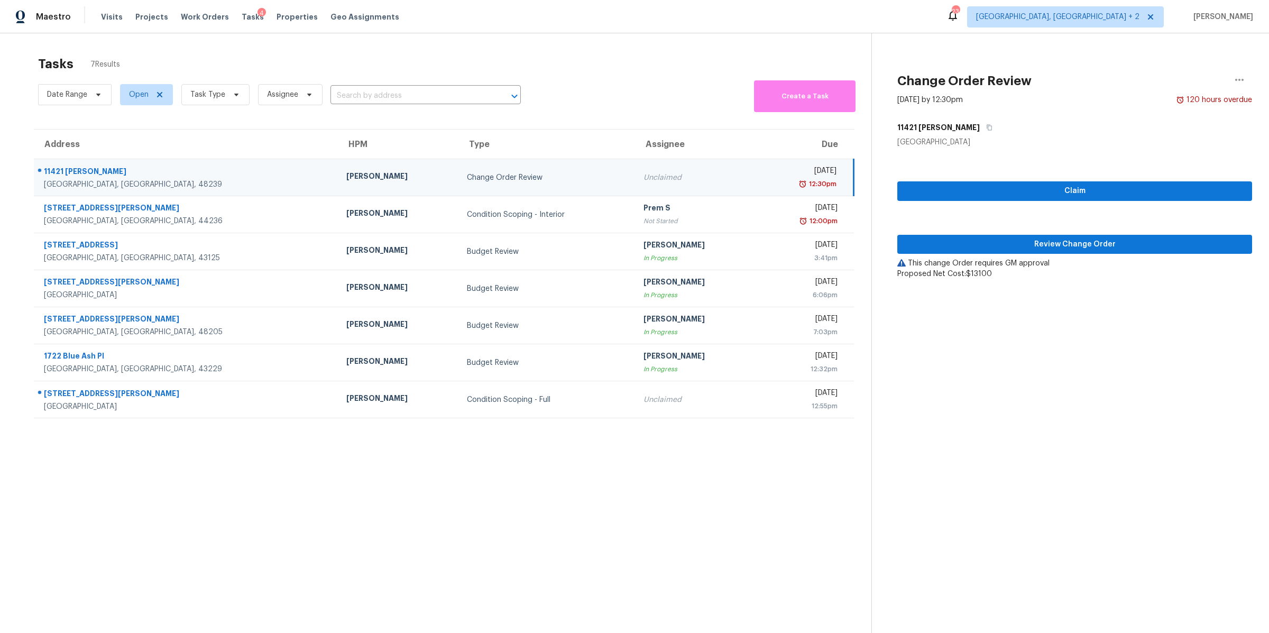
click at [568, 178] on div "Change Order Review" at bounding box center [547, 177] width 160 height 11
click at [1234, 81] on icon "button" at bounding box center [1239, 79] width 13 height 13
click at [1148, 79] on div "Cancel this task" at bounding box center [1179, 82] width 82 height 11
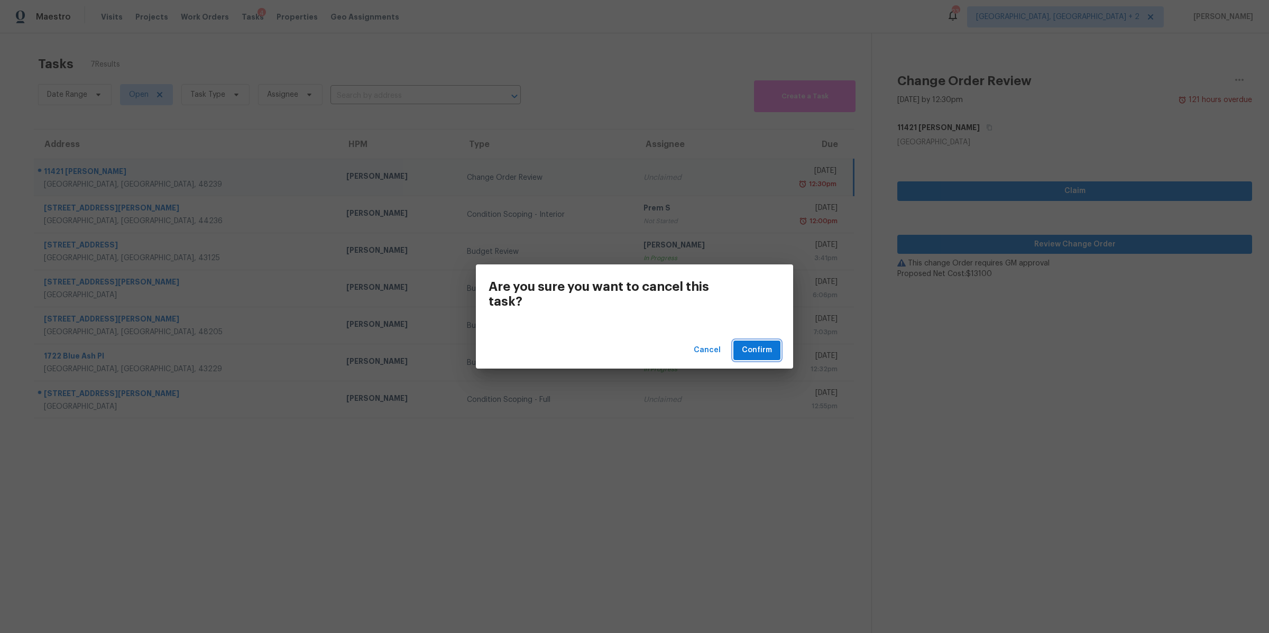
click at [748, 345] on span "Confirm" at bounding box center [757, 350] width 30 height 13
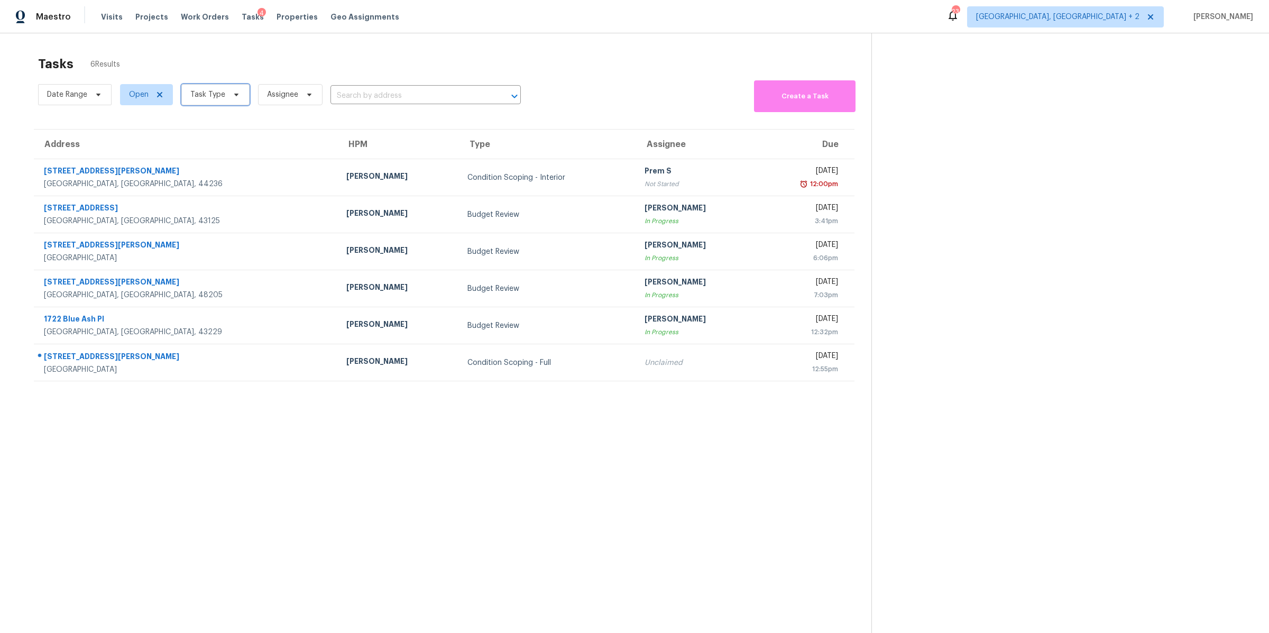
click at [192, 90] on span "Task Type" at bounding box center [207, 94] width 35 height 11
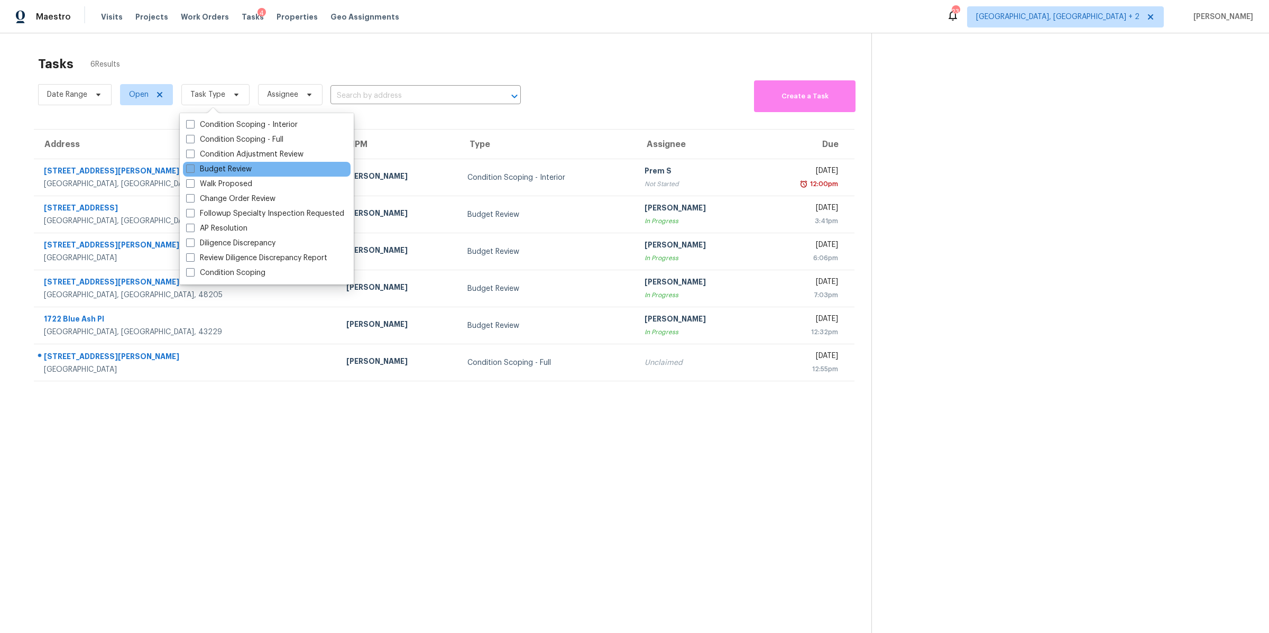
click at [190, 172] on span at bounding box center [190, 168] width 8 height 8
click at [190, 171] on input "Budget Review" at bounding box center [189, 167] width 7 height 7
checkbox input "true"
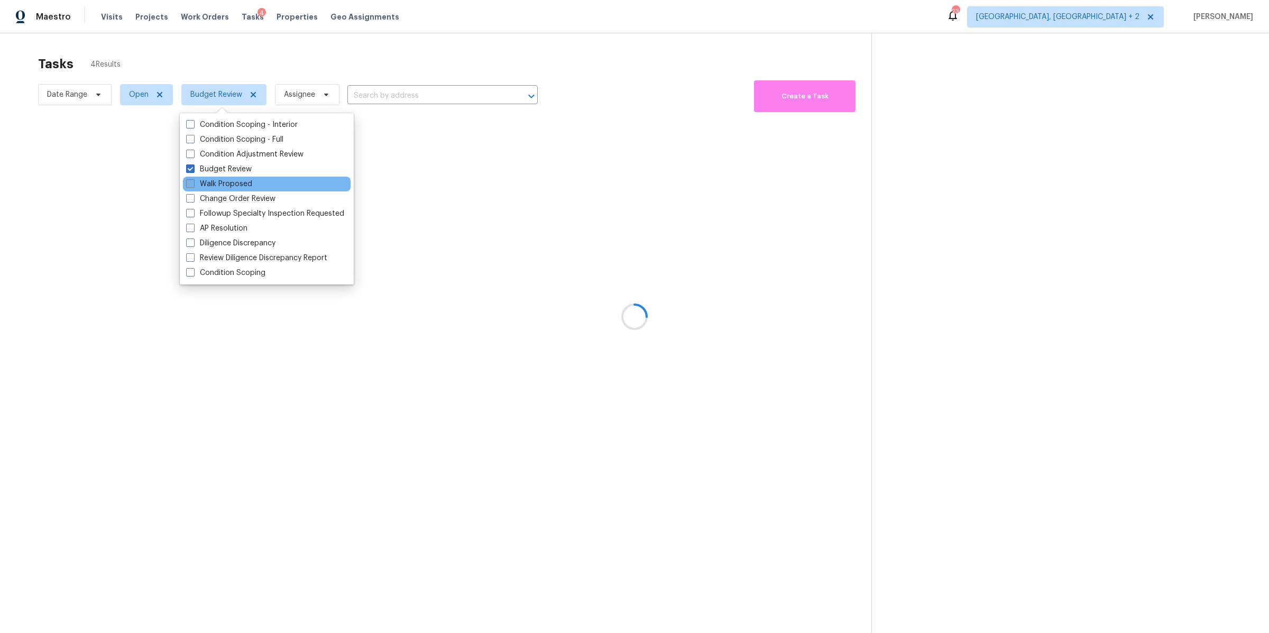
click at [190, 184] on span at bounding box center [190, 183] width 8 height 8
click at [190, 184] on input "Walk Proposed" at bounding box center [189, 182] width 7 height 7
checkbox input "true"
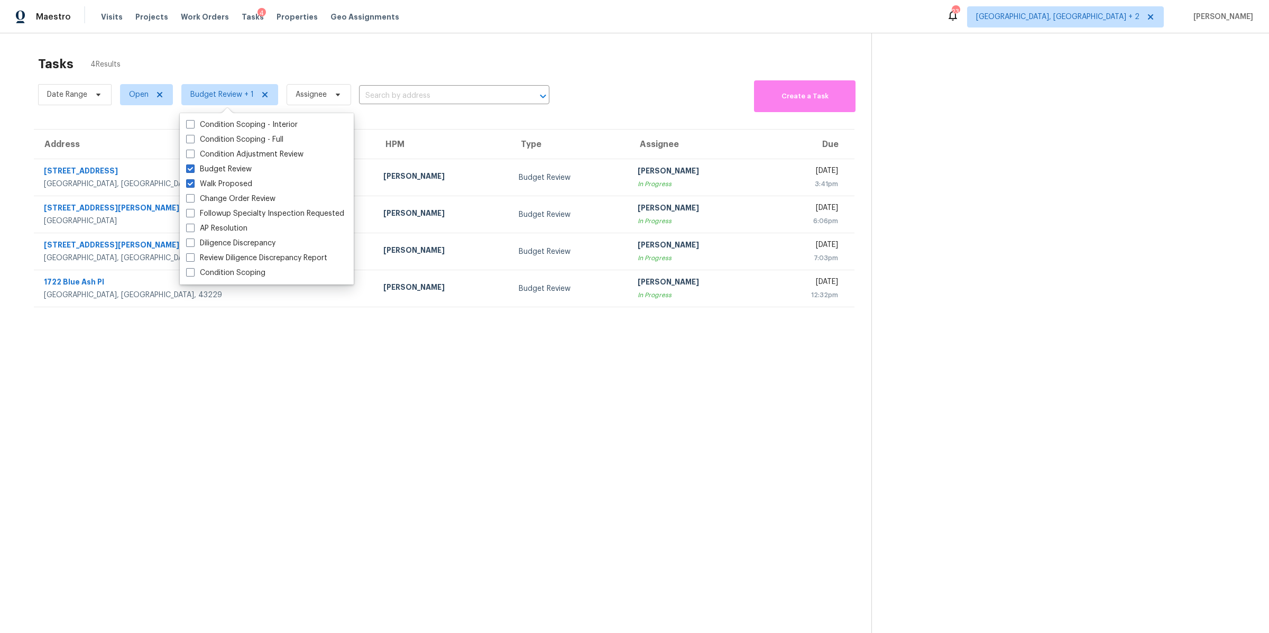
click at [239, 457] on section "Tasks 4 Results Date Range Open Budget Review + 1 Assignee ​ Create a Task Addr…" at bounding box center [444, 358] width 854 height 616
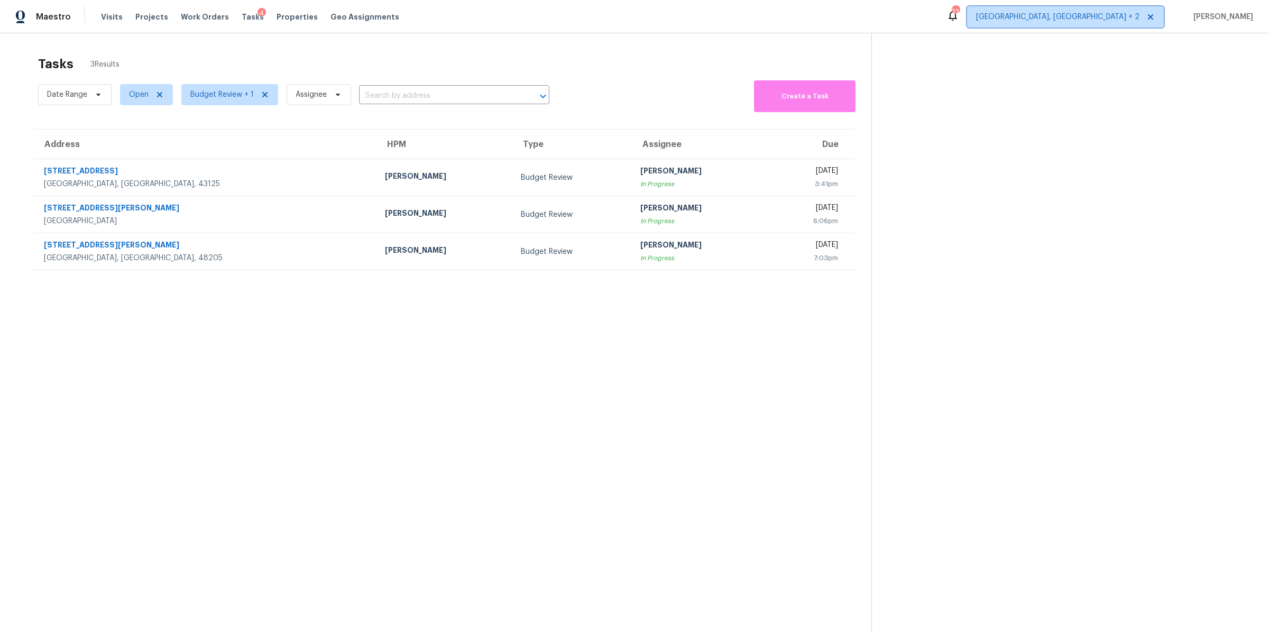
click at [1140, 25] on span "Cleveland, OH + 2" at bounding box center [1065, 16] width 197 height 21
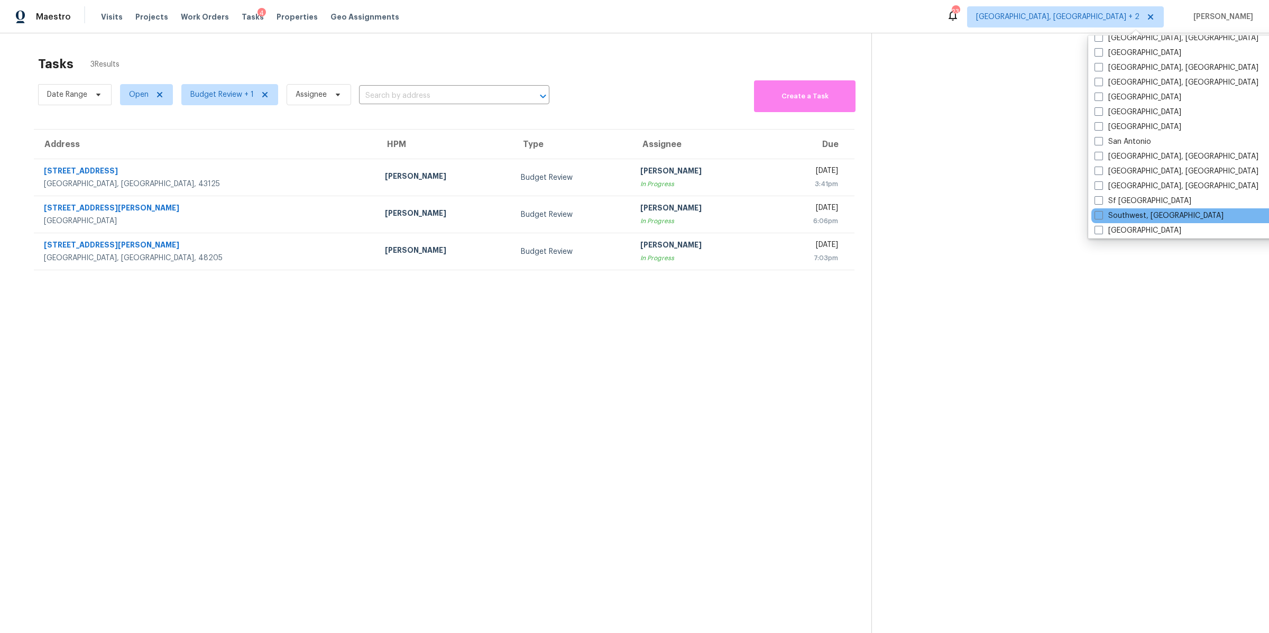
scroll to position [655, 0]
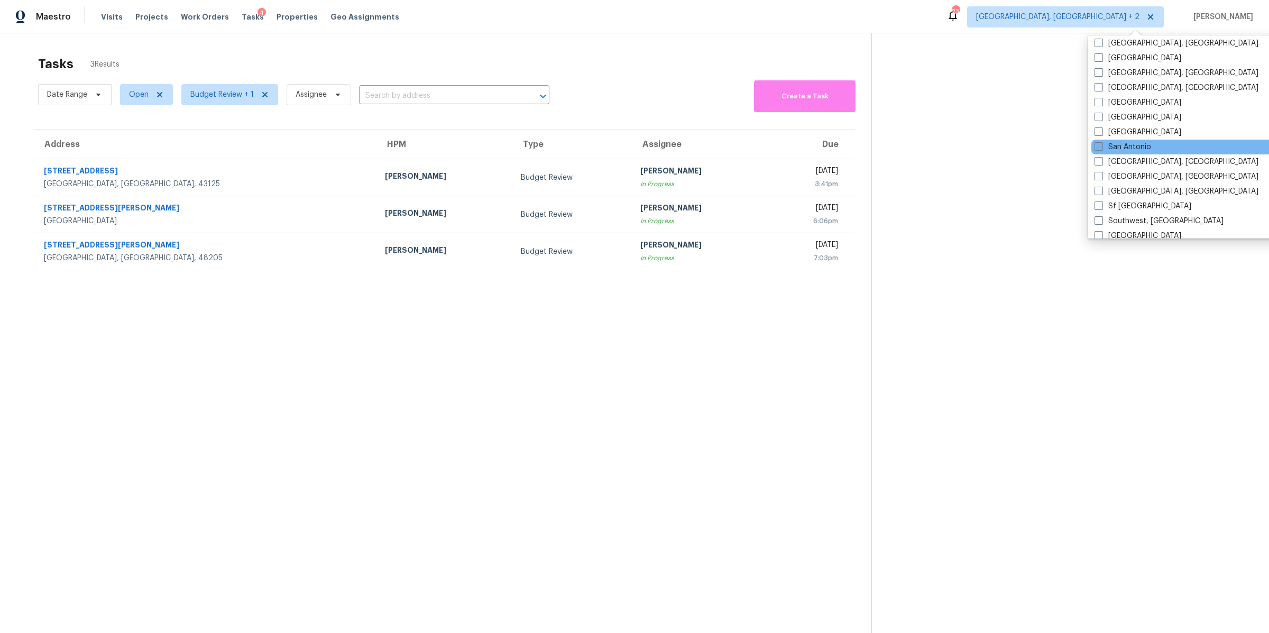
click at [1099, 144] on span at bounding box center [1098, 146] width 8 height 8
click at [1099, 144] on input "San Antonio" at bounding box center [1097, 145] width 7 height 7
checkbox input "true"
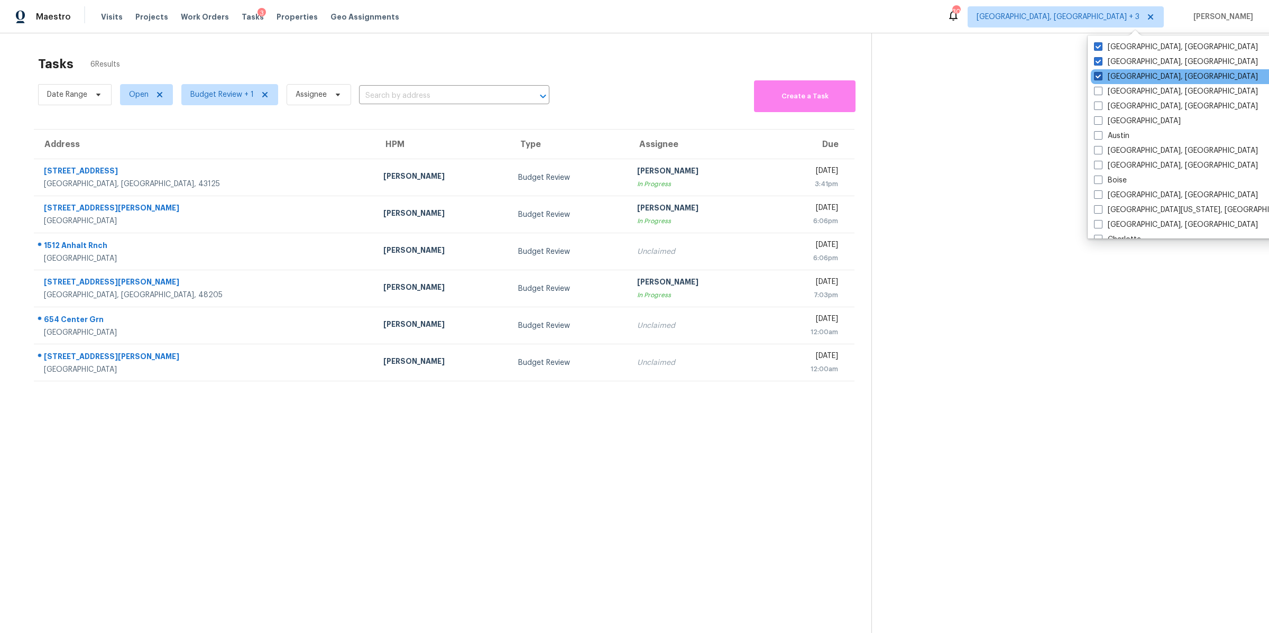
click at [1099, 73] on span at bounding box center [1098, 76] width 8 height 8
click at [1099, 73] on input "Cleveland, OH" at bounding box center [1097, 74] width 7 height 7
checkbox input "false"
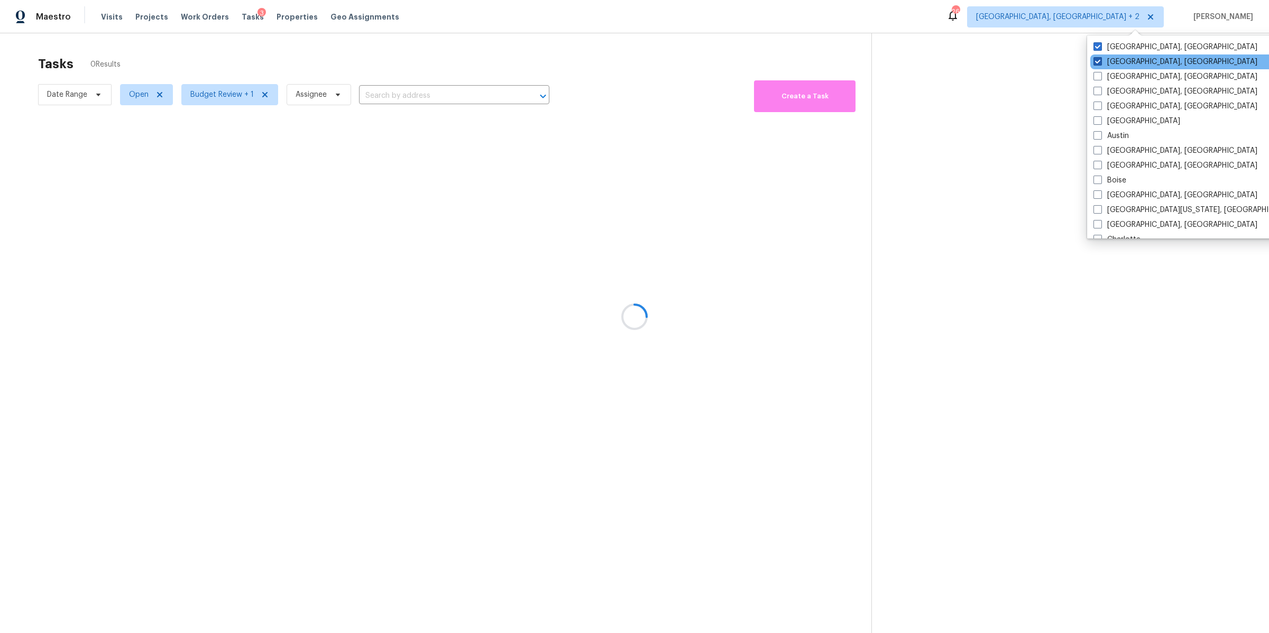
click at [1099, 59] on span at bounding box center [1097, 61] width 8 height 8
click at [1099, 59] on input "Columbus, OH" at bounding box center [1096, 60] width 7 height 7
checkbox input "false"
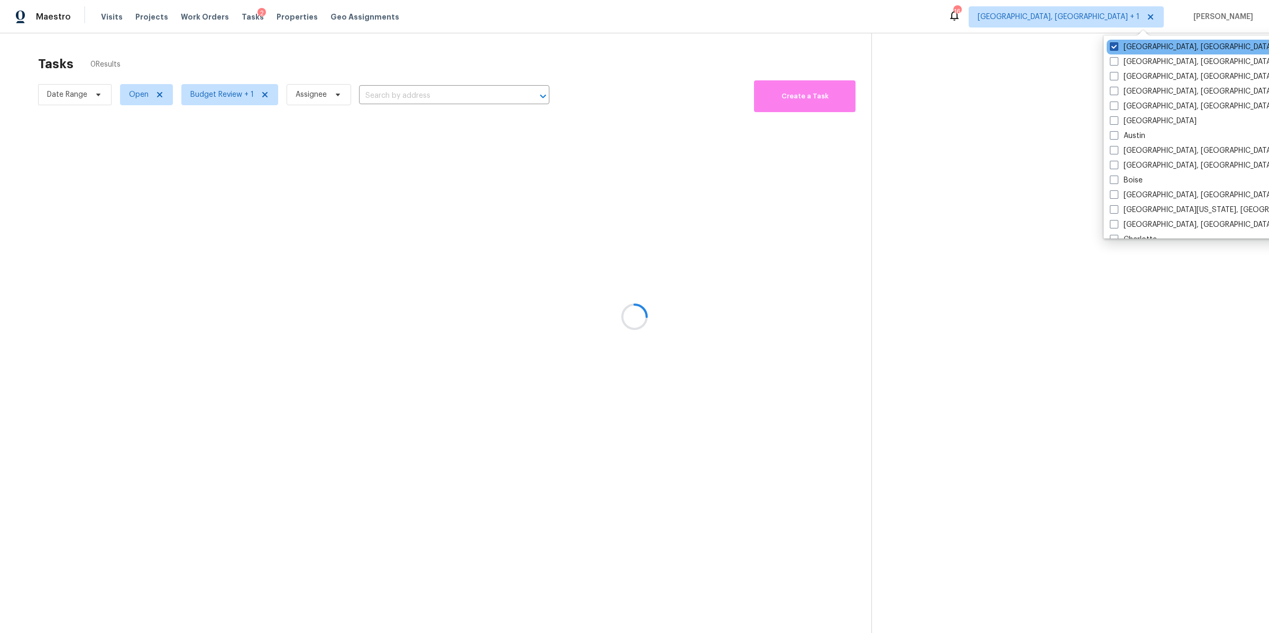
click at [1111, 45] on span at bounding box center [1114, 46] width 8 height 8
click at [1111, 45] on input "[GEOGRAPHIC_DATA], [GEOGRAPHIC_DATA]" at bounding box center [1113, 45] width 7 height 7
checkbox input "false"
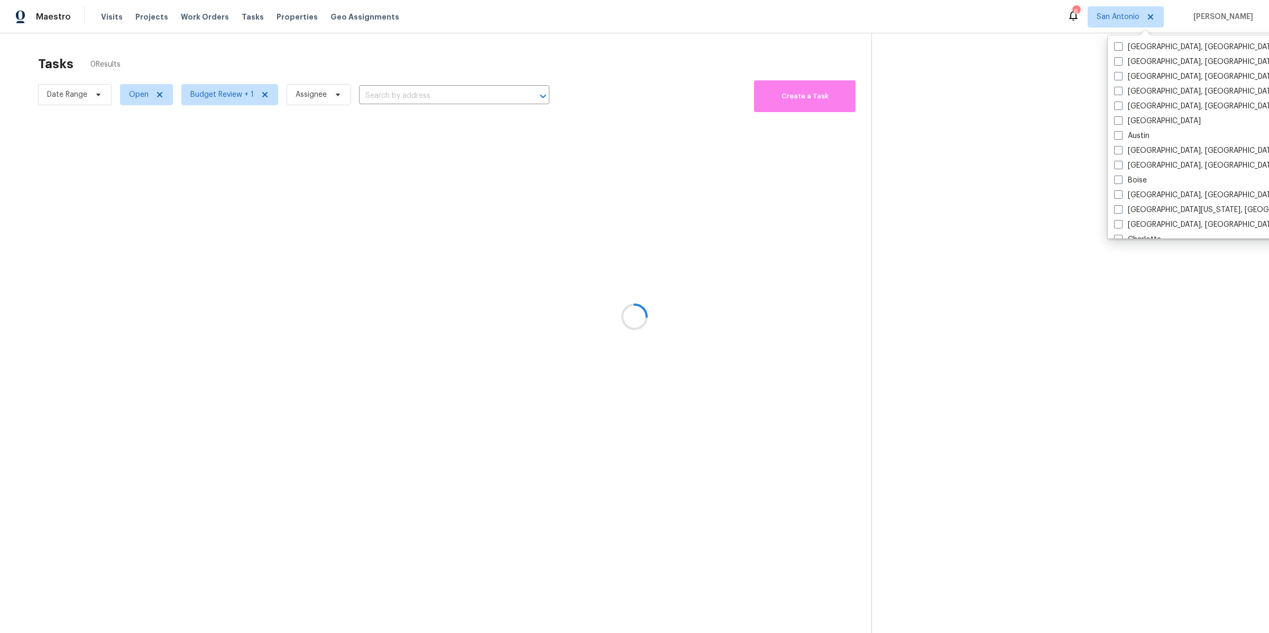
click at [1005, 47] on div at bounding box center [634, 316] width 1269 height 633
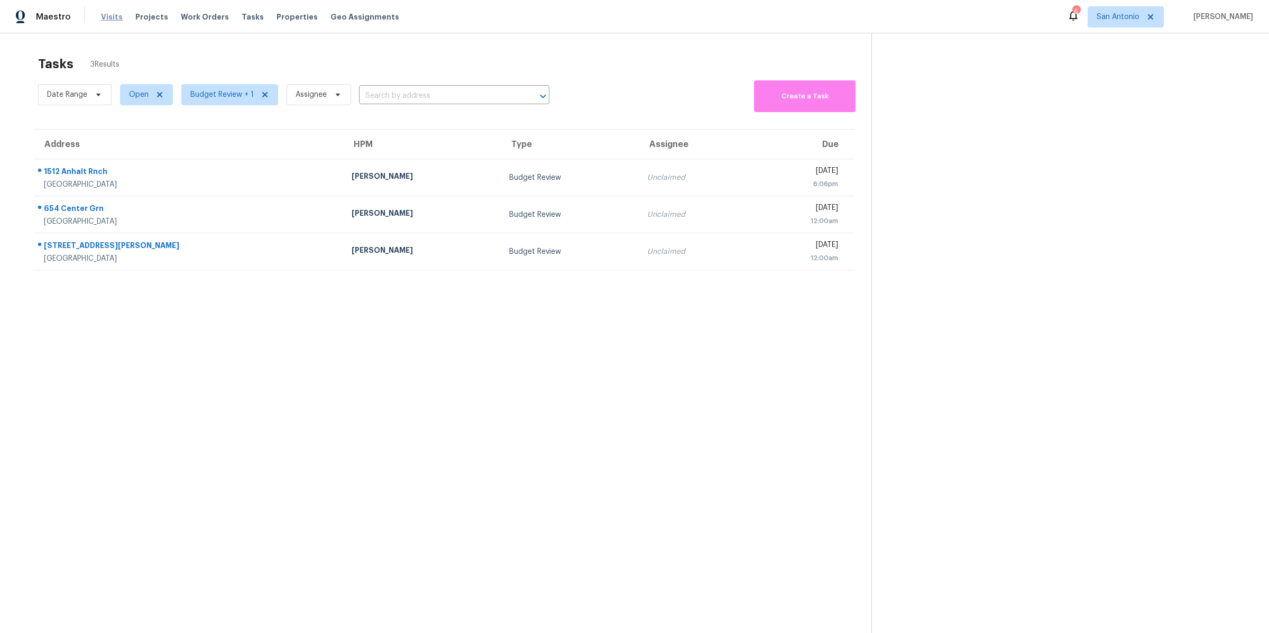
click at [108, 16] on span "Visits" at bounding box center [112, 17] width 22 height 11
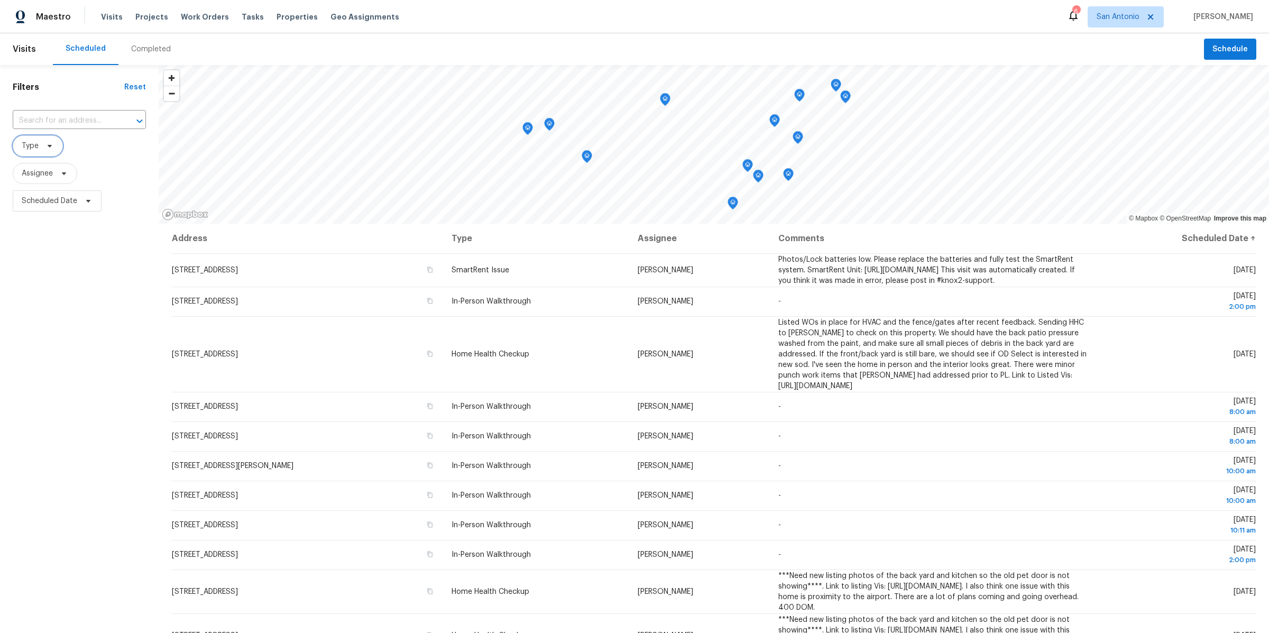
click at [40, 152] on span "Type" at bounding box center [38, 145] width 50 height 21
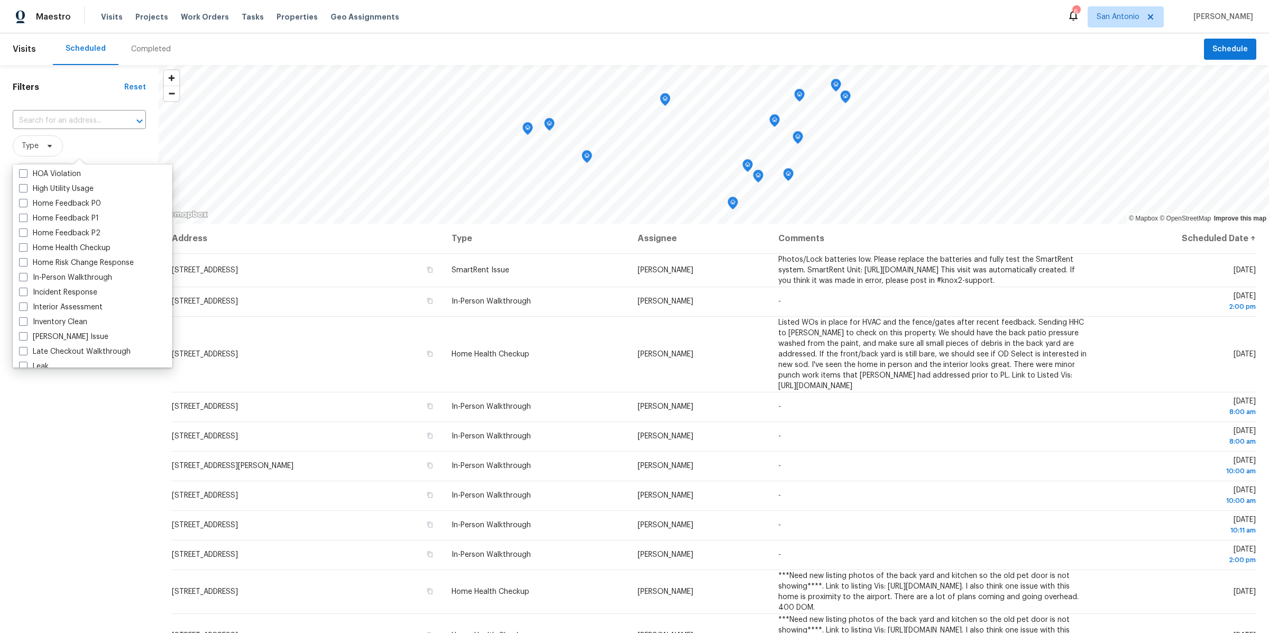
scroll to position [315, 0]
click at [29, 273] on label "In-Person Walkthrough" at bounding box center [65, 273] width 93 height 11
click at [26, 273] on input "In-Person Walkthrough" at bounding box center [22, 271] width 7 height 7
checkbox input "true"
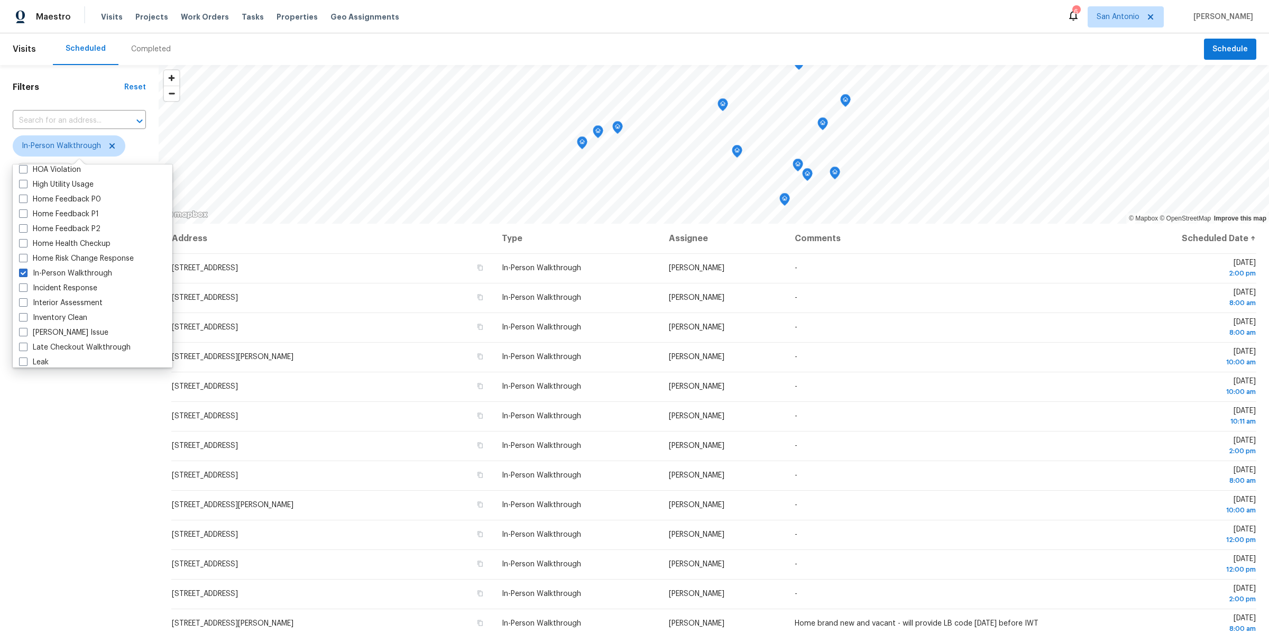
click at [55, 456] on div "Filters Reset ​ In-Person Walkthrough Assignee Scheduled Date" at bounding box center [79, 397] width 159 height 665
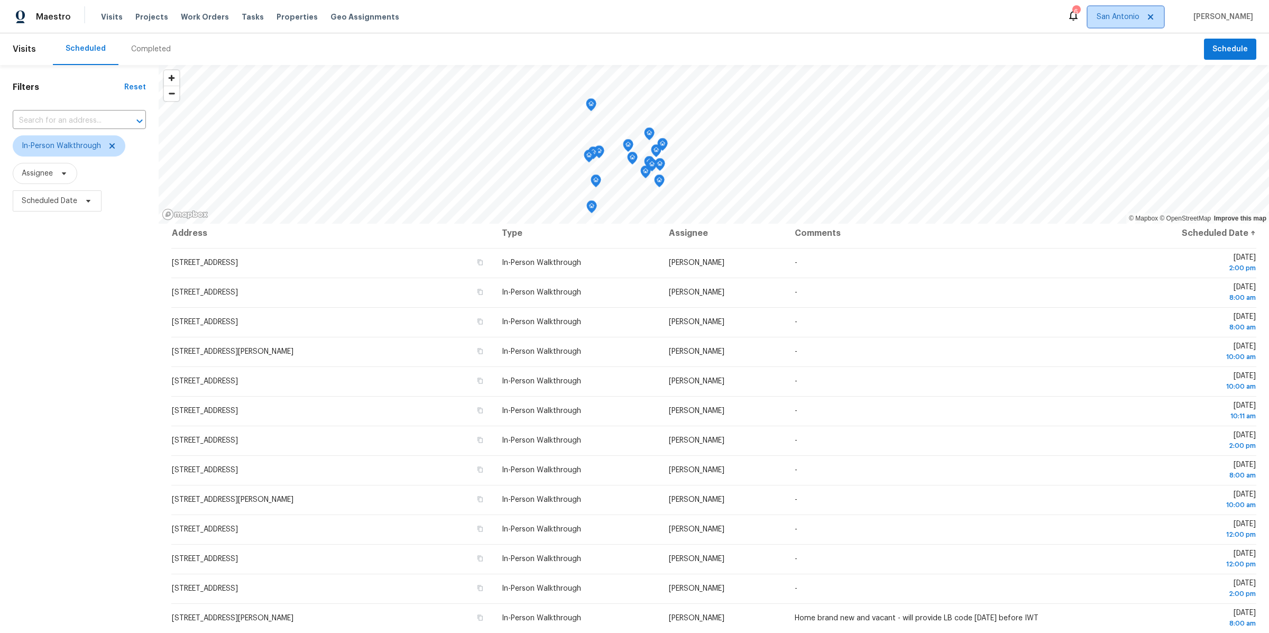
click at [1127, 24] on span "San Antonio" at bounding box center [1125, 16] width 76 height 21
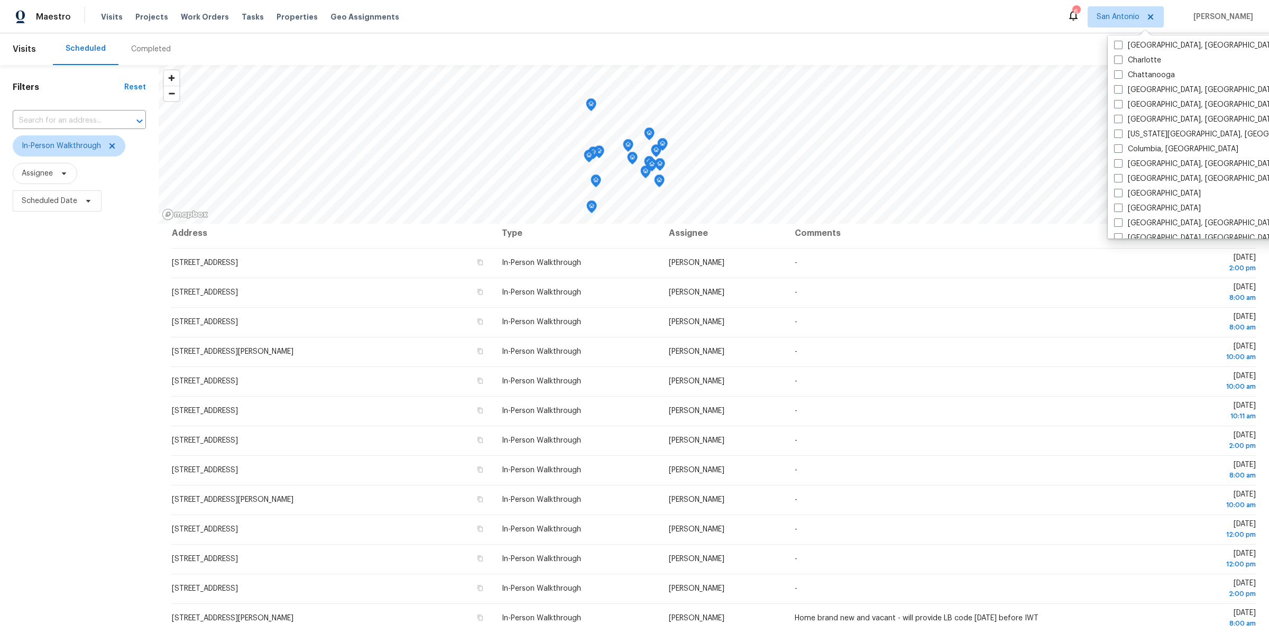
scroll to position [204, 0]
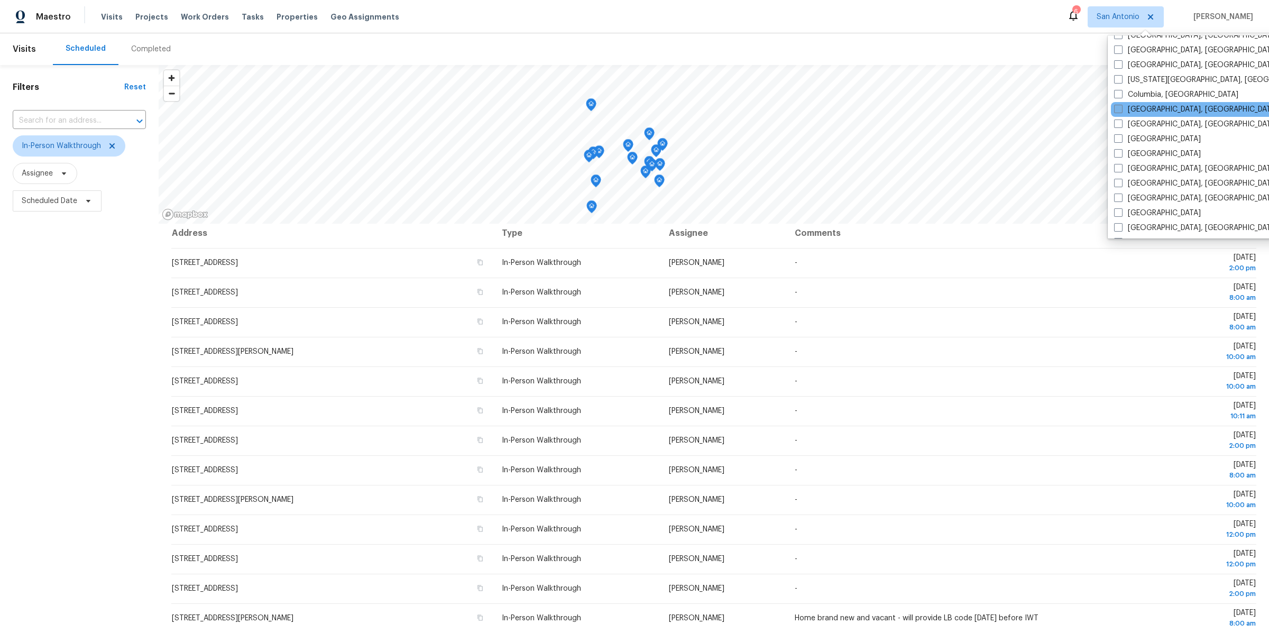
click at [1120, 106] on span at bounding box center [1118, 109] width 8 height 8
click at [1120, 106] on input "Columbus, OH" at bounding box center [1117, 107] width 7 height 7
checkbox input "true"
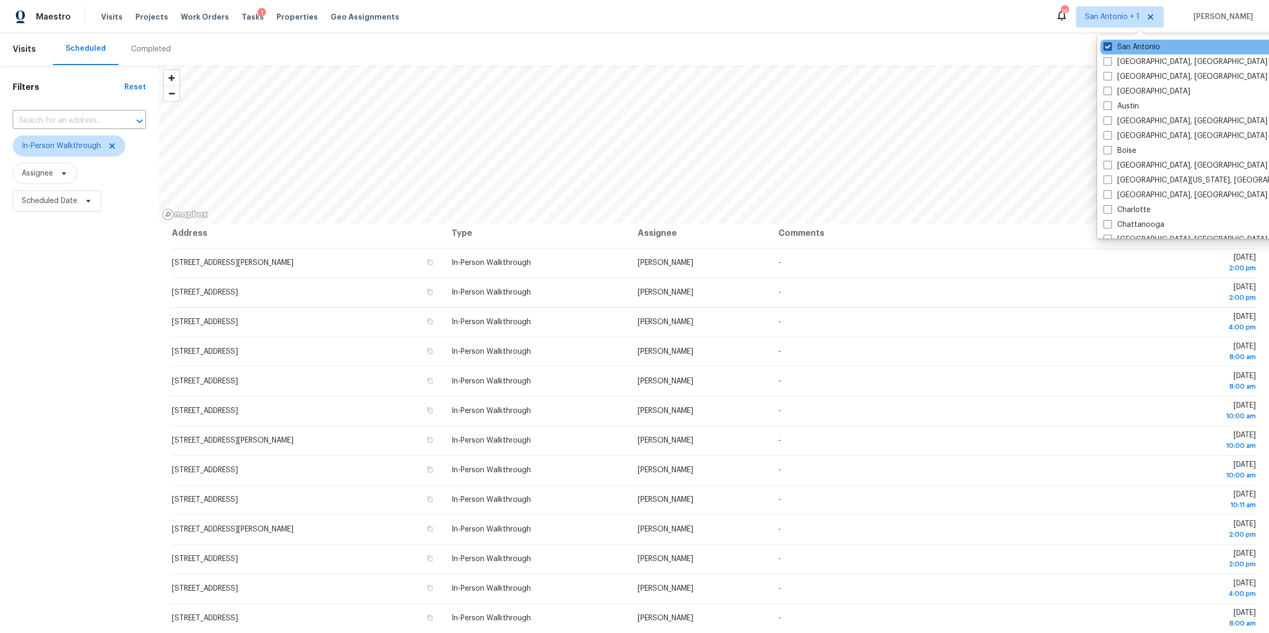
click at [1108, 42] on label "San Antonio" at bounding box center [1131, 47] width 57 height 11
click at [1108, 42] on input "San Antonio" at bounding box center [1106, 45] width 7 height 7
checkbox input "false"
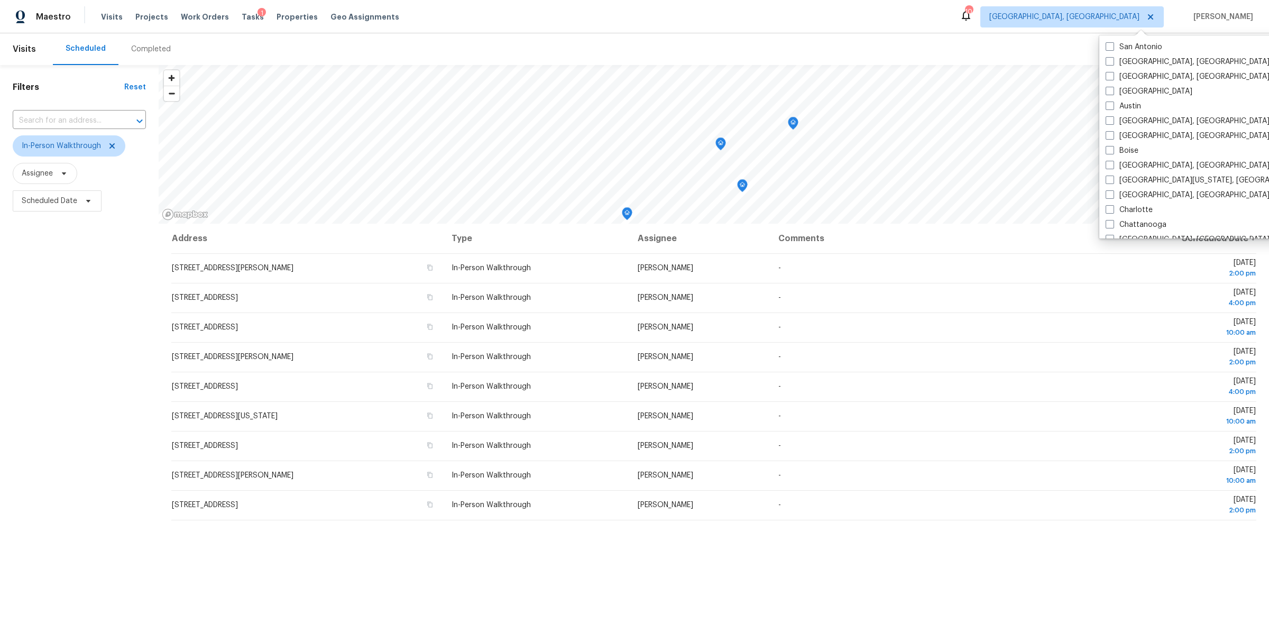
click at [1019, 42] on div "Scheduled Completed" at bounding box center [628, 49] width 1151 height 32
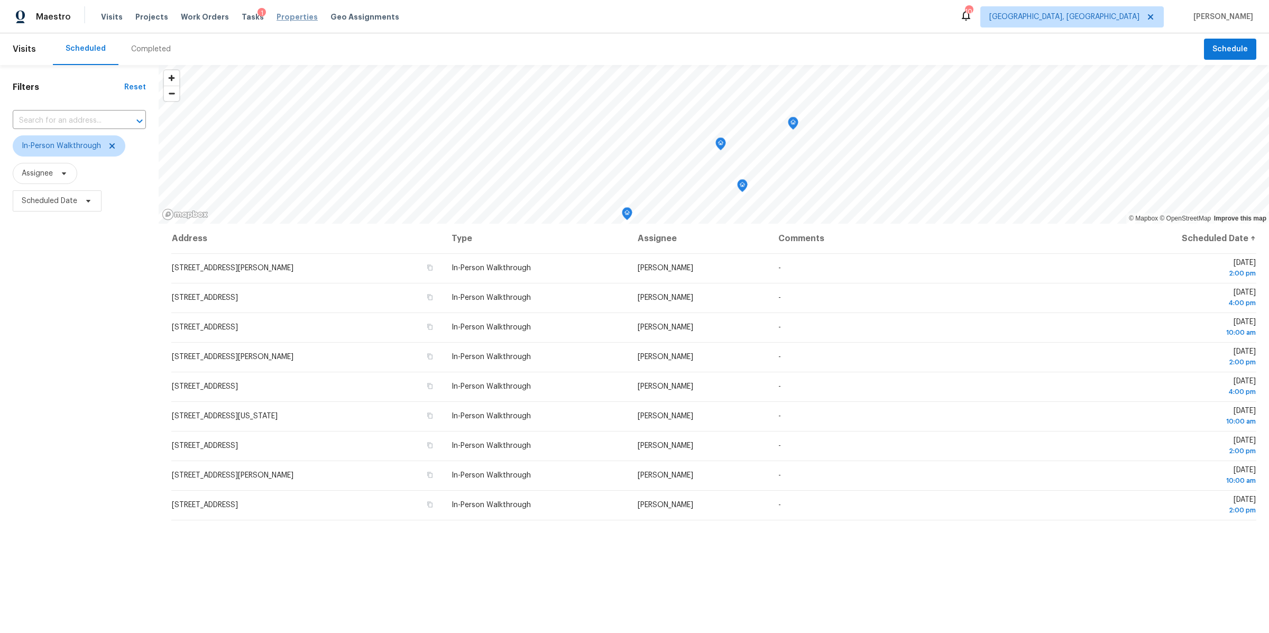
click at [276, 19] on span "Properties" at bounding box center [296, 17] width 41 height 11
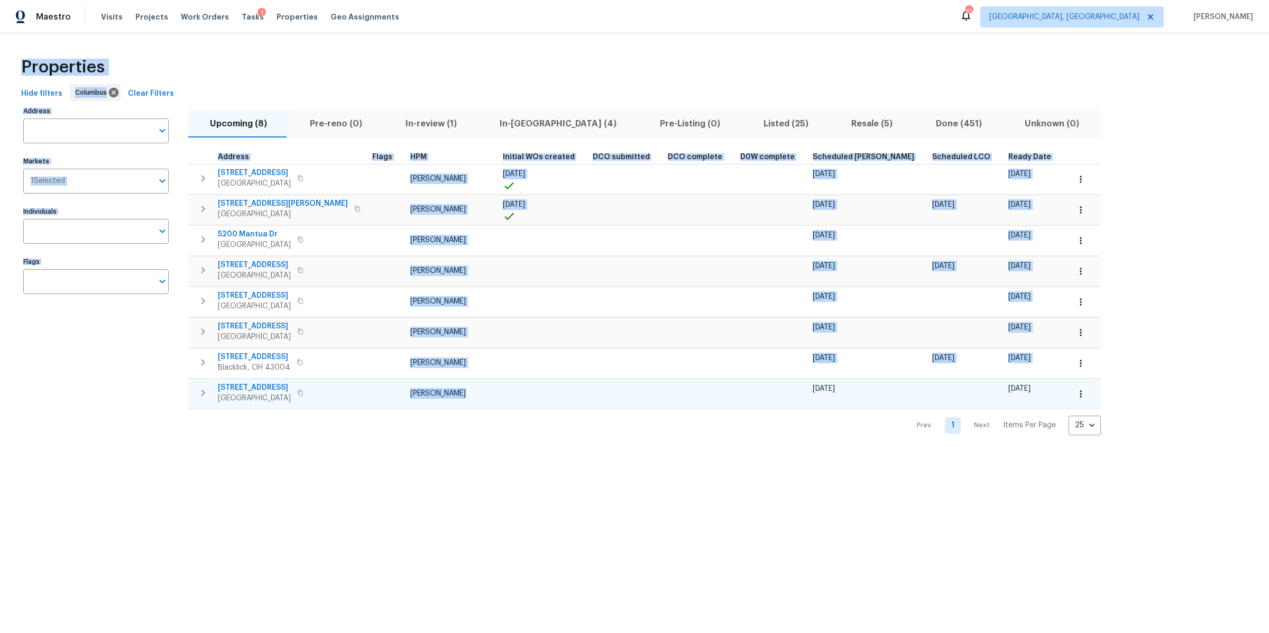
drag, startPoint x: 309, startPoint y: 58, endPoint x: 514, endPoint y: 403, distance: 402.0
click at [514, 403] on div "Properties Hide filters Columbus Clear Filters Address Address Markets 1 Select…" at bounding box center [634, 242] width 1269 height 419
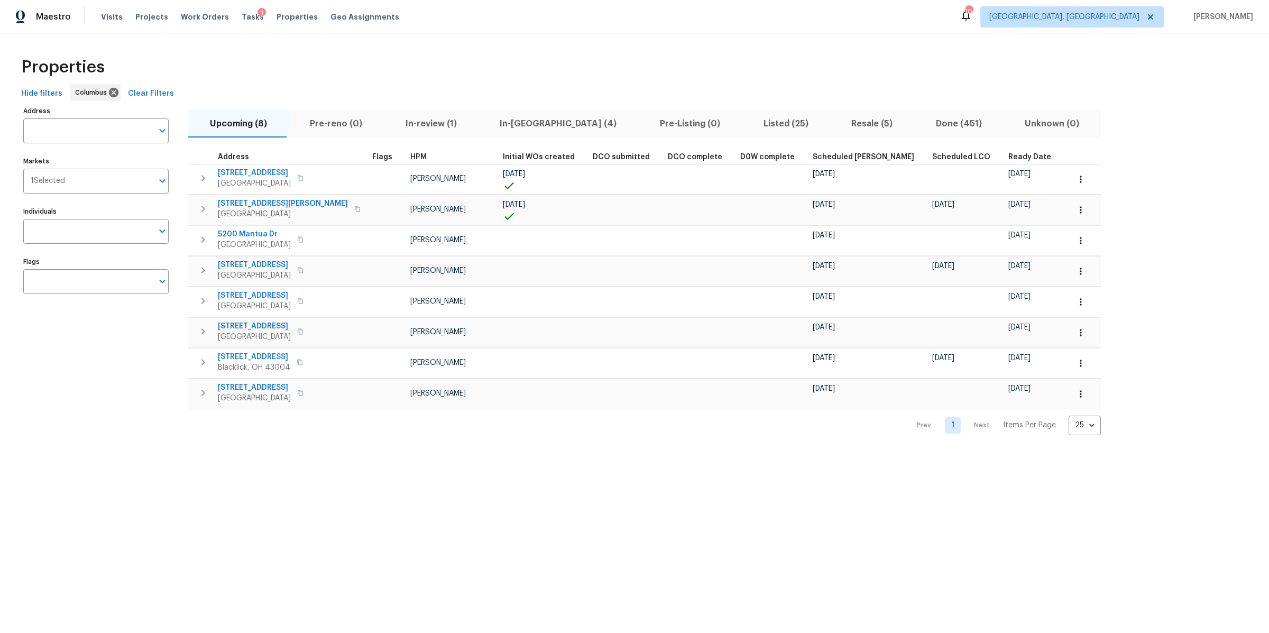
click at [510, 435] on div "Properties Hide filters Columbus Clear Filters Address Address Markets 1 Select…" at bounding box center [634, 242] width 1269 height 419
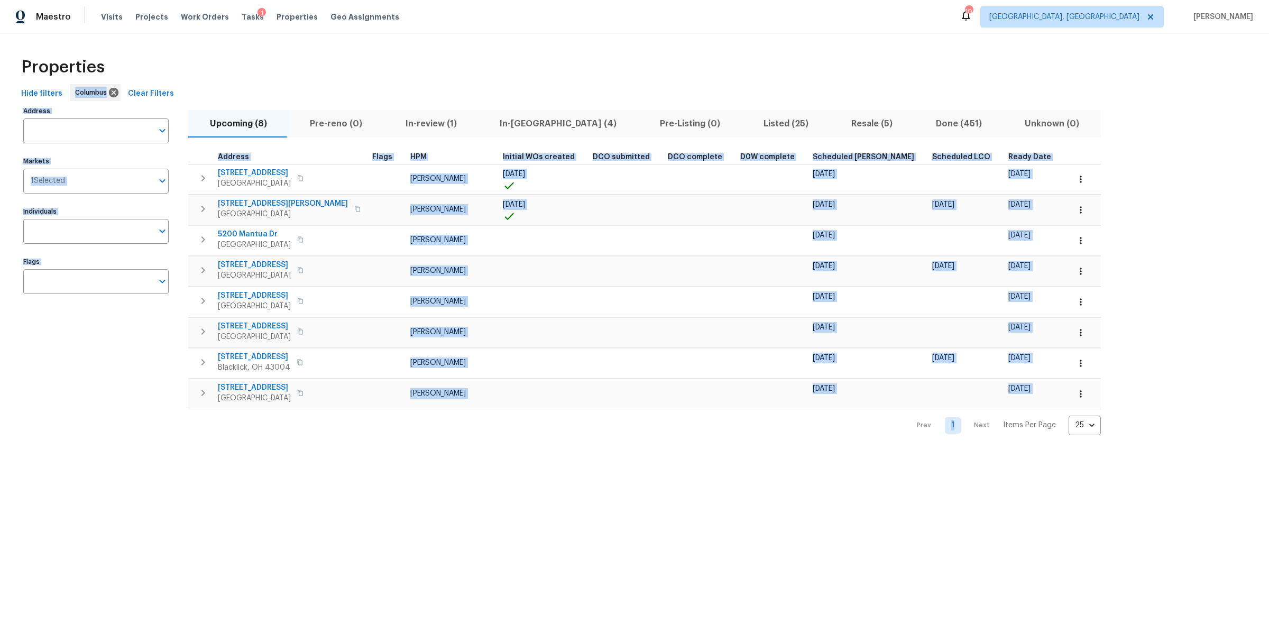
drag, startPoint x: 510, startPoint y: 435, endPoint x: 496, endPoint y: 76, distance: 358.7
click at [496, 77] on div "Properties Hide filters Columbus Clear Filters Address Address Markets 1 Select…" at bounding box center [634, 242] width 1269 height 419
click at [496, 76] on div "Properties" at bounding box center [634, 67] width 1235 height 34
drag, startPoint x: 496, startPoint y: 76, endPoint x: 562, endPoint y: 472, distance: 401.0
click at [562, 452] on html "Maestro Visits Projects Work Orders Tasks 1 Properties Geo Assignments 10 Colum…" at bounding box center [634, 226] width 1269 height 452
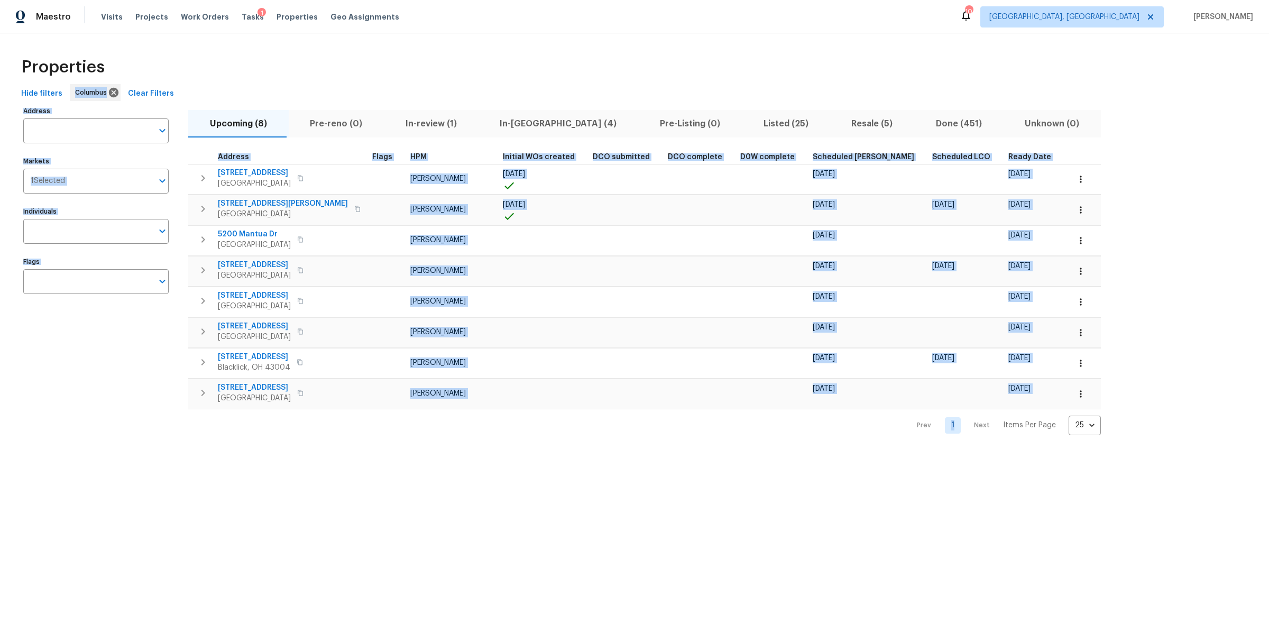
click at [562, 452] on html "Maestro Visits Projects Work Orders Tasks 1 Properties Geo Assignments 10 Colum…" at bounding box center [634, 226] width 1269 height 452
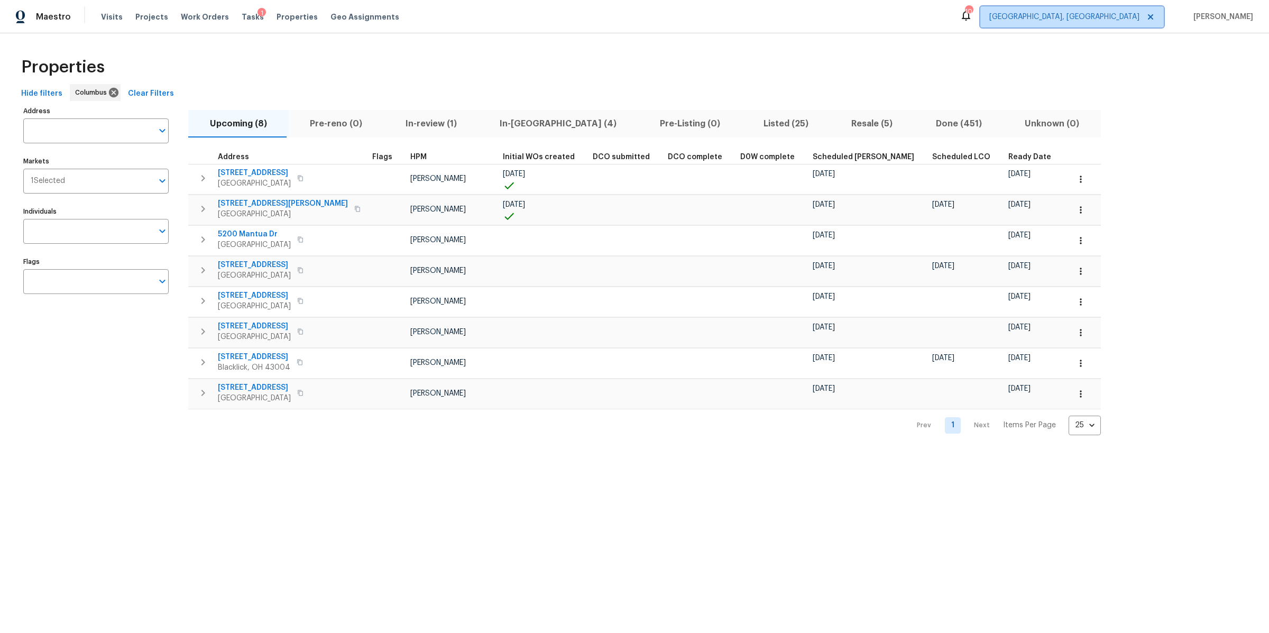
click at [1123, 13] on span "Columbus, OH" at bounding box center [1064, 17] width 150 height 11
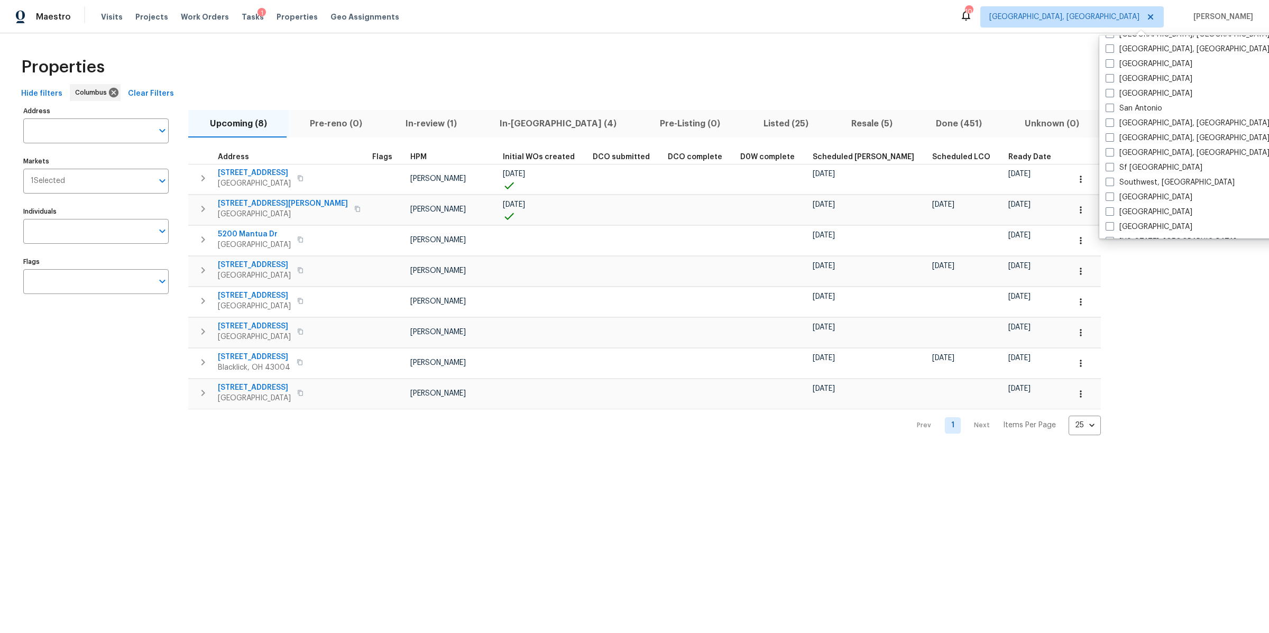
scroll to position [708, 0]
click at [99, 184] on input "Markets" at bounding box center [109, 181] width 88 height 25
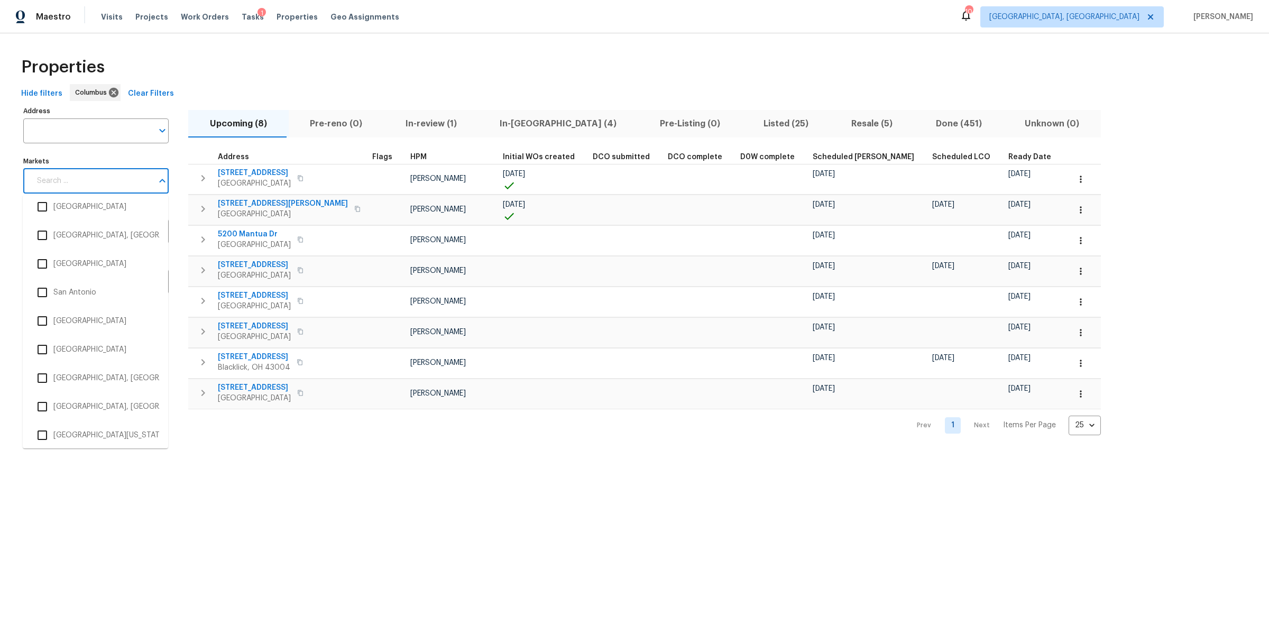
scroll to position [1861, 0]
click at [41, 324] on input "checkbox" at bounding box center [42, 322] width 22 height 22
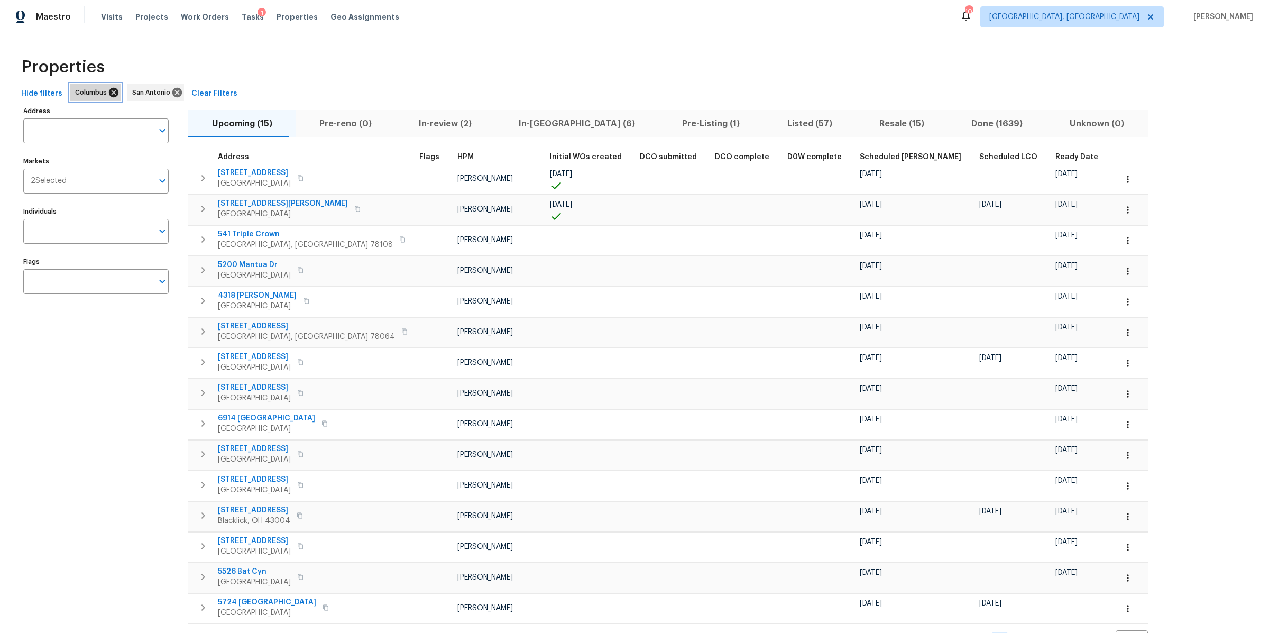
click at [109, 94] on icon at bounding box center [114, 93] width 10 height 10
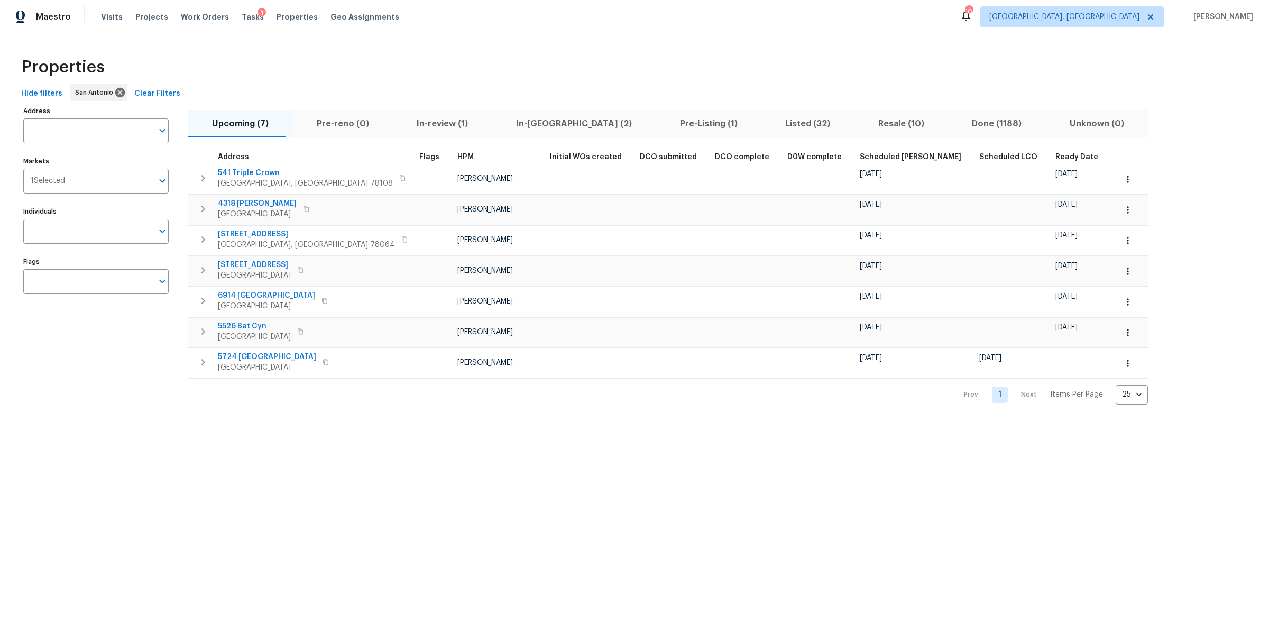
click at [150, 402] on div "Properties Hide filters San Antonio Clear Filters Address Address Markets 1 Sel…" at bounding box center [634, 227] width 1269 height 388
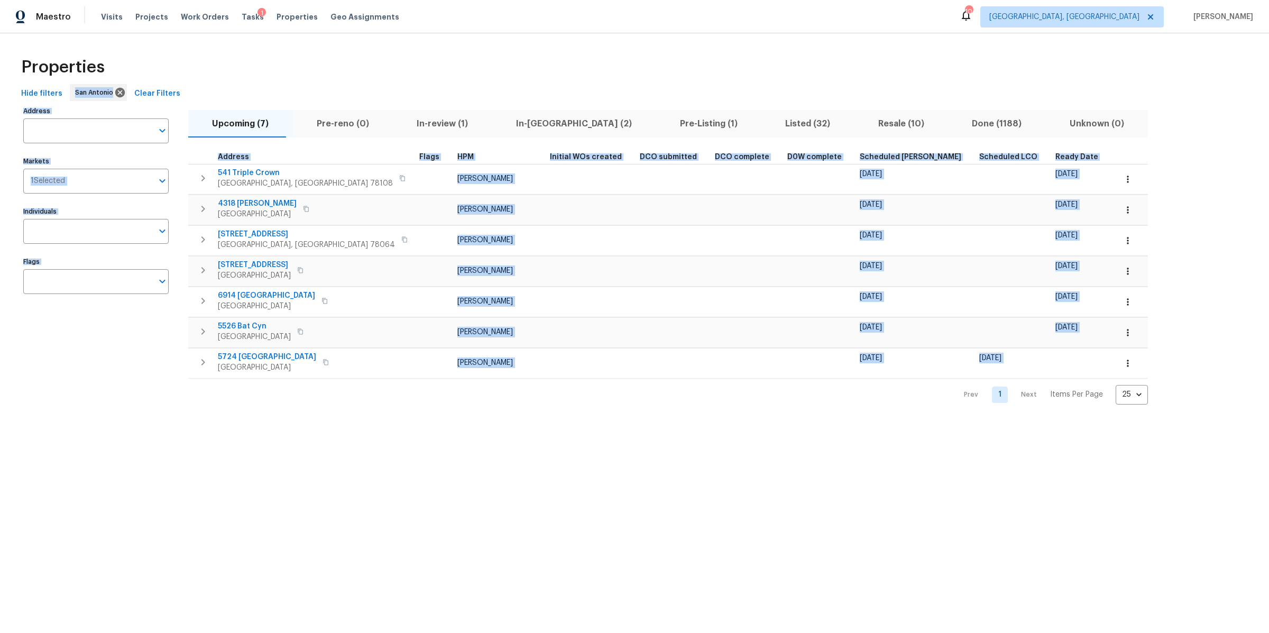
drag, startPoint x: 503, startPoint y: 82, endPoint x: 618, endPoint y: 463, distance: 397.8
click at [618, 421] on html "Maestro Visits Projects Work Orders Tasks 1 Properties Geo Assignments 10 Colum…" at bounding box center [634, 210] width 1269 height 421
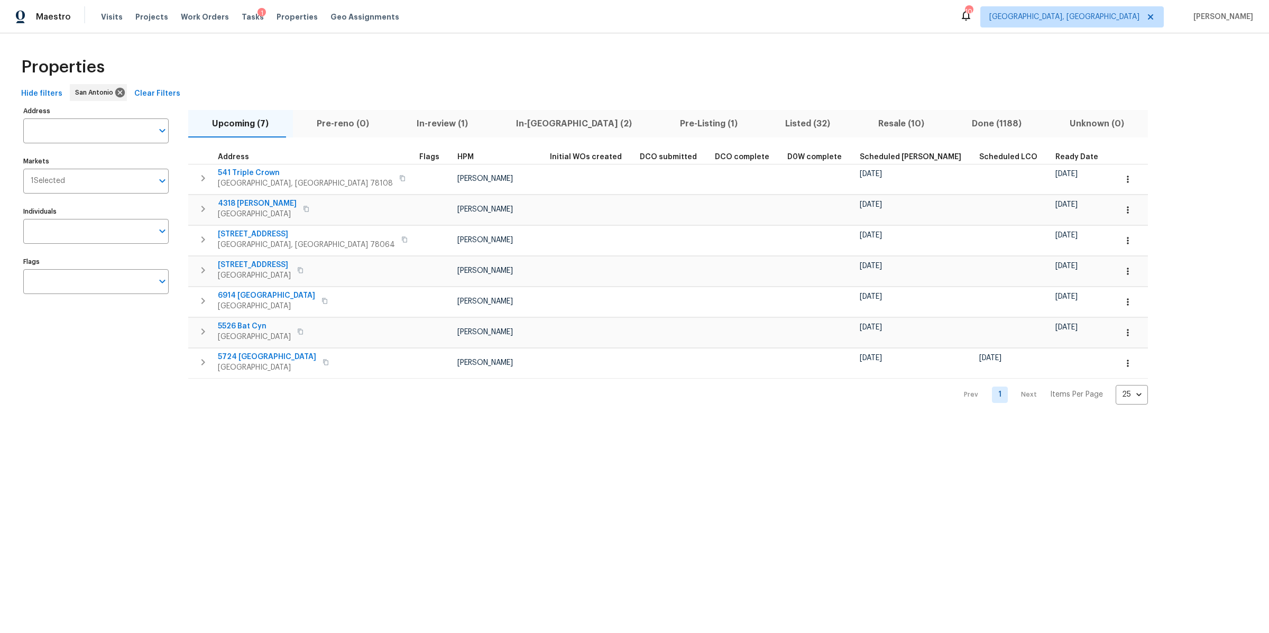
drag, startPoint x: 618, startPoint y: 463, endPoint x: 558, endPoint y: 417, distance: 75.8
click at [558, 407] on html "Maestro Visits Projects Work Orders Tasks 1 Properties Geo Assignments 10 Colum…" at bounding box center [634, 210] width 1269 height 421
click at [565, 421] on html "Maestro Visits Projects Work Orders Tasks 1 Properties Geo Assignments 10 Colum…" at bounding box center [634, 210] width 1269 height 421
click at [242, 20] on span "Tasks" at bounding box center [253, 16] width 22 height 7
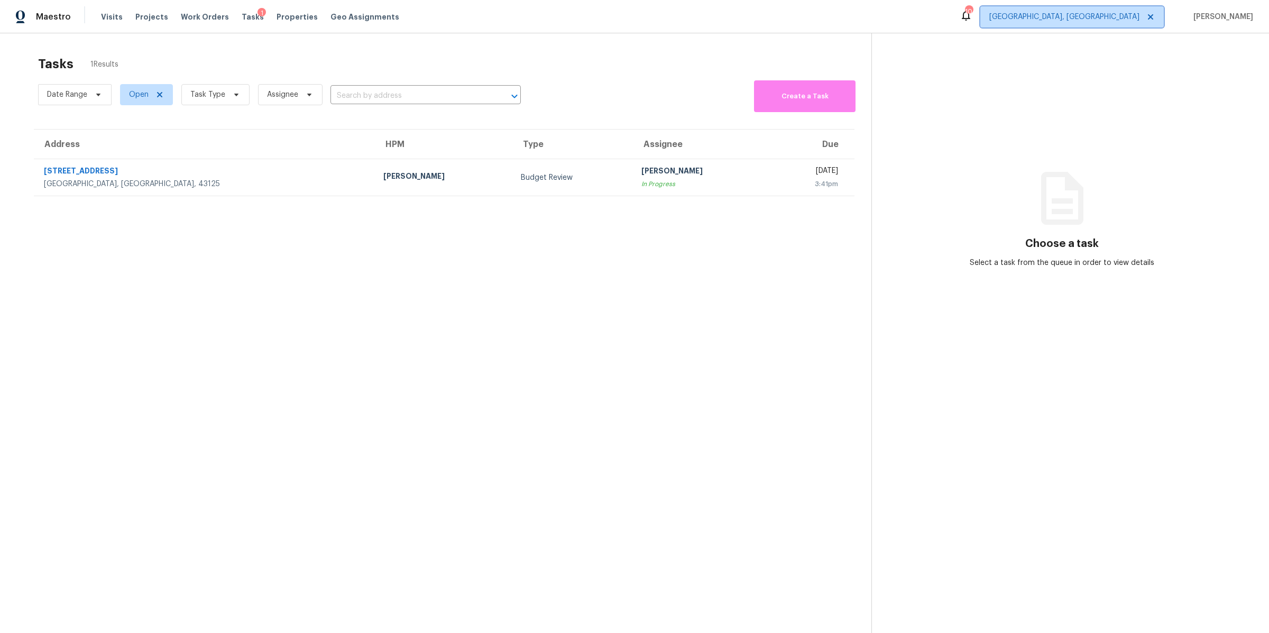
click at [1139, 21] on span "Columbus, OH" at bounding box center [1064, 17] width 150 height 11
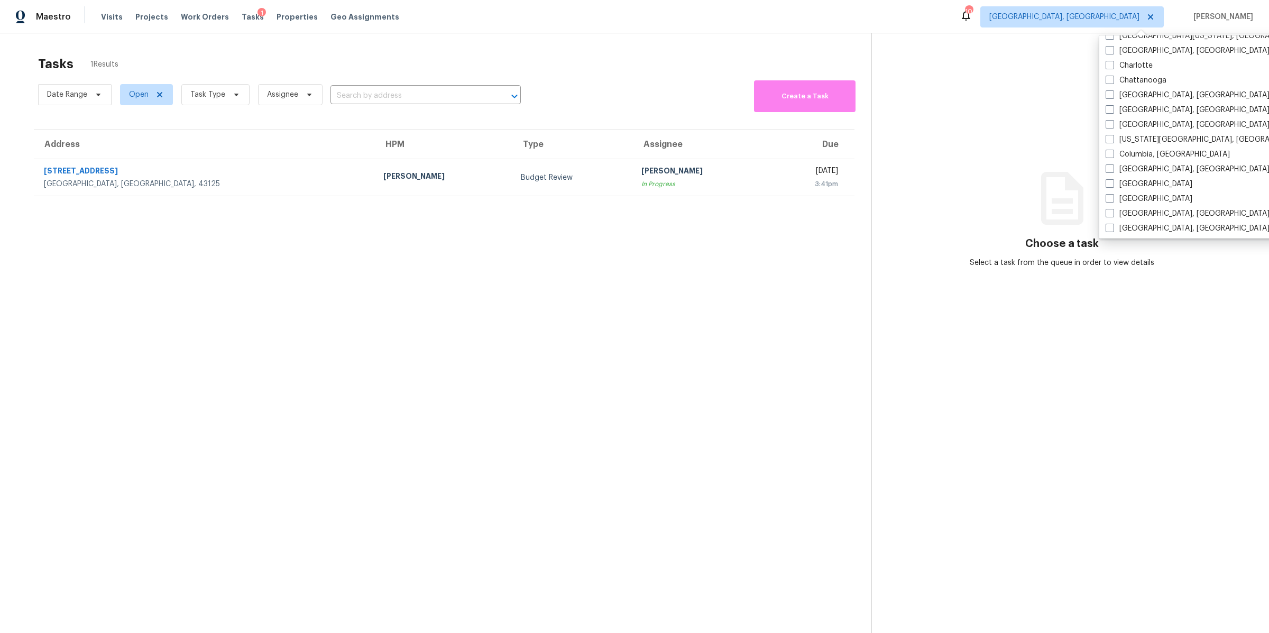
scroll to position [152, 0]
click at [1111, 115] on span at bounding box center [1109, 117] width 8 height 8
click at [1111, 115] on input "Cleveland, OH" at bounding box center [1108, 115] width 7 height 7
checkbox input "true"
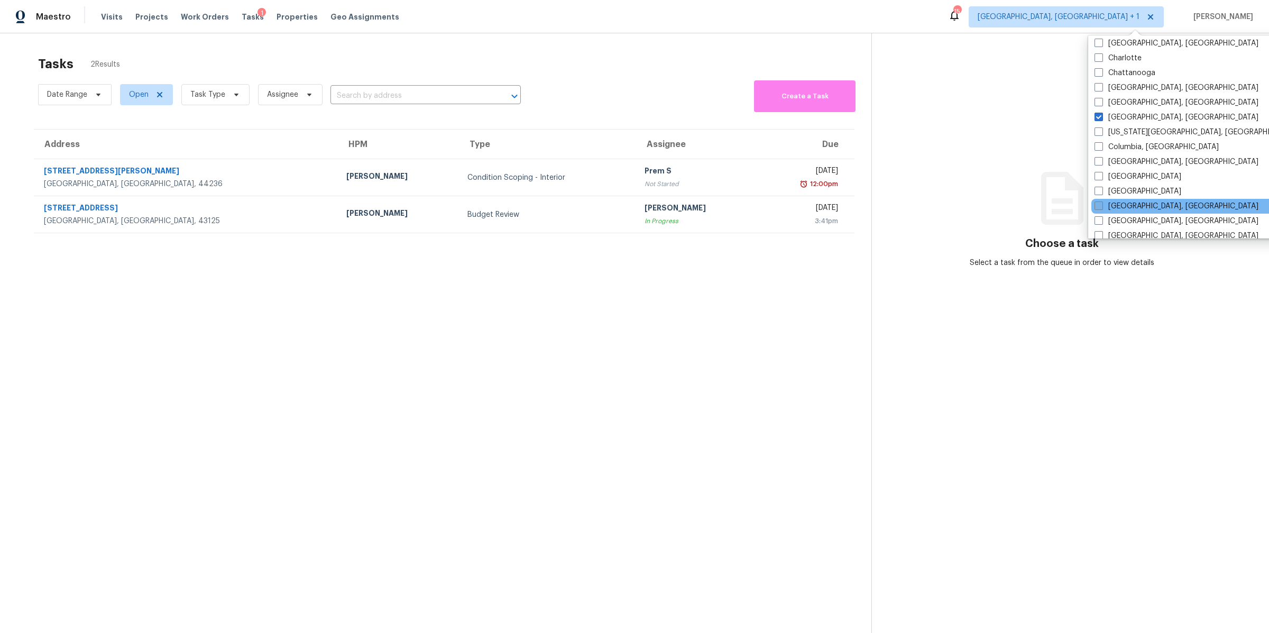
click at [1098, 202] on span at bounding box center [1098, 205] width 8 height 8
click at [1098, 202] on input "[GEOGRAPHIC_DATA], [GEOGRAPHIC_DATA]" at bounding box center [1097, 204] width 7 height 7
checkbox input "true"
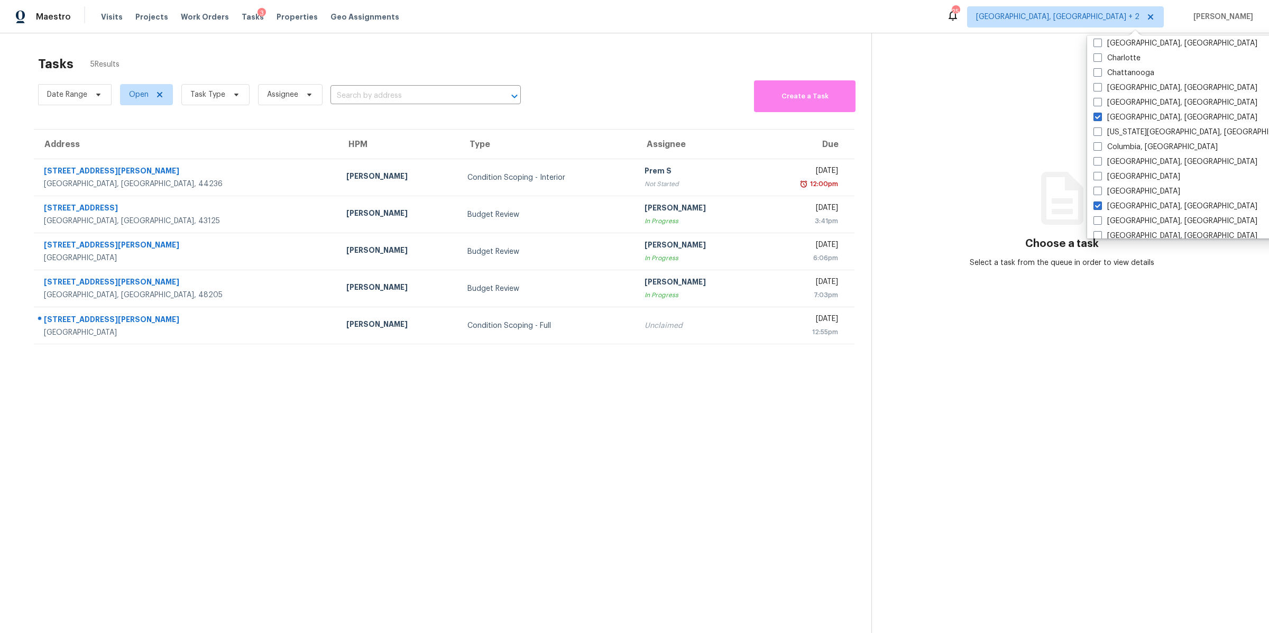
click at [920, 116] on section "Choose a task Select a task from the queue in order to view details" at bounding box center [1061, 349] width 381 height 633
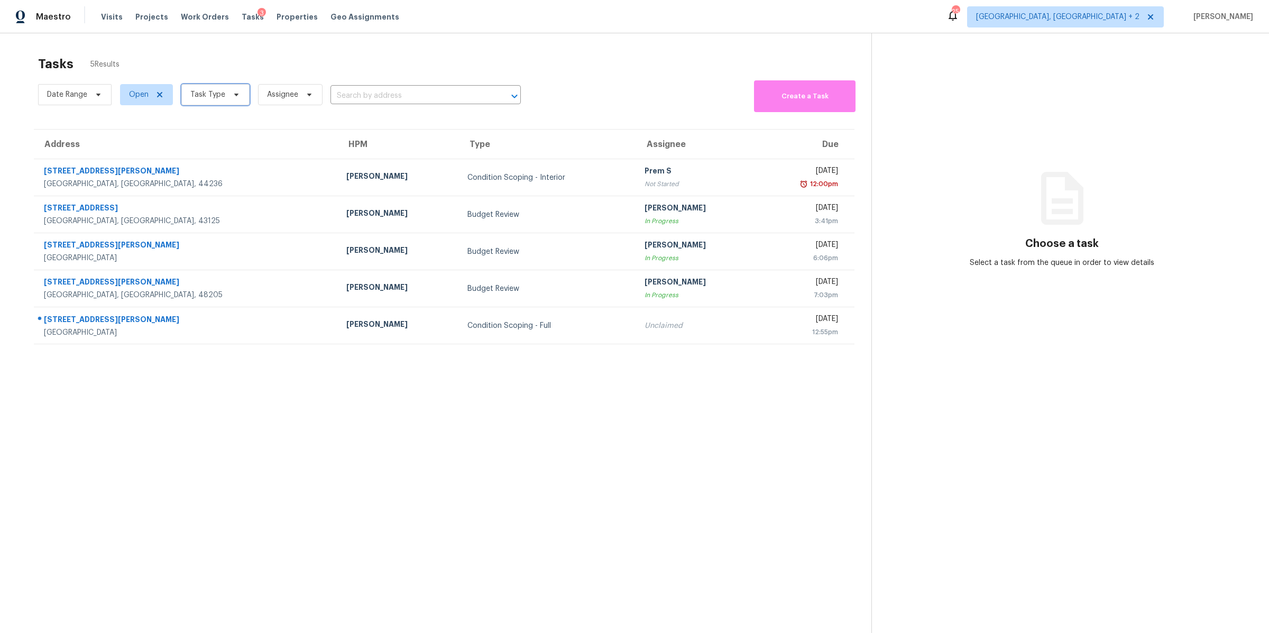
click at [206, 91] on span "Task Type" at bounding box center [207, 94] width 35 height 11
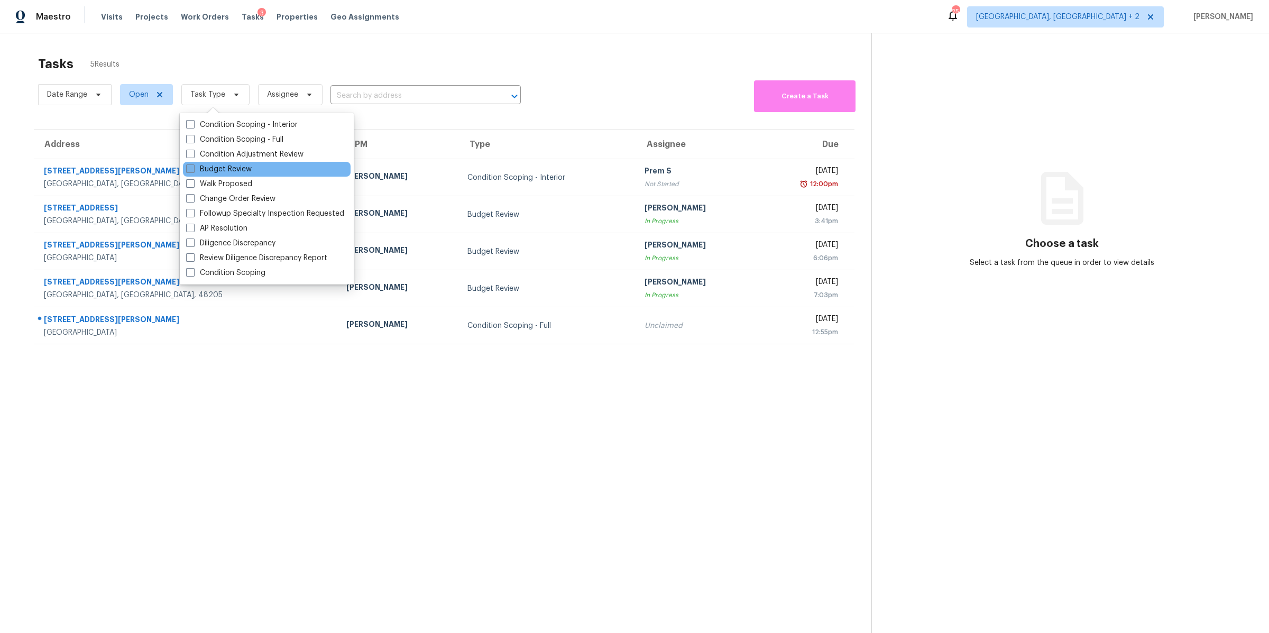
click at [190, 171] on span at bounding box center [190, 168] width 8 height 8
click at [190, 171] on input "Budget Review" at bounding box center [189, 167] width 7 height 7
checkbox input "true"
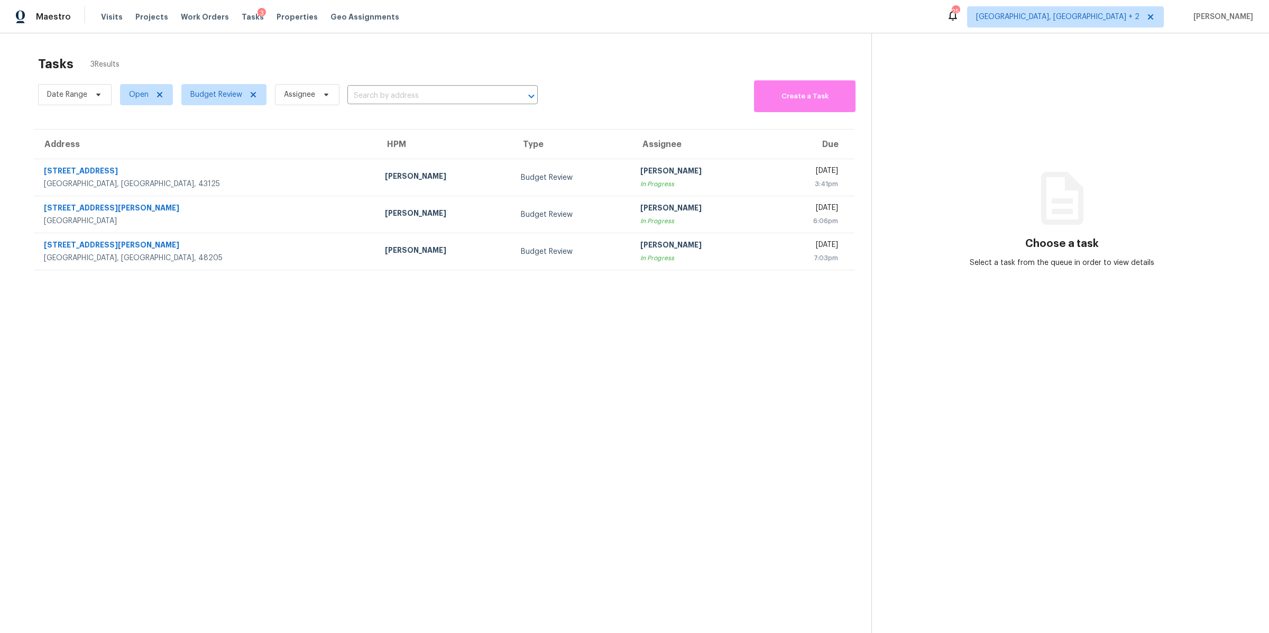
click at [216, 395] on section "Tasks 3 Results Date Range Open Budget Review Assignee ​ Create a Task Address …" at bounding box center [444, 358] width 854 height 616
